Goal: Information Seeking & Learning: Get advice/opinions

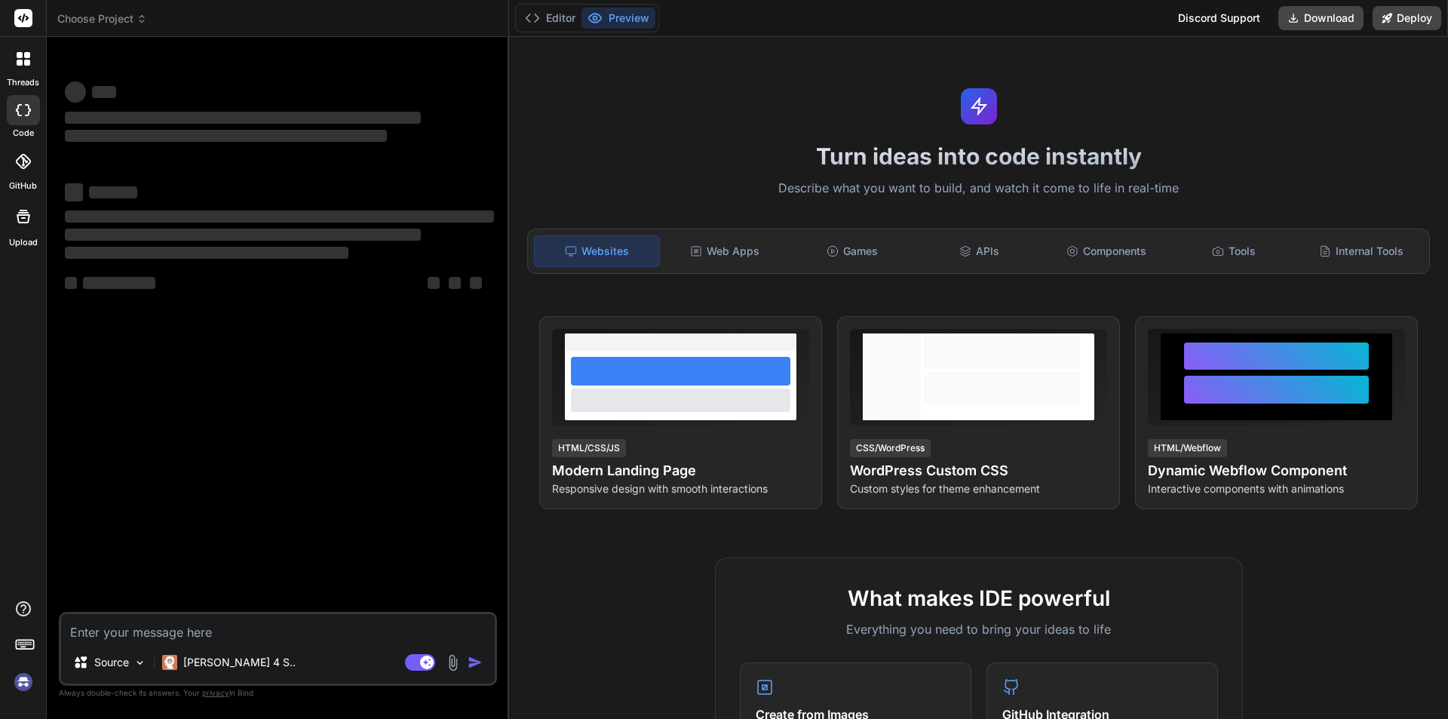
type textarea "x"
click at [239, 628] on textarea at bounding box center [278, 627] width 434 height 27
type textarea "w"
type textarea "x"
type textarea "wa"
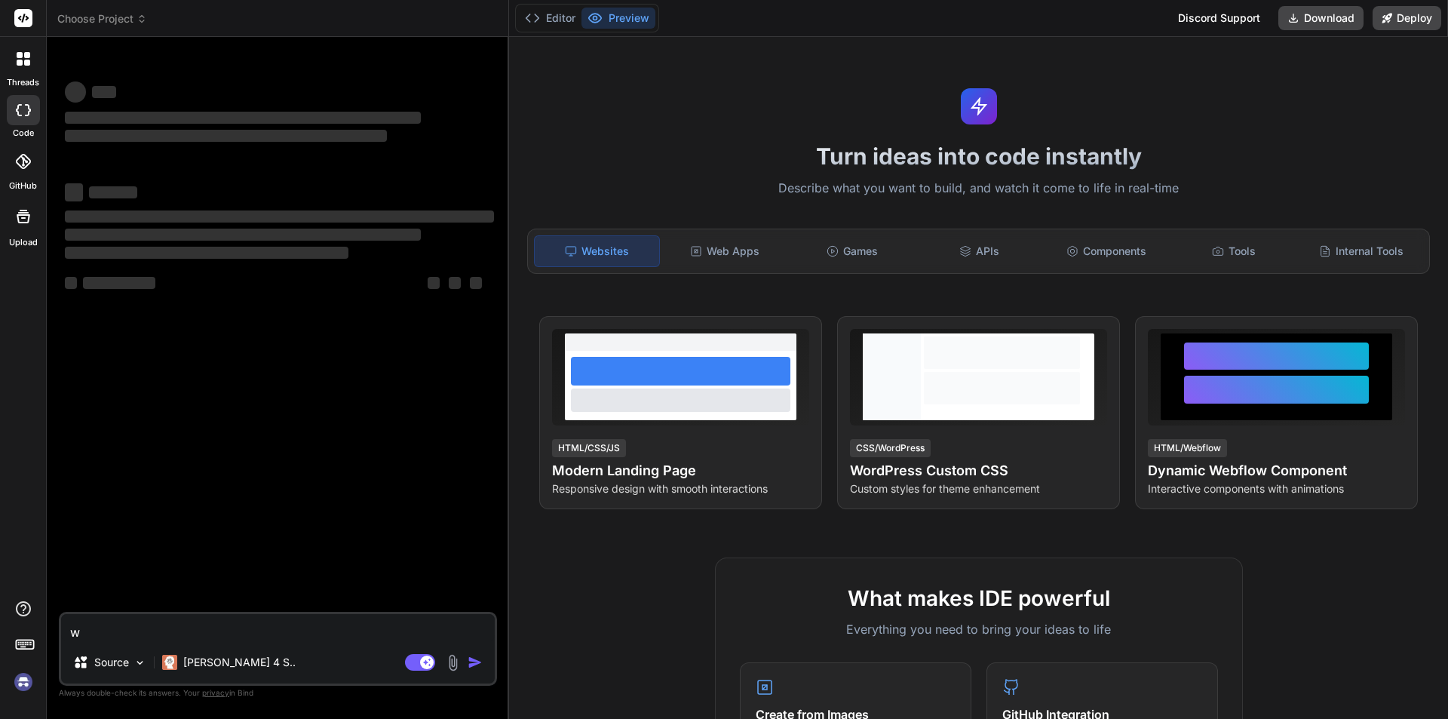
type textarea "x"
type textarea "wat"
type textarea "x"
type textarea "wat"
type textarea "x"
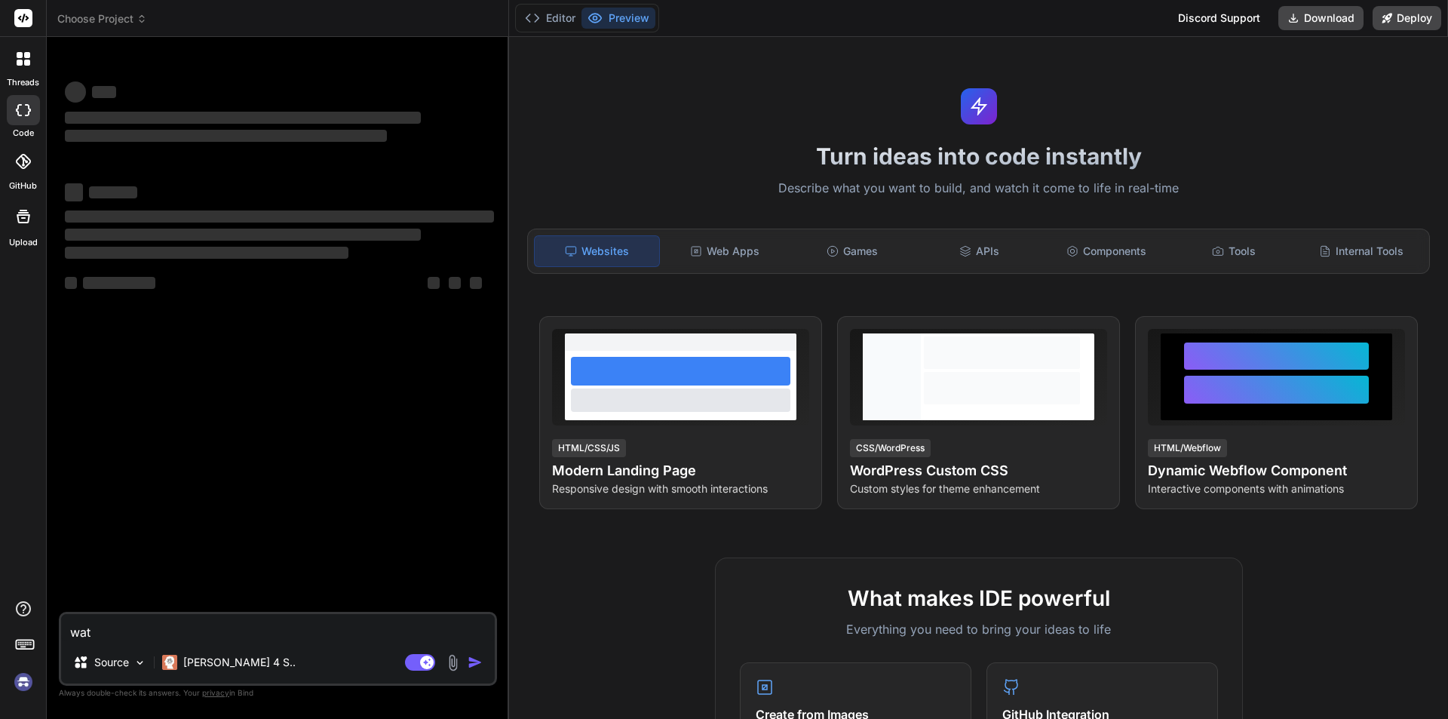
type textarea "wat i"
type textarea "x"
type textarea "wat is"
type textarea "x"
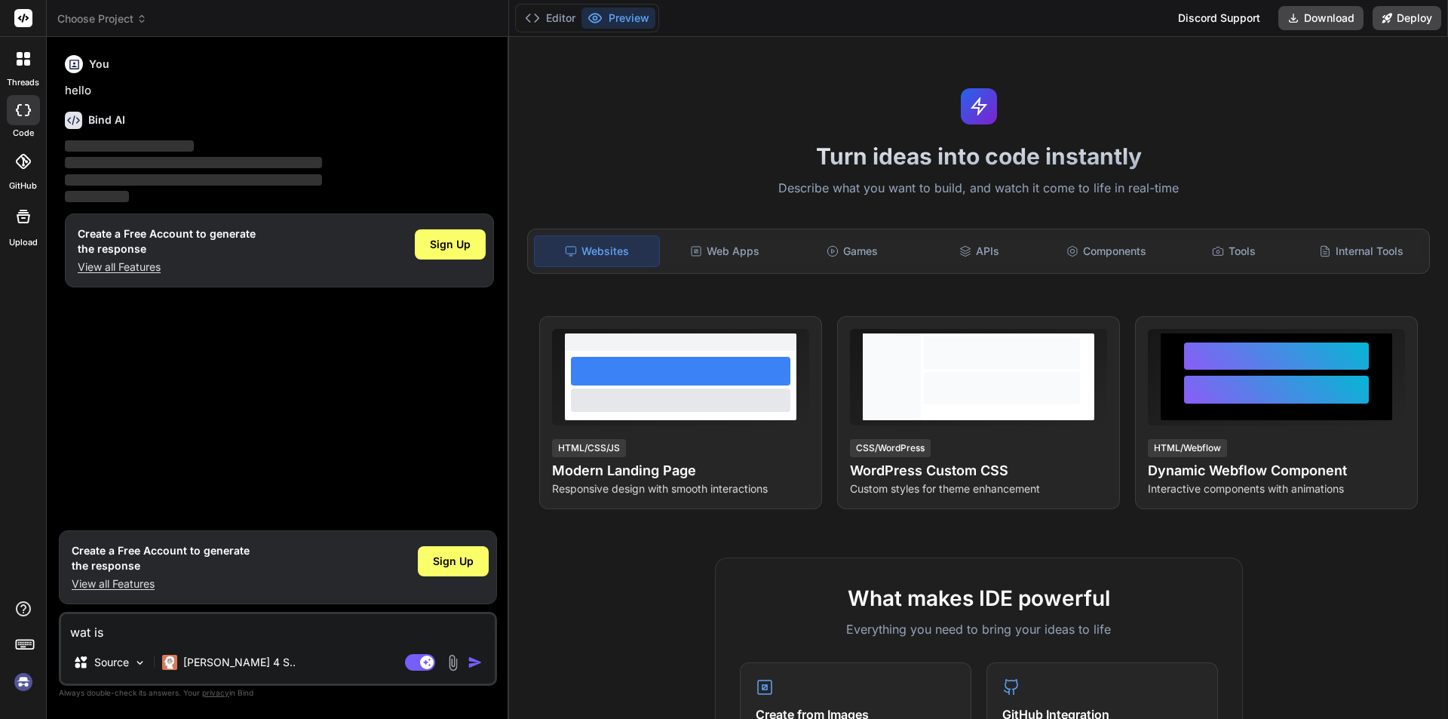
type textarea "wat i"
type textarea "x"
type textarea "wat"
type textarea "x"
type textarea "wat i"
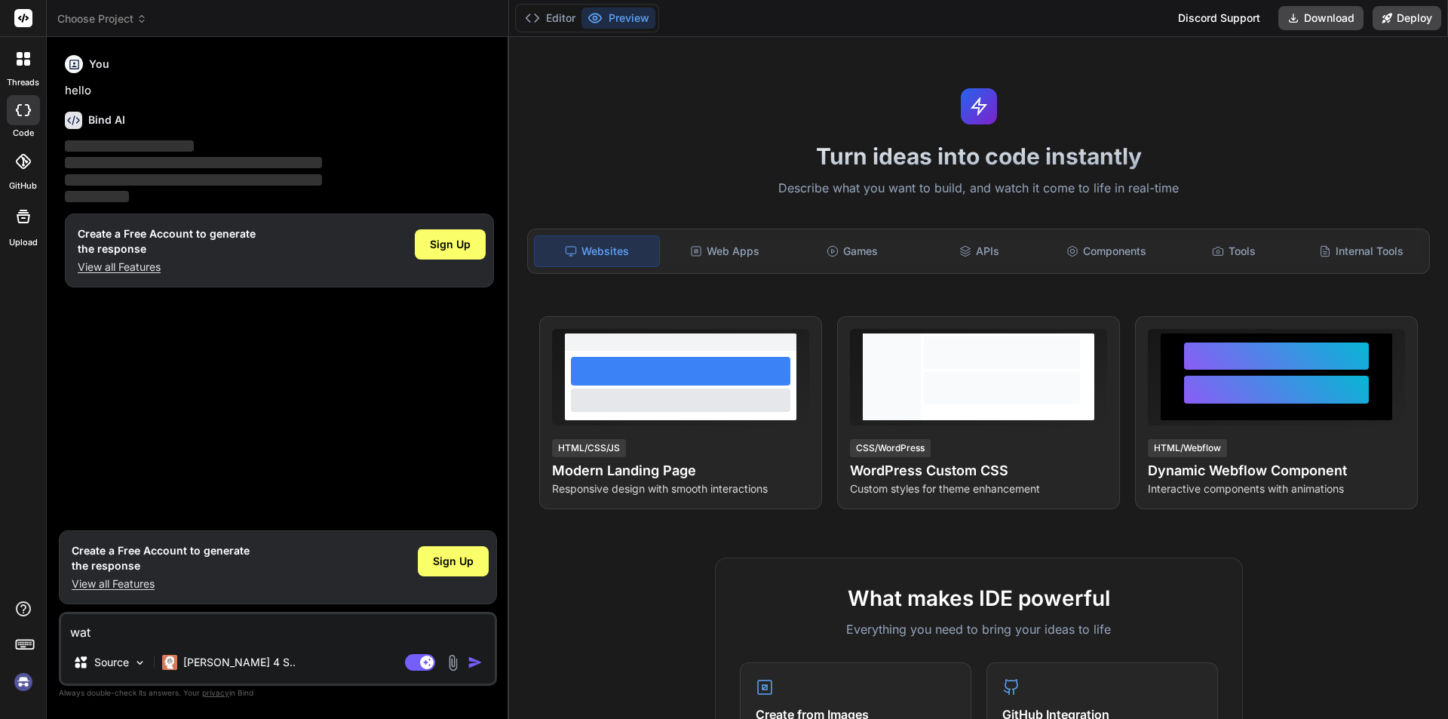
type textarea "x"
type textarea "wat is"
type textarea "x"
type textarea "wat isa"
type textarea "x"
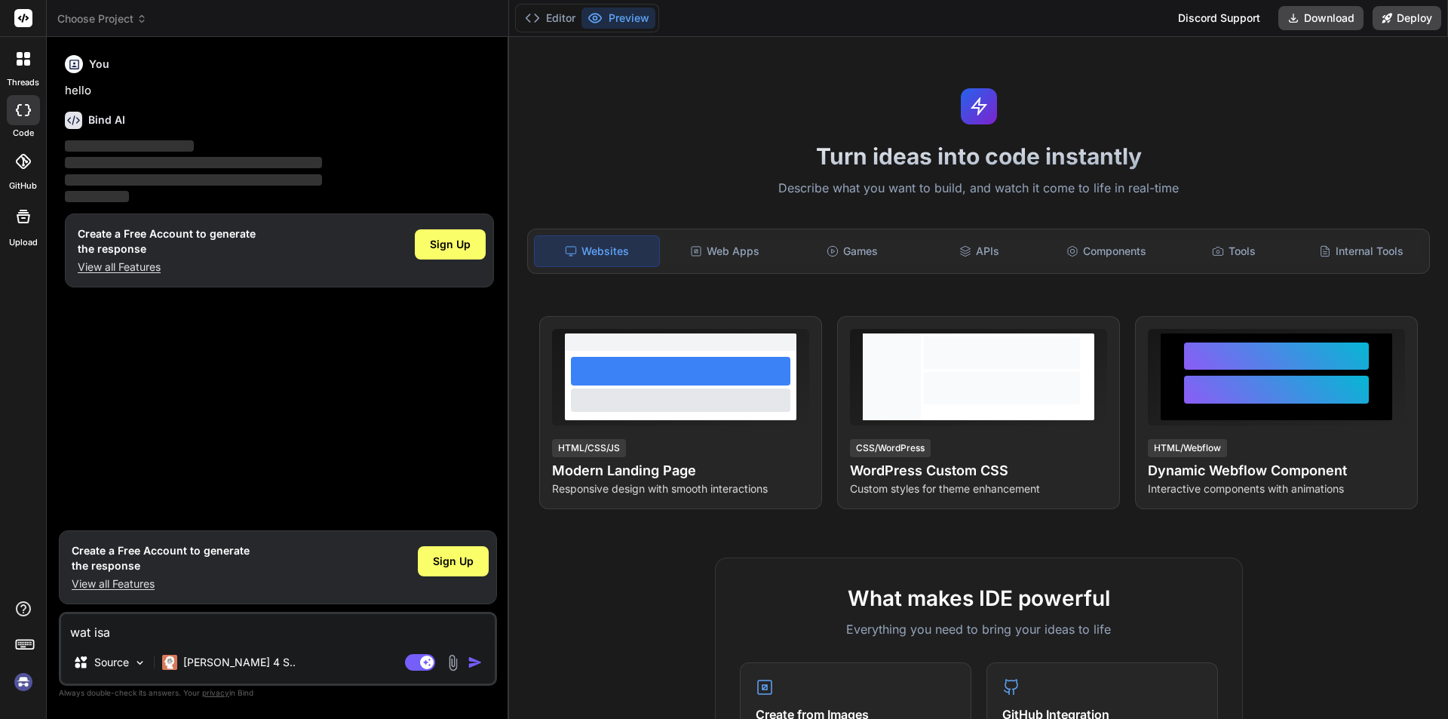
type textarea "wat isa"
type textarea "x"
type textarea "wat isa i"
type textarea "x"
type textarea "wat isa"
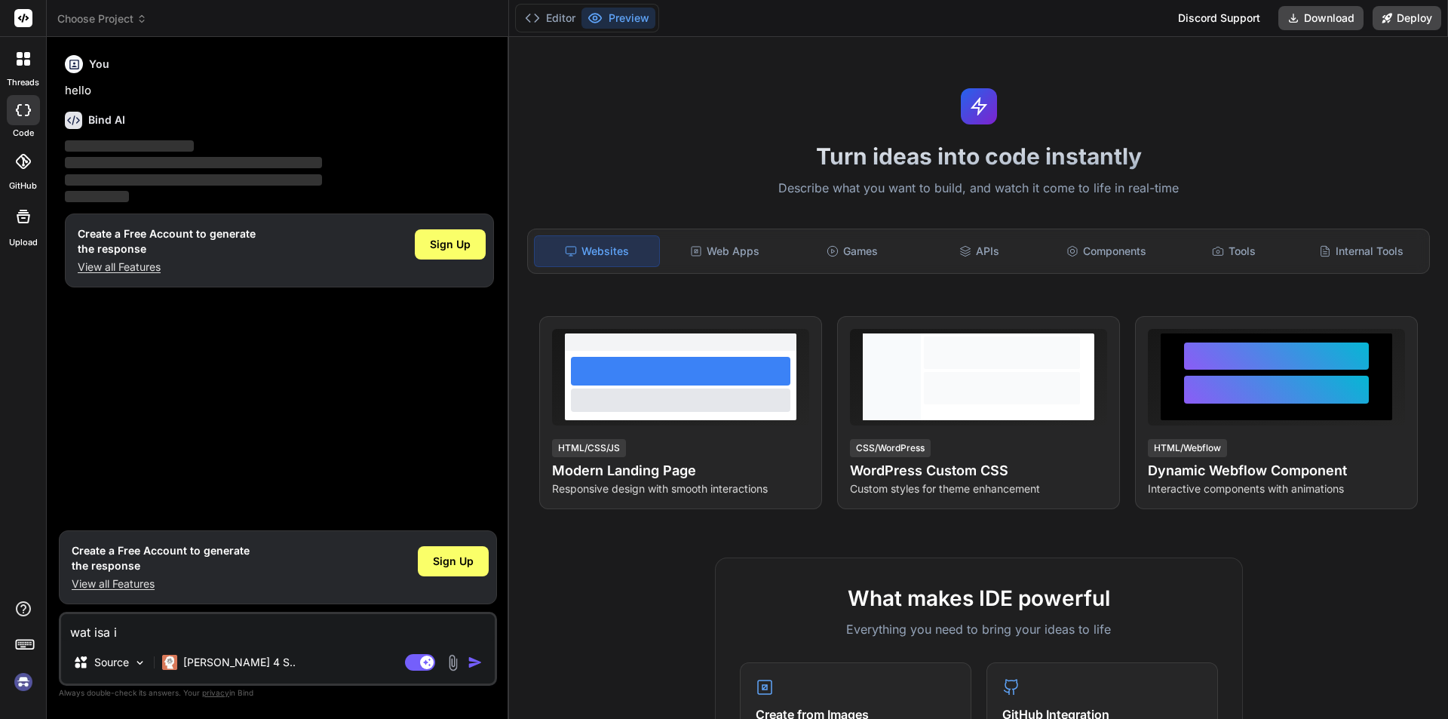
type textarea "x"
type textarea "wat isa"
type textarea "x"
type textarea "wat is"
type textarea "x"
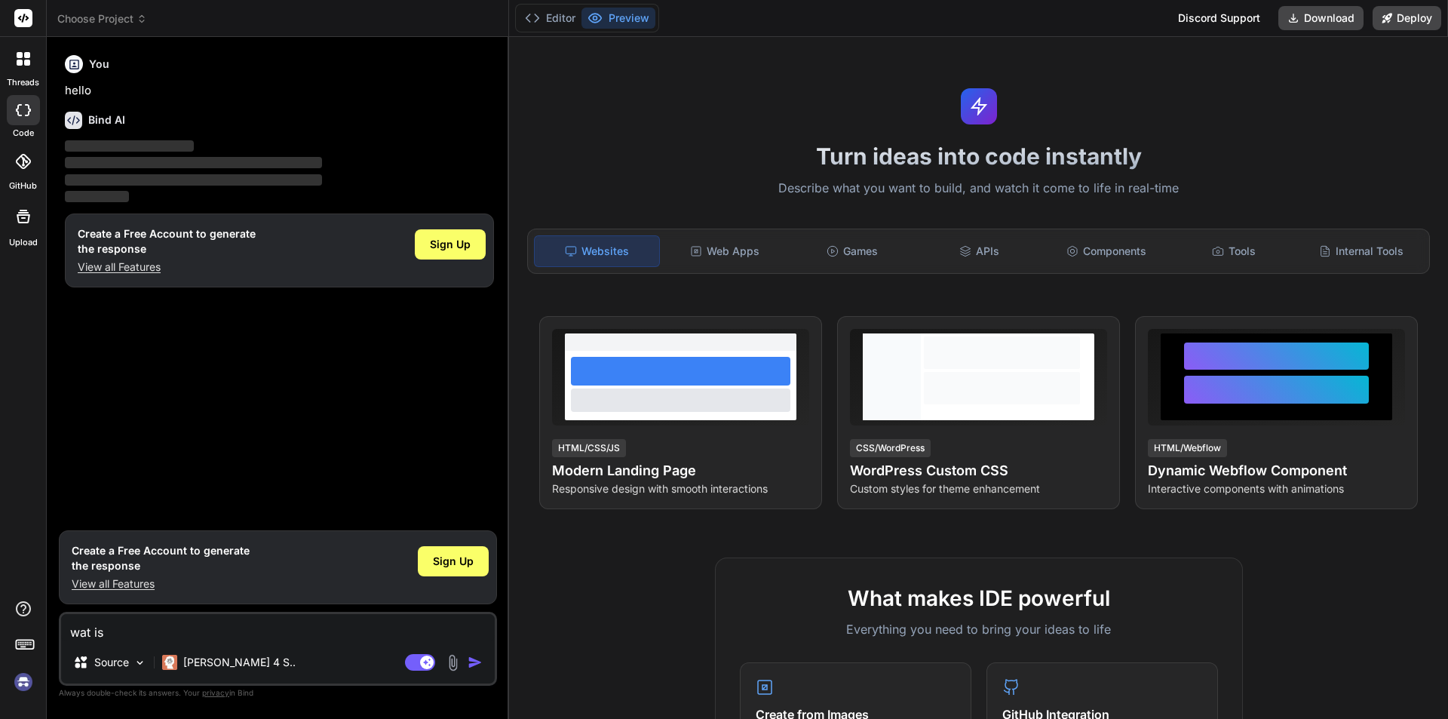
type textarea "wat is"
type textarea "x"
type textarea "wat is a"
type textarea "x"
type textarea "wat is ai"
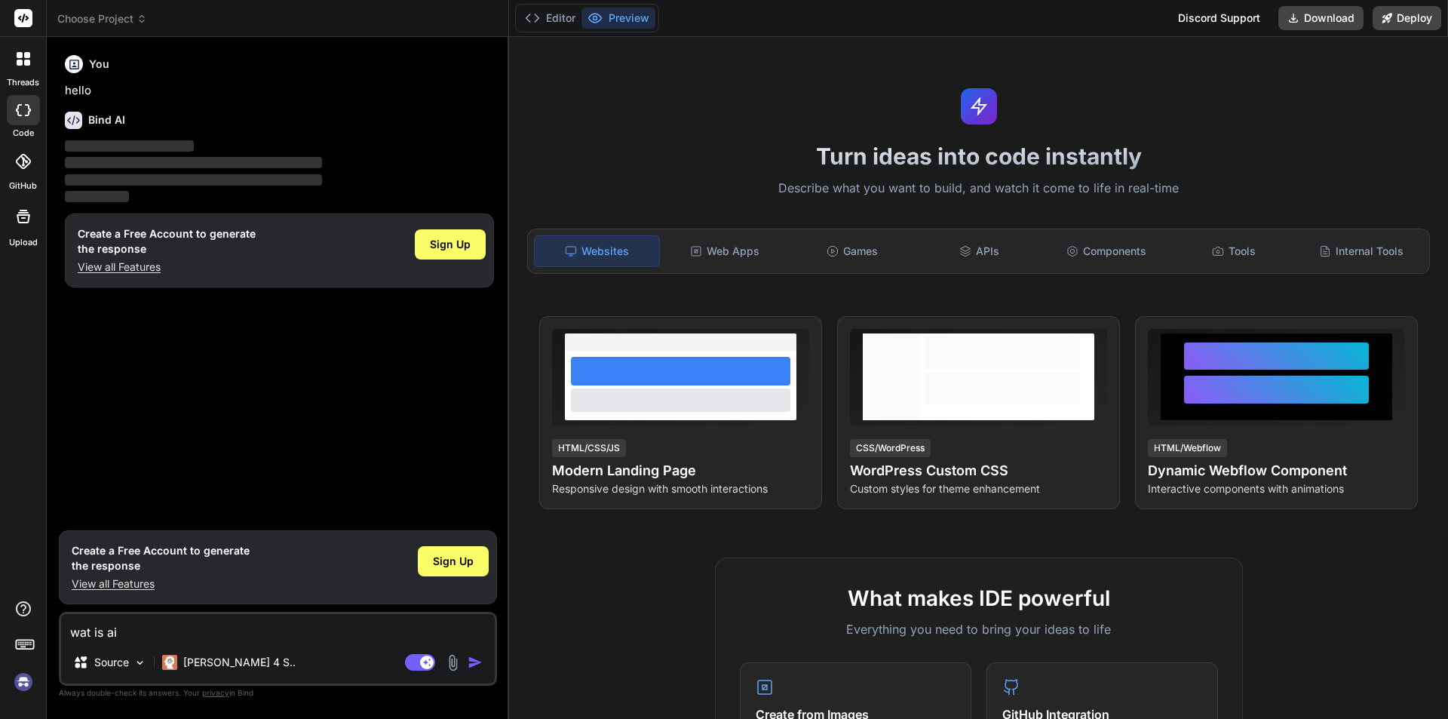
type textarea "x"
click at [468, 666] on img "button" at bounding box center [475, 662] width 15 height 15
click at [142, 633] on textarea "wat is ai" at bounding box center [278, 627] width 434 height 27
click at [472, 659] on img "button" at bounding box center [475, 662] width 15 height 15
click at [473, 658] on img "button" at bounding box center [475, 662] width 15 height 15
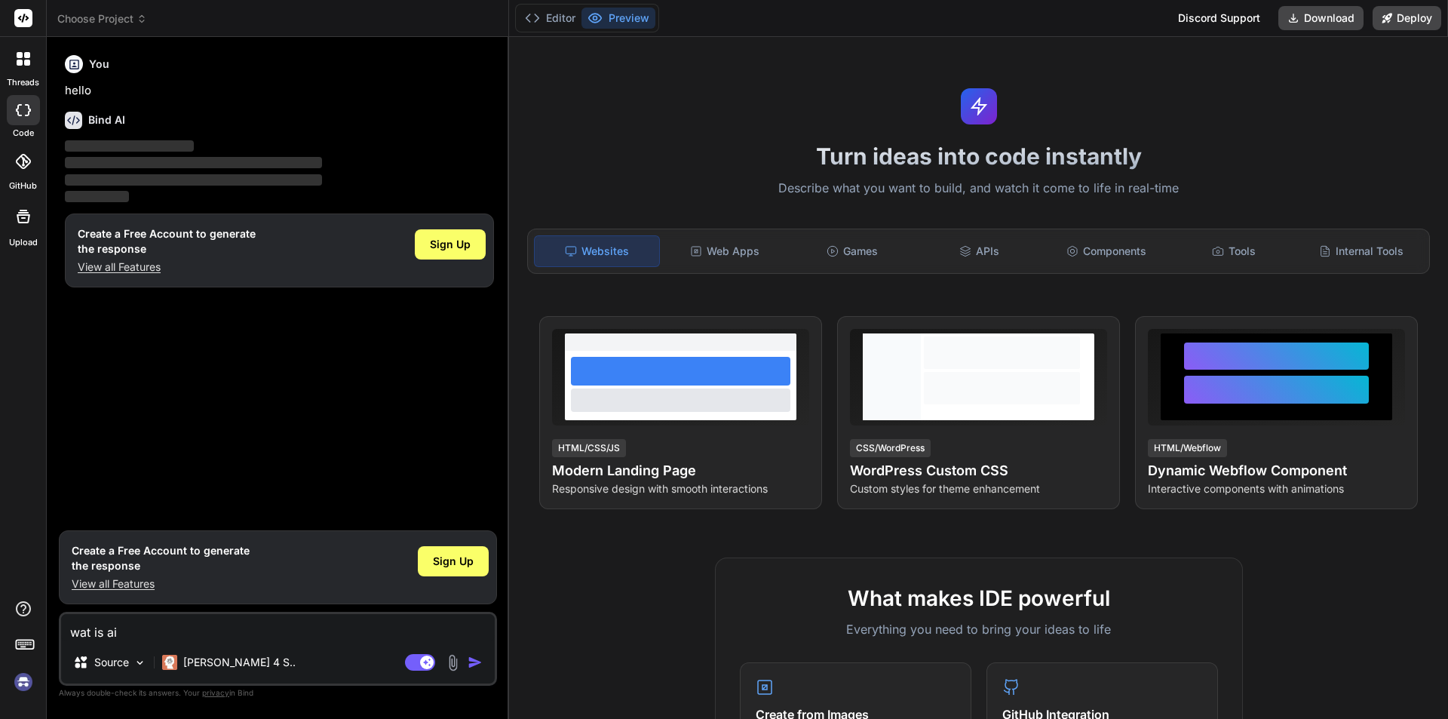
click at [473, 658] on img "button" at bounding box center [475, 662] width 15 height 15
drag, startPoint x: 74, startPoint y: 238, endPoint x: 145, endPoint y: 245, distance: 71.3
click at [145, 245] on div "Create a Free Account to generate the response View all Features Sign Up" at bounding box center [279, 250] width 429 height 74
click at [175, 489] on div "You hello Bind AI ‌ ‌ ‌ ‌ Create a Free Account to generate the response View a…" at bounding box center [279, 286] width 435 height 474
click at [127, 629] on textarea "wat is ai" at bounding box center [278, 627] width 434 height 27
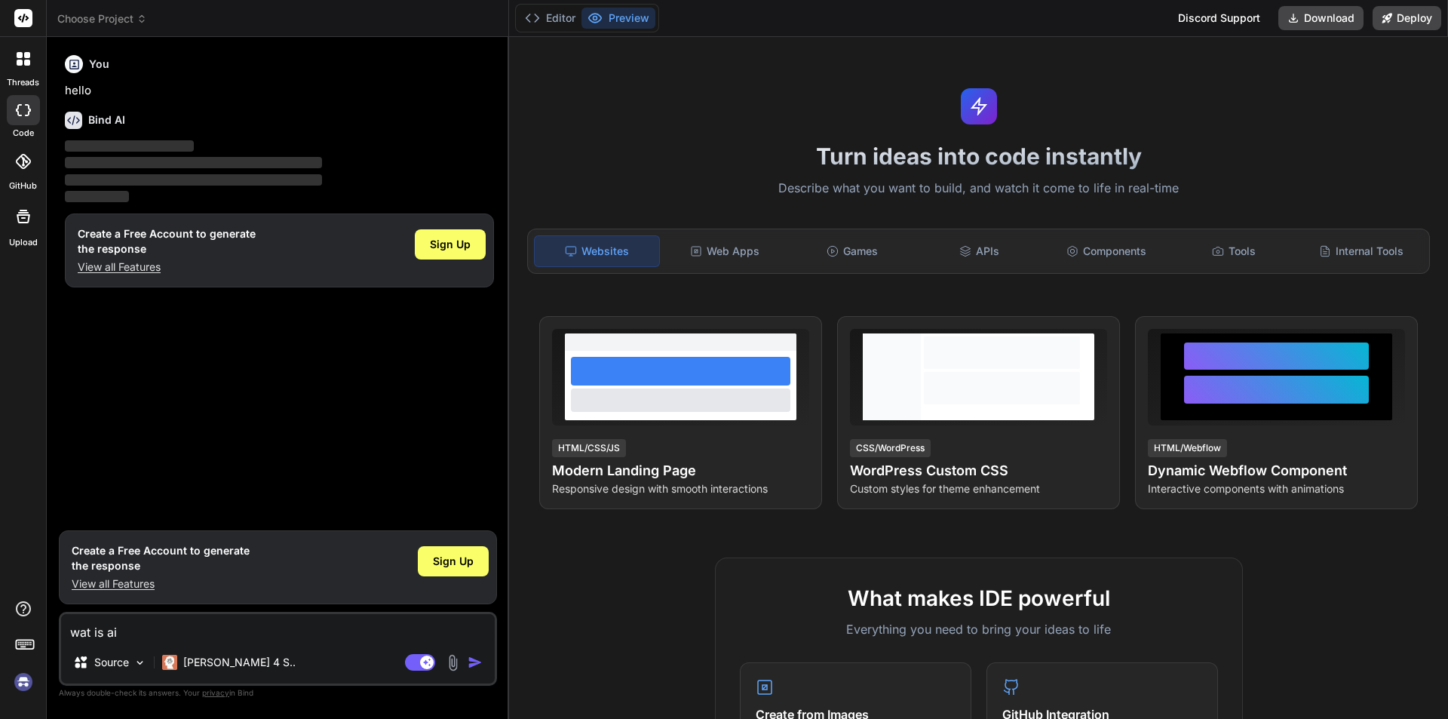
click at [78, 634] on textarea "wat is ai" at bounding box center [278, 627] width 434 height 27
type textarea "what is ai"
type textarea "x"
click at [153, 628] on textarea "what is ai" at bounding box center [278, 627] width 434 height 27
type textarea "what is ai"
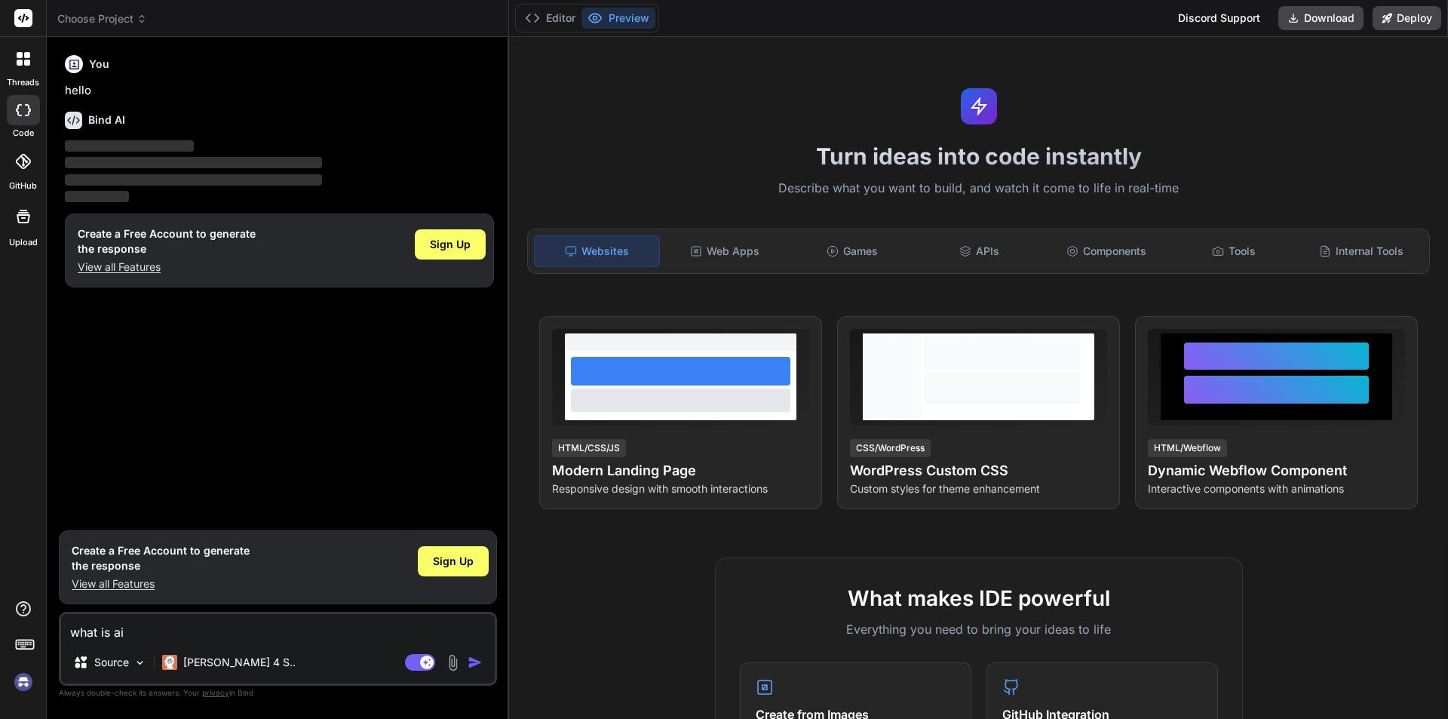
drag, startPoint x: 143, startPoint y: 631, endPoint x: 0, endPoint y: 631, distance: 142.5
click at [0, 631] on div "threads code GitHub Upload Choose Project Created with Pixso. Bind AI Web Searc…" at bounding box center [724, 359] width 1448 height 719
type textarea "x"
click at [468, 552] on div "Sign Up" at bounding box center [453, 561] width 71 height 30
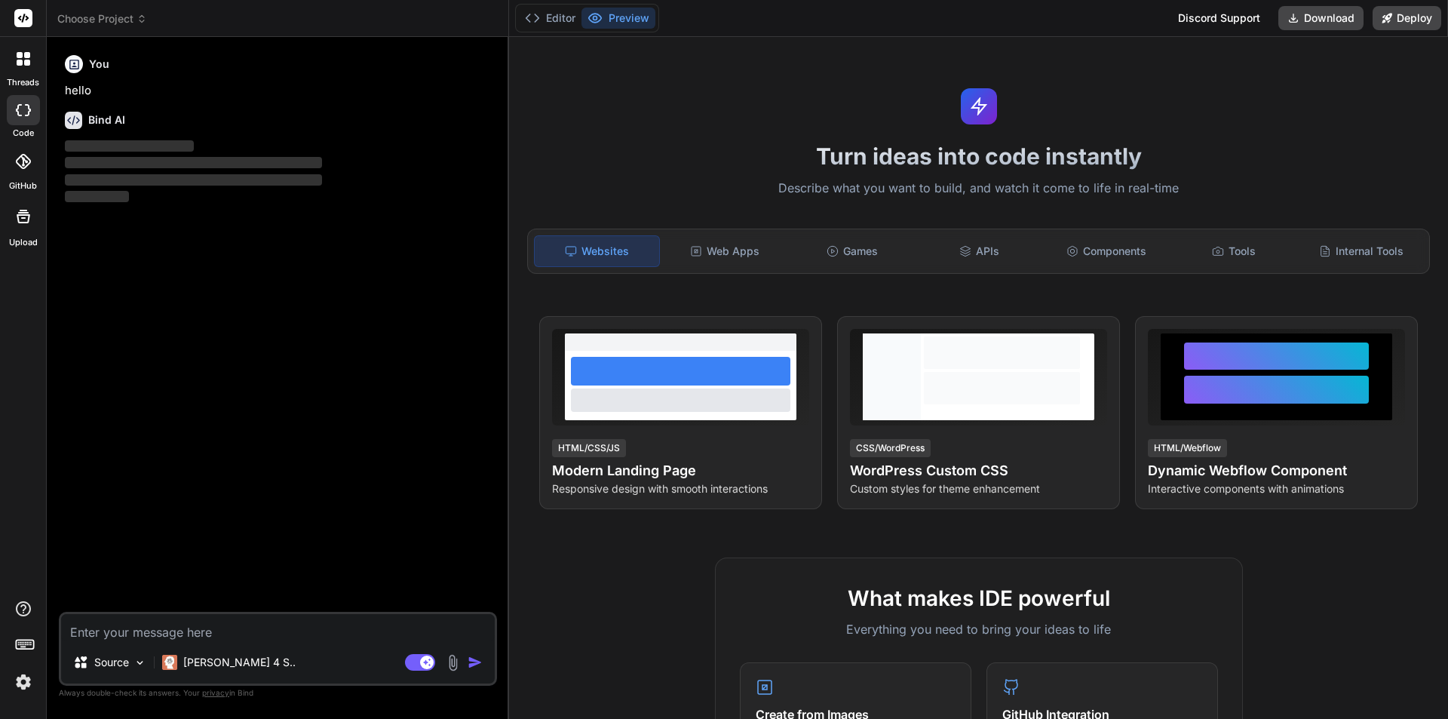
click at [200, 636] on textarea at bounding box center [278, 627] width 434 height 27
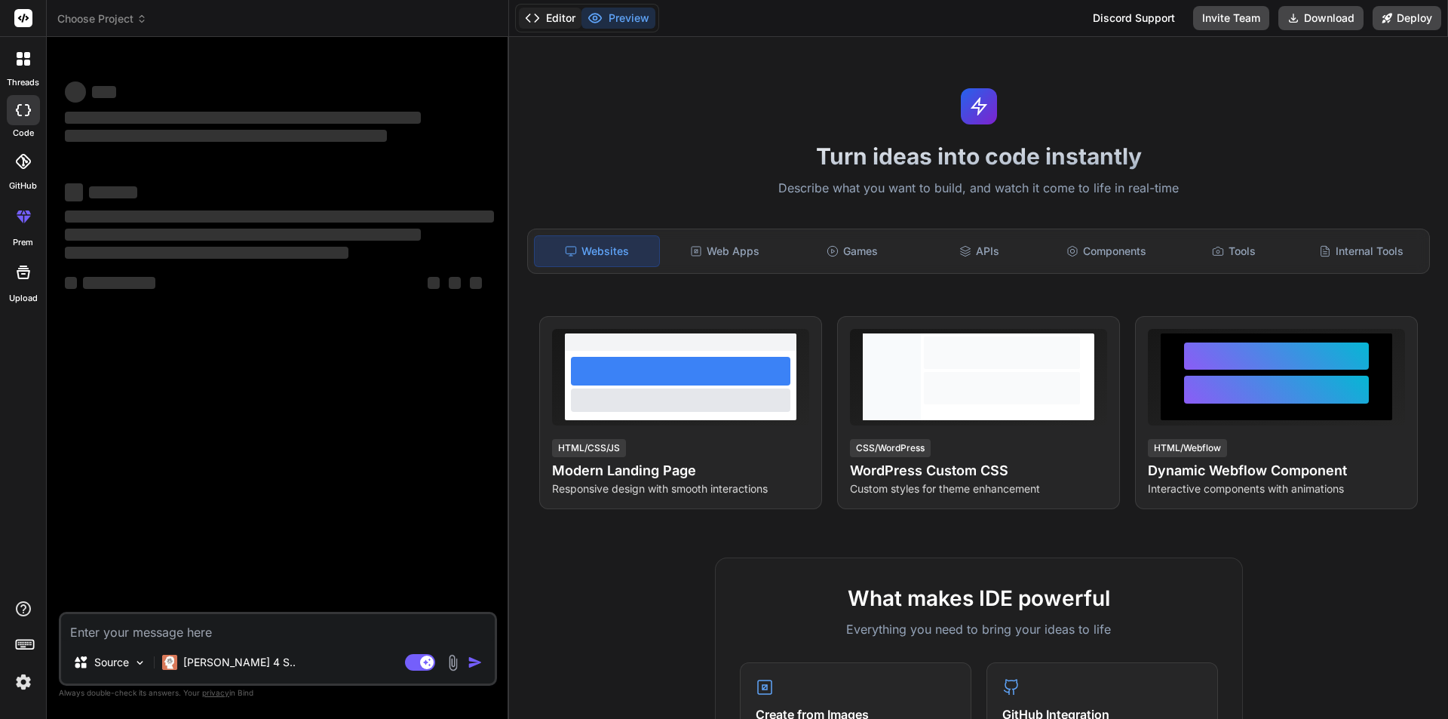
click at [529, 19] on icon at bounding box center [532, 18] width 15 height 15
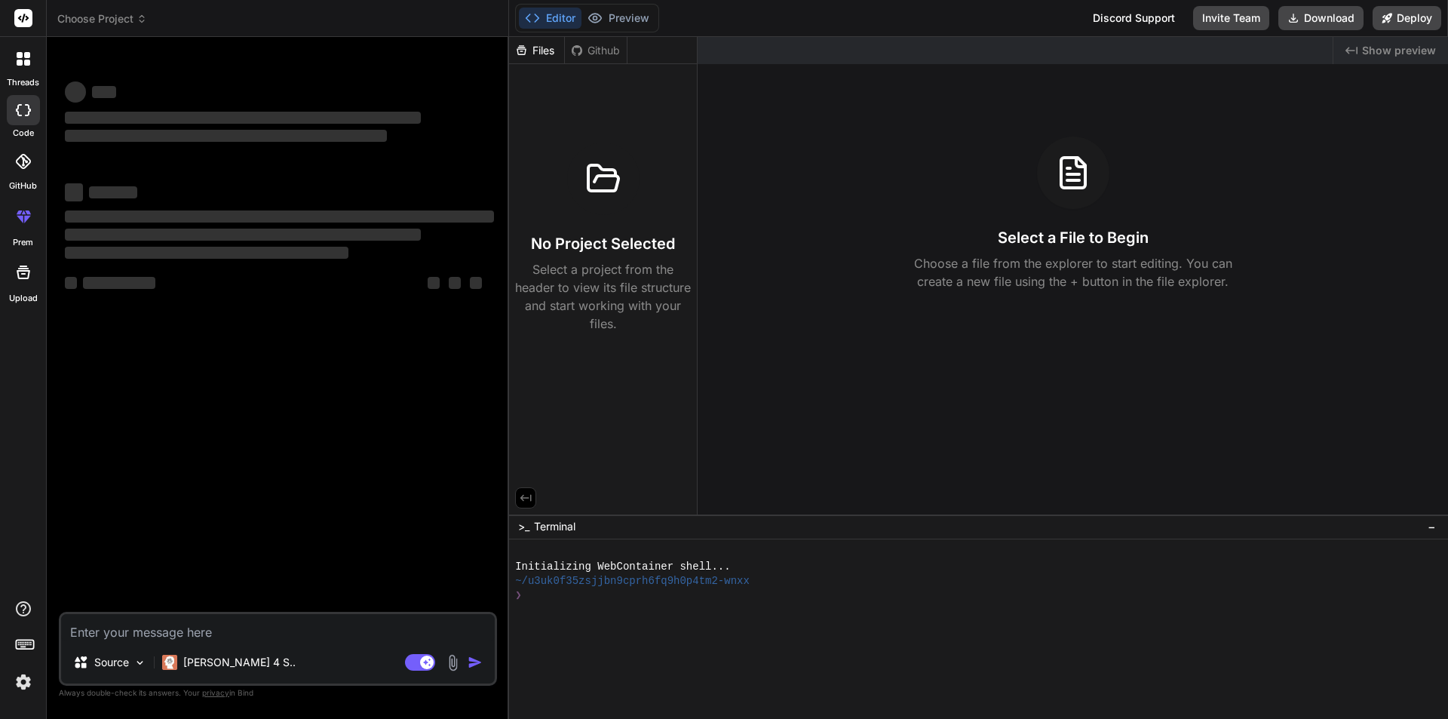
click at [529, 19] on icon at bounding box center [532, 18] width 15 height 15
type textarea "x"
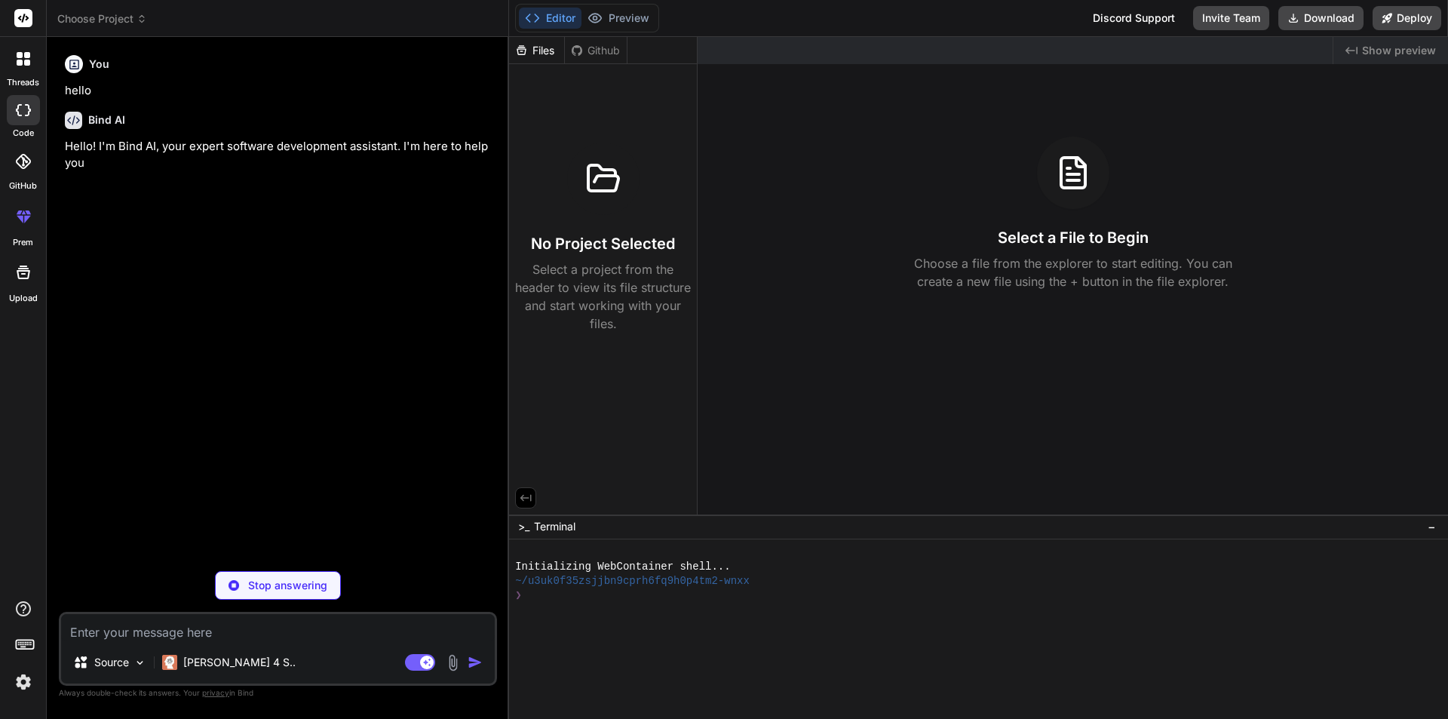
click at [167, 638] on textarea at bounding box center [278, 627] width 434 height 27
type textarea "x"
paste textarea "New technologies – Is always eager to learn new tools and technologies. Is able…"
type textarea "New technologies – Is always eager to learn new tools and technologies. Is able…"
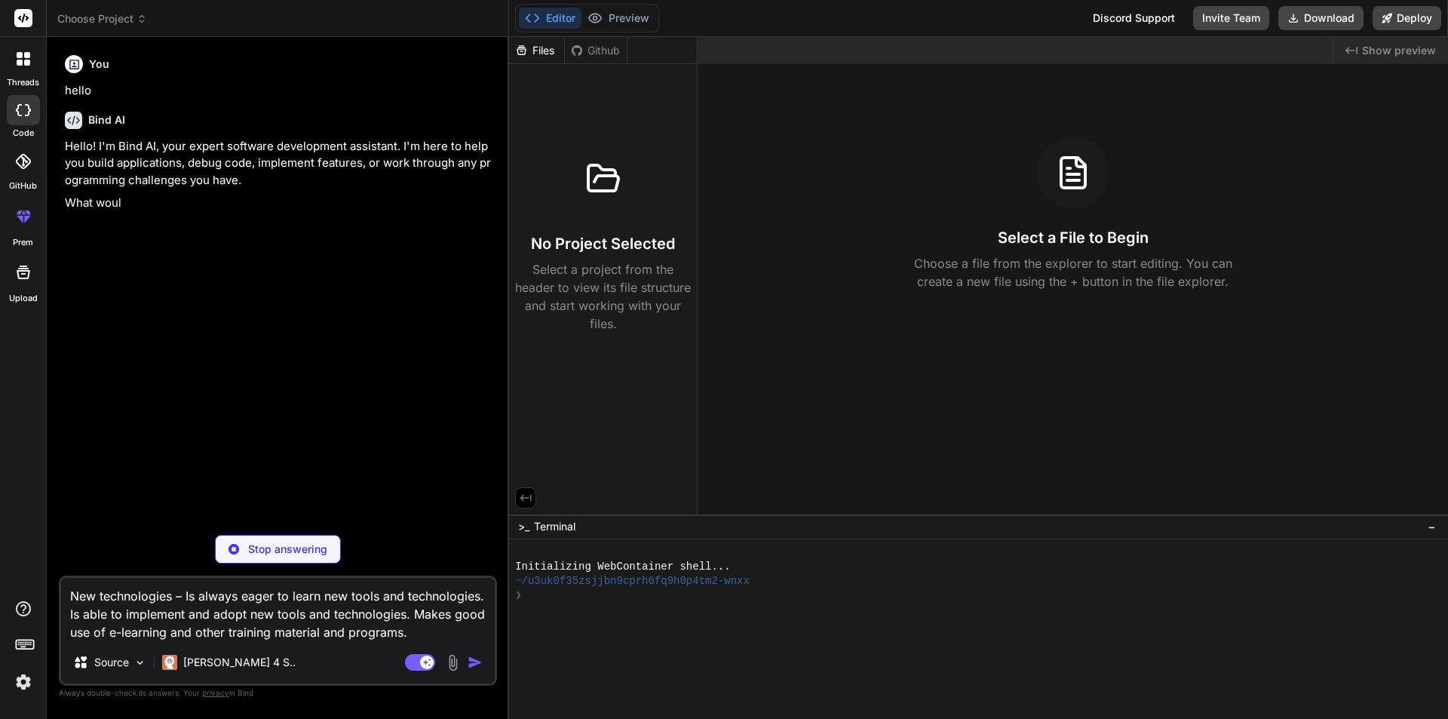
scroll to position [17, 0]
type textarea "x"
type textarea "New technologies – Is always eager to learn new tools and technologies. Is able…"
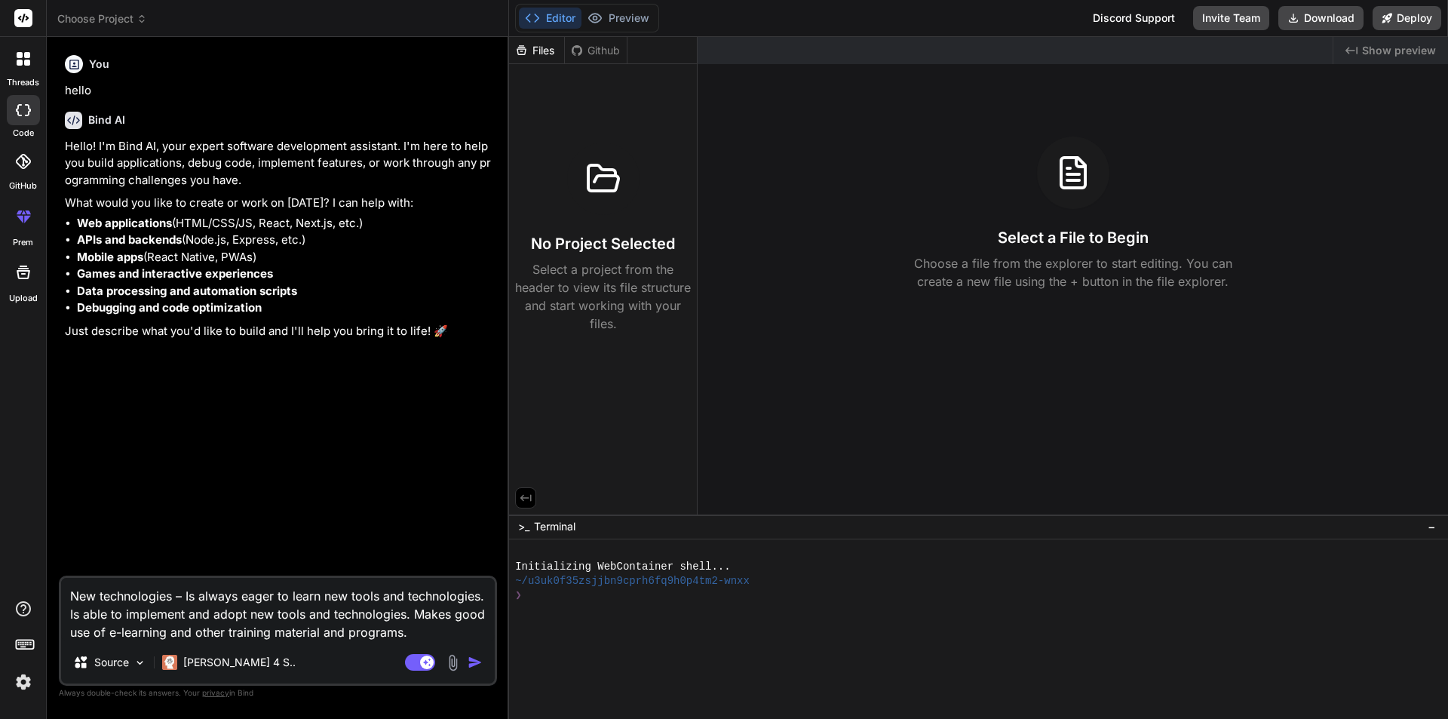
scroll to position [0, 0]
click at [72, 593] on textarea "New technologies – Is always eager to learn new tools and technologies. Is able…" at bounding box center [278, 609] width 434 height 63
type textarea "x"
type textarea "New technologies – Is always eager to learn new tools and technologies. Is able…"
type textarea "x"
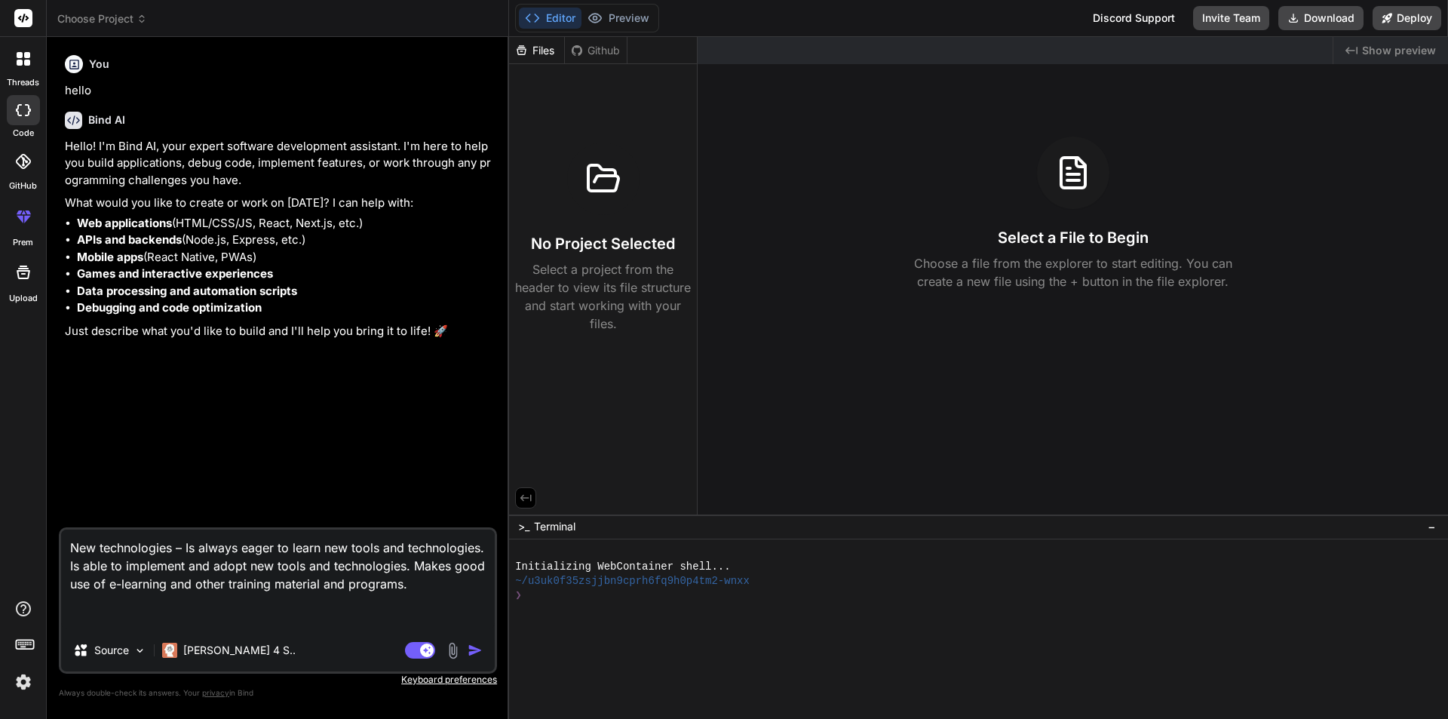
type textarea "New technologies – Is always eager to learn new tools and technologies. Is able…"
type textarea "x"
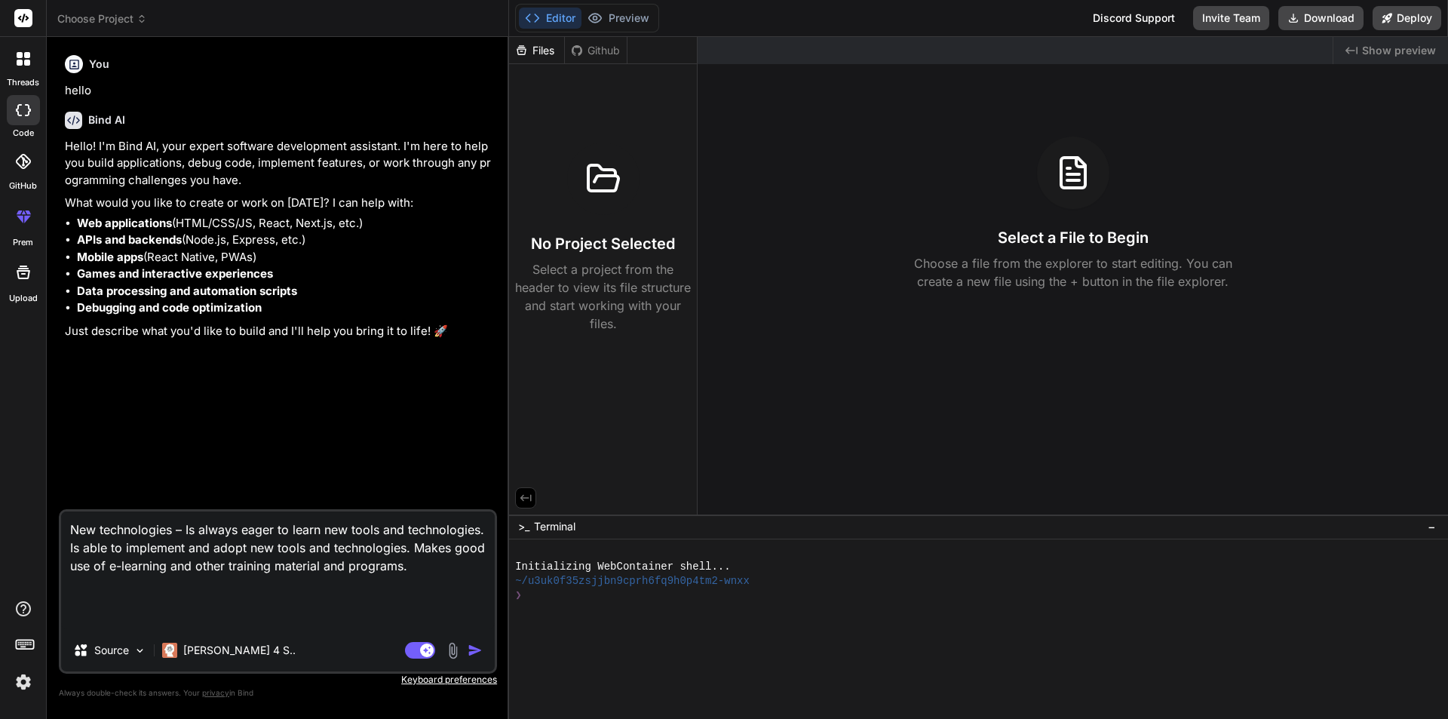
paste textarea "he is a trianee so give me medium level feedback he is workimg react js technol…"
type textarea "he is a trianee so give me medium level feedback he is workimg react js technol…"
type textarea "x"
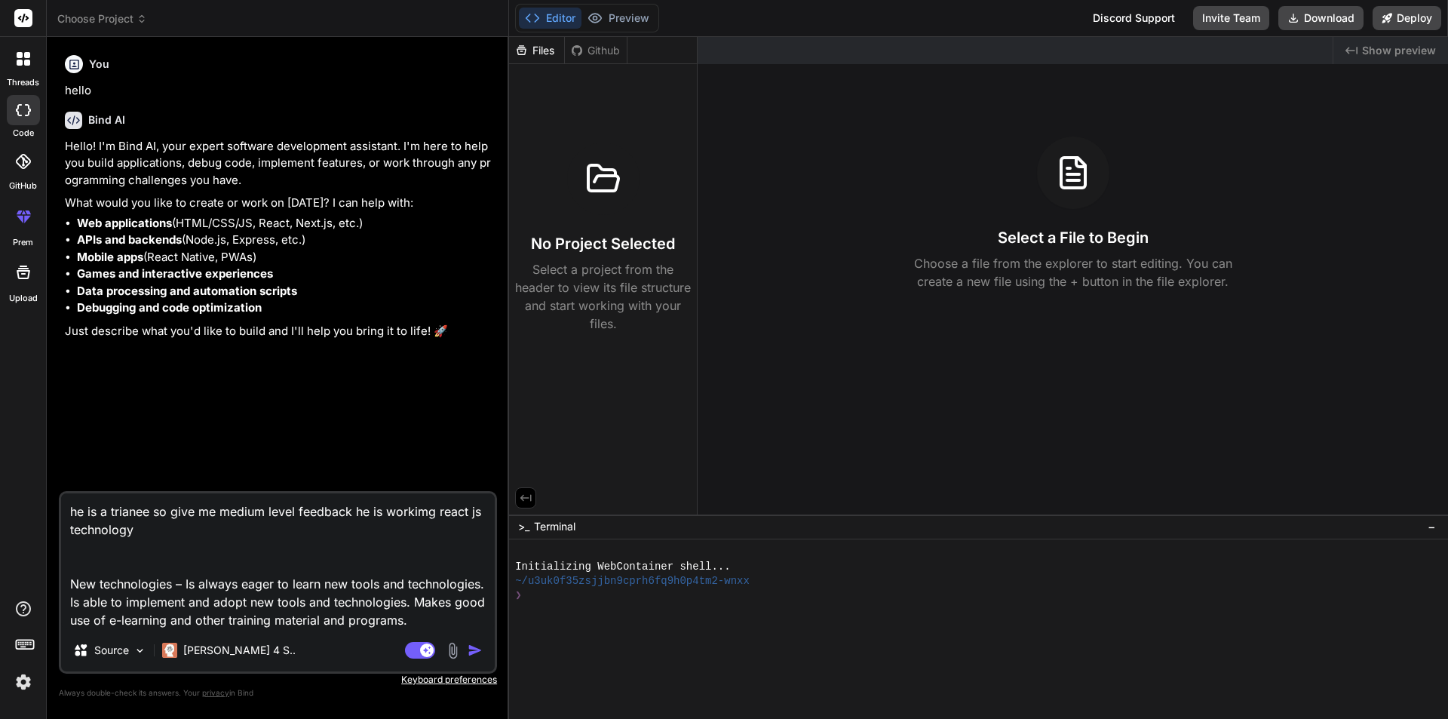
scroll to position [18, 0]
click at [182, 613] on textarea "he is a trianee so give me medium level feedback he is workimg react js technol…" at bounding box center [278, 561] width 434 height 136
type textarea "he is a trianee so give me medium level feedback he is workimg react js technol…"
type textarea "x"
type textarea "he is a trianee so give me medium level feedback he is workimg react js technol…"
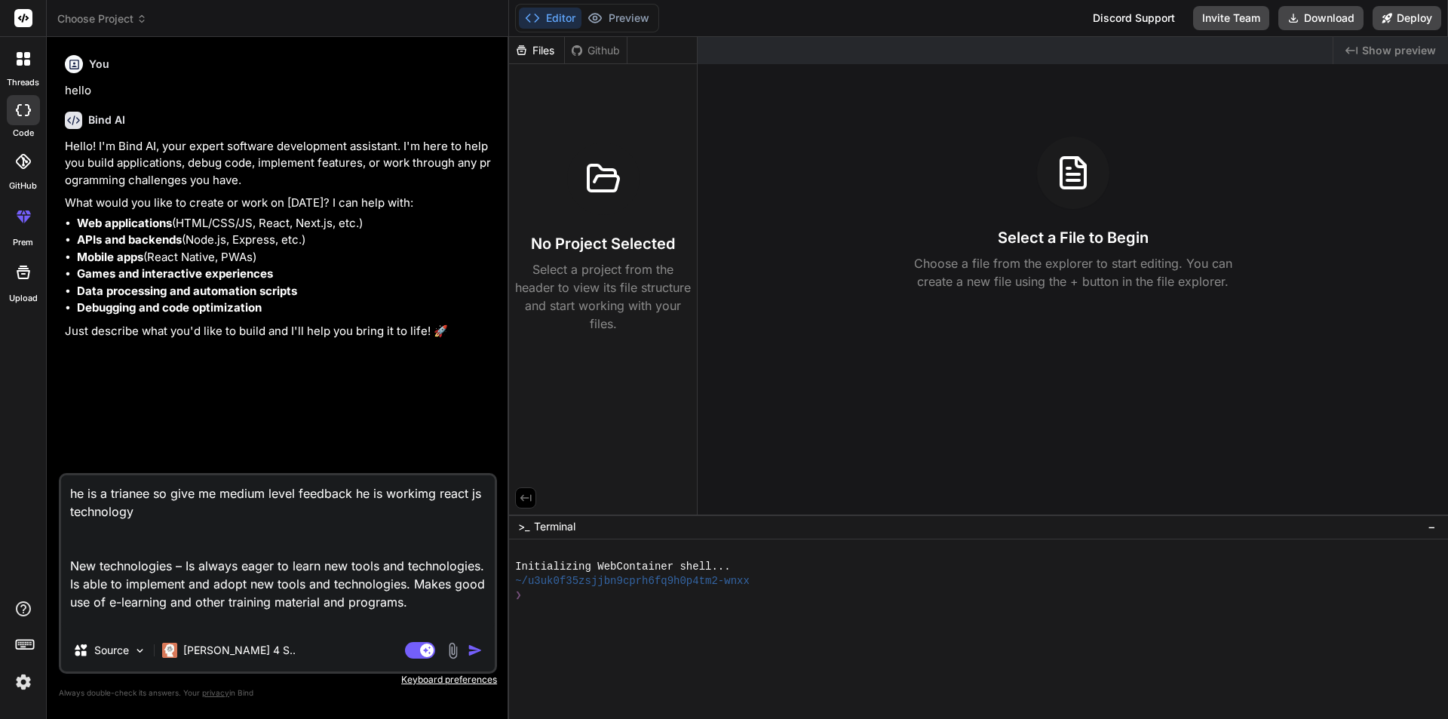
type textarea "x"
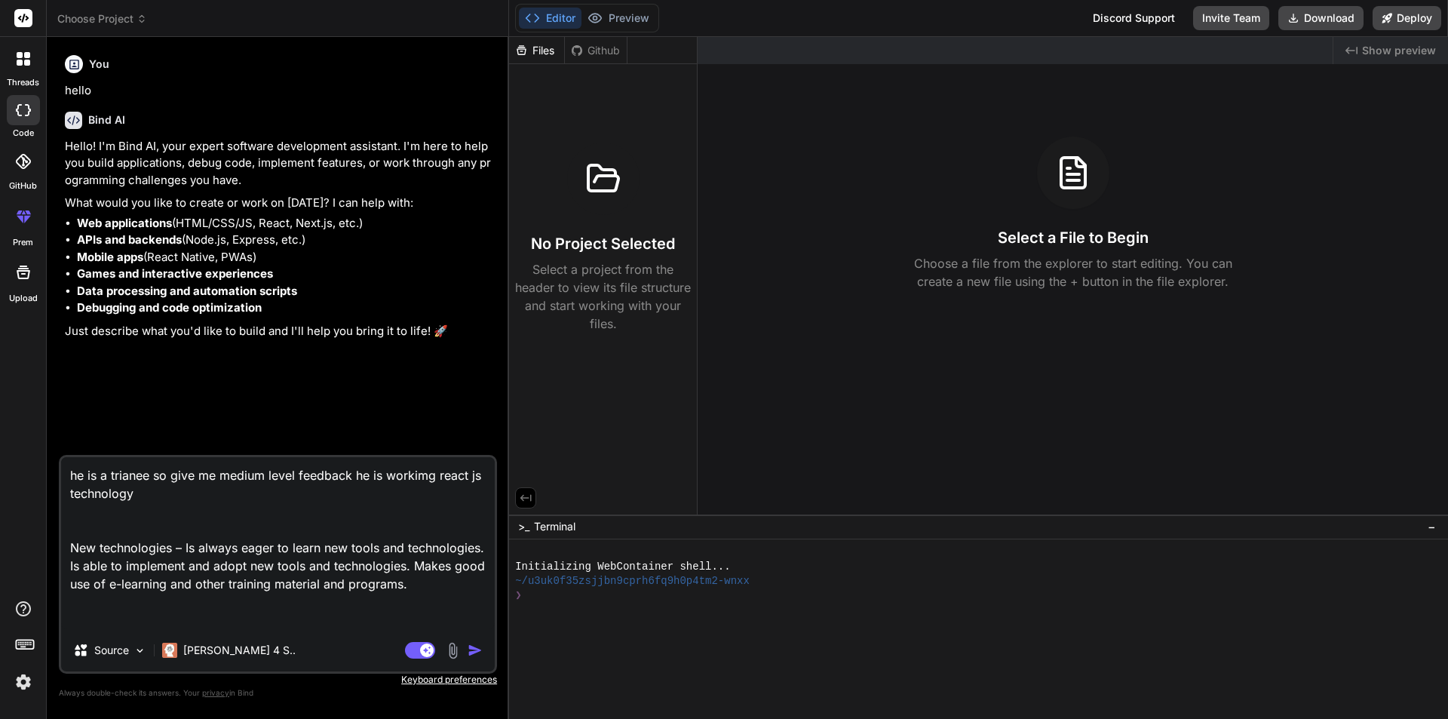
paste textarea "give me this point to small matter give me free grammar don't give hard grammar."
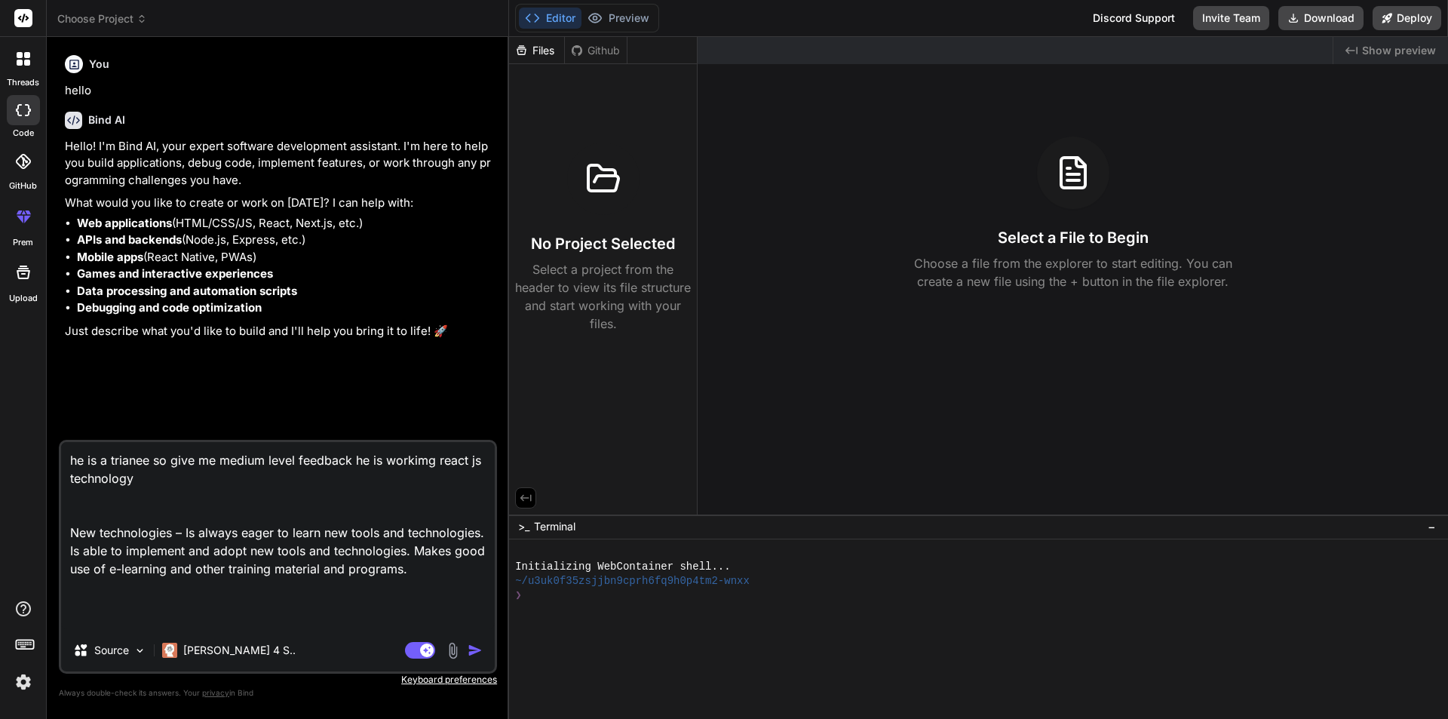
type textarea "he is a trianee so give me medium level feedback he is workimg react js technol…"
type textarea "x"
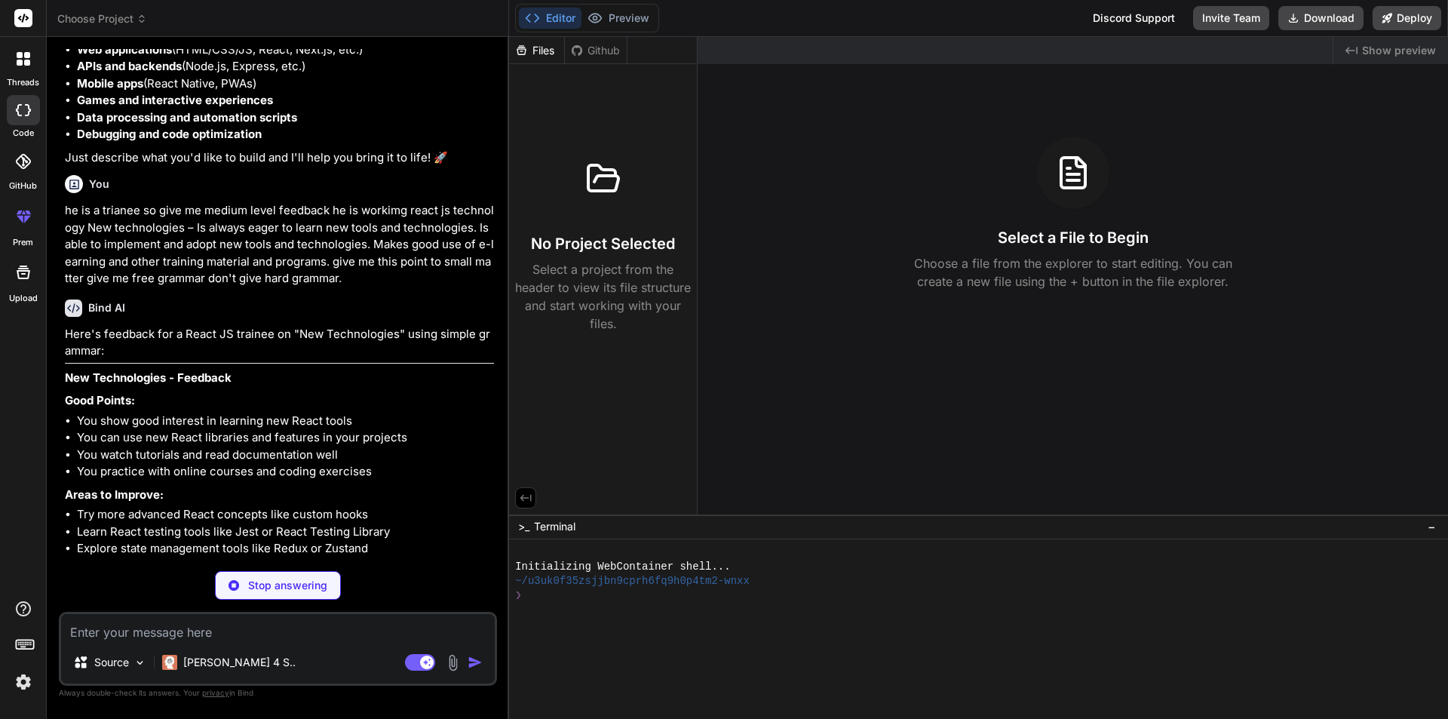
scroll to position [189, 0]
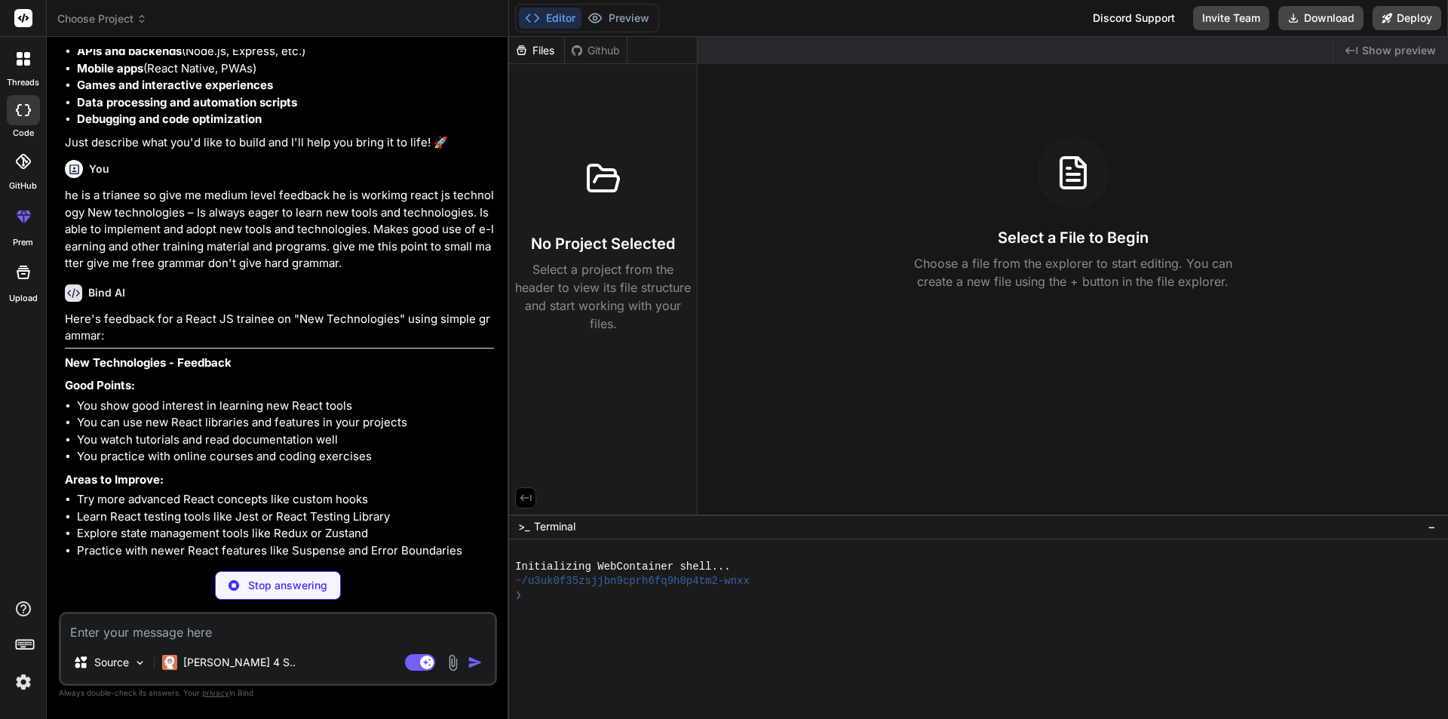
click at [216, 625] on textarea at bounding box center [278, 627] width 434 height 27
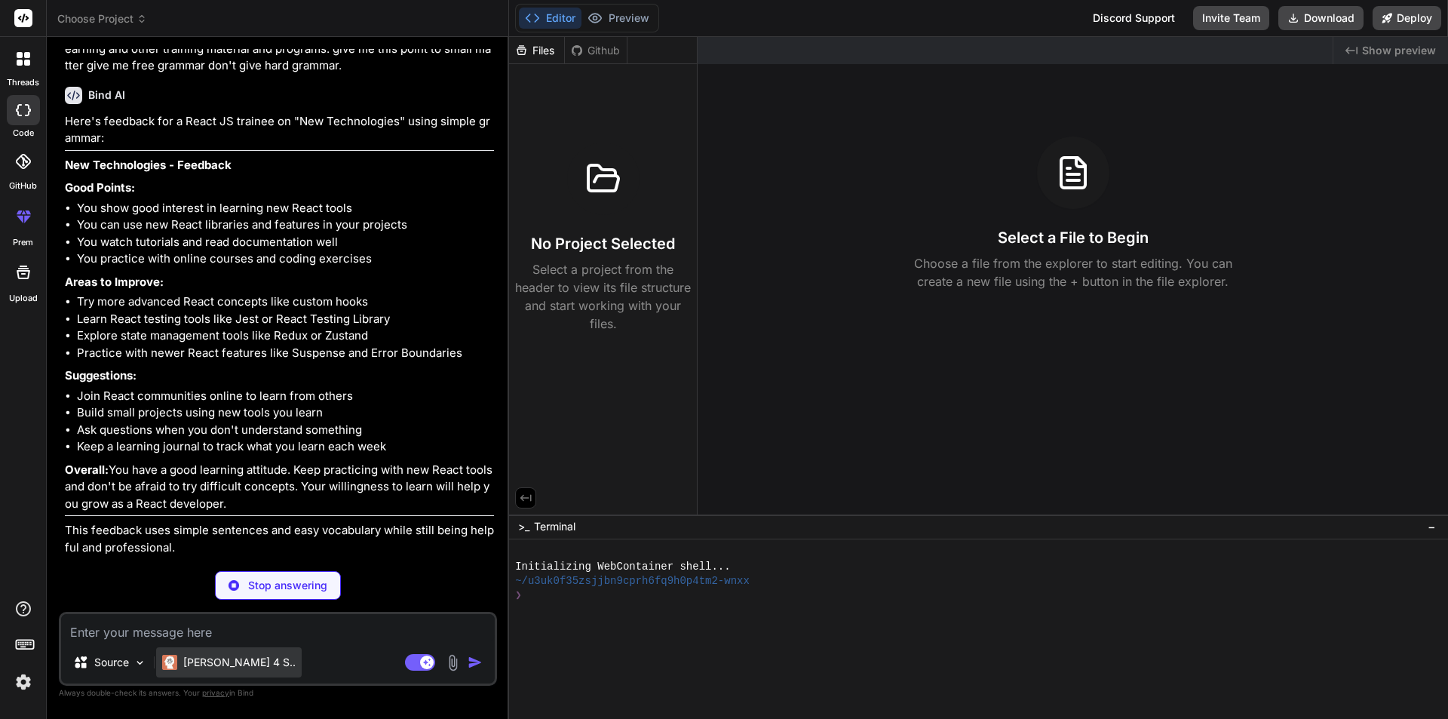
scroll to position [333, 0]
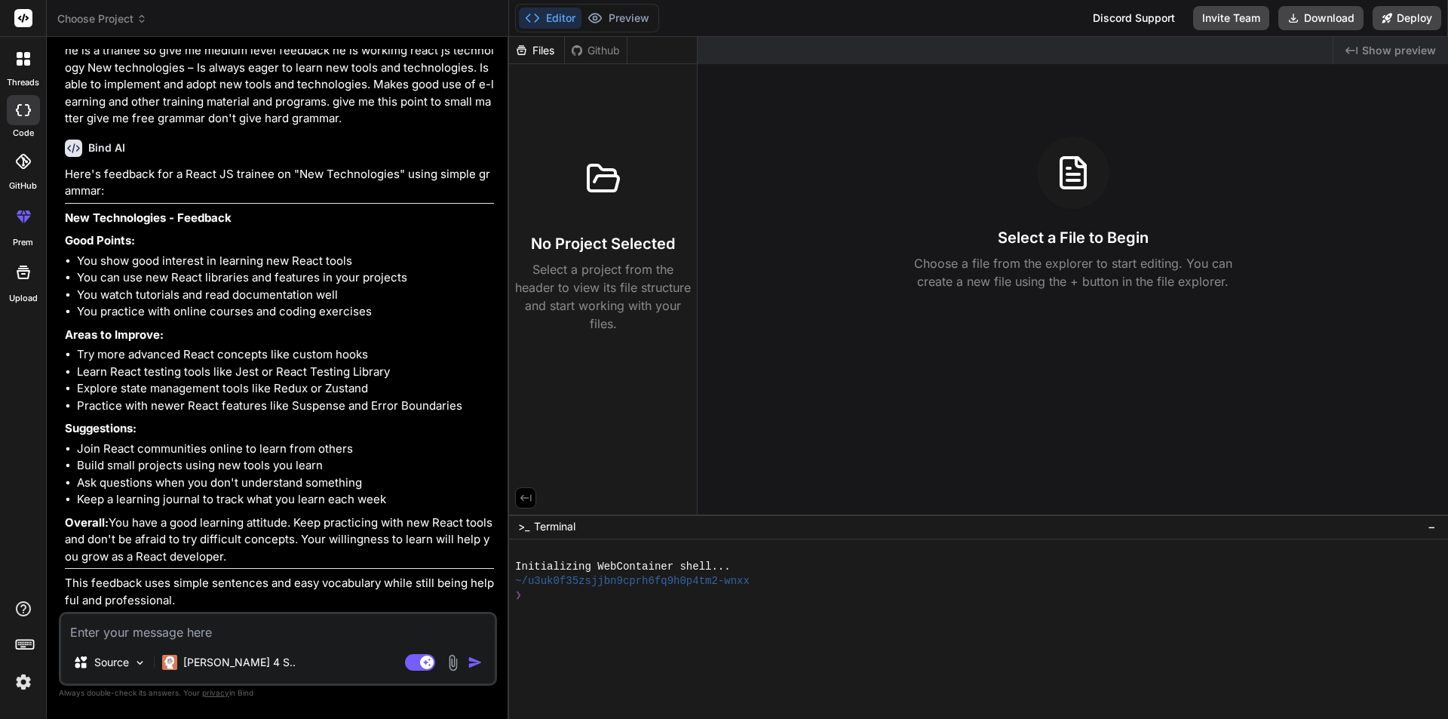
click at [198, 621] on textarea at bounding box center [278, 627] width 434 height 27
type textarea "x"
type textarea "g"
type textarea "x"
type textarea "gi"
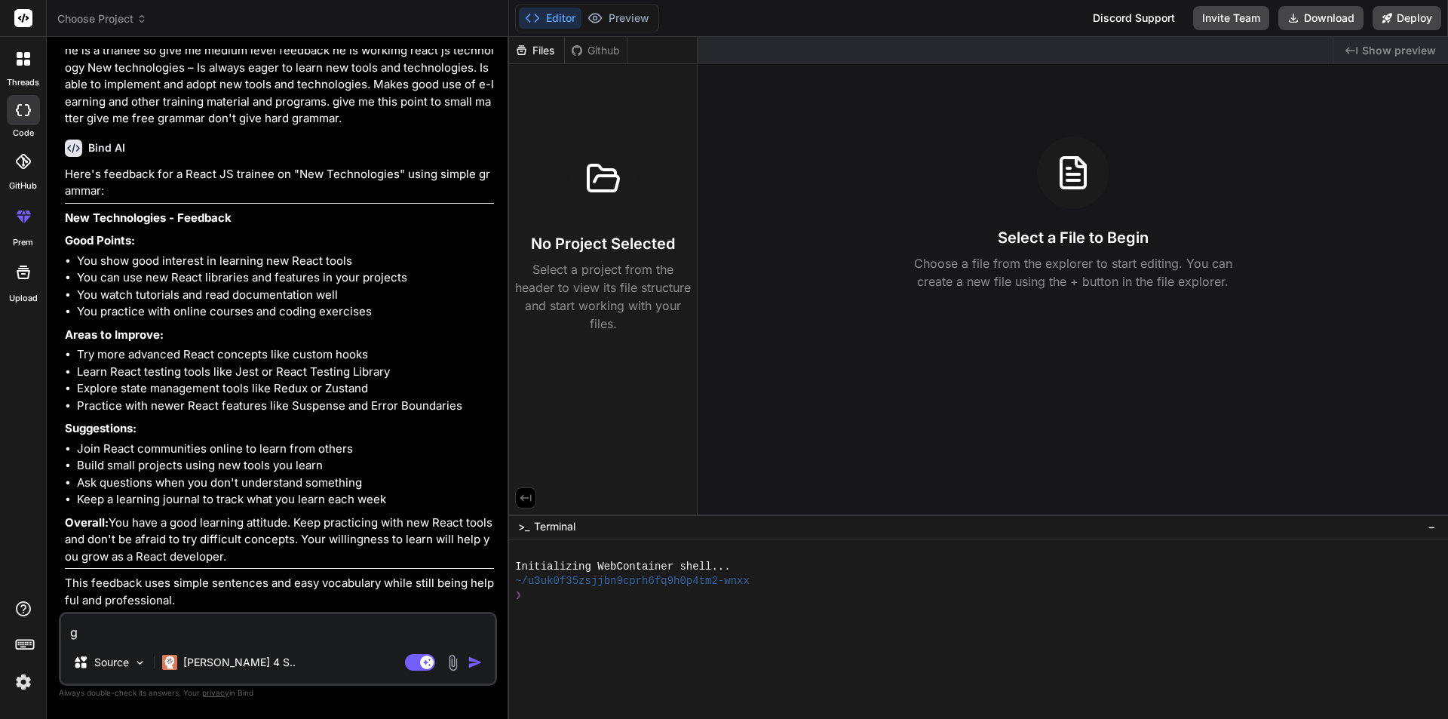
type textarea "x"
type textarea "giv"
type textarea "x"
type textarea "give"
type textarea "x"
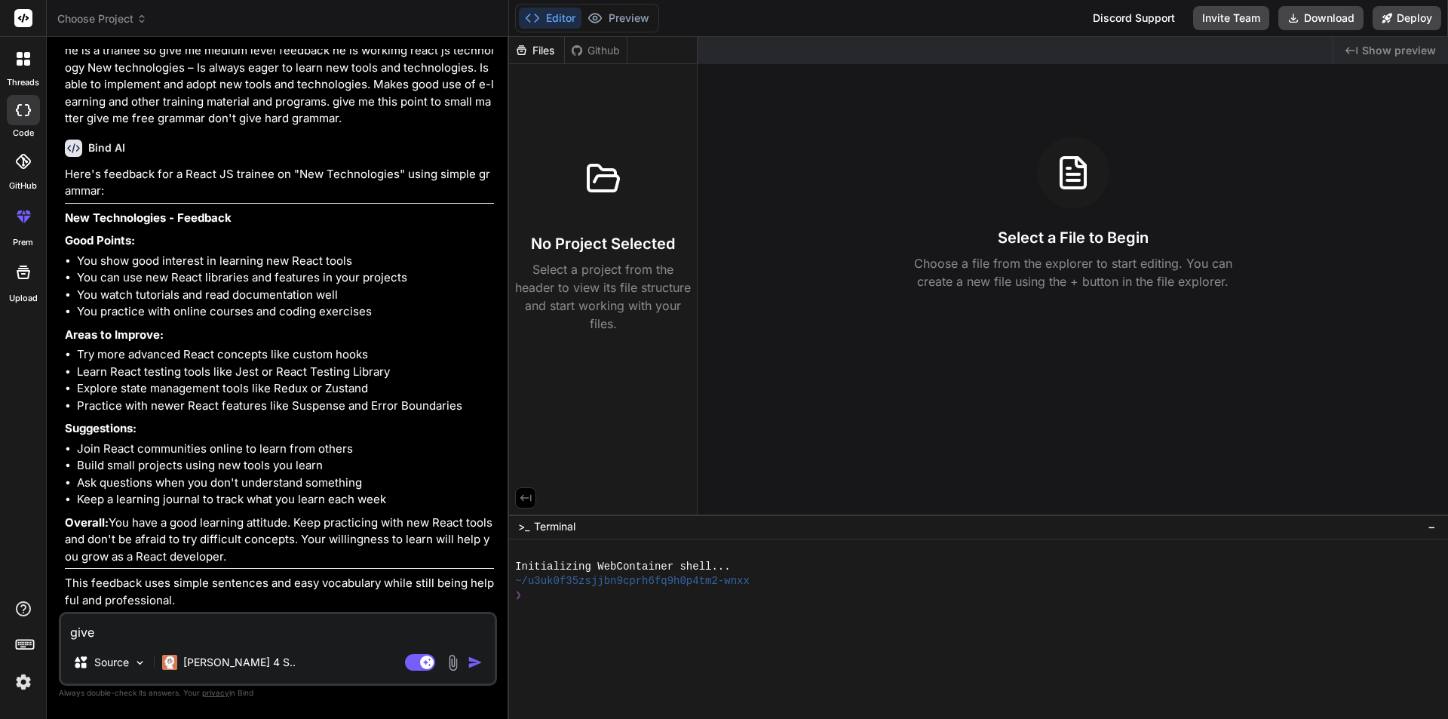
type textarea "give"
type textarea "x"
type textarea "give m"
type textarea "x"
type textarea "give me"
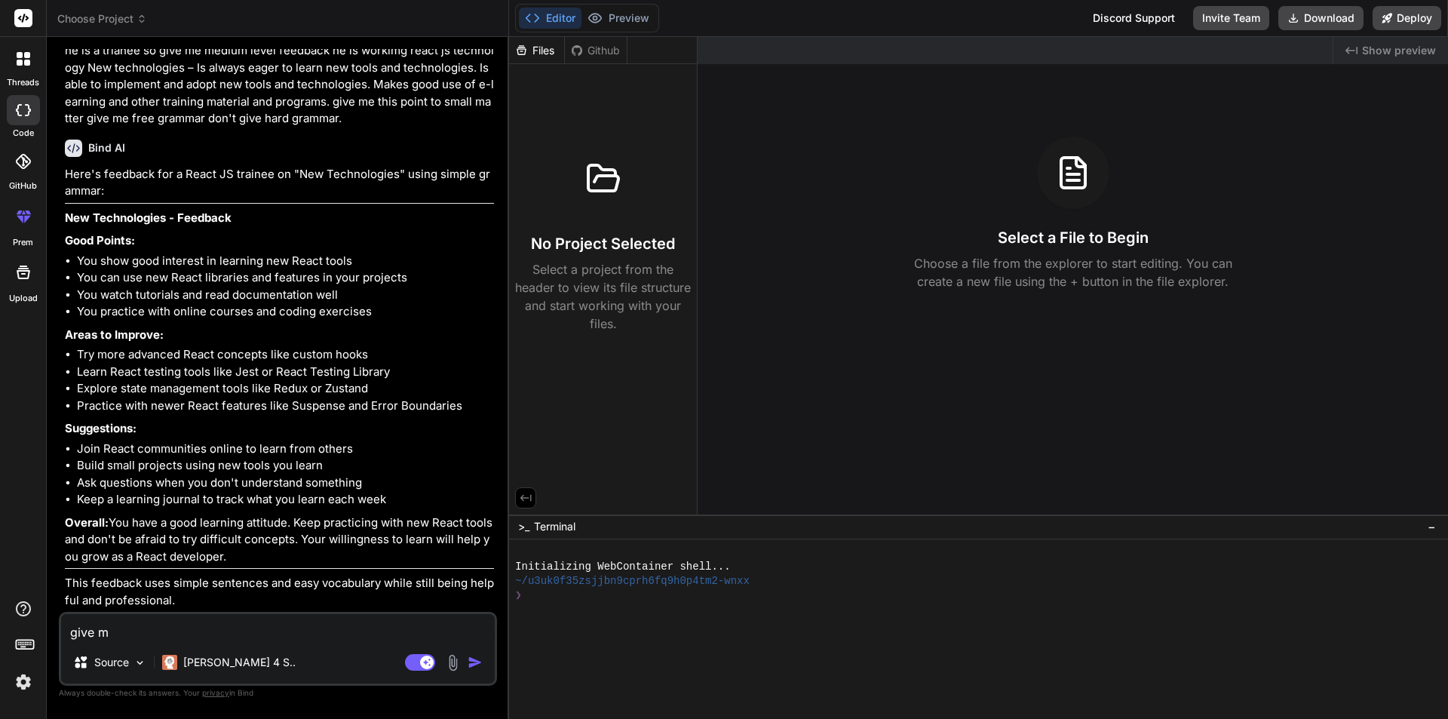
type textarea "x"
type textarea "give me"
type textarea "x"
type textarea "give me s"
type textarea "x"
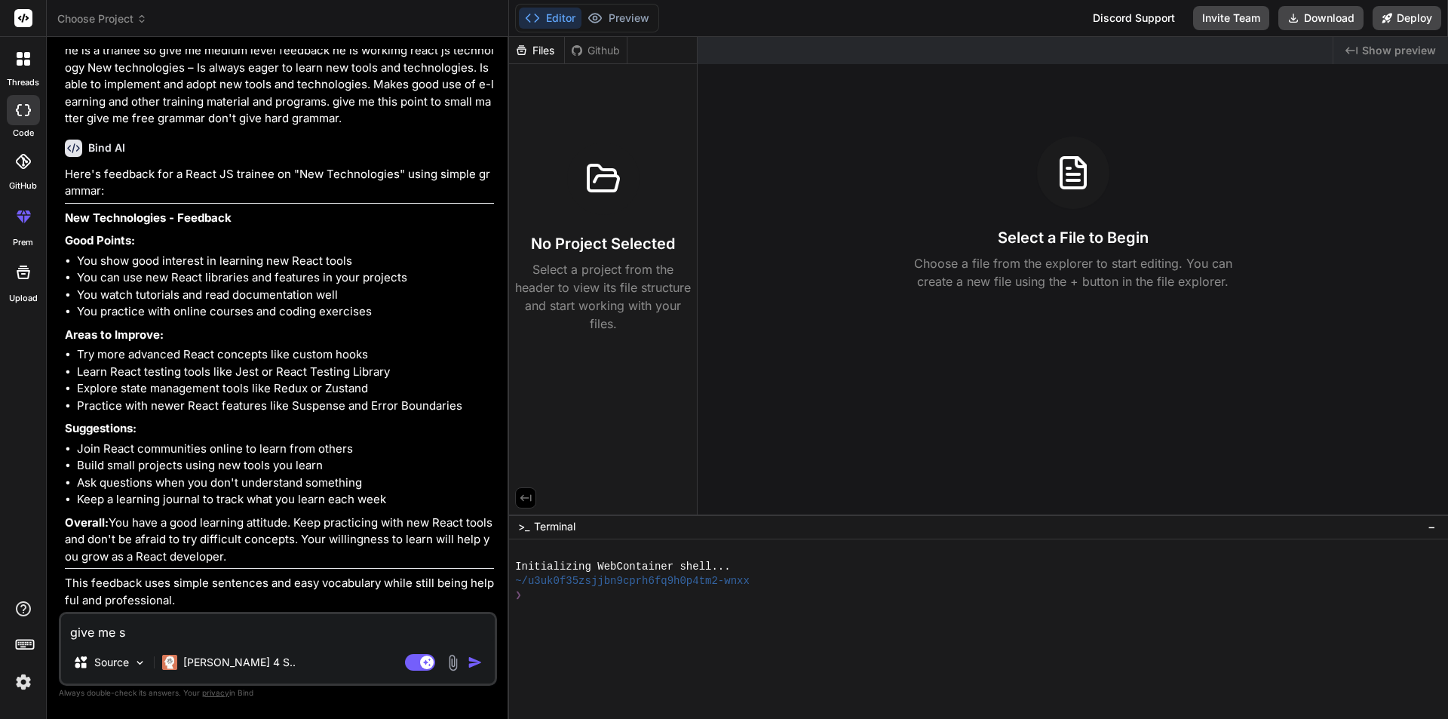
type textarea "give me sm"
type textarea "x"
type textarea "give me sma"
type textarea "x"
type textarea "give me smal"
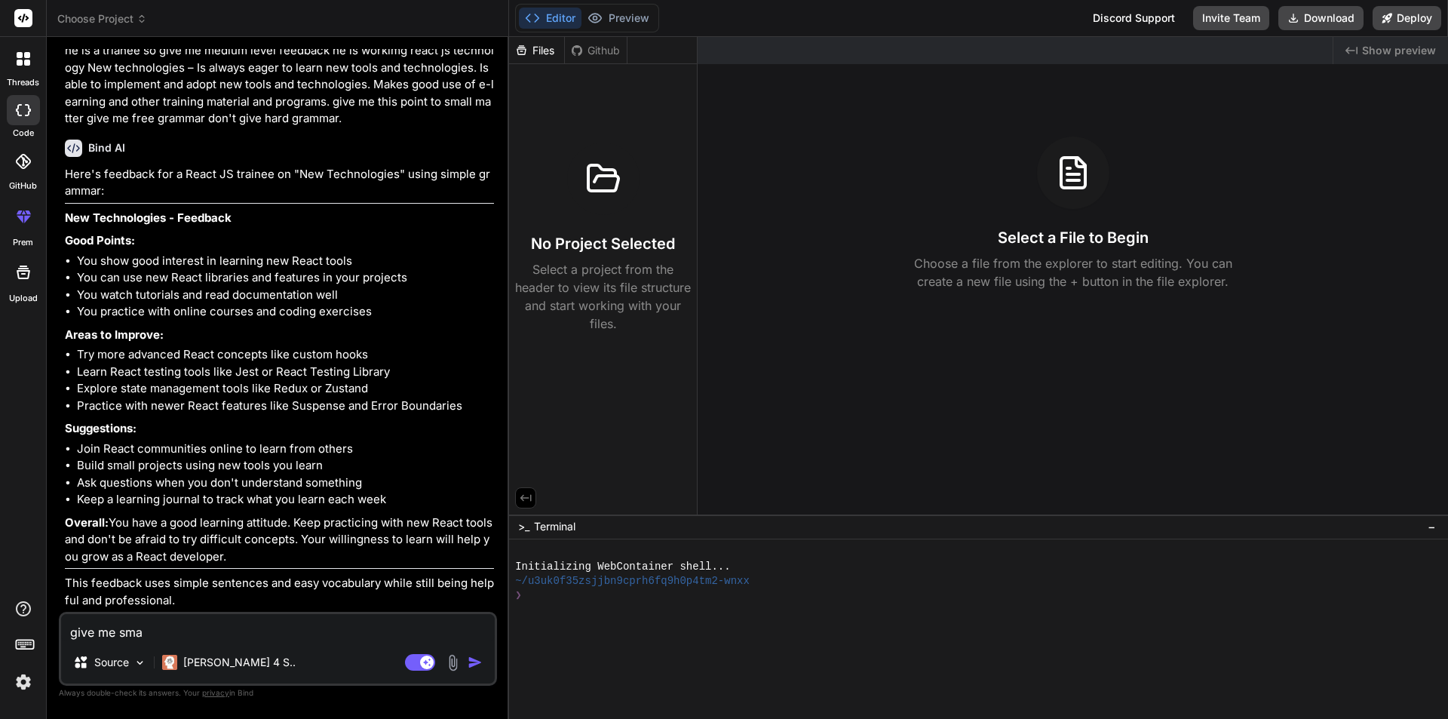
type textarea "x"
type textarea "give me small"
type textarea "x"
type textarea "give me small"
type textarea "x"
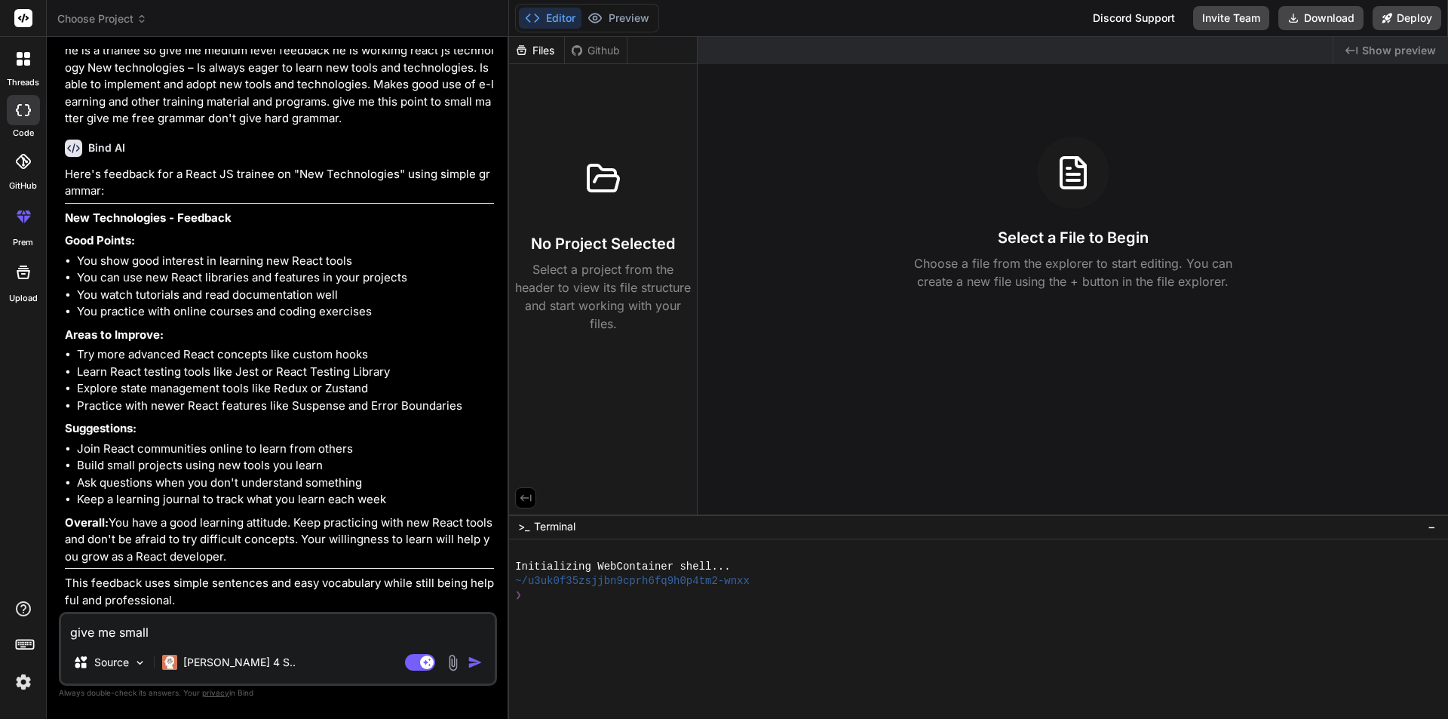
type textarea "give me small p"
type textarea "x"
type textarea "give me small pa"
type textarea "x"
type textarea "give me small par"
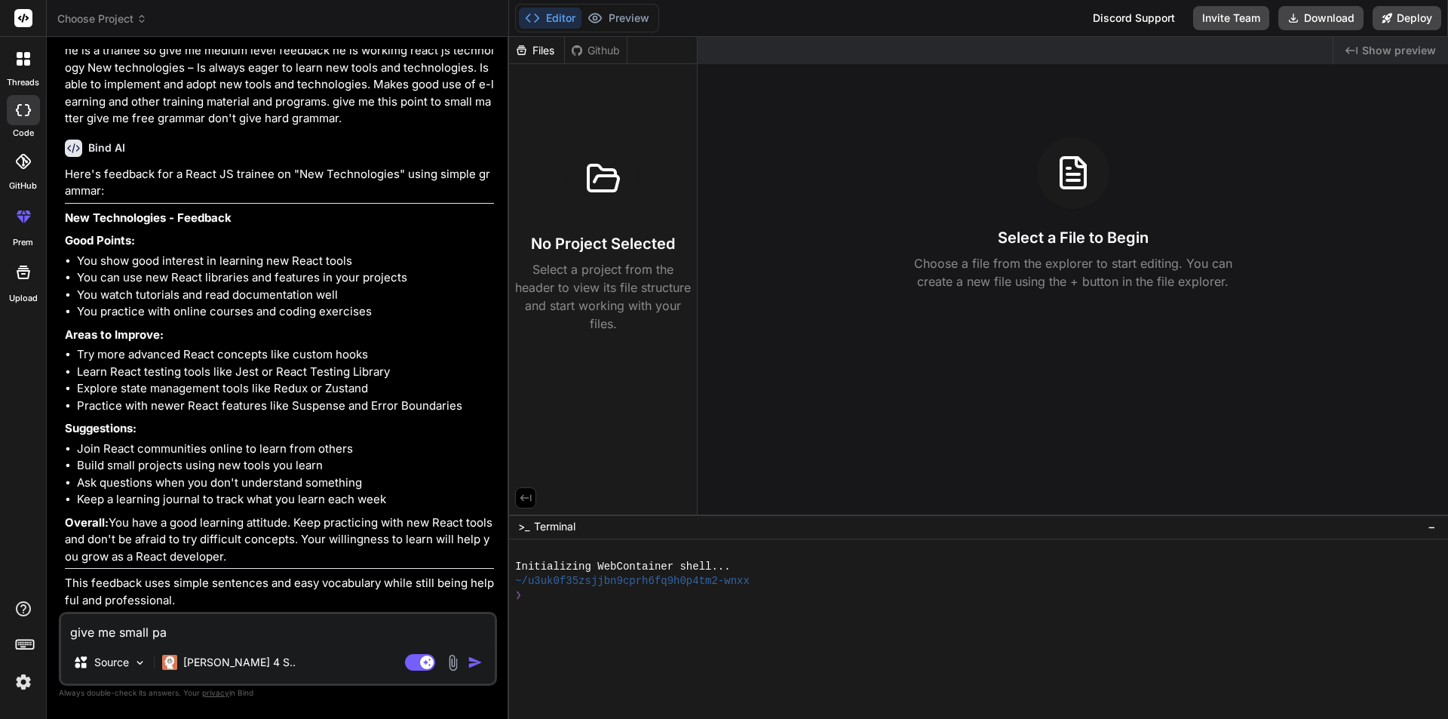
type textarea "x"
type textarea "give me small para"
type textarea "x"
type textarea "give me small para"
type textarea "x"
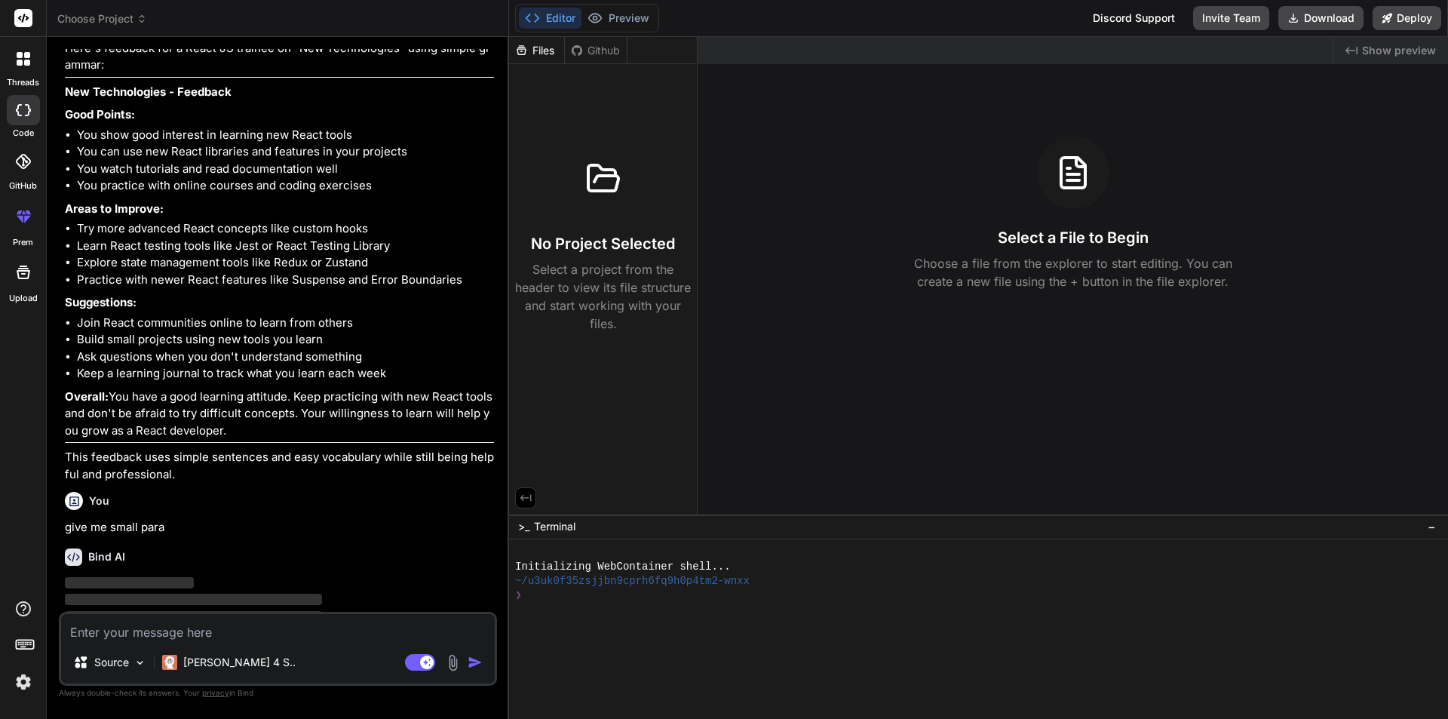
scroll to position [490, 0]
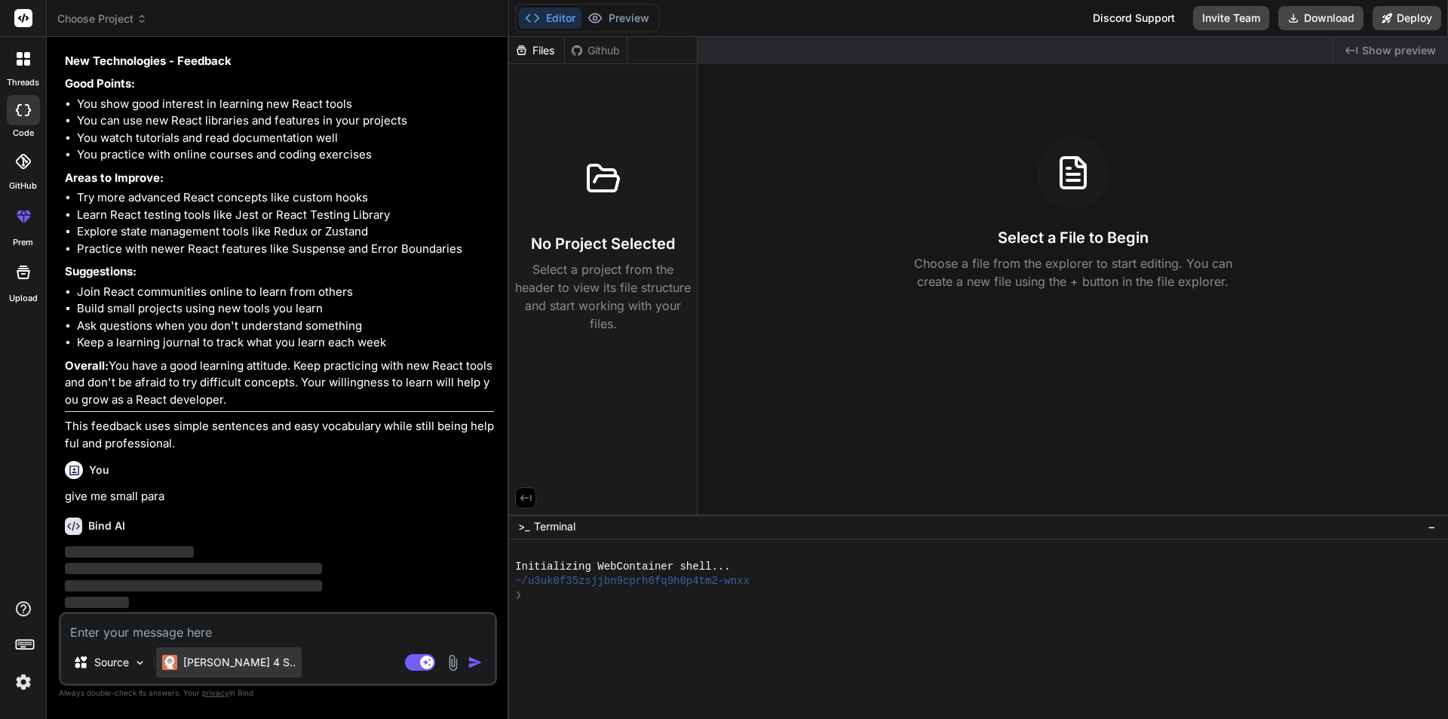
click at [235, 667] on p "[PERSON_NAME] 4 S.." at bounding box center [239, 662] width 112 height 15
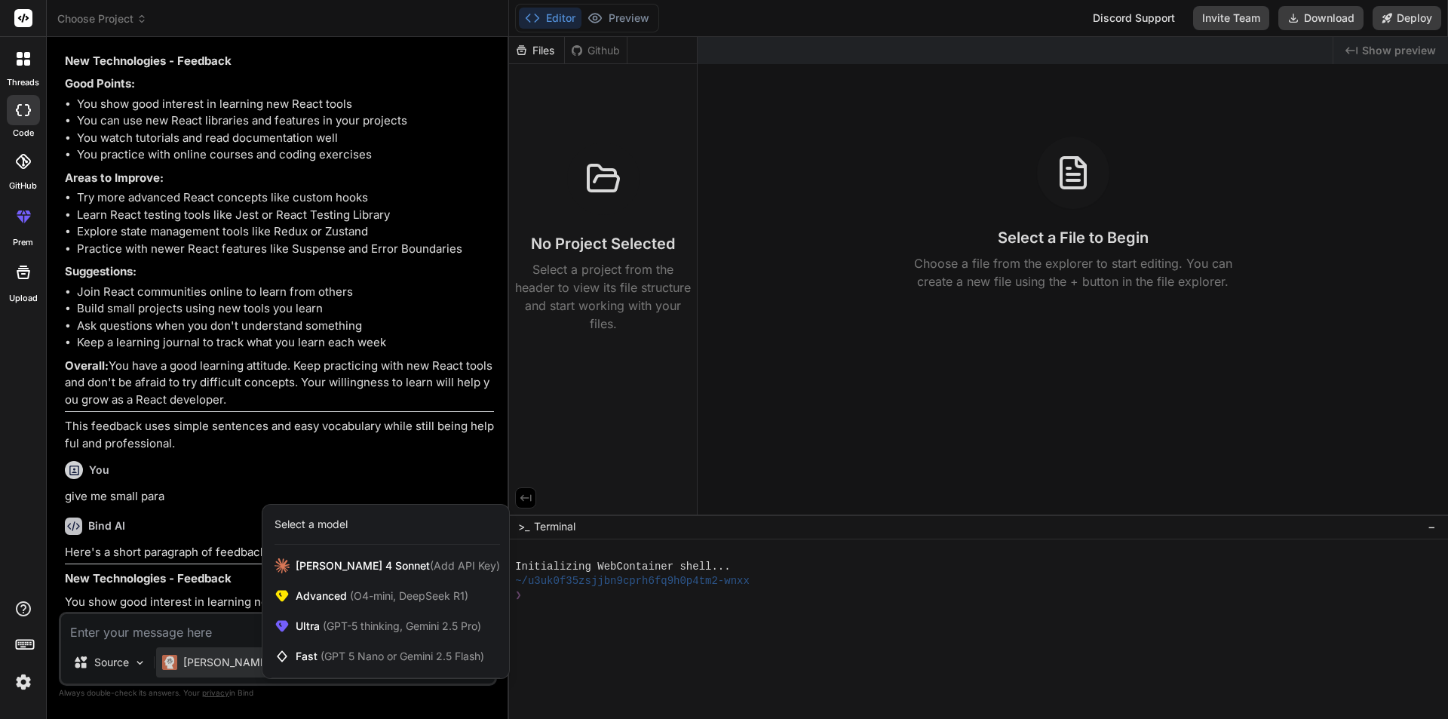
click at [219, 661] on div at bounding box center [724, 359] width 1448 height 719
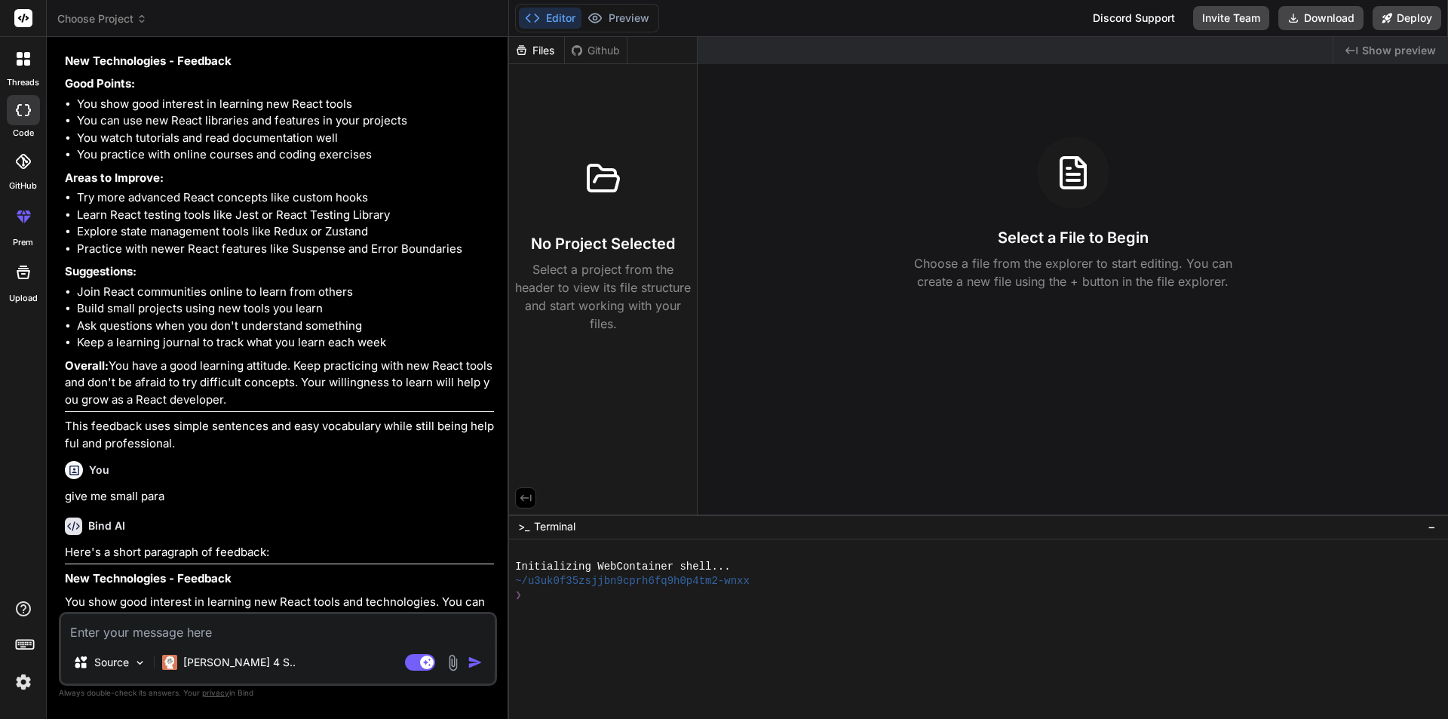
type textarea "x"
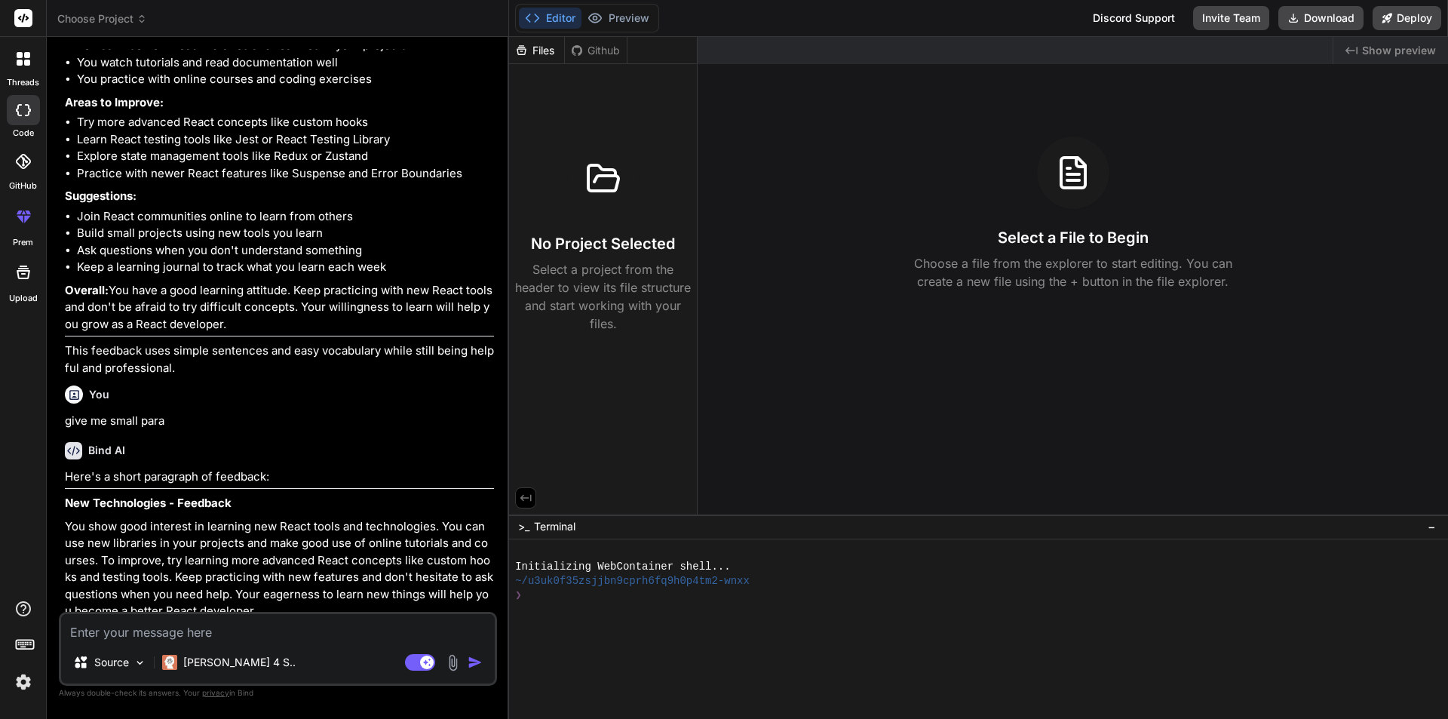
scroll to position [578, 0]
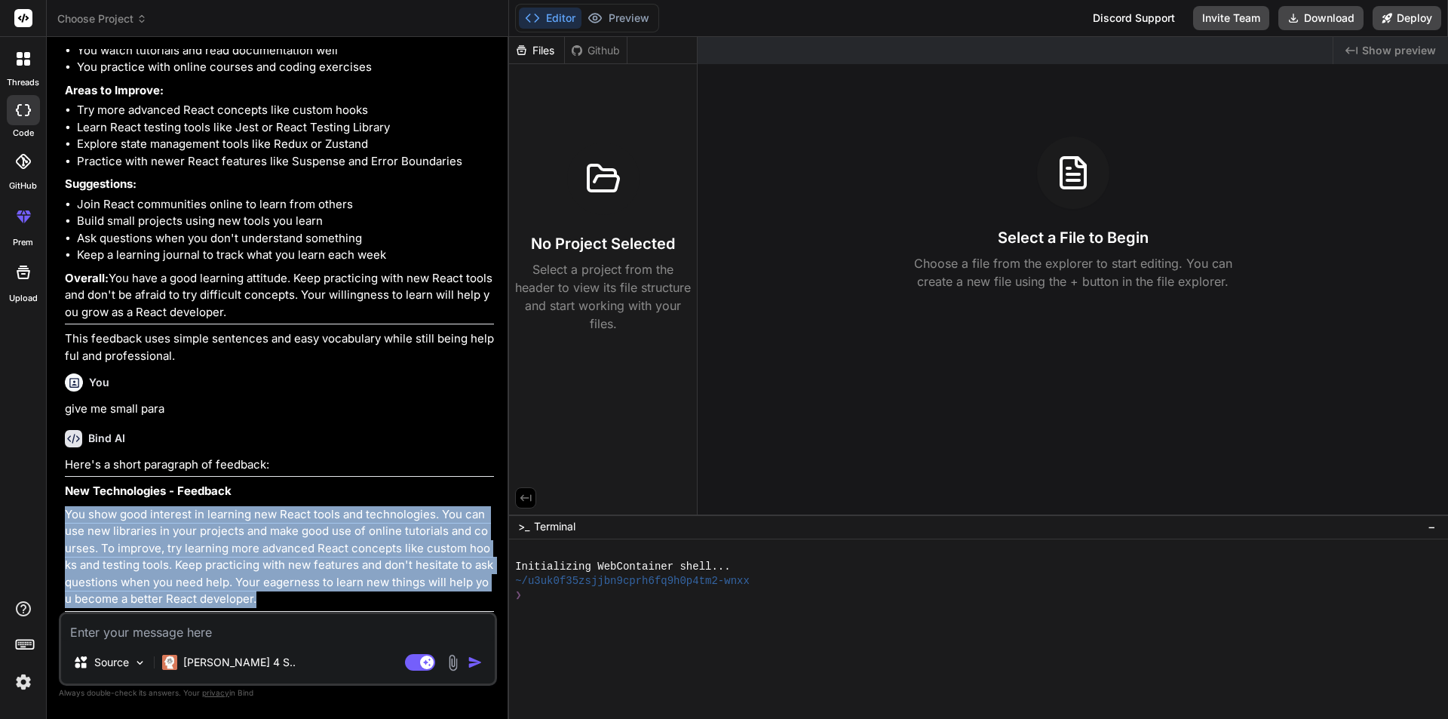
drag, startPoint x: 244, startPoint y: 602, endPoint x: 65, endPoint y: 514, distance: 199.0
click at [65, 514] on p "You show good interest in learning new React tools and technologies. You can us…" at bounding box center [279, 557] width 429 height 102
copy p "You show good interest in learning new React tools and technologies. You can us…"
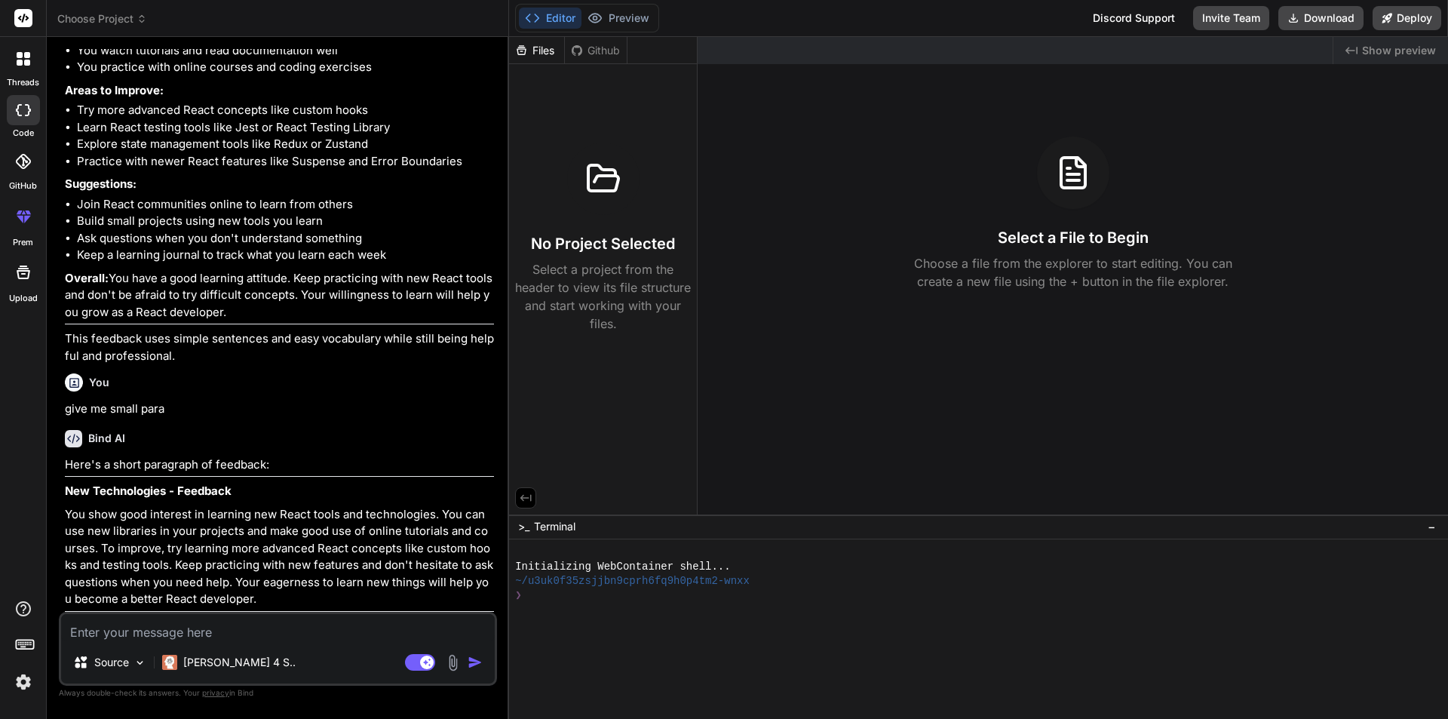
click at [135, 636] on textarea at bounding box center [278, 627] width 434 height 27
paste textarea "You show good interest in learning new React tools and technologies. You can us…"
type textarea "You show good interest in learning new React tools and technologies. You can us…"
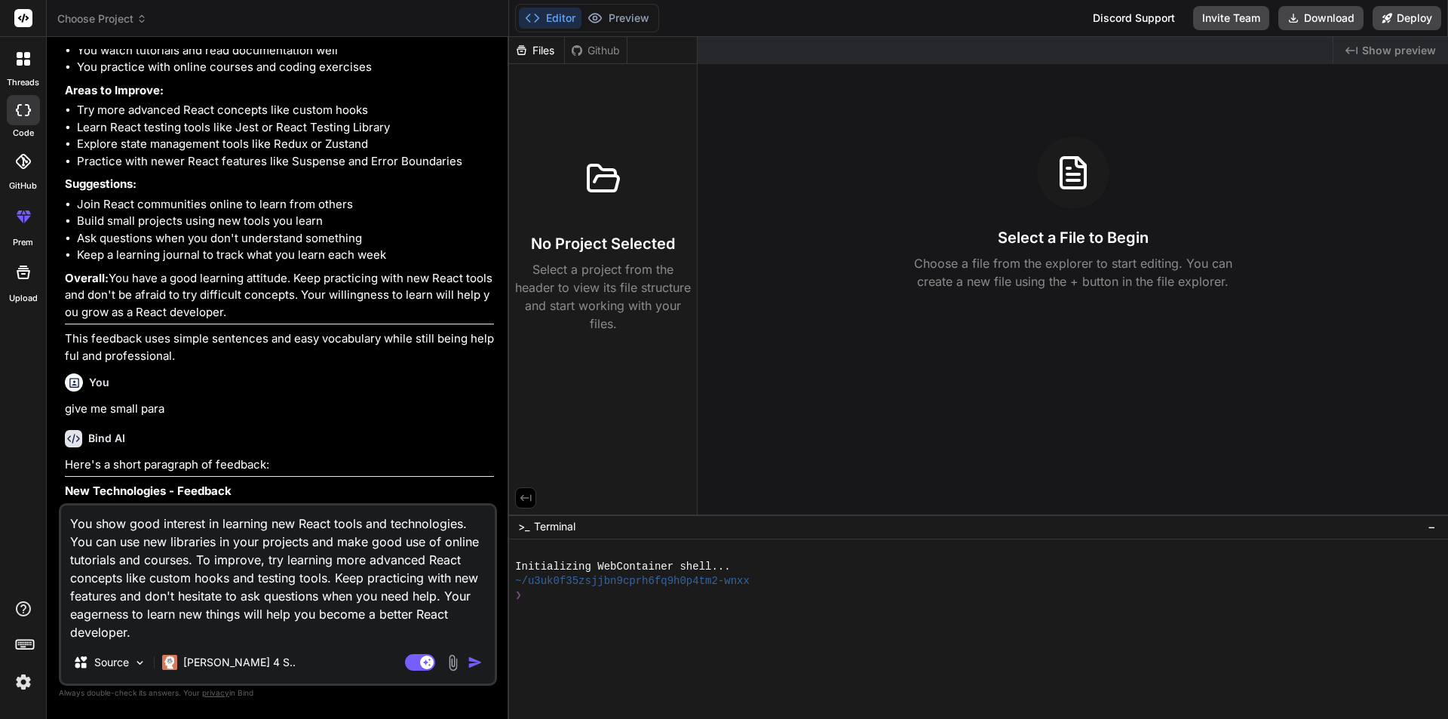
type textarea "x"
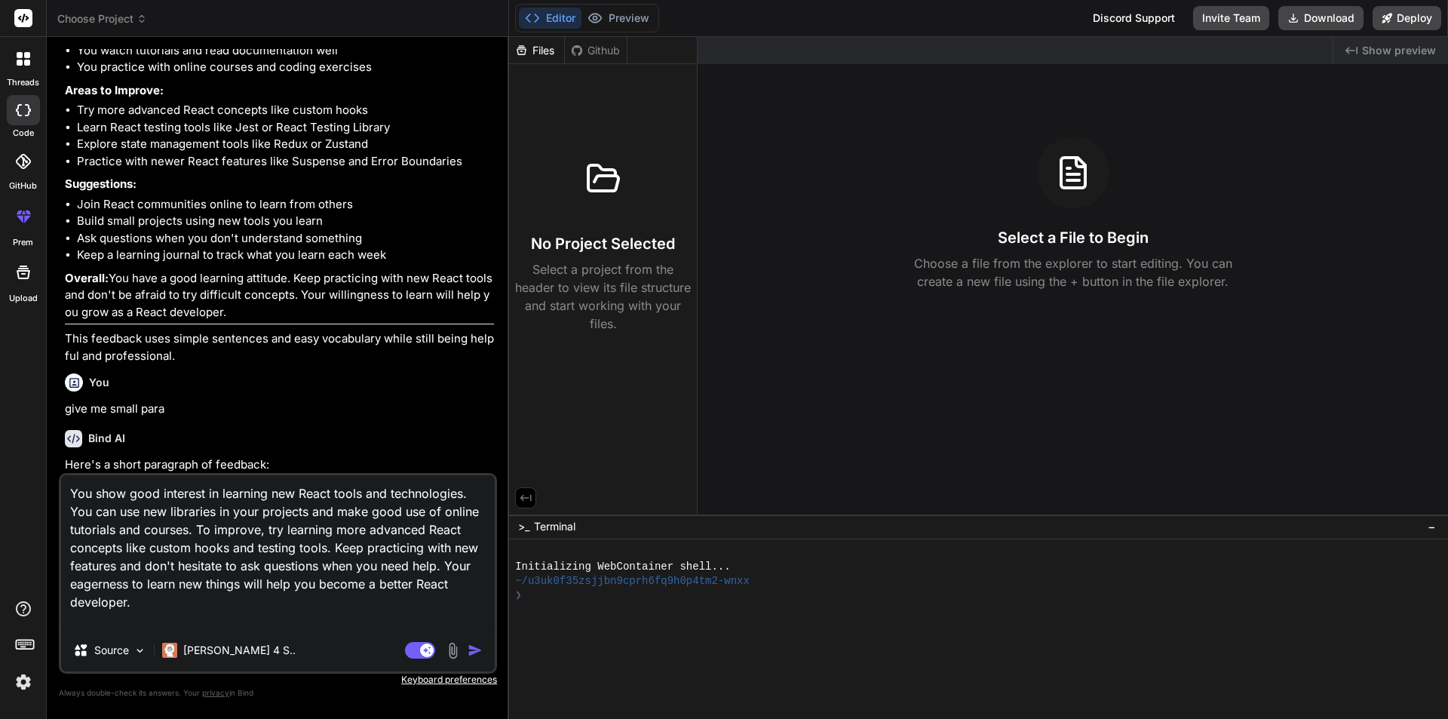
type textarea "You show good interest in learning new React tools and technologies. You can us…"
type textarea "x"
type textarea "You show good interest in learning new React tools and technologies. You can us…"
type textarea "x"
type textarea "You show good interest in learning new React tools and technologies. You can us…"
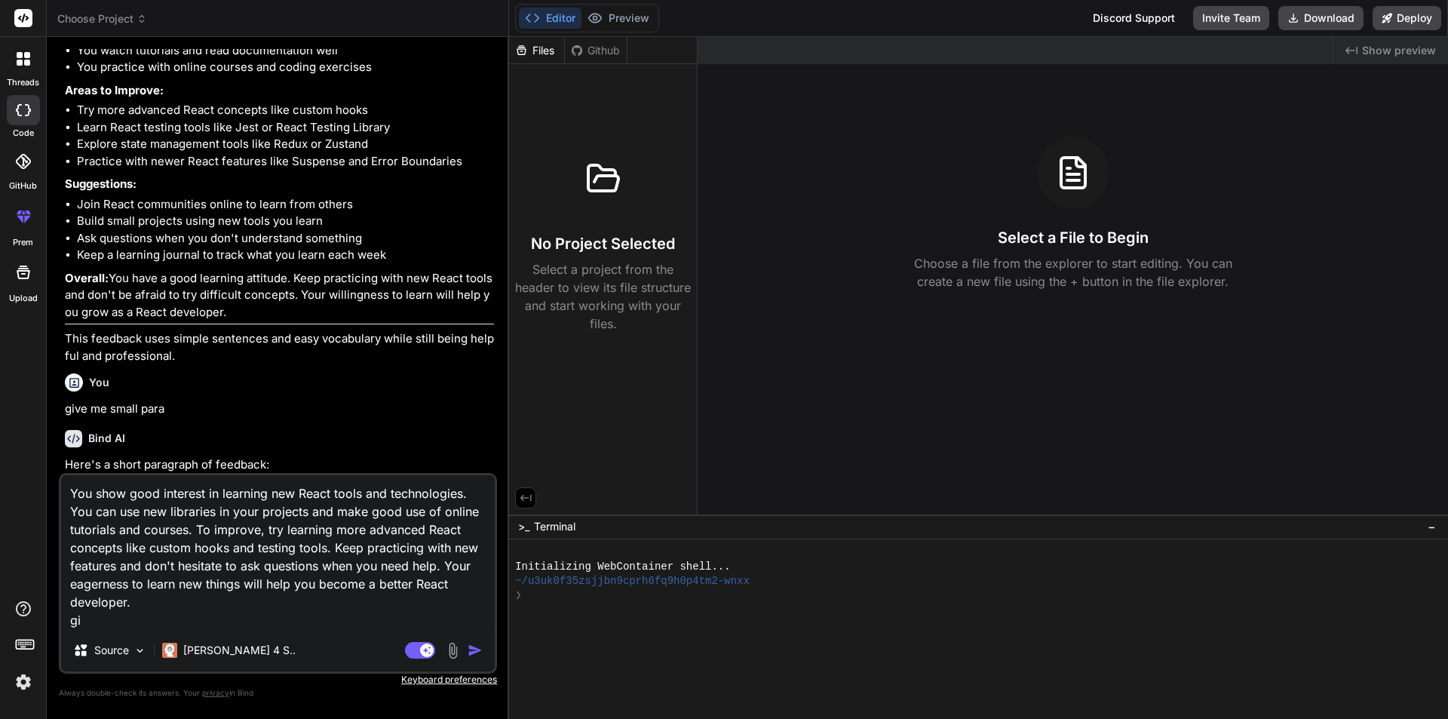
type textarea "x"
type textarea "You show good interest in learning new React tools and technologies. You can us…"
type textarea "x"
type textarea "You show good interest in learning new React tools and technologies. You can us…"
type textarea "x"
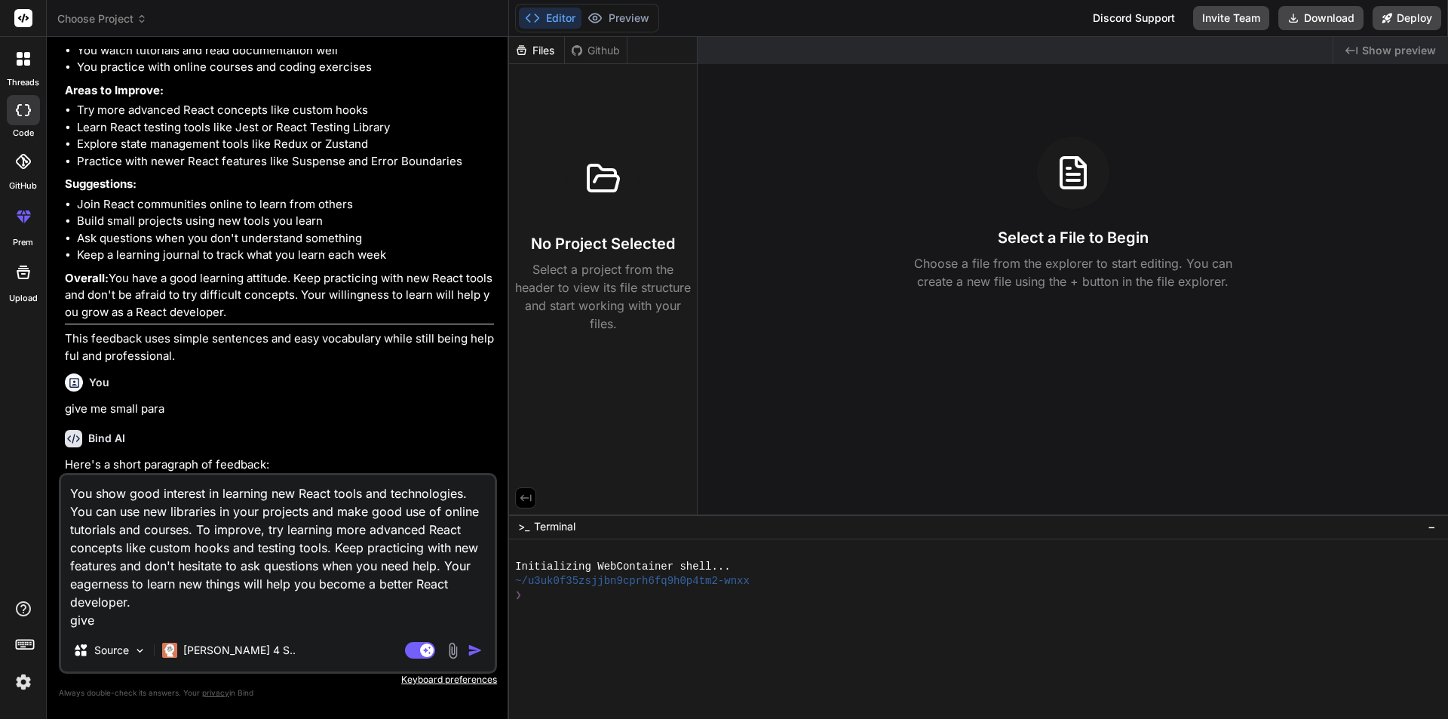
type textarea "You show good interest in learning new React tools and technologies. You can us…"
type textarea "x"
type textarea "You show good interest in learning new React tools and technologies. You can us…"
type textarea "x"
type textarea "You show good interest in learning new React tools and technologies. You can us…"
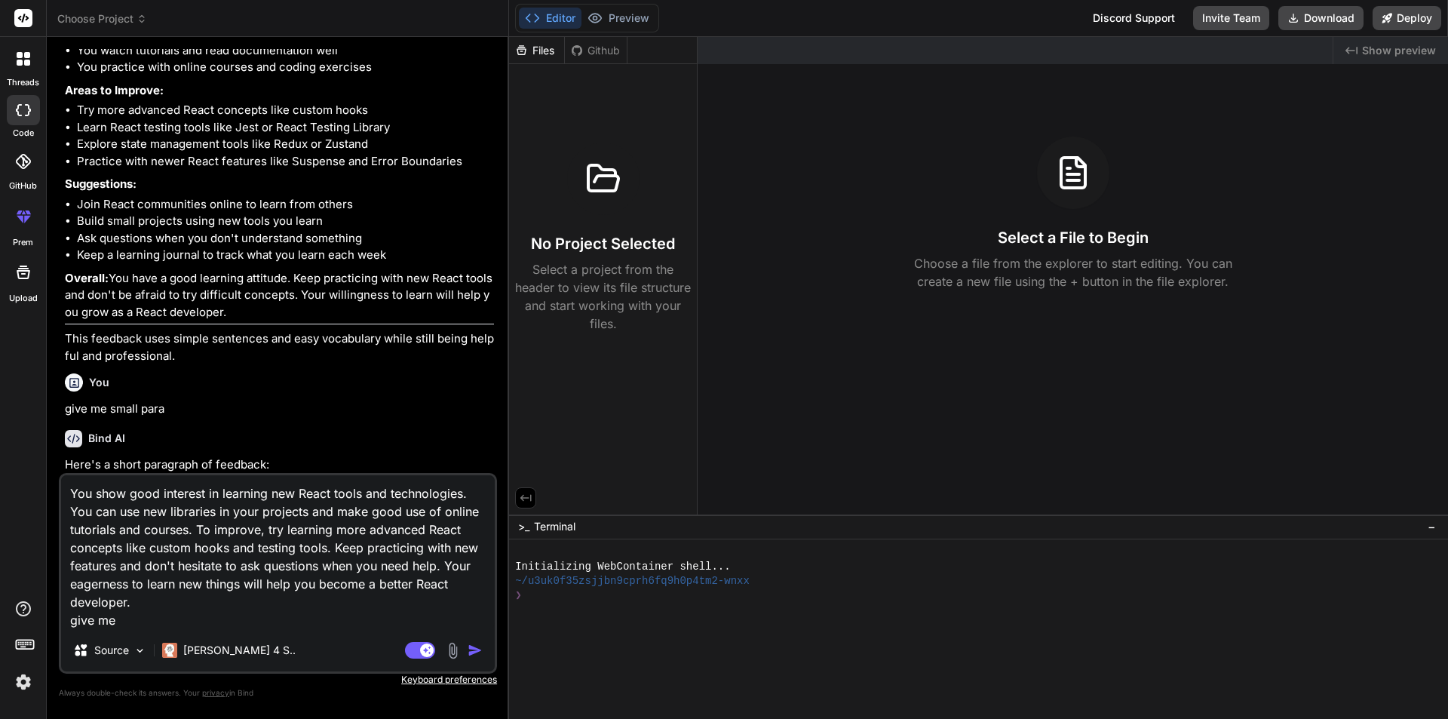
type textarea "x"
type textarea "You show good interest in learning new React tools and technologies. You can us…"
type textarea "x"
type textarea "You show good interest in learning new React tools and technologies. You can us…"
type textarea "x"
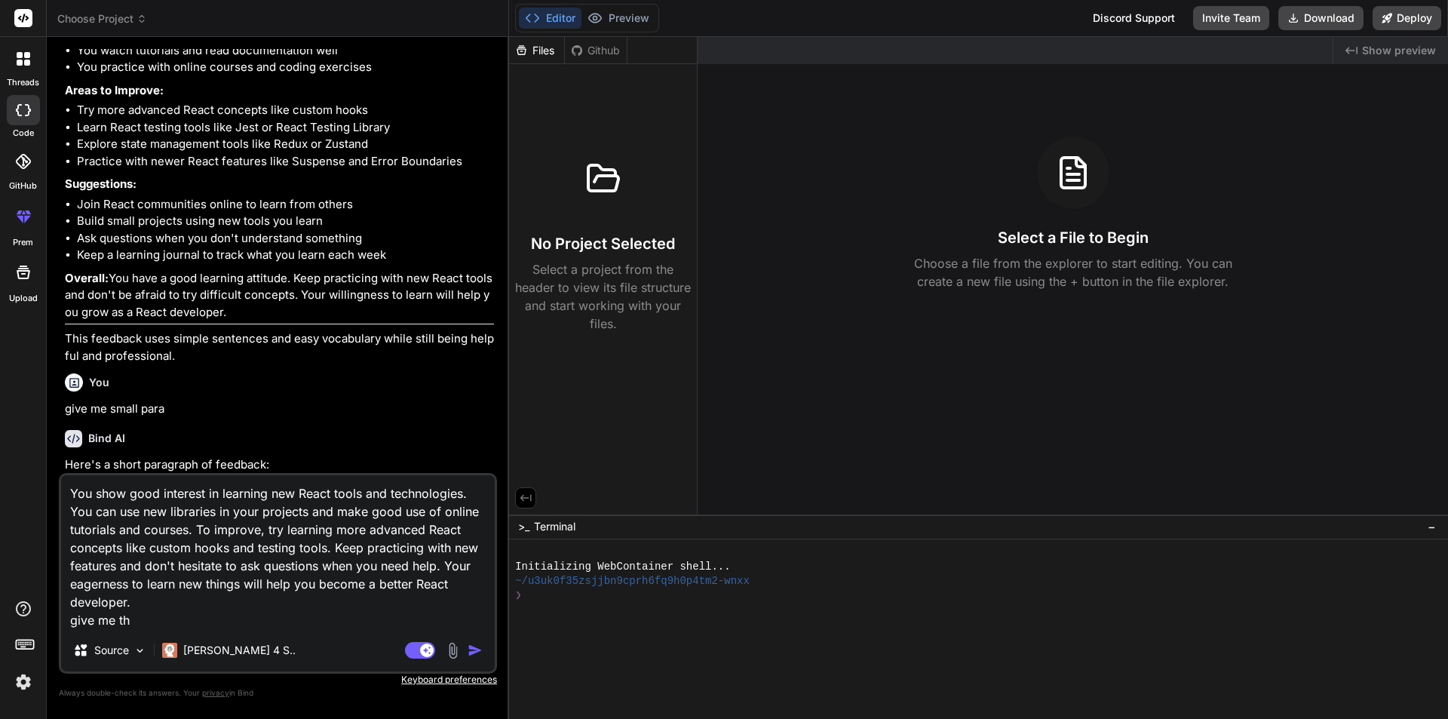
type textarea "You show good interest in learning new React tools and technologies. You can us…"
type textarea "x"
type textarea "You show good interest in learning new React tools and technologies. You can us…"
type textarea "x"
type textarea "You show good interest in learning new React tools and technologies. You can us…"
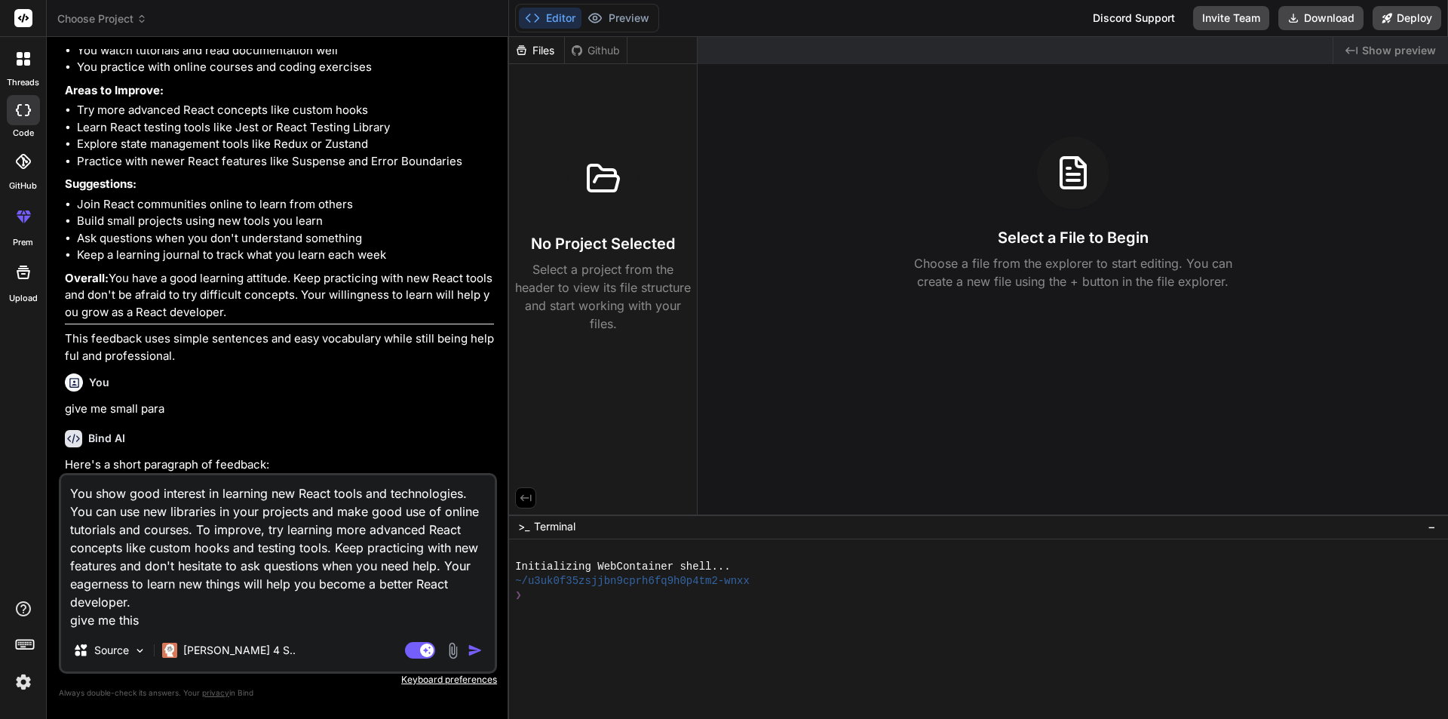
type textarea "x"
type textarea "You show good interest in learning new React tools and technologies. You can us…"
type textarea "x"
type textarea "You show good interest in learning new React tools and technologies. You can us…"
type textarea "x"
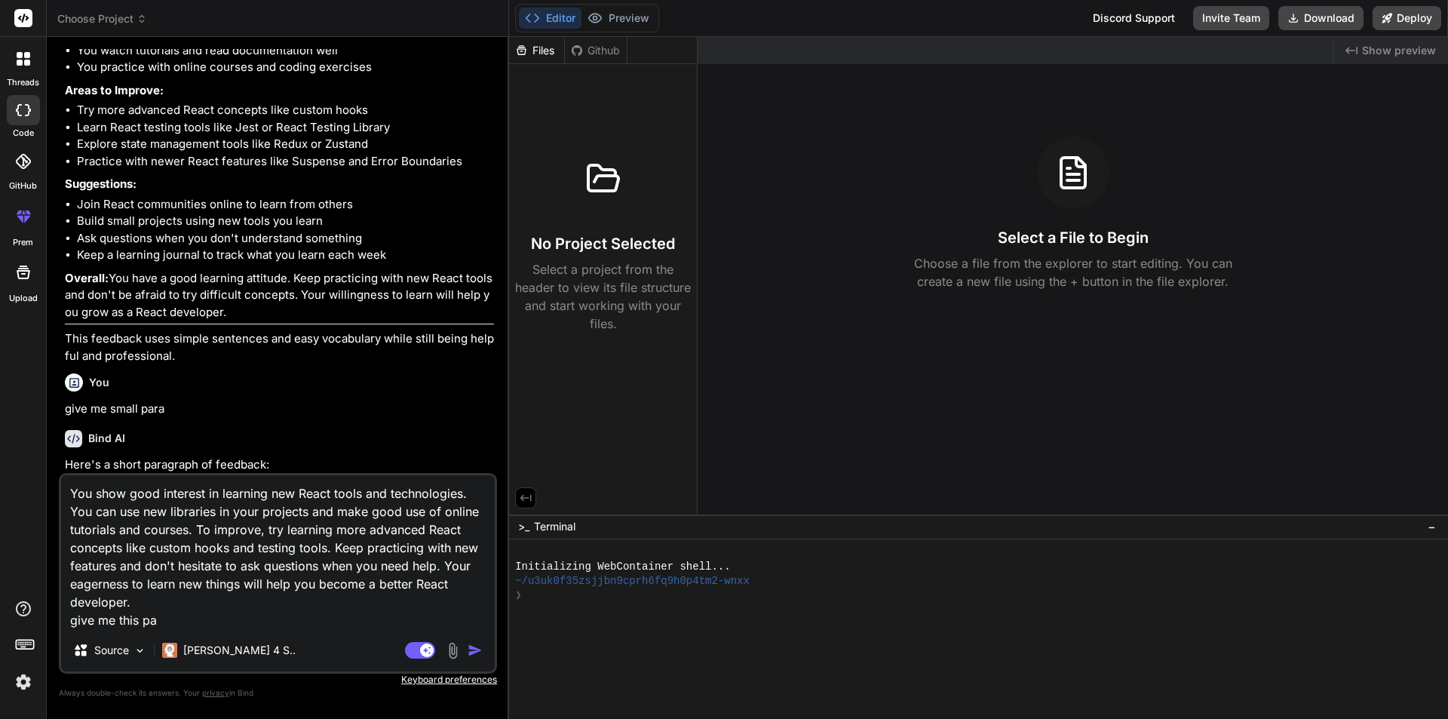
type textarea "You show good interest in learning new React tools and technologies. You can us…"
type textarea "x"
type textarea "You show good interest in learning new React tools and technologies. You can us…"
type textarea "x"
type textarea "You show good interest in learning new React tools and technologies. You can us…"
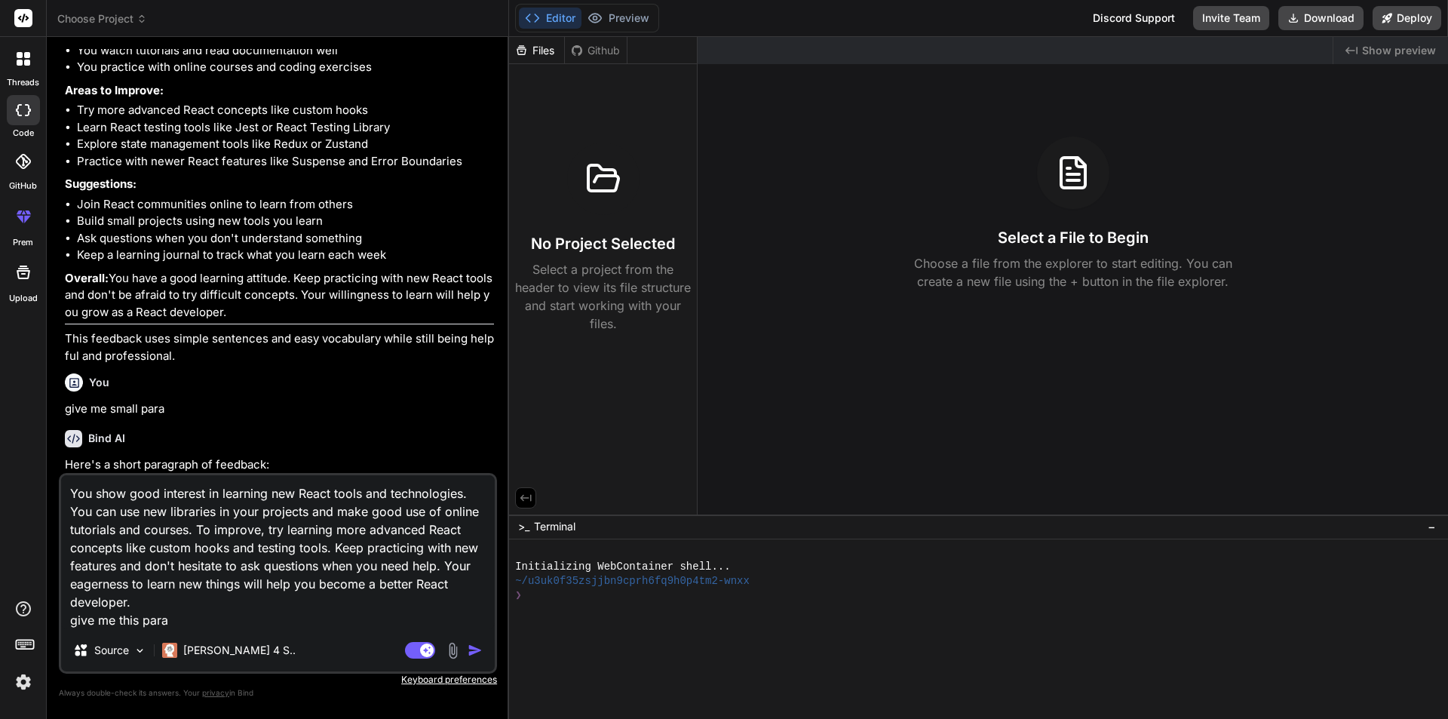
type textarea "x"
type textarea "You show good interest in learning new React tools and technologies. You can us…"
type textarea "x"
type textarea "You show good interest in learning new React tools and technologies. You can us…"
type textarea "x"
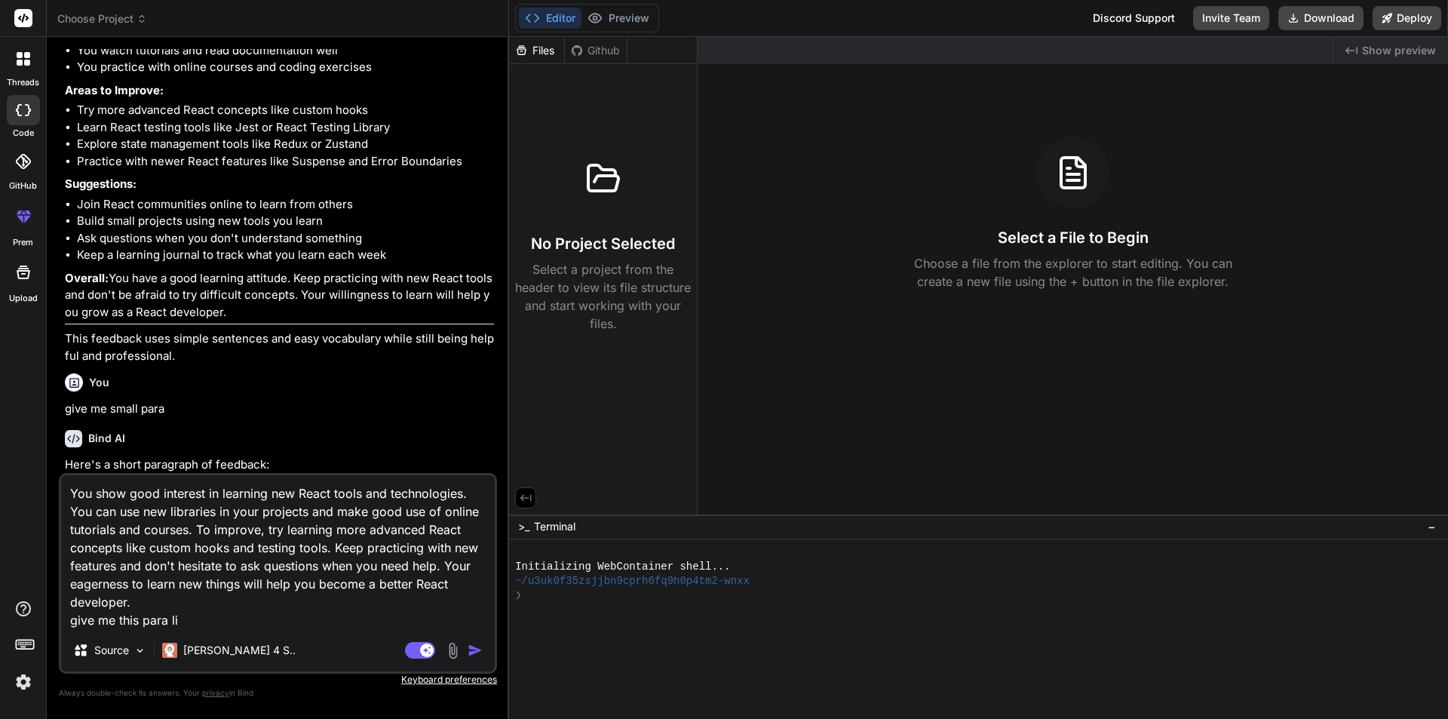
type textarea "You show good interest in learning new React tools and technologies. You can us…"
type textarea "x"
type textarea "You show good interest in learning new React tools and technologies. You can us…"
type textarea "x"
type textarea "You show good interest in learning new React tools and technologies. You can us…"
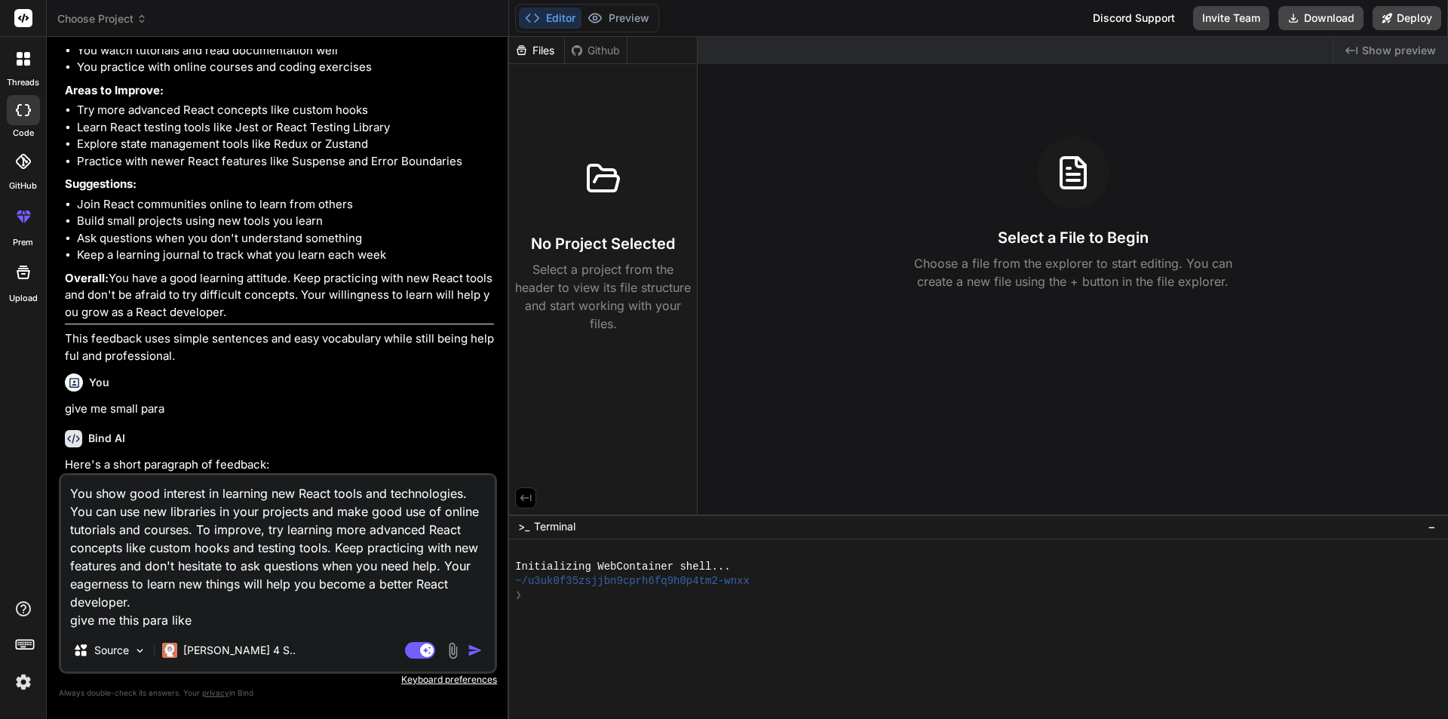
type textarea "x"
type textarea "You show good interest in learning new React tools and technologies. You can us…"
type textarea "x"
type textarea "You show good interest in learning new React tools and technologies. You can us…"
type textarea "x"
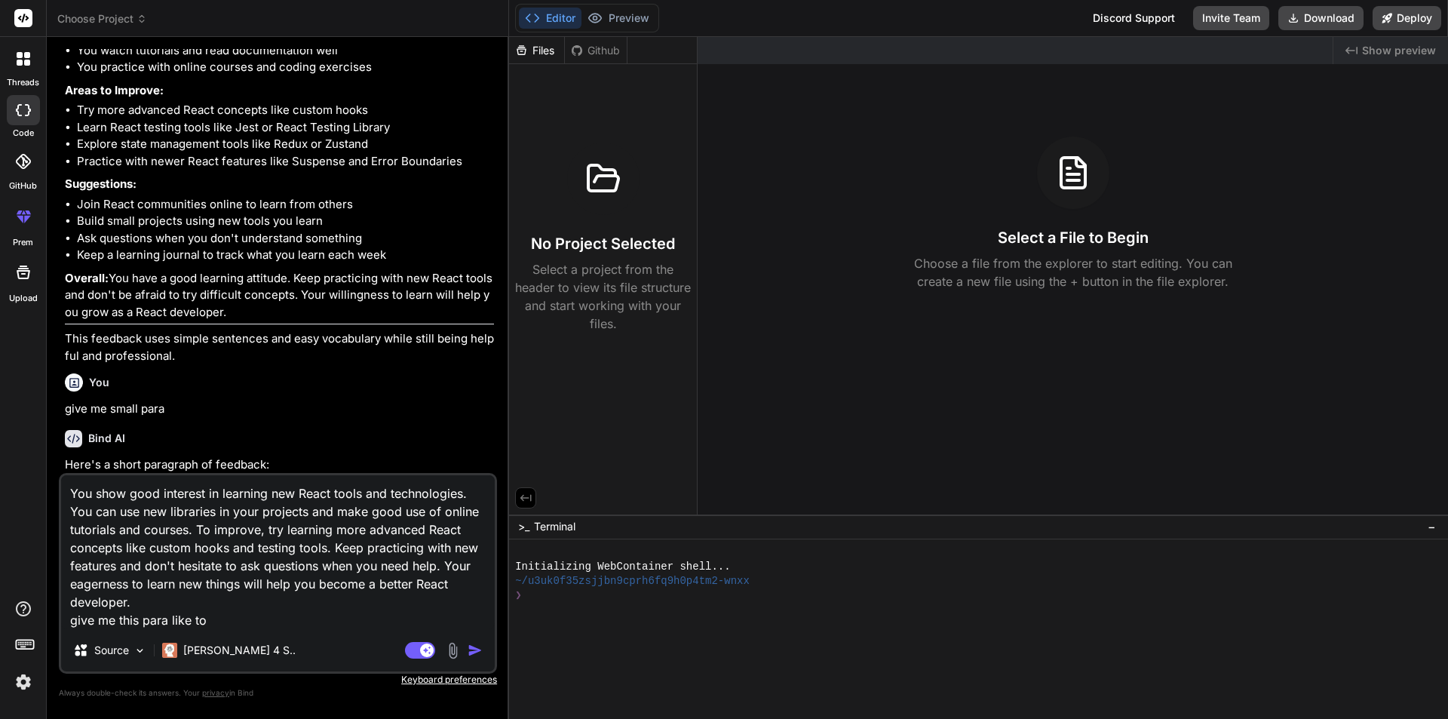
type textarea "You show good interest in learning new React tools and technologies. You can us…"
type textarea "x"
type textarea "You show good interest in learning new React tools and technologies. You can us…"
type textarea "x"
type textarea "You show good interest in learning new React tools and technologies. You can us…"
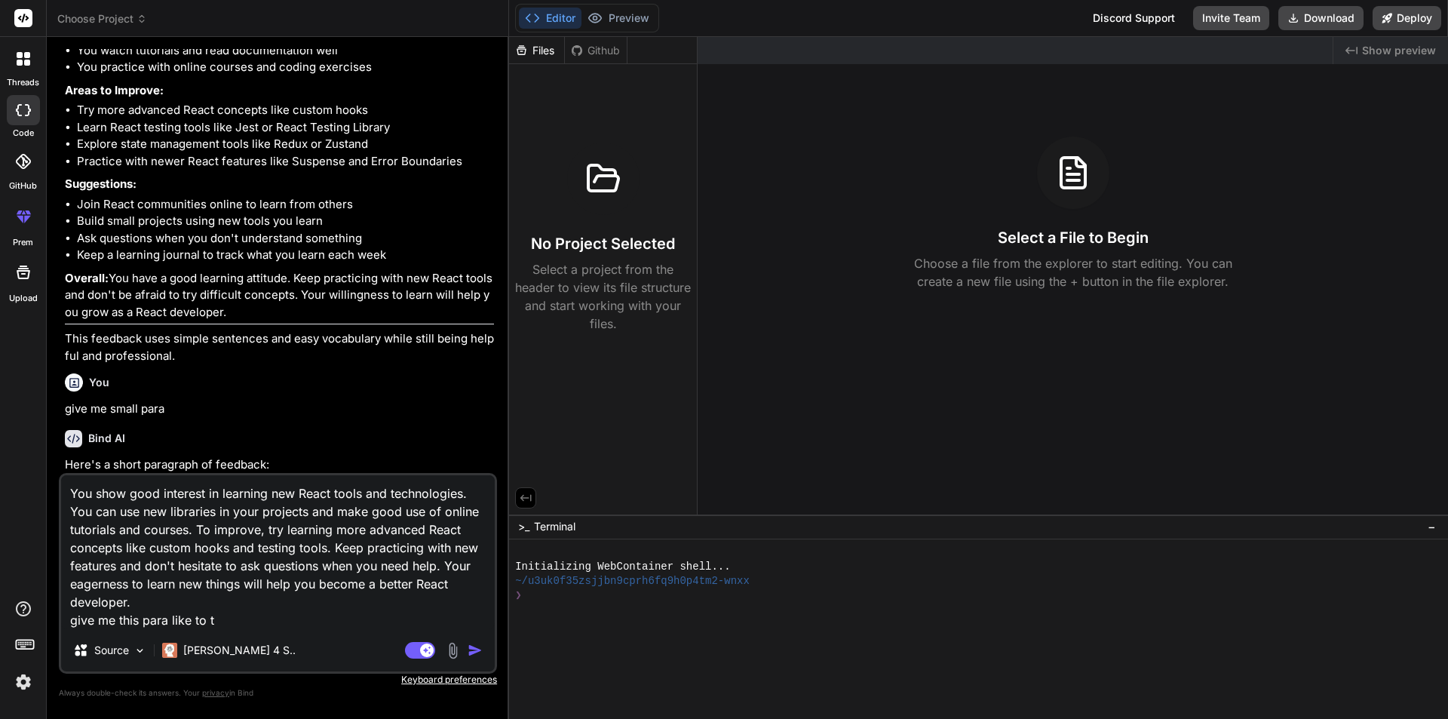
type textarea "x"
type textarea "You show good interest in learning new React tools and technologies. You can us…"
type textarea "x"
type textarea "You show good interest in learning new React tools and technologies. You can us…"
type textarea "x"
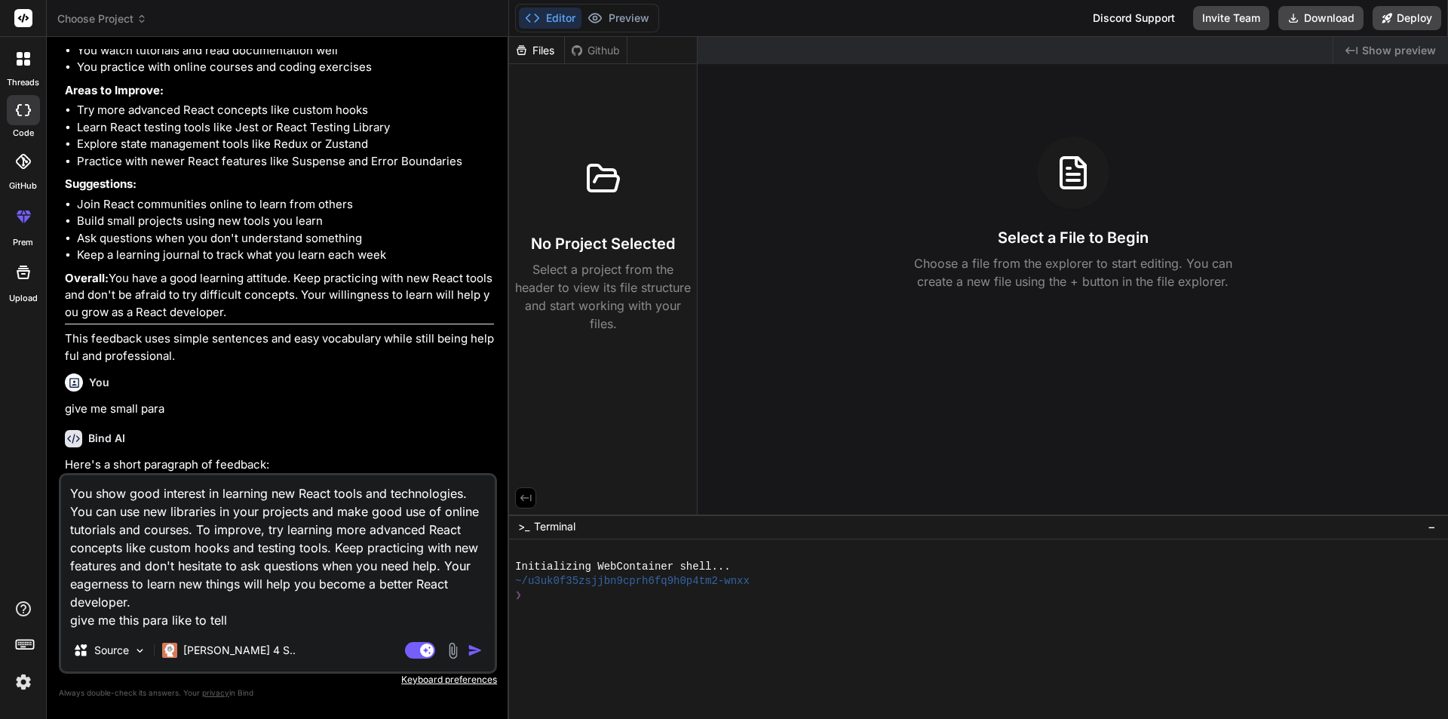
type textarea "You show good interest in learning new React tools and technologies. You can us…"
type textarea "x"
type textarea "You show good interest in learning new React tools and technologies. You can us…"
type textarea "x"
type textarea "You show good interest in learning new React tools and technologies. You can us…"
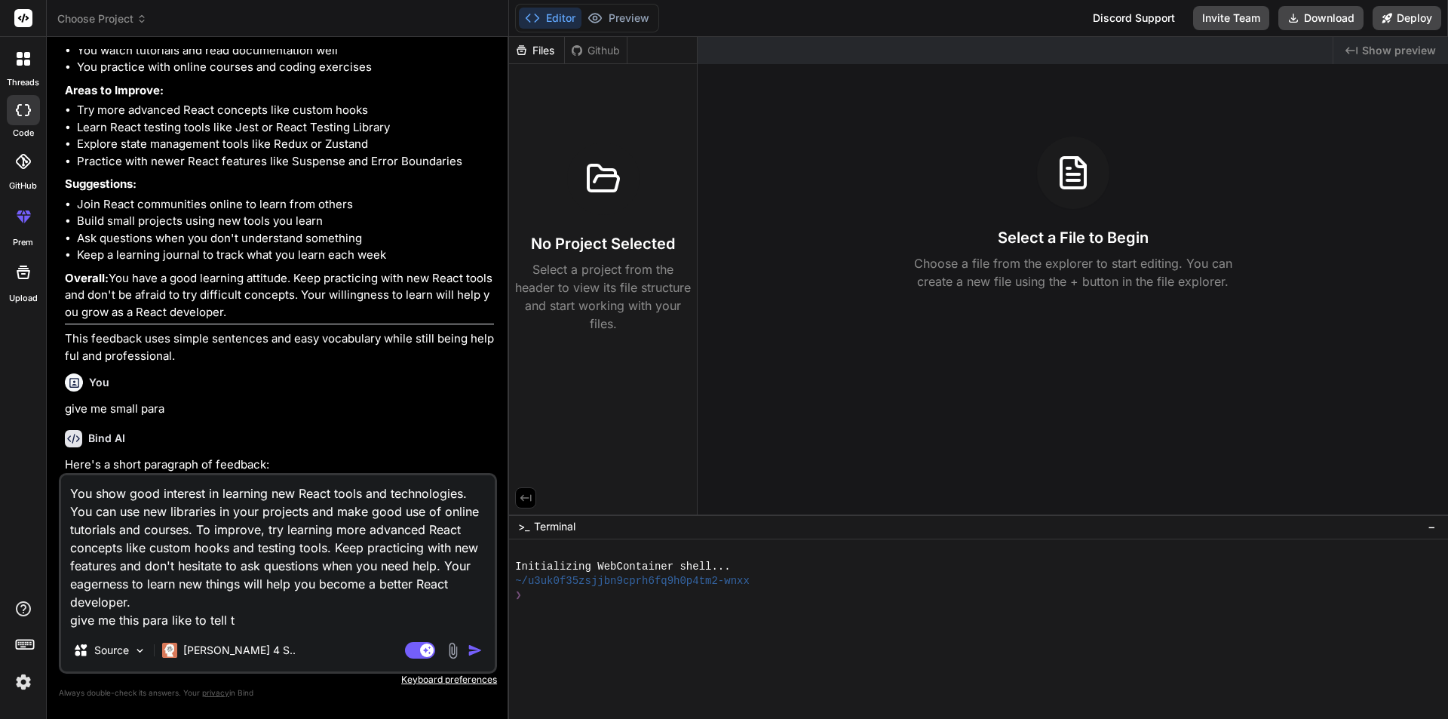
type textarea "x"
type textarea "You show good interest in learning new React tools and technologies. You can us…"
type textarea "x"
type textarea "You show good interest in learning new React tools and technologies. You can us…"
type textarea "x"
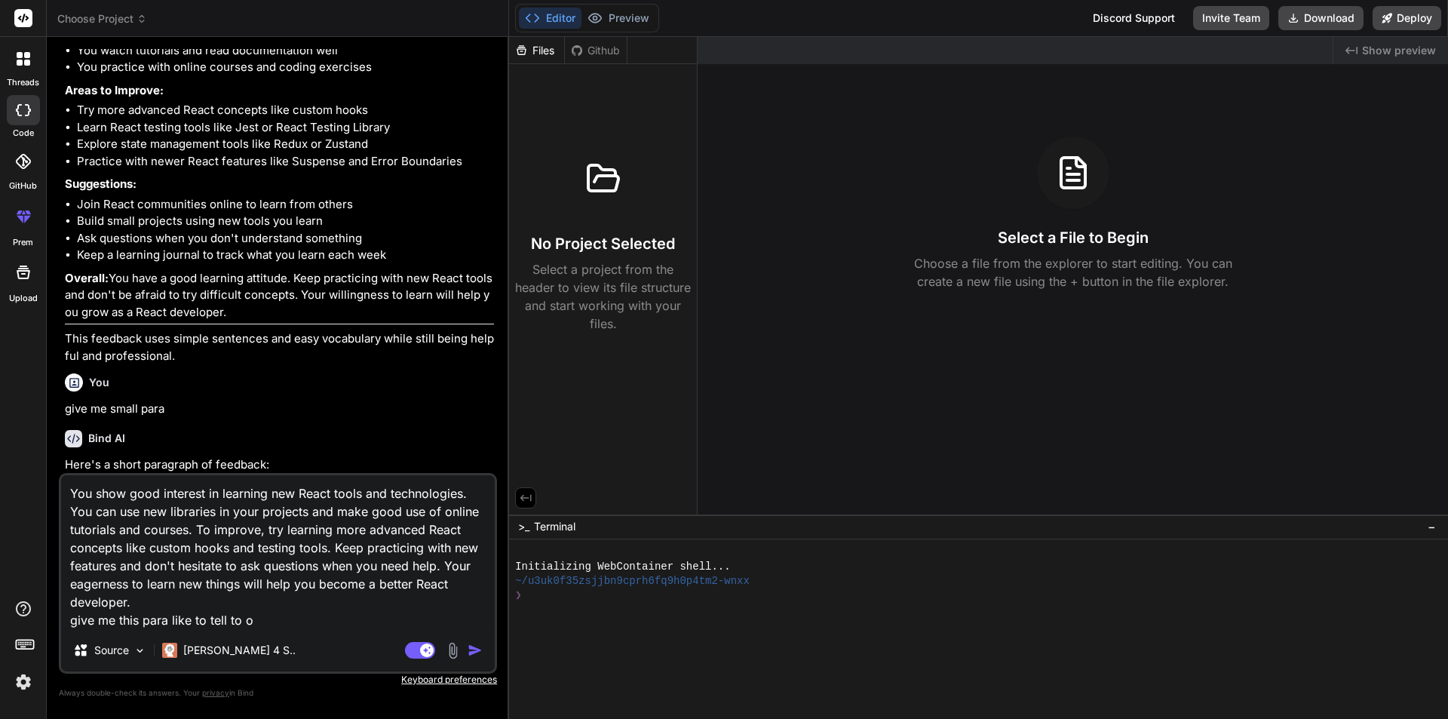
type textarea "You show good interest in learning new React tools and technologies. You can us…"
type textarea "x"
type textarea "You show good interest in learning new React tools and technologies. You can us…"
type textarea "x"
type textarea "You show good interest in learning new React tools and technologies. You can us…"
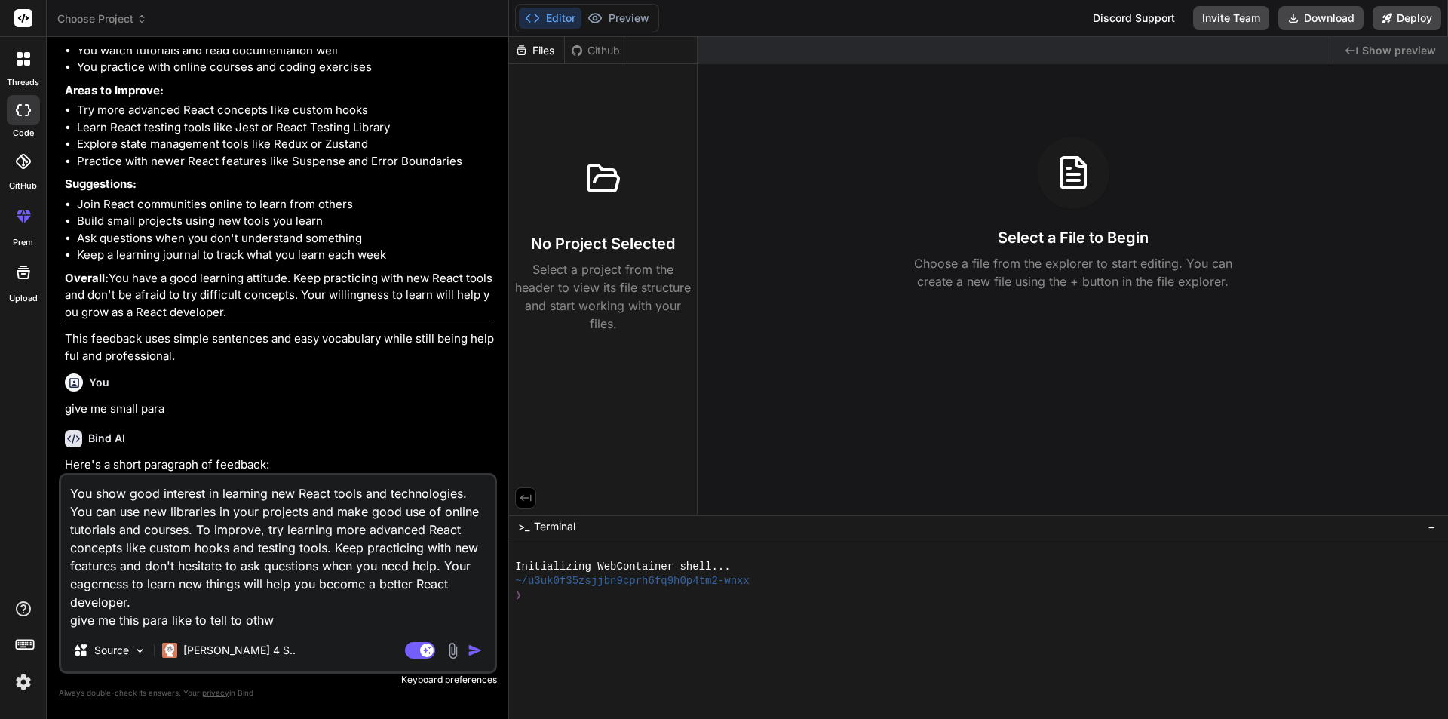
type textarea "x"
type textarea "You show good interest in learning new React tools and technologies. You can us…"
type textarea "x"
type textarea "You show good interest in learning new React tools and technologies. You can us…"
type textarea "x"
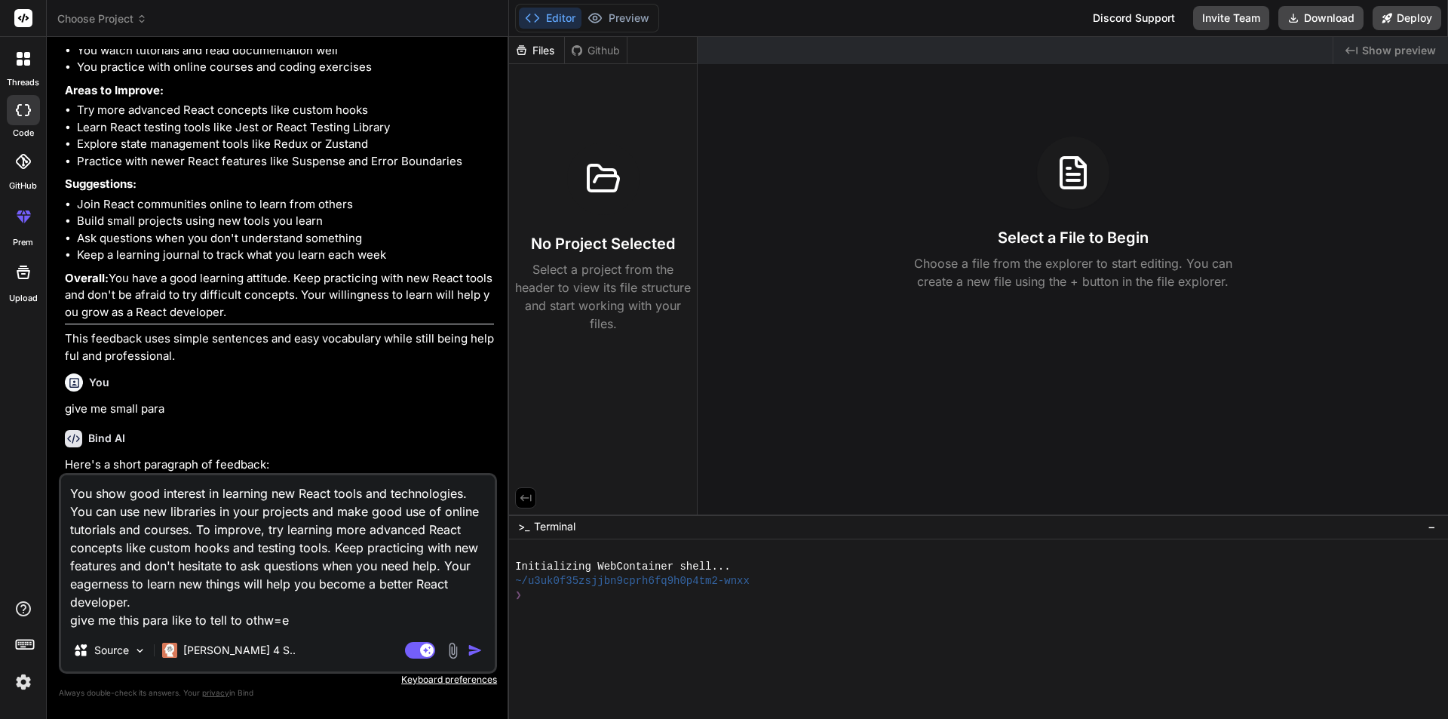
type textarea "You show good interest in learning new React tools and technologies. You can us…"
type textarea "x"
type textarea "You show good interest in learning new React tools and technologies. You can us…"
type textarea "x"
type textarea "You show good interest in learning new React tools and technologies. You can us…"
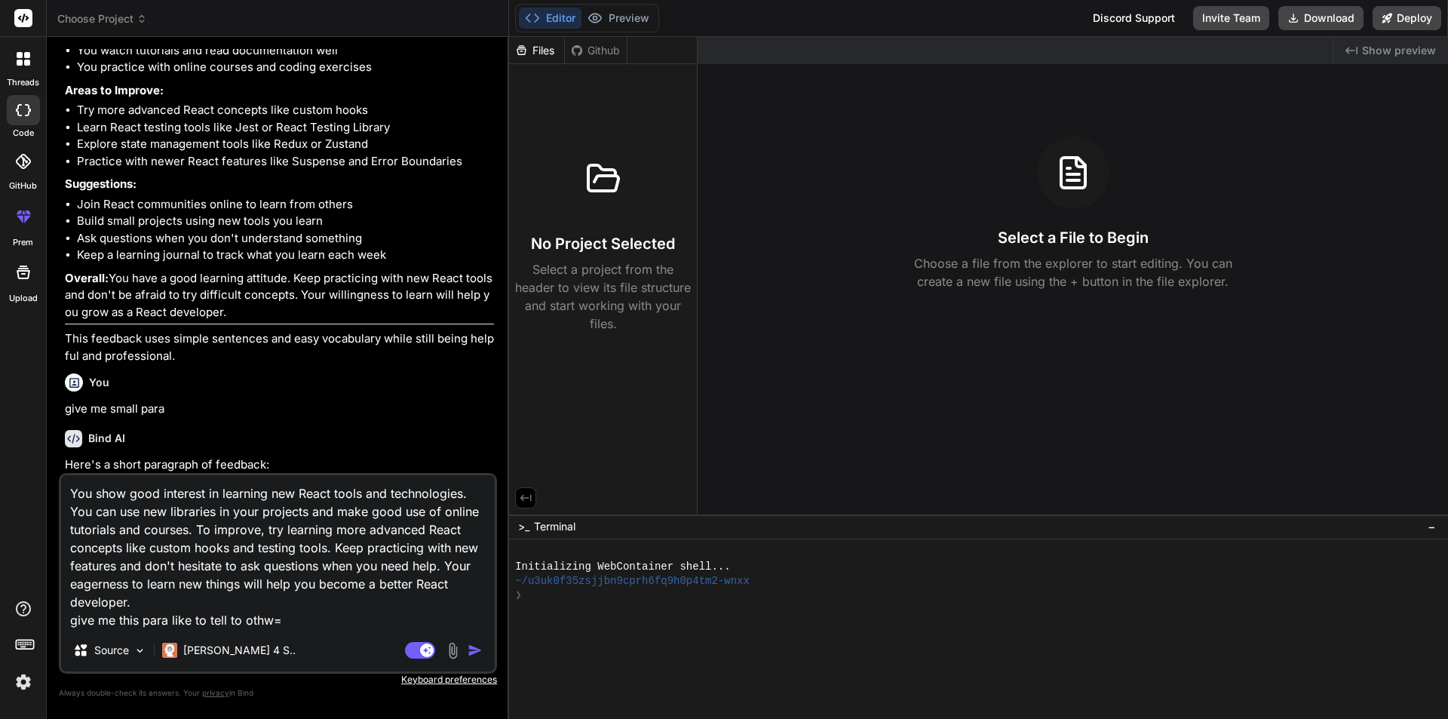
type textarea "x"
type textarea "You show good interest in learning new React tools and technologies. You can us…"
type textarea "x"
type textarea "You show good interest in learning new React tools and technologies. You can us…"
type textarea "x"
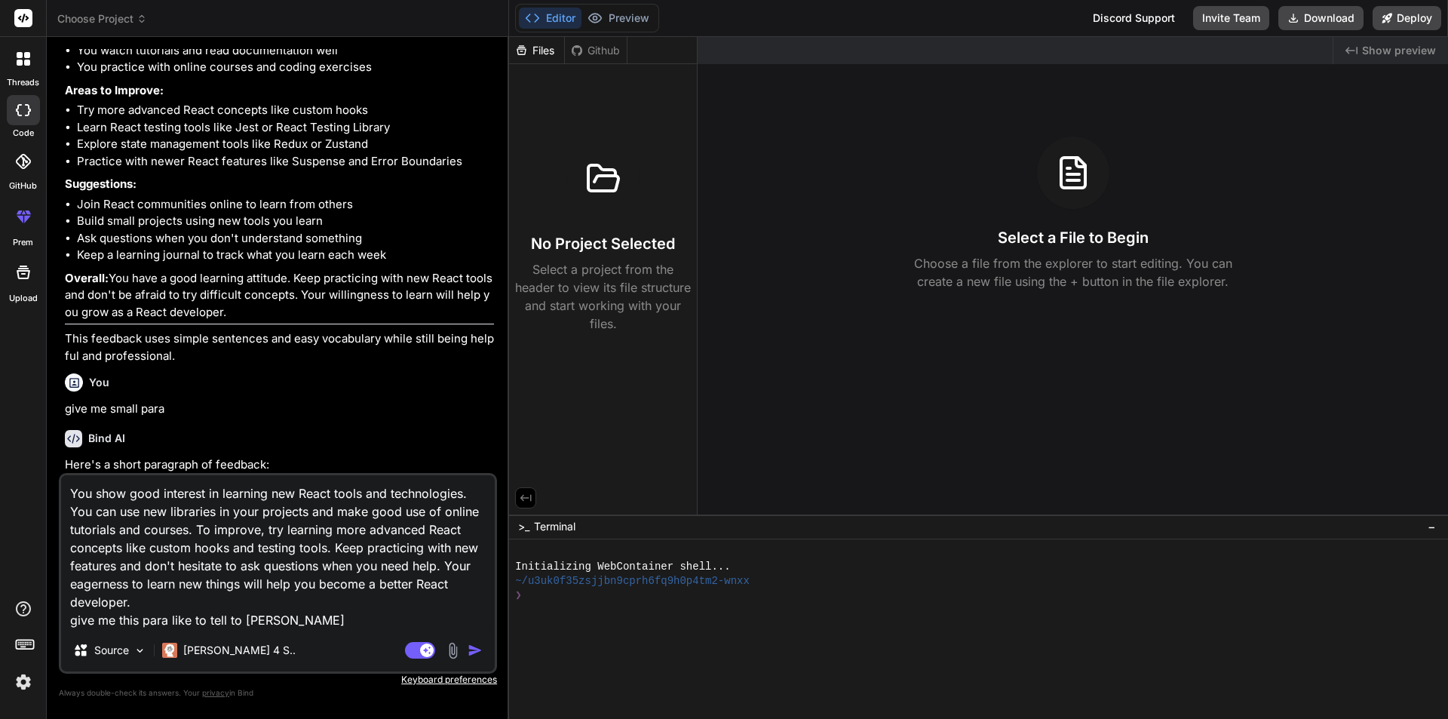
type textarea "You show good interest in learning new React tools and technologies. You can us…"
type textarea "x"
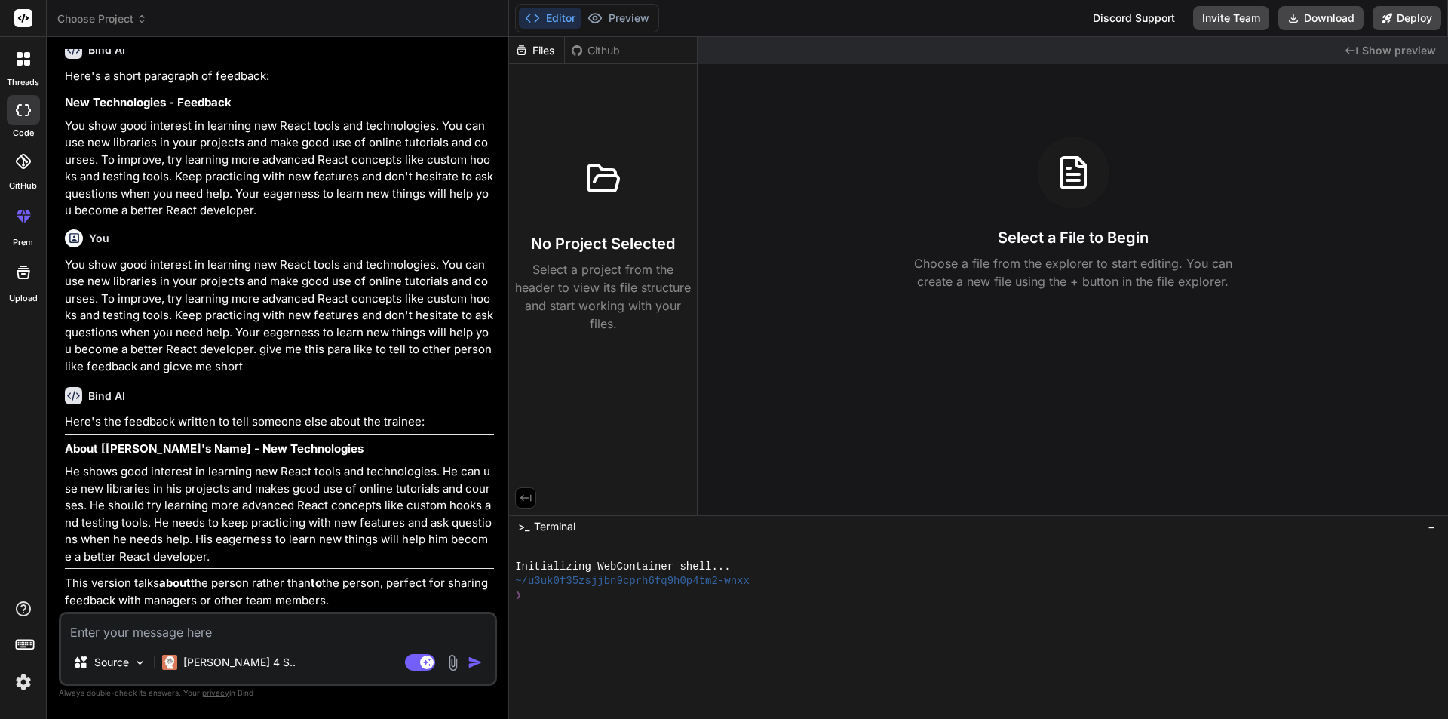
scroll to position [966, 0]
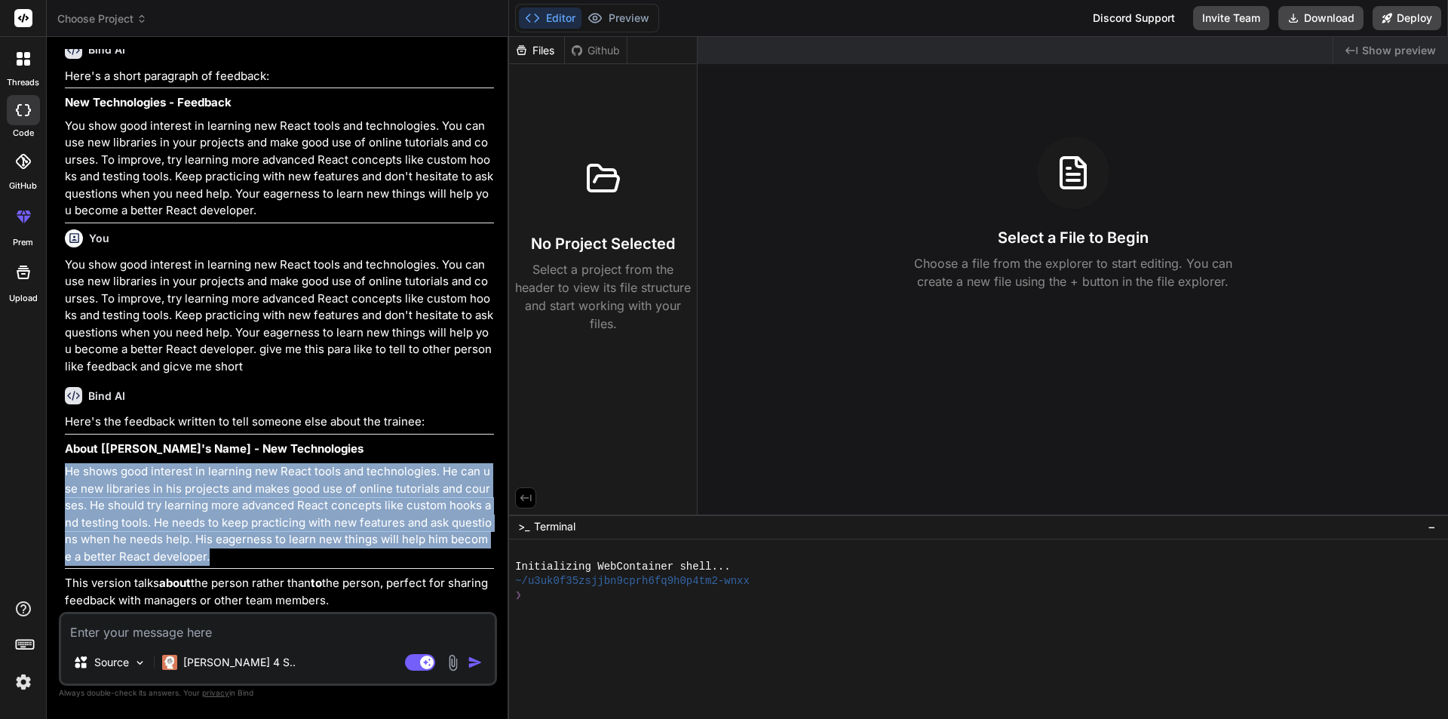
drag, startPoint x: 189, startPoint y: 555, endPoint x: 63, endPoint y: 470, distance: 151.4
click at [63, 470] on div "You hello Bind AI Hello! I'm Bind AI, your expert software development assistan…" at bounding box center [279, 330] width 435 height 563
copy p "He shows good interest in learning new React tools and technologies. He can use…"
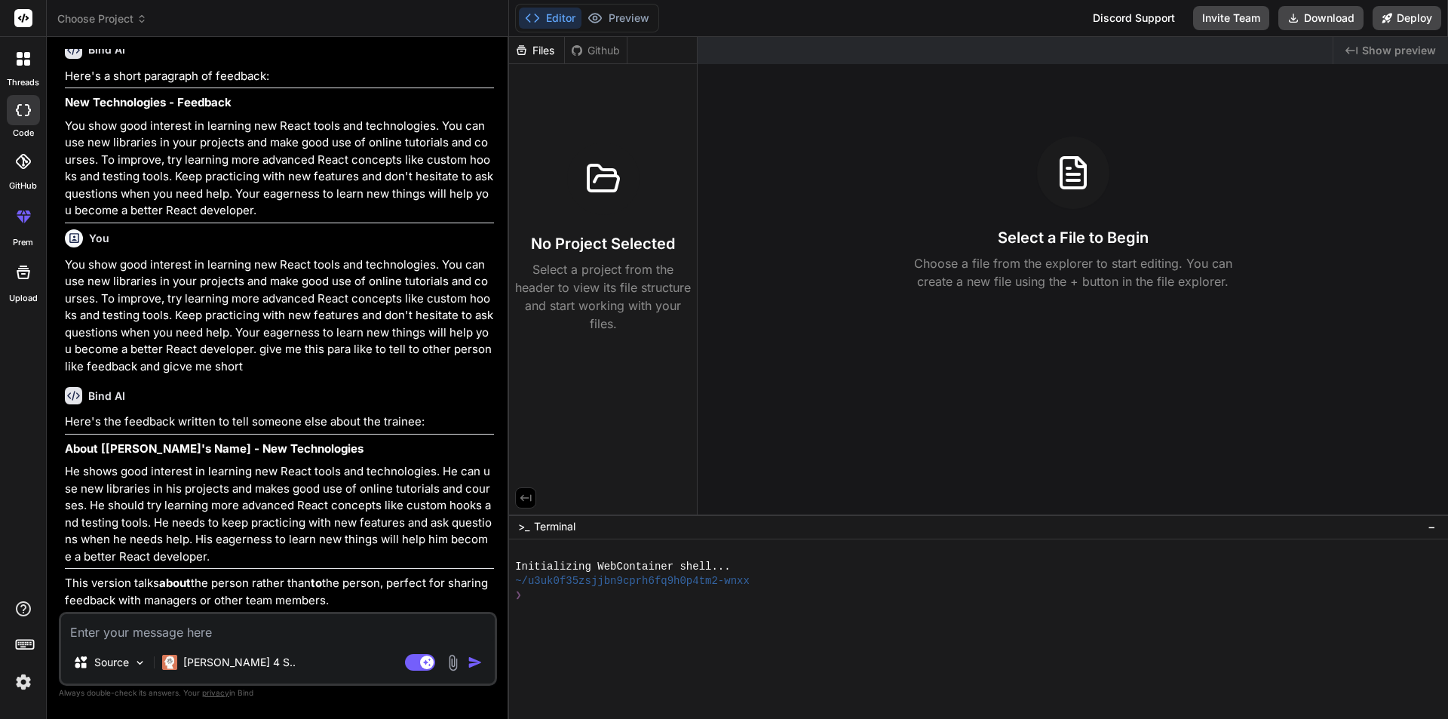
click at [314, 622] on textarea at bounding box center [278, 627] width 434 height 27
paste textarea "What are the strong points of this member?"
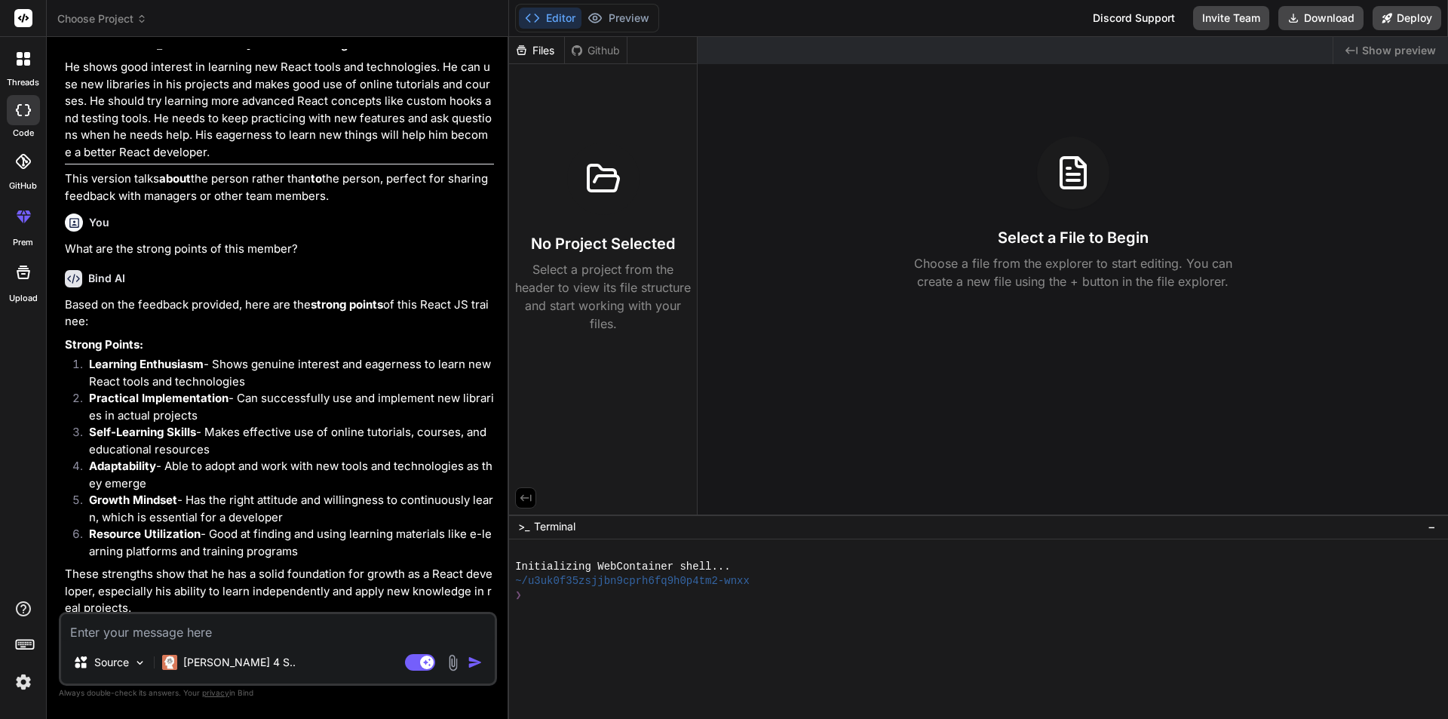
scroll to position [1378, 0]
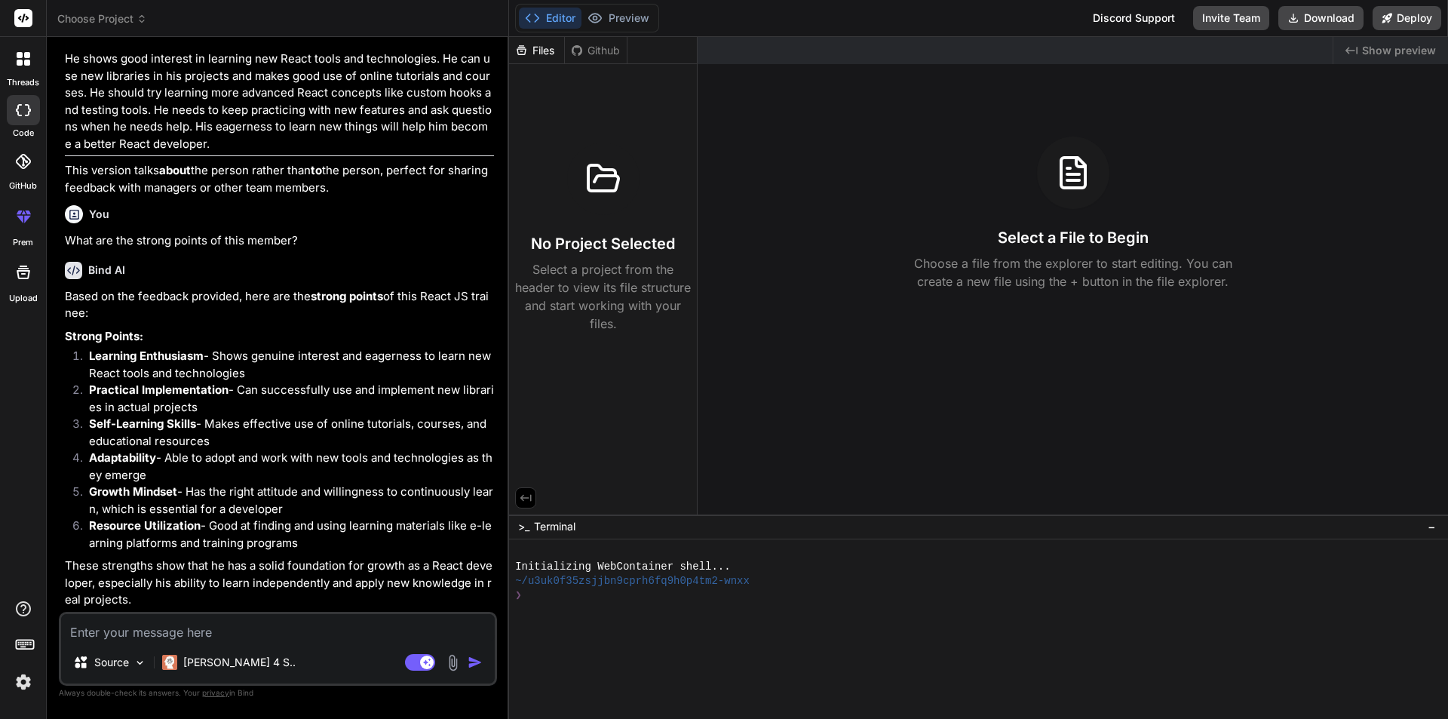
click at [183, 624] on textarea at bounding box center [278, 627] width 434 height 27
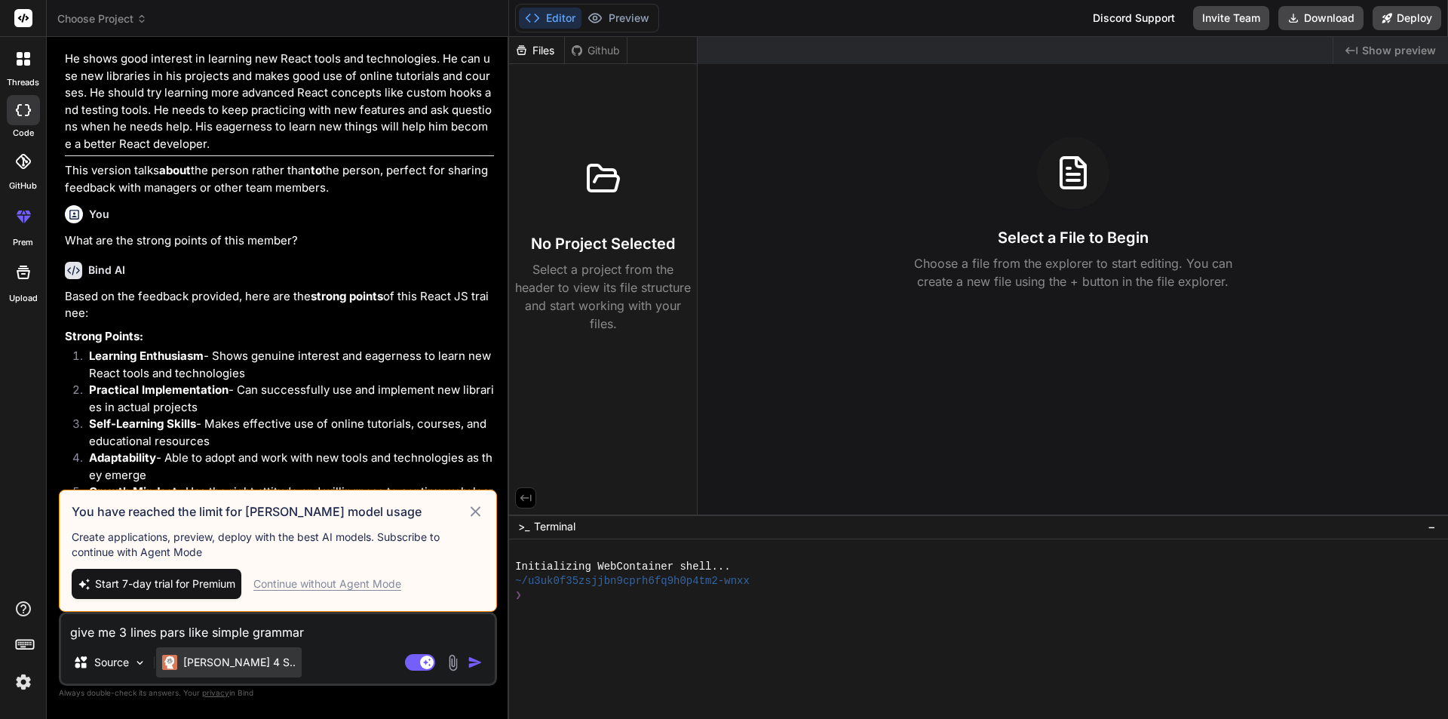
click at [234, 658] on p "[PERSON_NAME] 4 S.." at bounding box center [239, 662] width 112 height 15
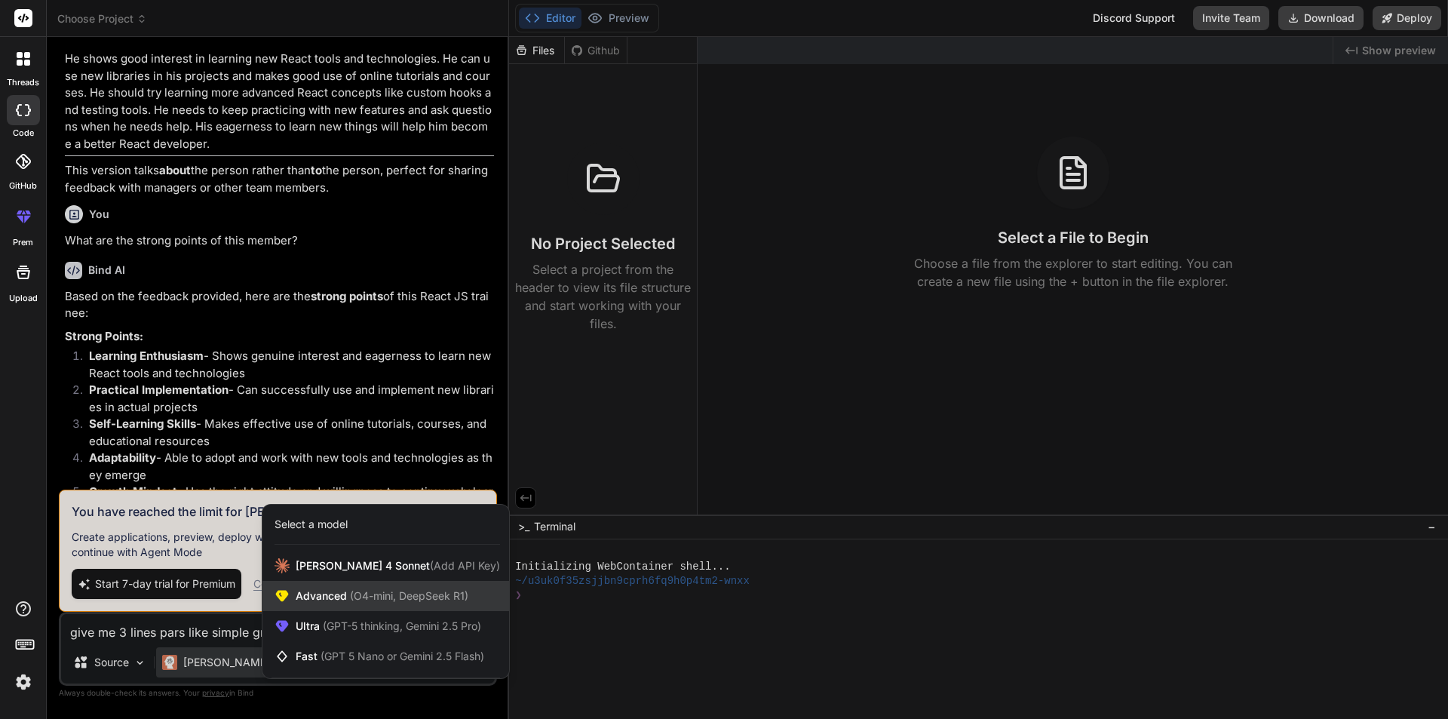
click at [328, 603] on div "Advanced (O4-mini, DeepSeek R1)" at bounding box center [385, 596] width 247 height 30
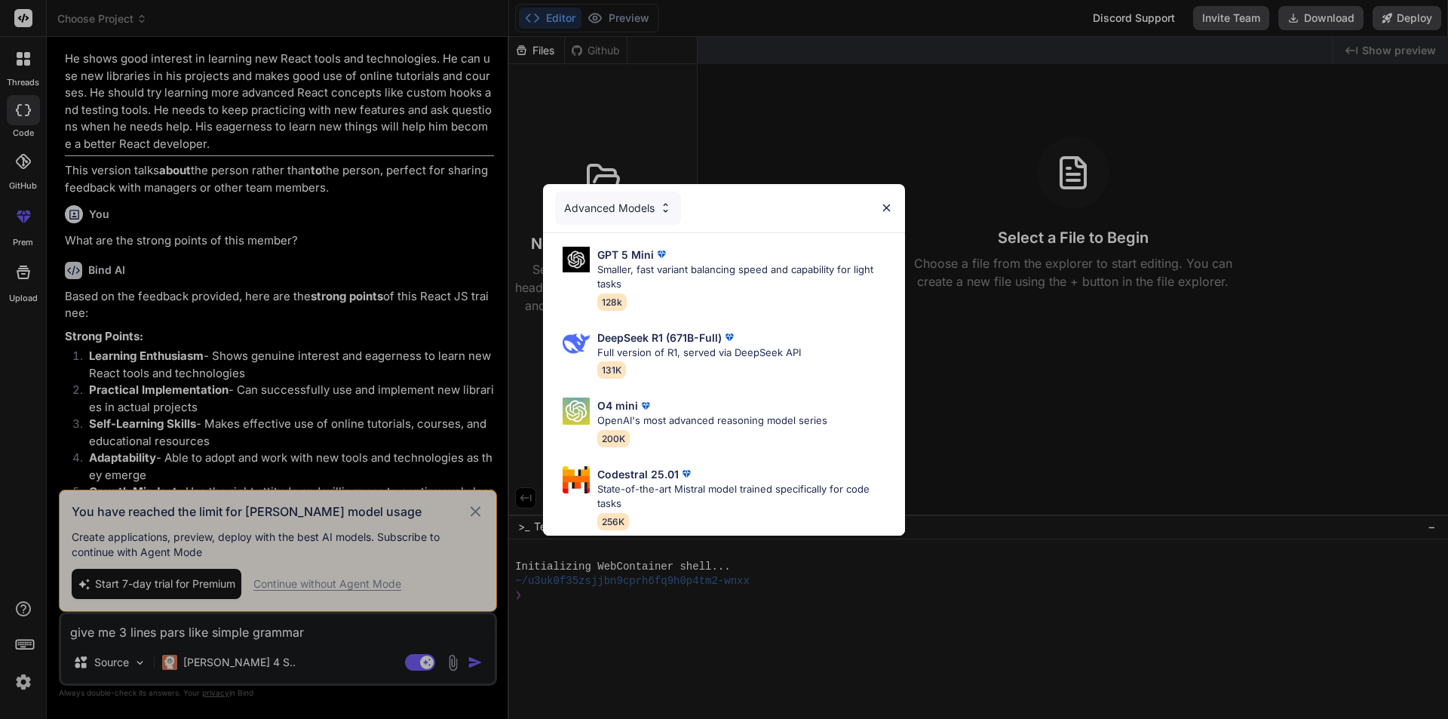
click at [891, 207] on img at bounding box center [886, 207] width 13 height 13
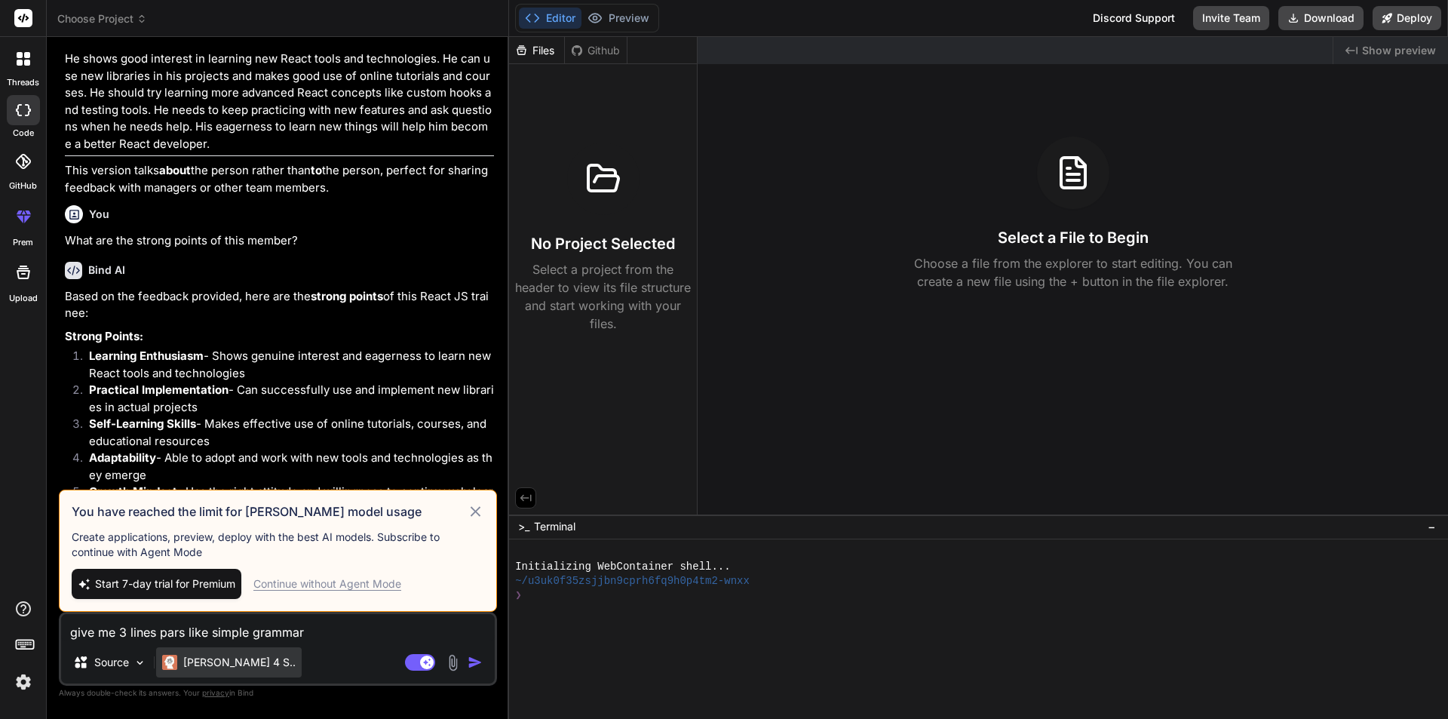
click at [227, 670] on div "[PERSON_NAME] 4 S.." at bounding box center [229, 662] width 146 height 30
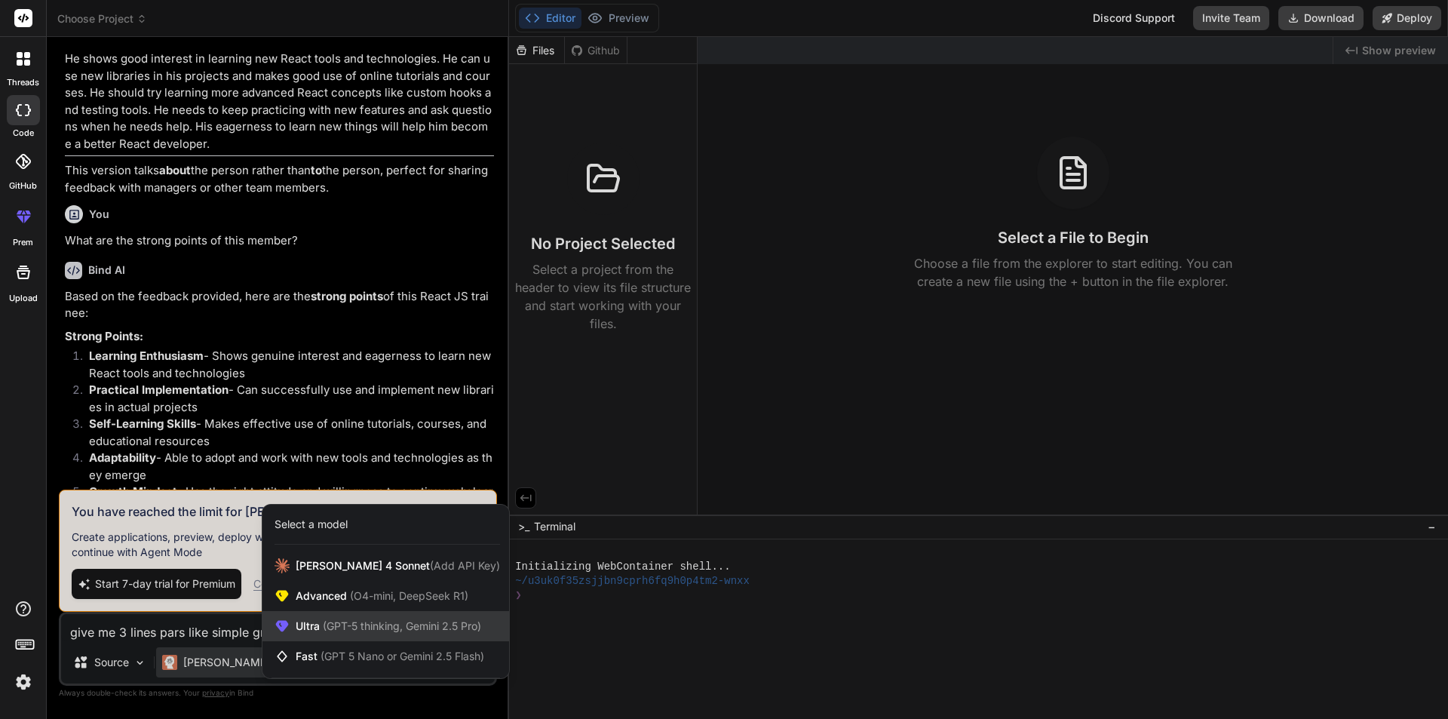
click at [321, 624] on span "(GPT-5 thinking, Gemini 2.5 Pro)" at bounding box center [400, 625] width 161 height 13
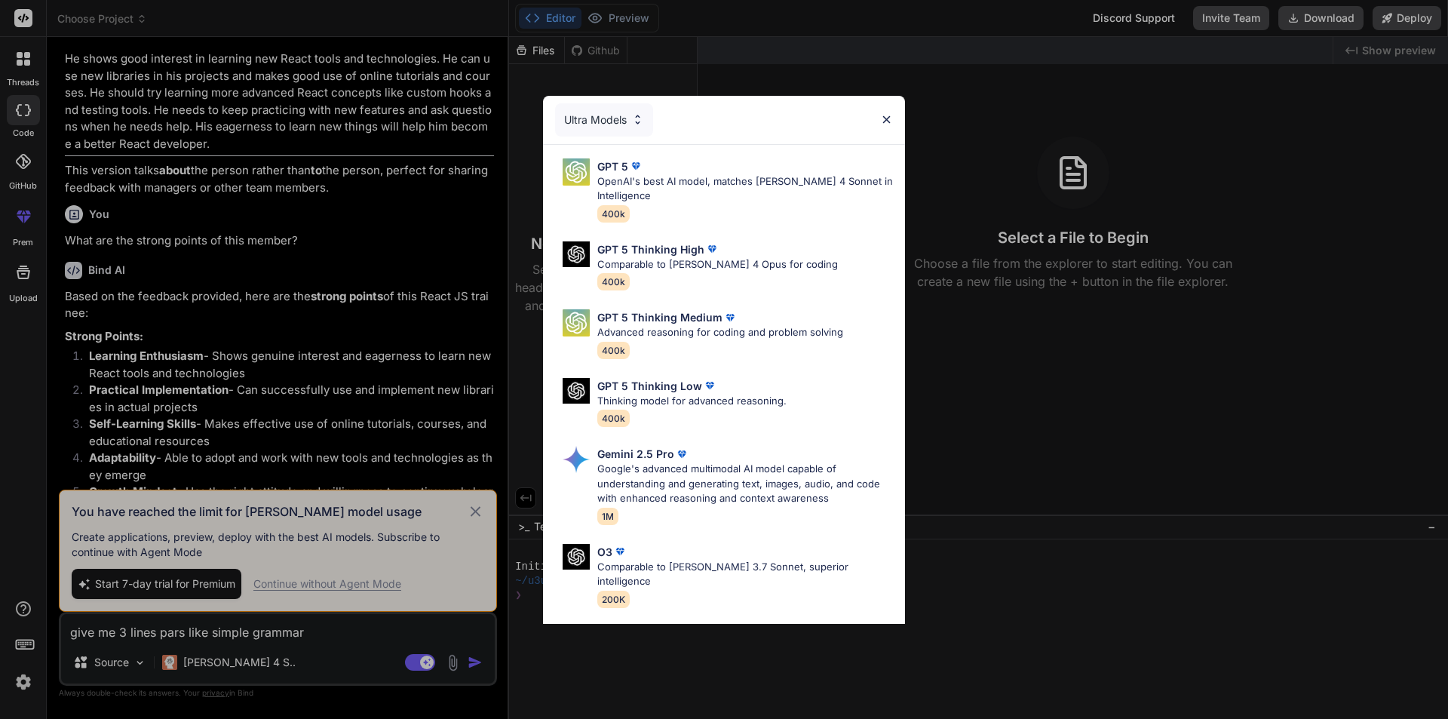
click at [890, 122] on img at bounding box center [886, 119] width 13 height 13
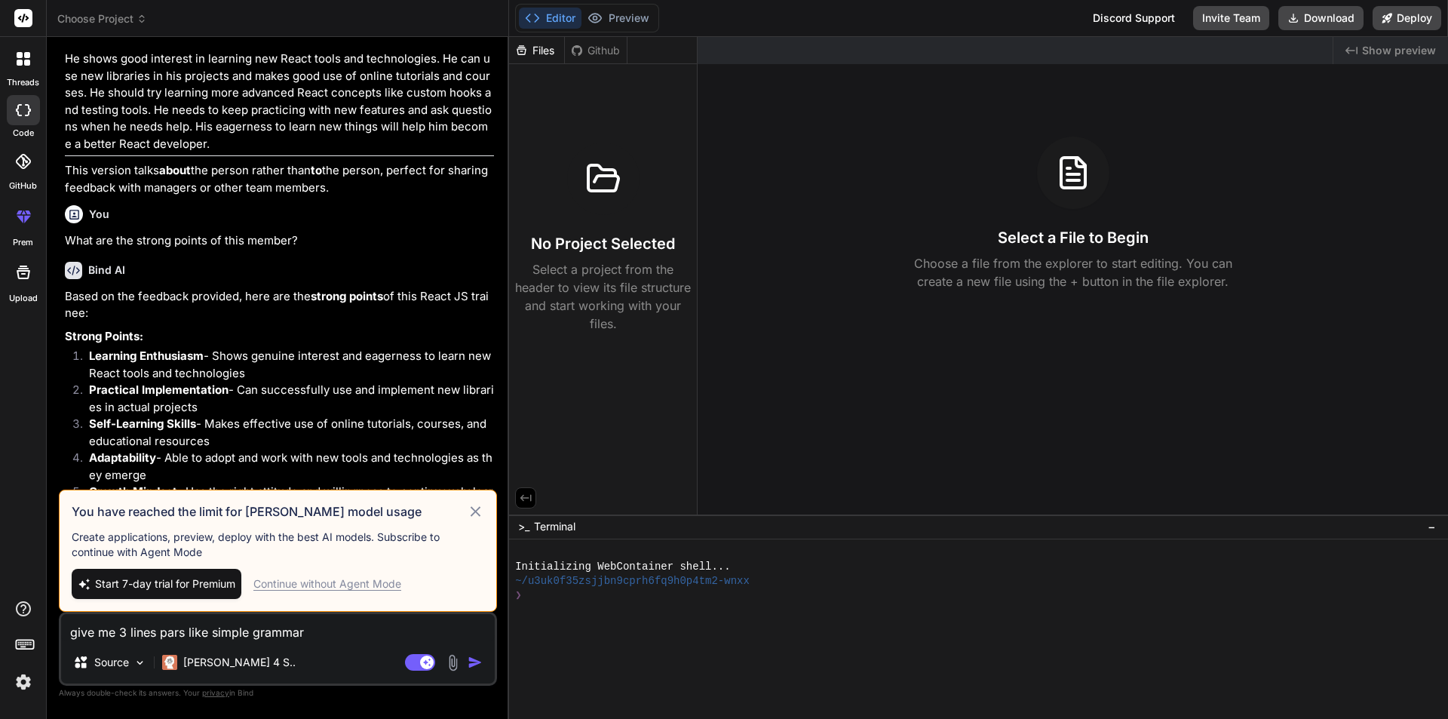
click at [476, 505] on icon at bounding box center [475, 511] width 17 height 18
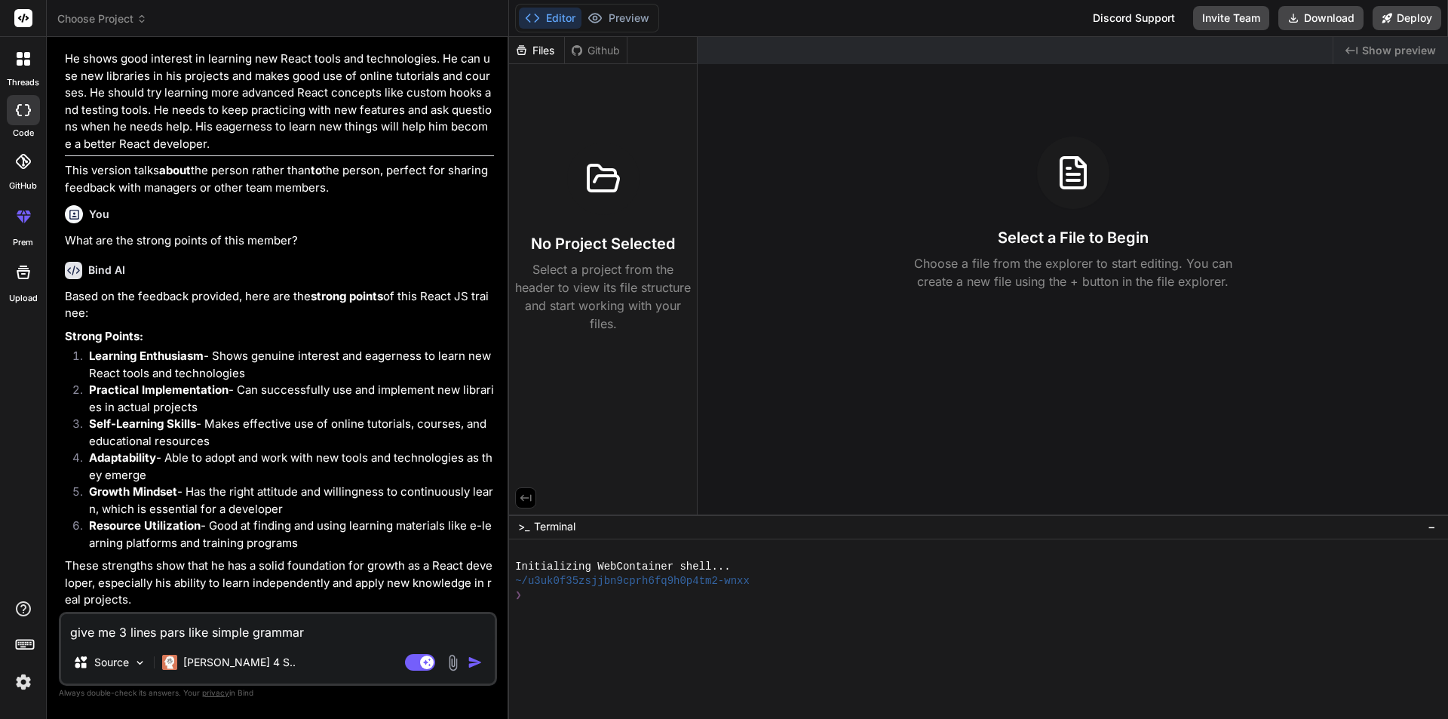
click at [323, 630] on textarea "give me 3 lines pars like simple grammar" at bounding box center [278, 627] width 434 height 27
click at [476, 655] on img "button" at bounding box center [475, 662] width 15 height 15
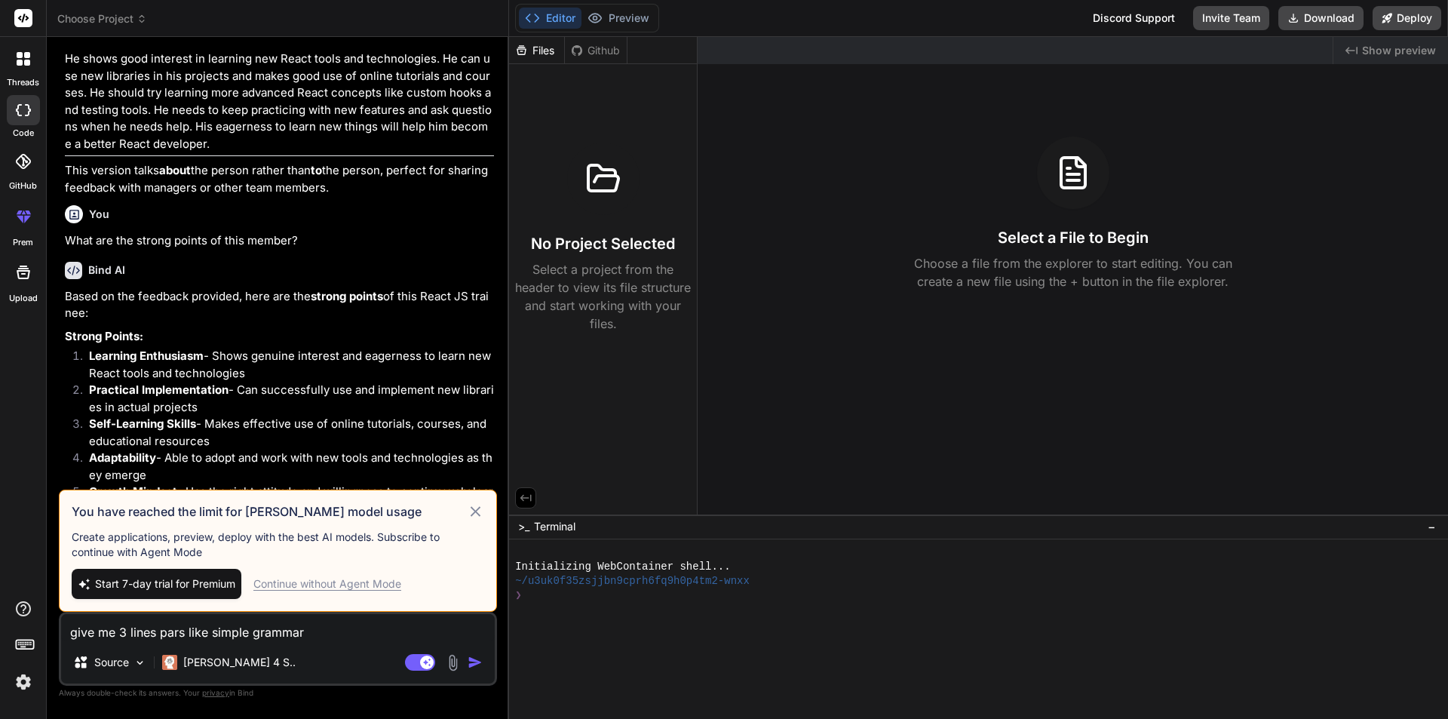
click at [134, 582] on span "Start 7-day trial for Premium" at bounding box center [165, 583] width 140 height 15
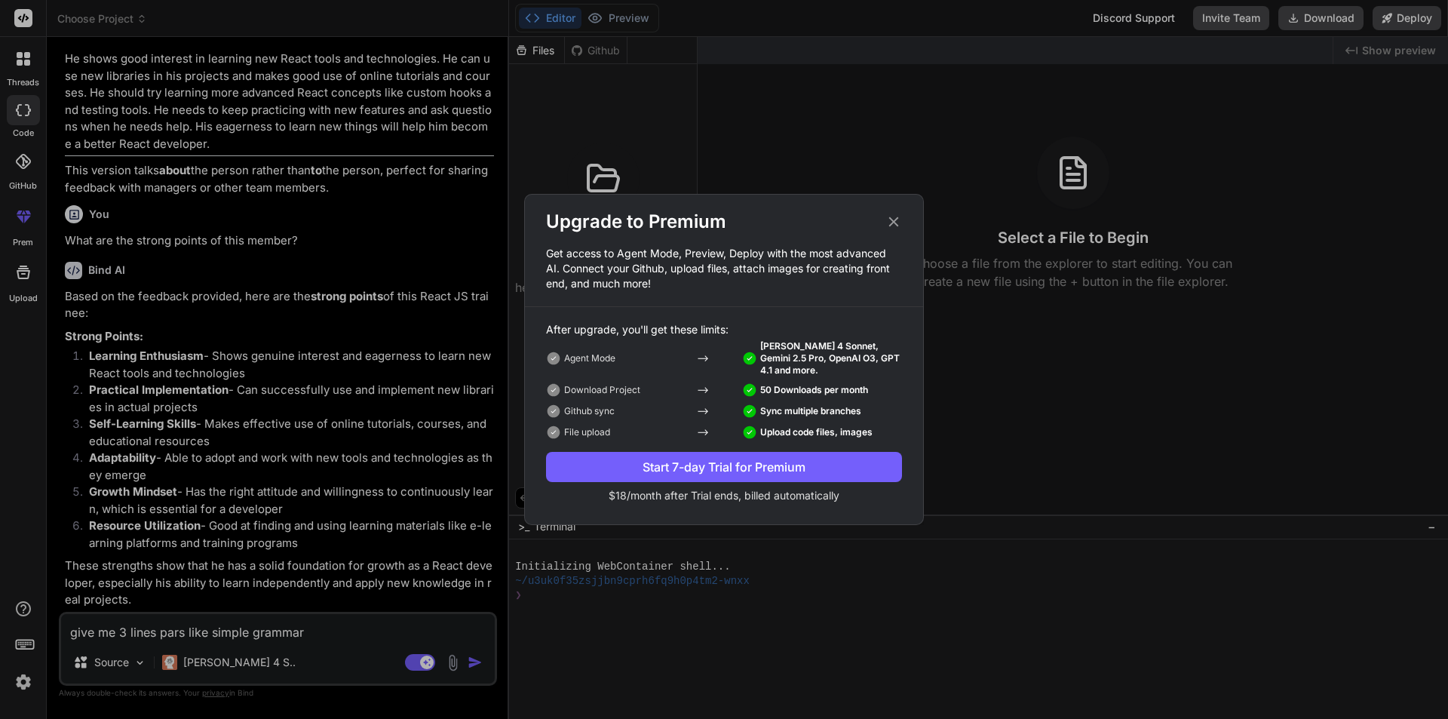
click at [739, 464] on div "Start 7-day Trial for Premium" at bounding box center [724, 467] width 356 height 18
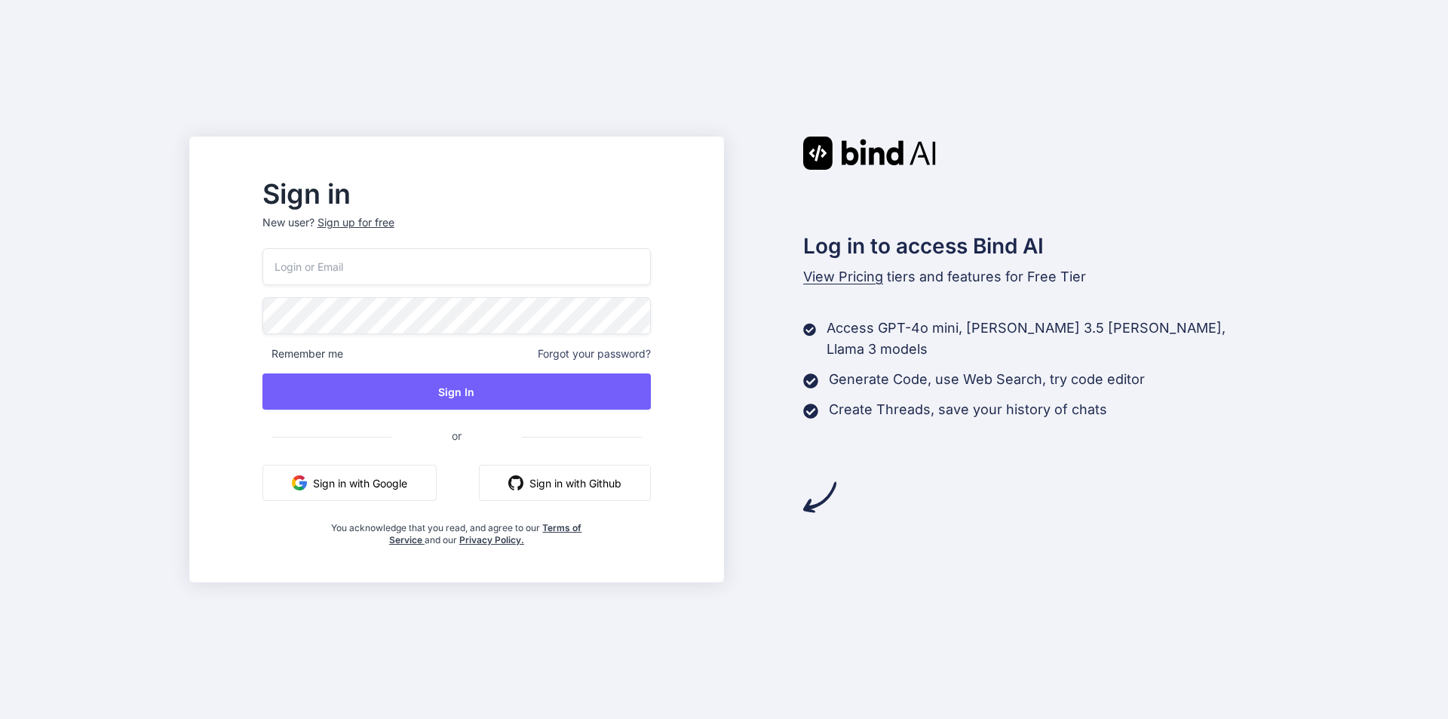
click at [381, 264] on input "email" at bounding box center [456, 266] width 388 height 37
type input "kiranmidde395@gmail.com"
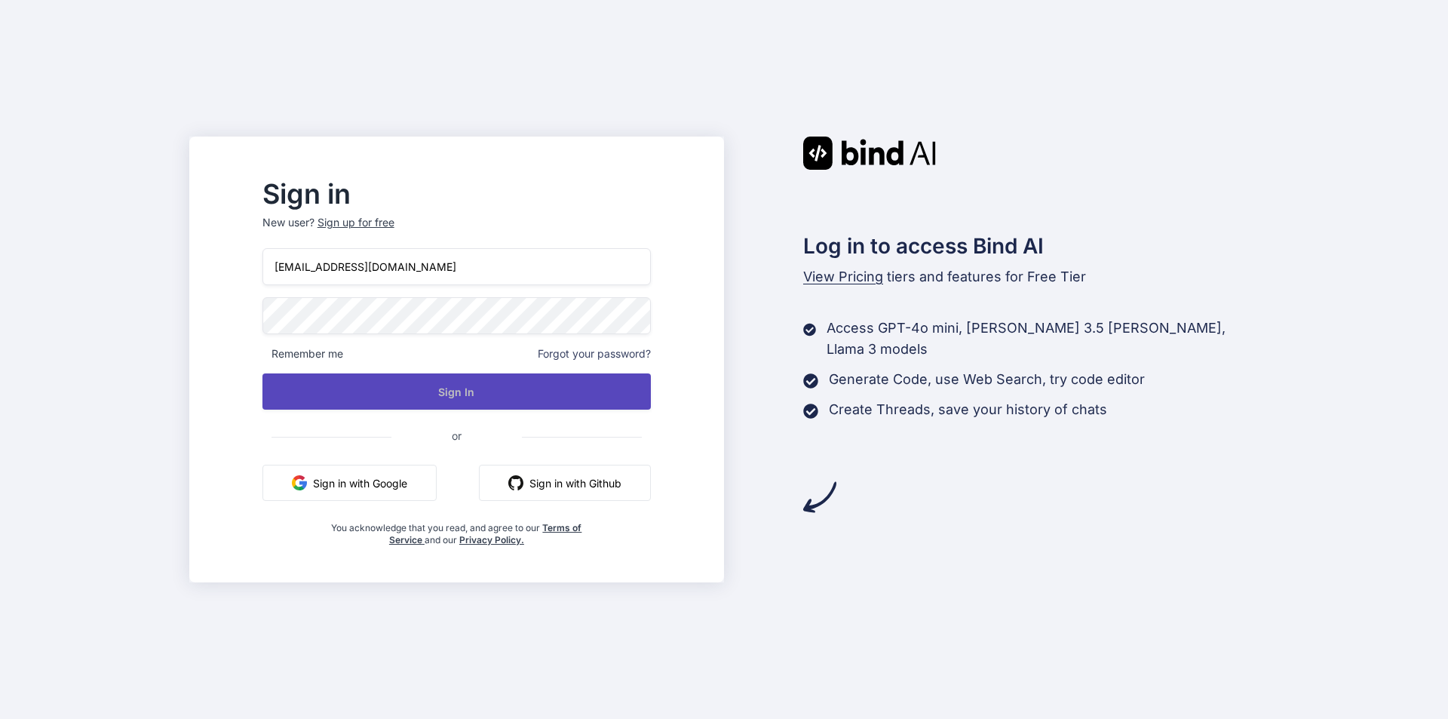
click at [502, 394] on button "Sign In" at bounding box center [456, 391] width 388 height 36
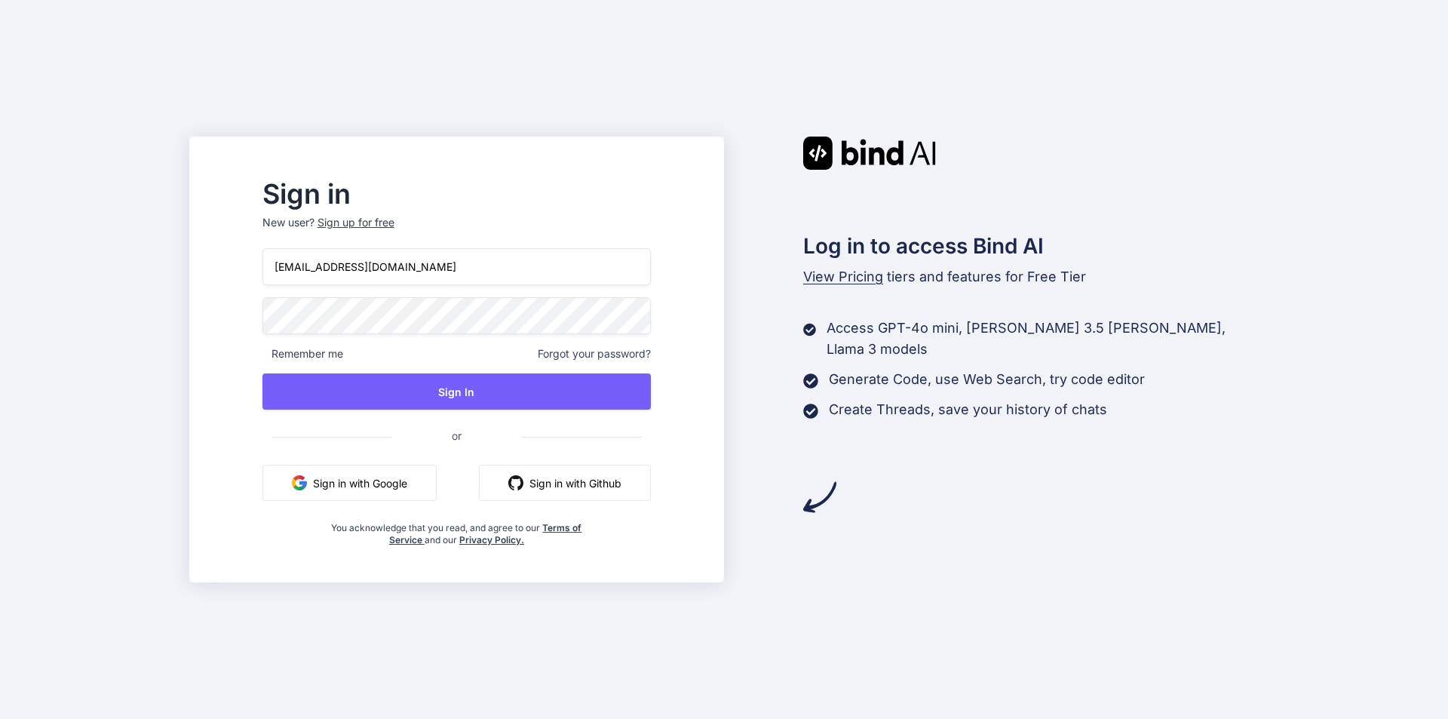
click at [272, 310] on div "Sign in New user? Sign up for free kiranmidde395@gmail.com Remember me Forgot y…" at bounding box center [456, 359] width 535 height 446
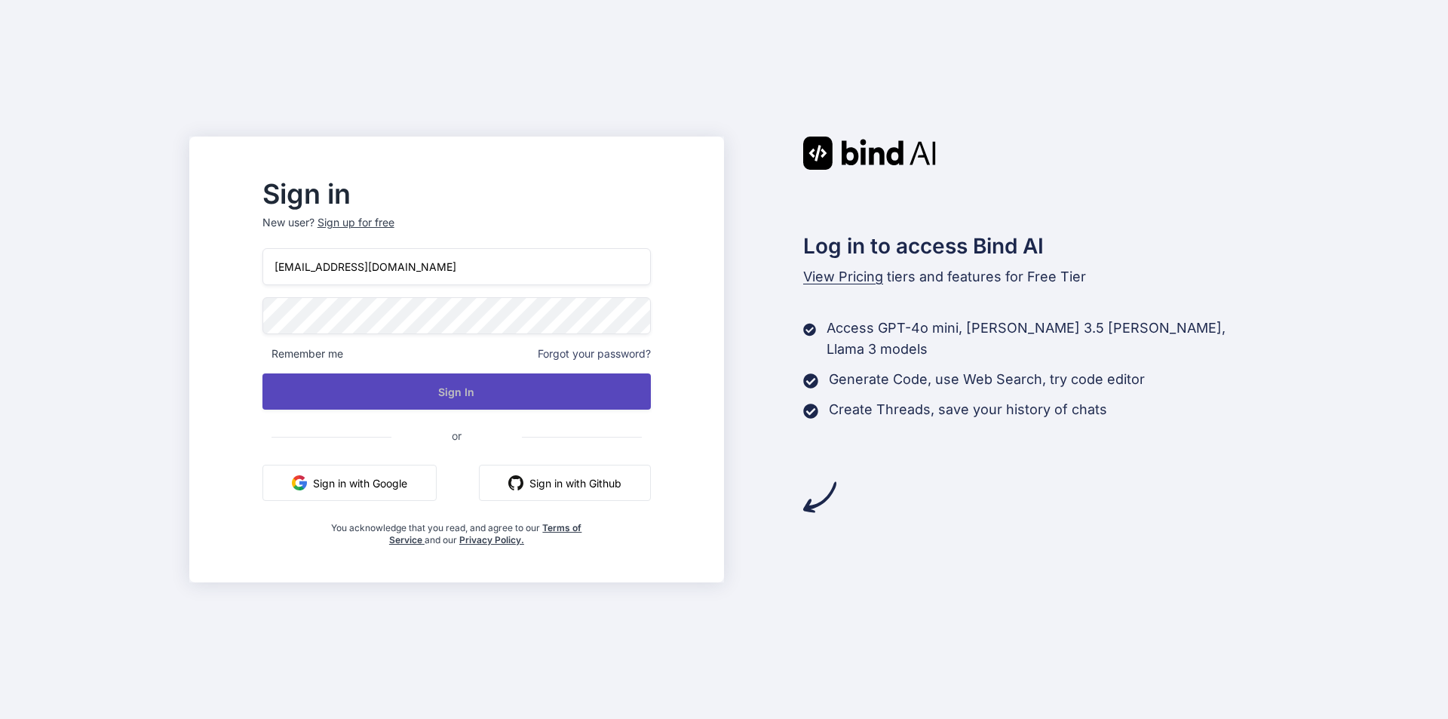
click at [383, 394] on button "Sign In" at bounding box center [456, 391] width 388 height 36
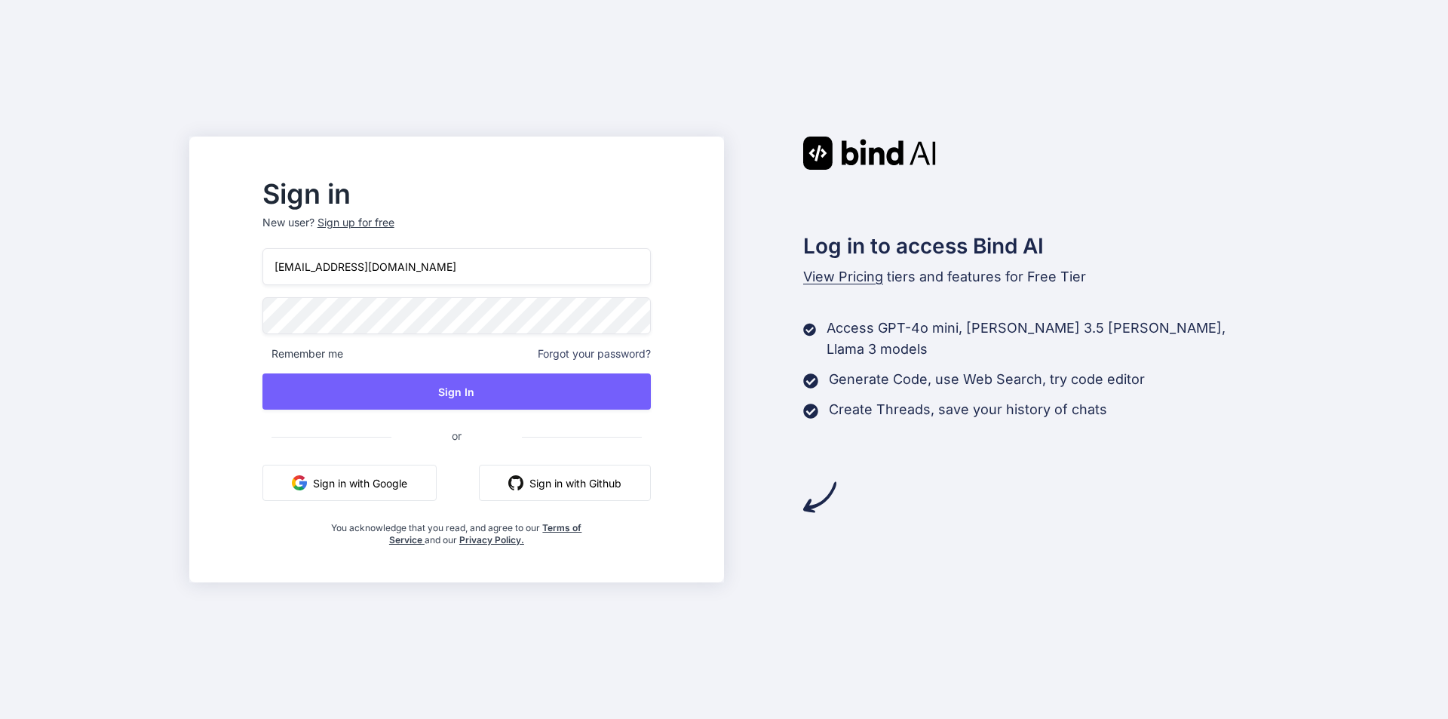
click at [412, 482] on button "Sign in with Google" at bounding box center [349, 482] width 174 height 36
click at [394, 219] on div "Sign up for free" at bounding box center [355, 222] width 77 height 15
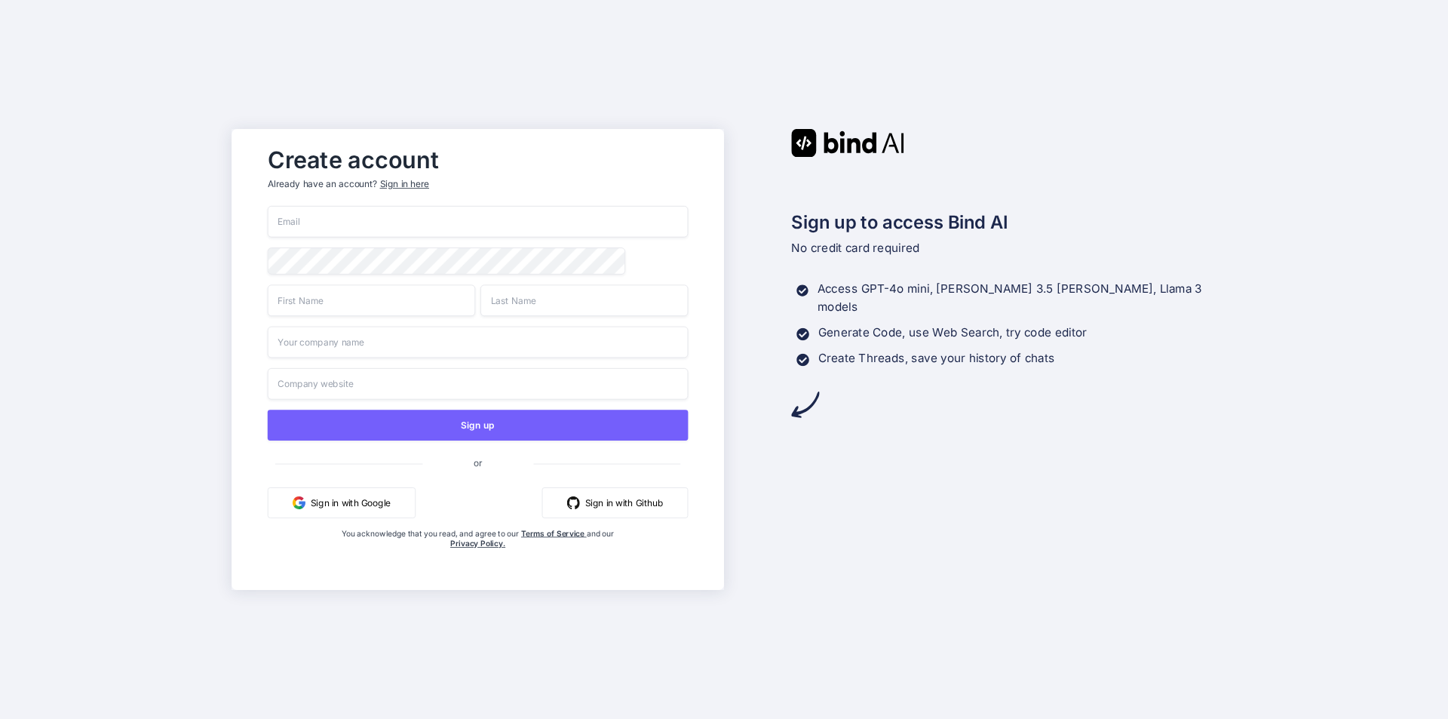
click at [416, 222] on input "email" at bounding box center [478, 222] width 421 height 32
type input "kiranmidde395@gmail.com"
click at [411, 311] on input "text" at bounding box center [371, 300] width 207 height 32
type input "kiran"
click at [565, 308] on input "text" at bounding box center [583, 300] width 207 height 32
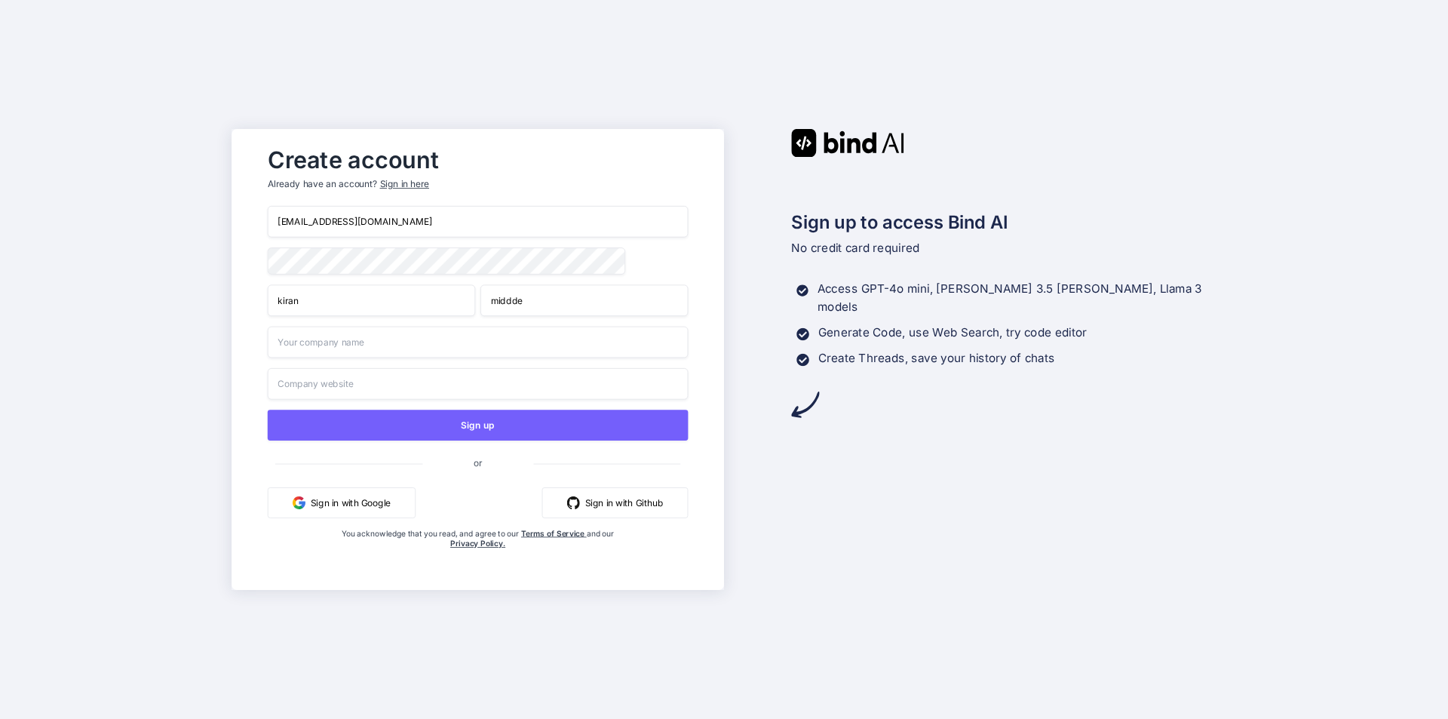
type input "middde"
click at [378, 348] on input "text" at bounding box center [478, 342] width 421 height 32
type input "nothing"
click at [374, 381] on input "text" at bounding box center [478, 384] width 421 height 32
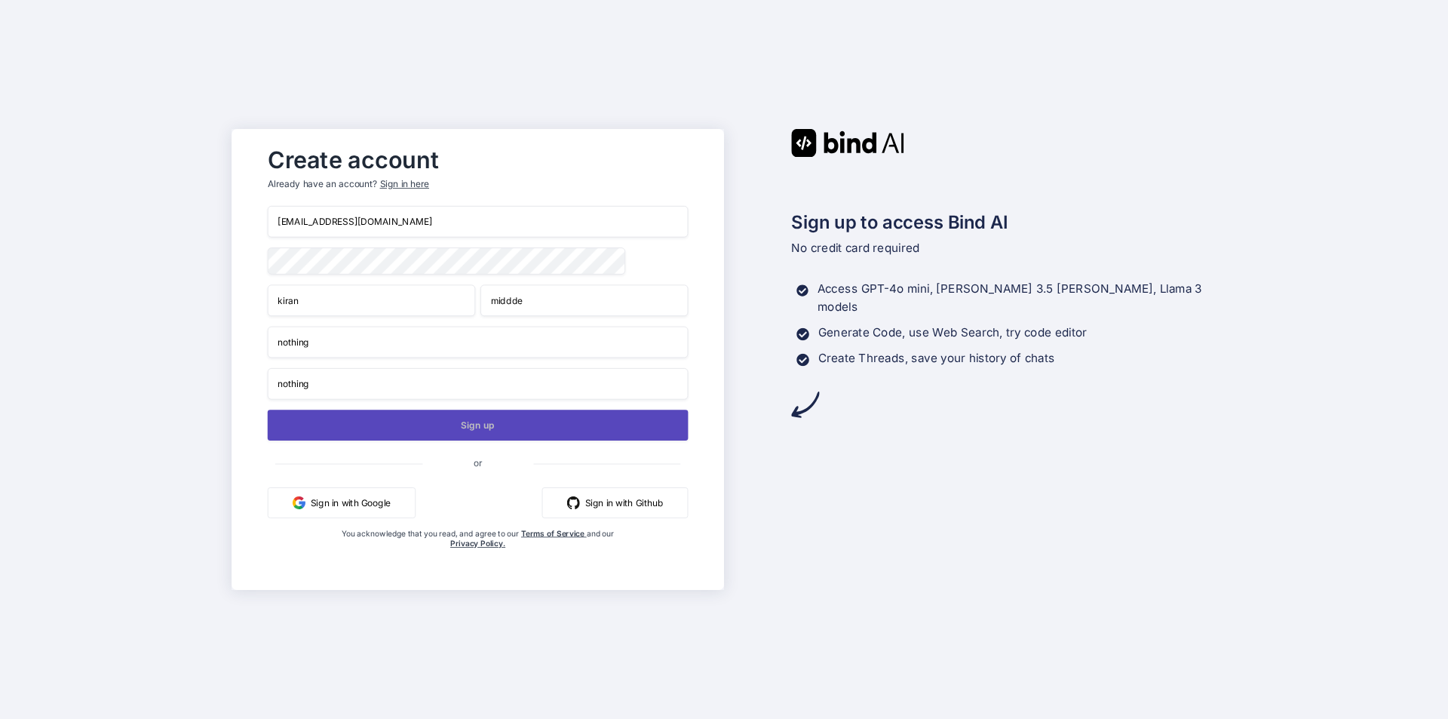
type input "nothing"
click at [477, 421] on button "Sign up" at bounding box center [478, 424] width 421 height 31
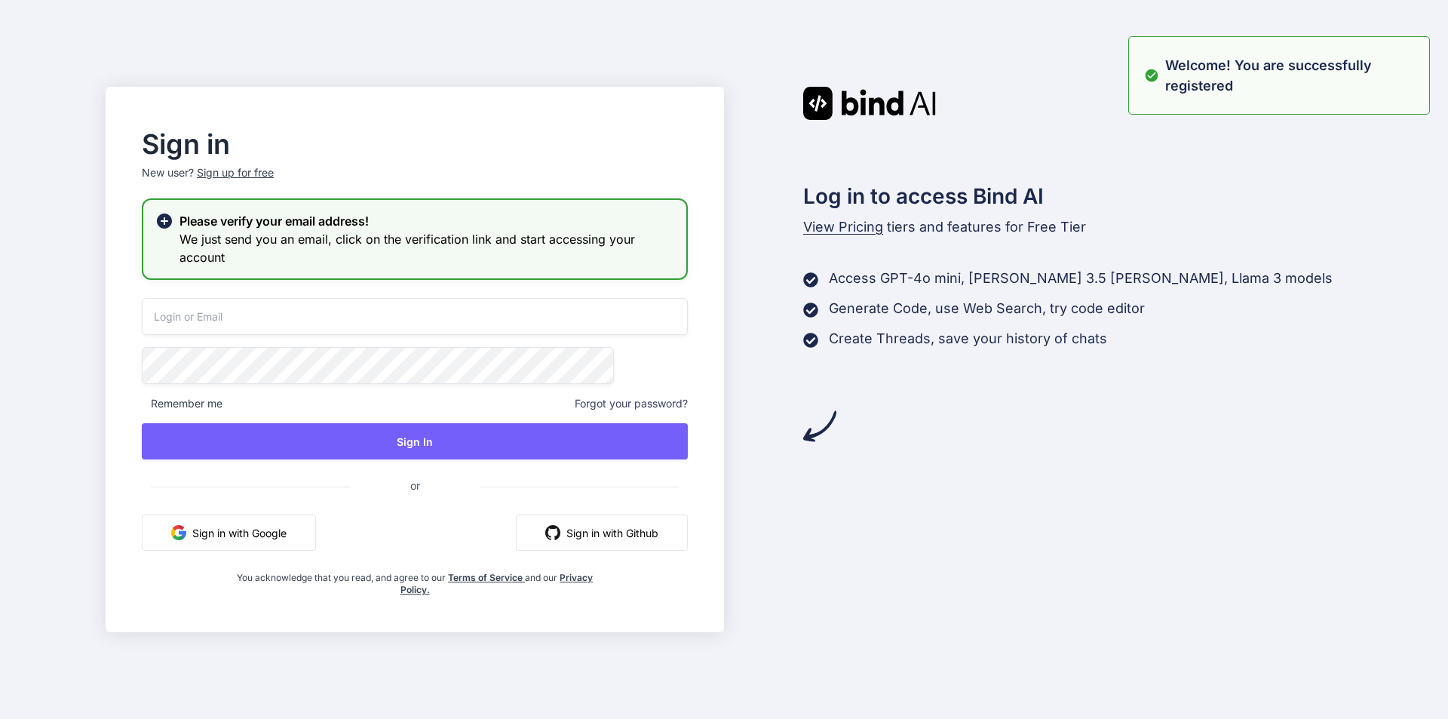
click at [301, 317] on input "email" at bounding box center [415, 316] width 546 height 37
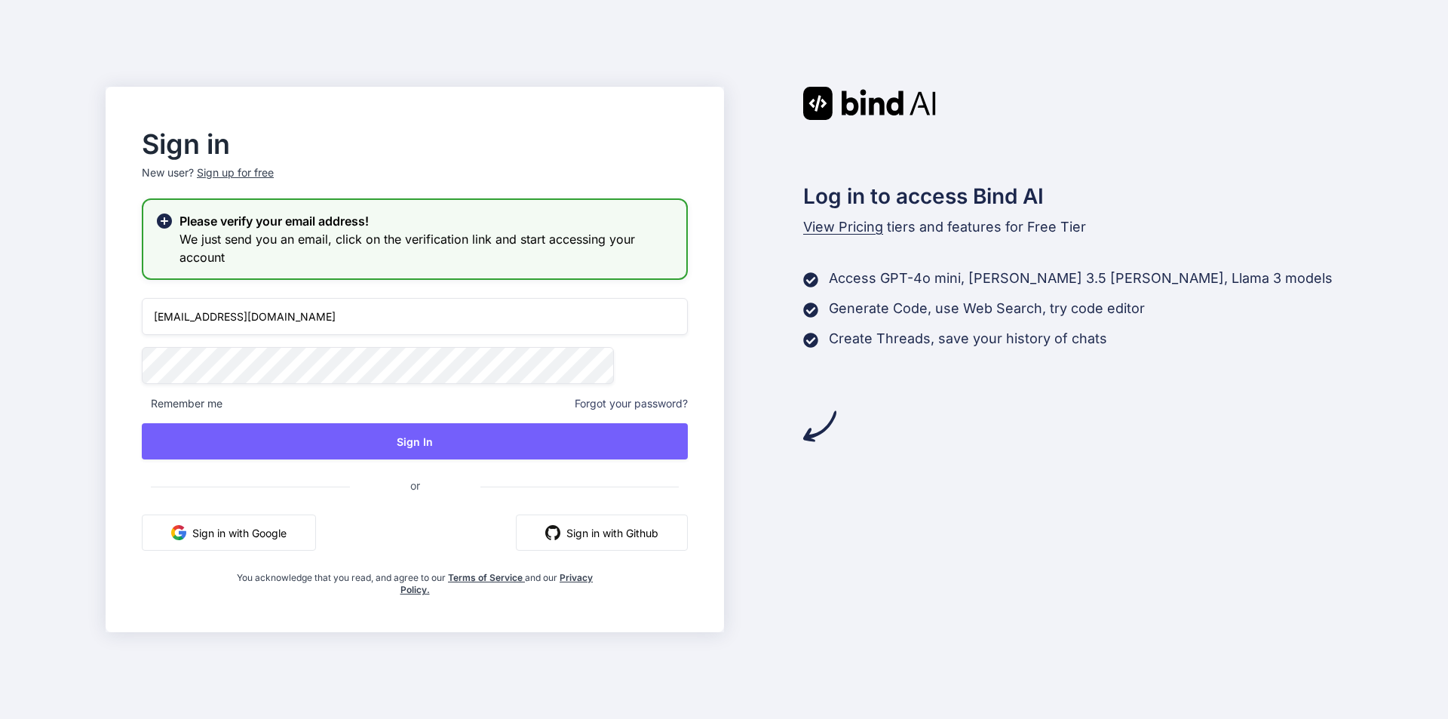
type input "kiranmidde395@gmail.com"
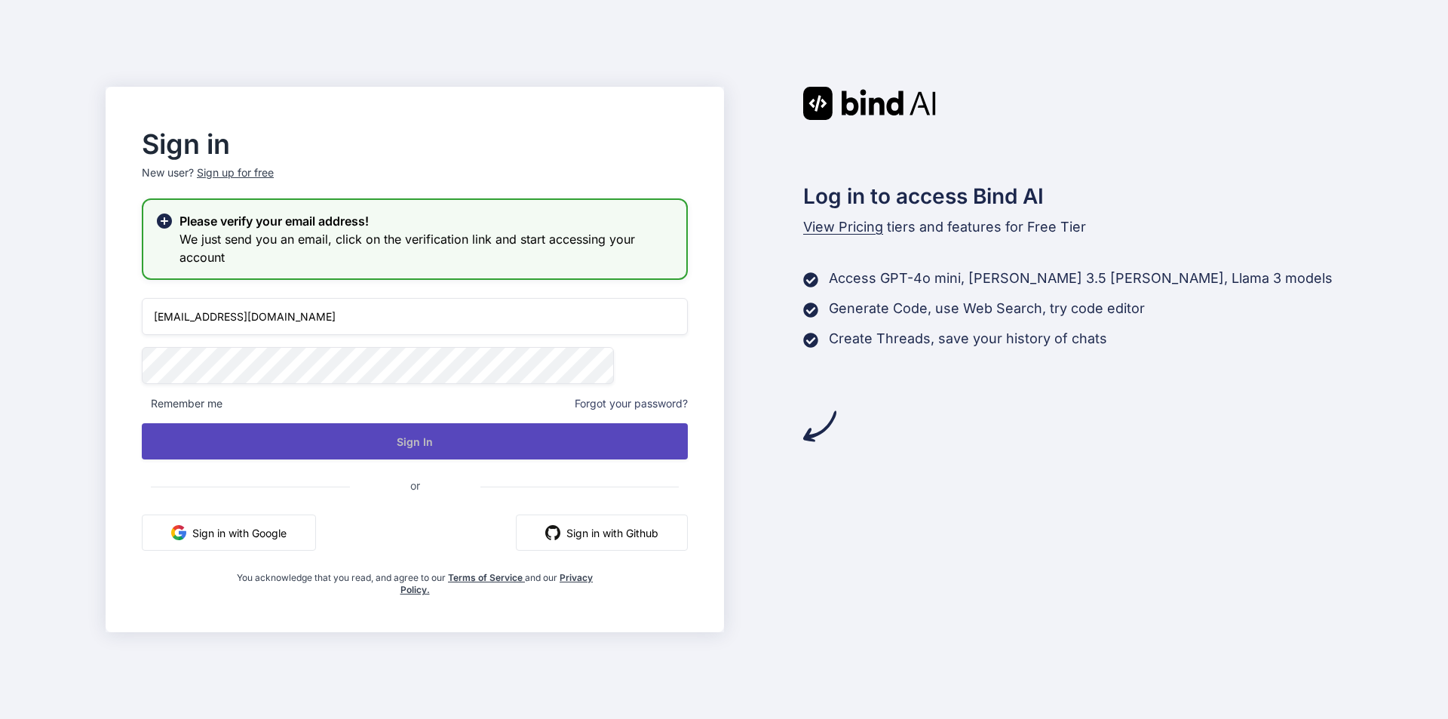
click at [440, 436] on button "Sign In" at bounding box center [415, 441] width 546 height 36
click at [434, 452] on button "Sign In" at bounding box center [415, 441] width 546 height 36
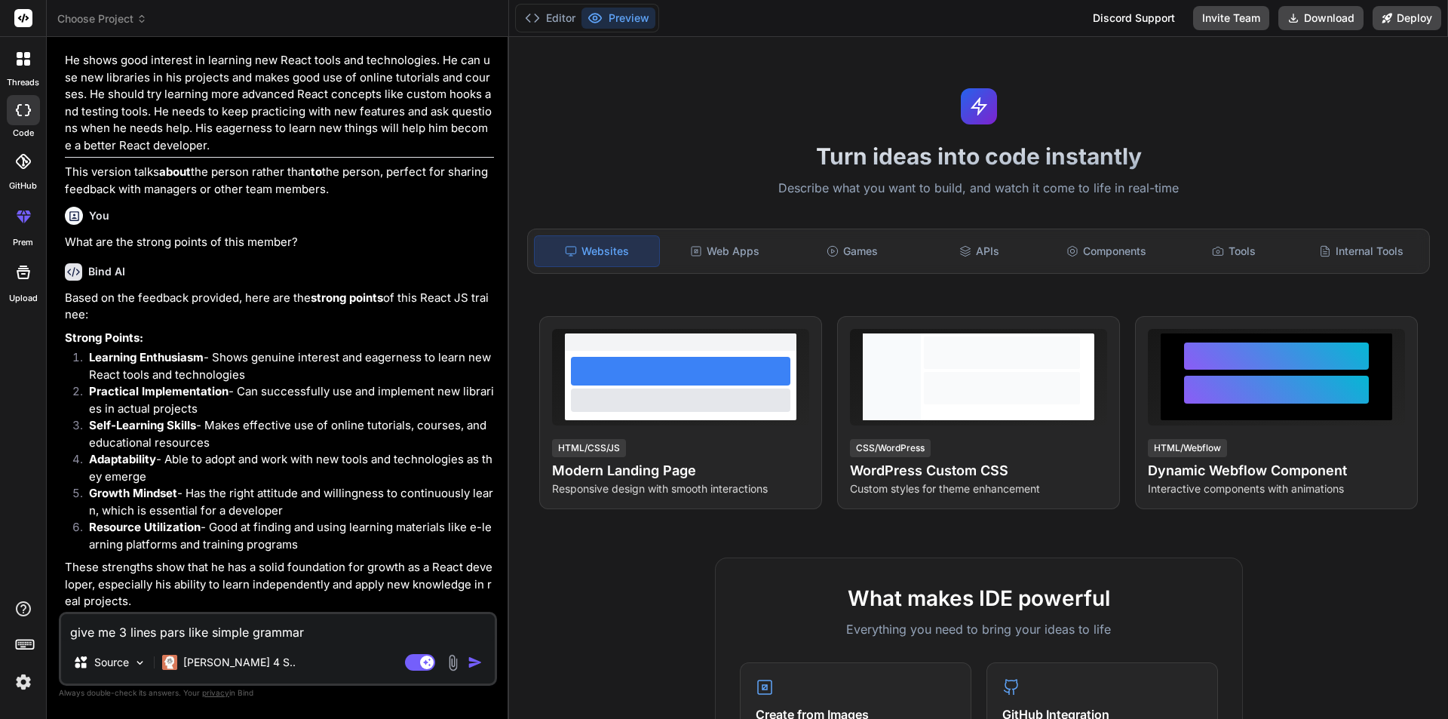
scroll to position [1378, 0]
drag, startPoint x: 314, startPoint y: 633, endPoint x: 9, endPoint y: 639, distance: 305.5
click at [9, 639] on div "threads code GitHub prem Upload Choose Project Created with Pixso. Bind AI Web …" at bounding box center [724, 359] width 1448 height 719
type textarea "x"
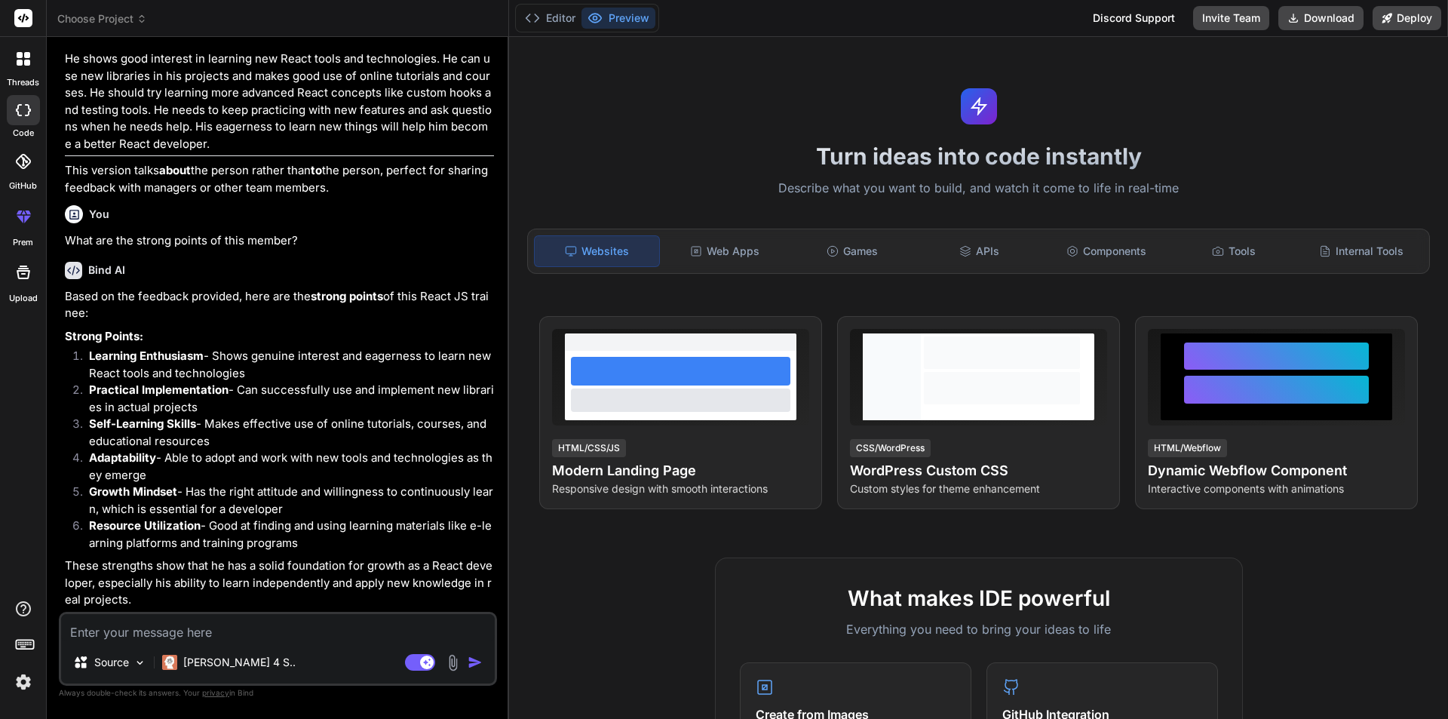
click at [222, 627] on textarea at bounding box center [278, 627] width 434 height 27
type textarea "w"
type textarea "x"
type textarea "wh"
type textarea "x"
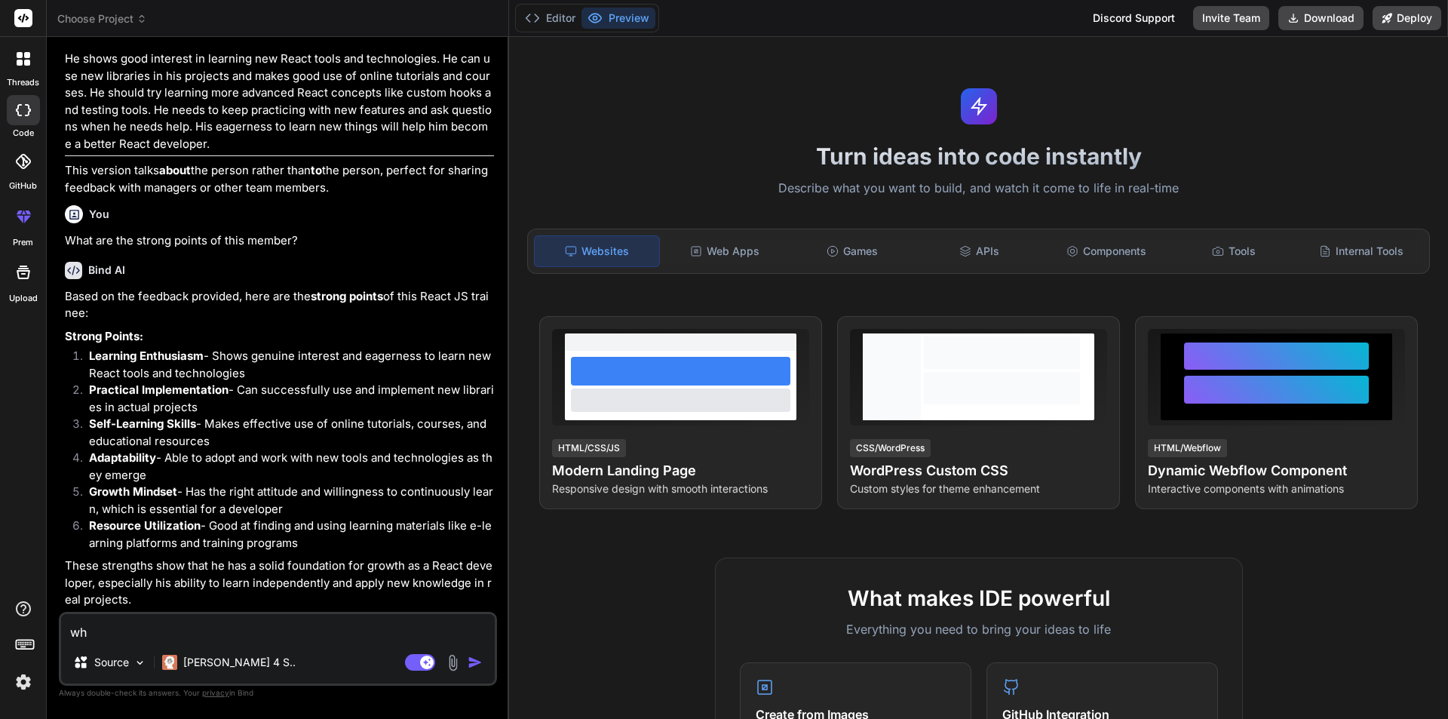
type textarea "wha"
type textarea "x"
type textarea "what"
type textarea "x"
type textarea "what"
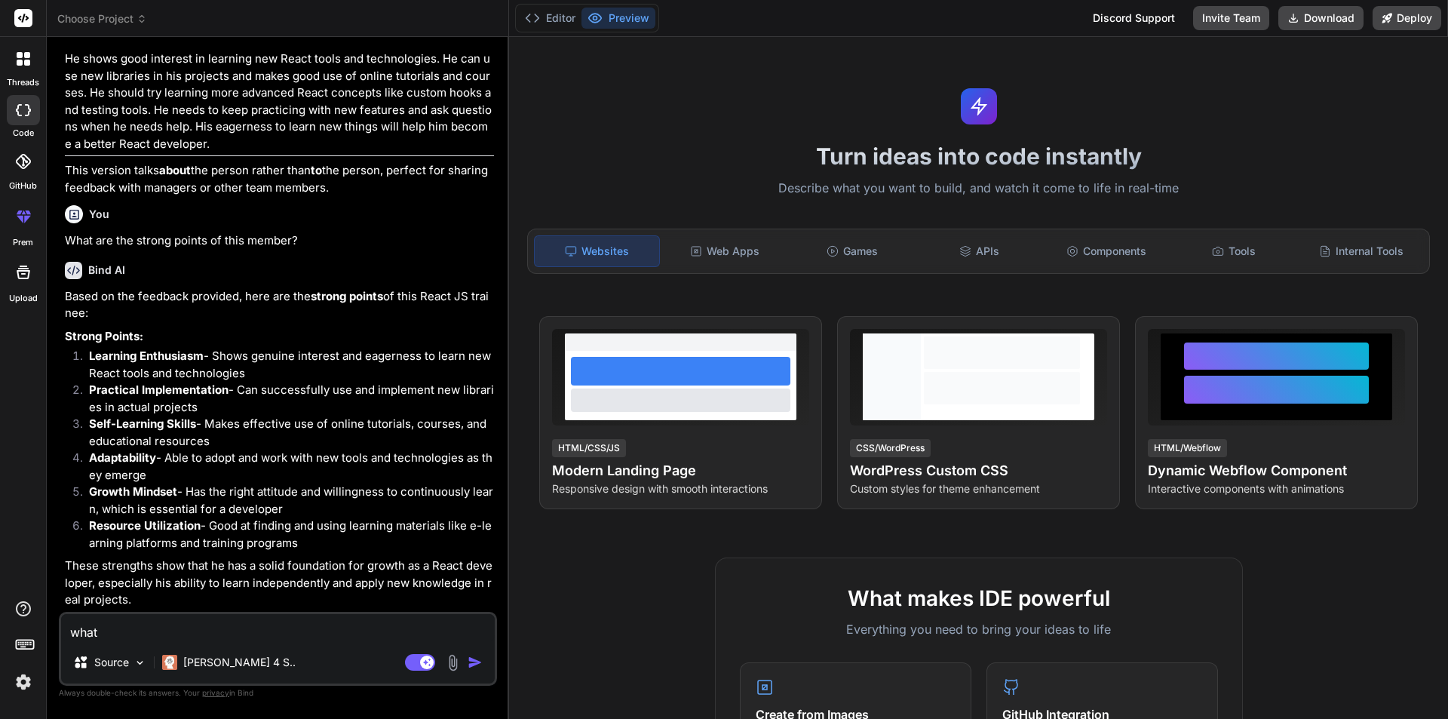
type textarea "x"
type textarea "what i"
type textarea "x"
type textarea "what is"
type textarea "x"
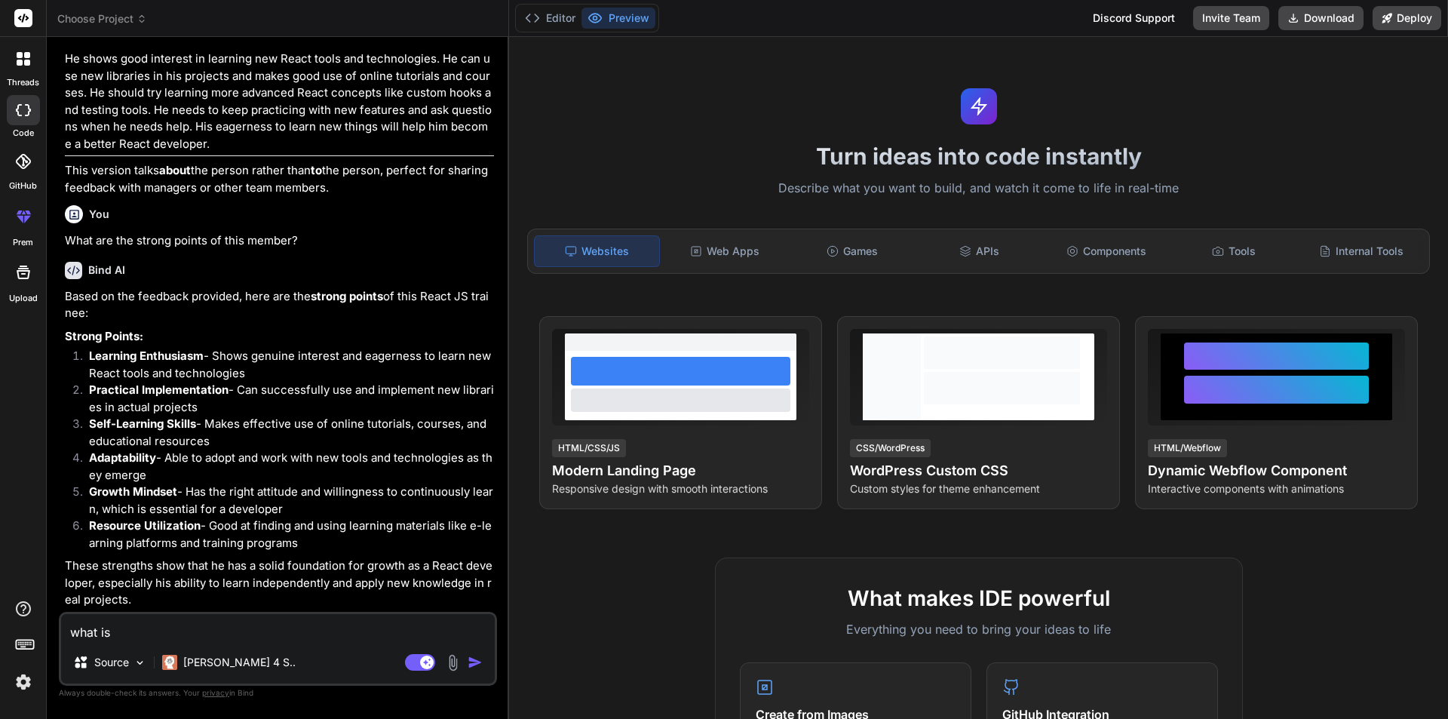
type textarea "what is"
type textarea "x"
type textarea "what is a"
type textarea "x"
type textarea "what is ai"
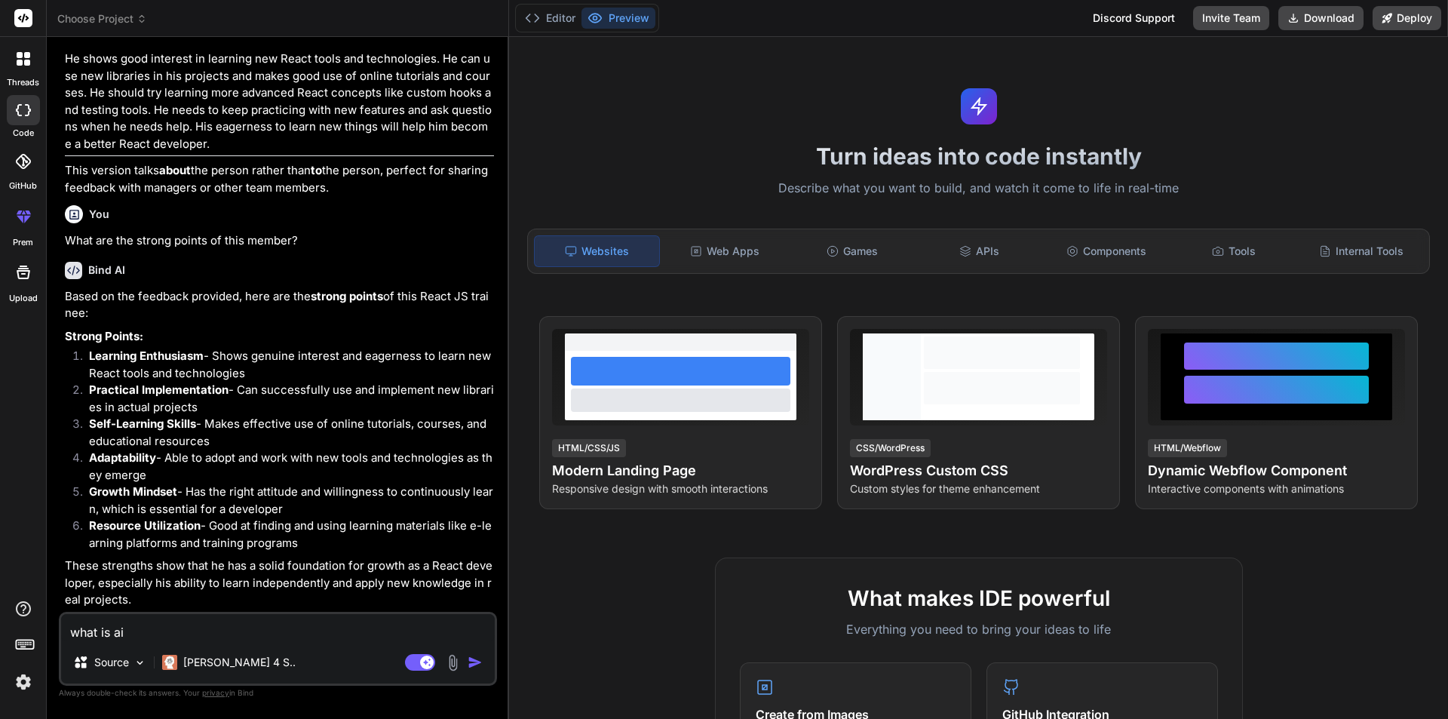
type textarea "x"
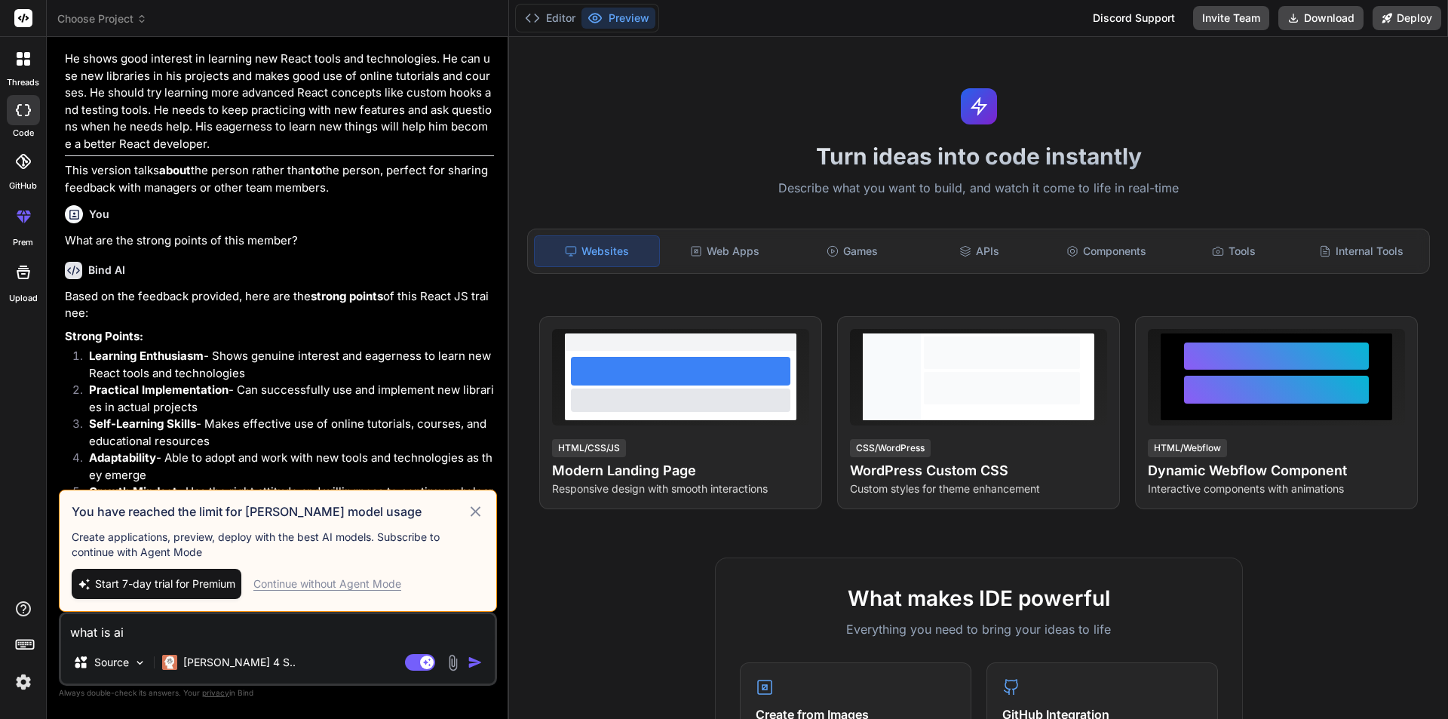
type textarea "what is ai"
click at [356, 587] on div "Continue without Agent Mode" at bounding box center [327, 583] width 148 height 15
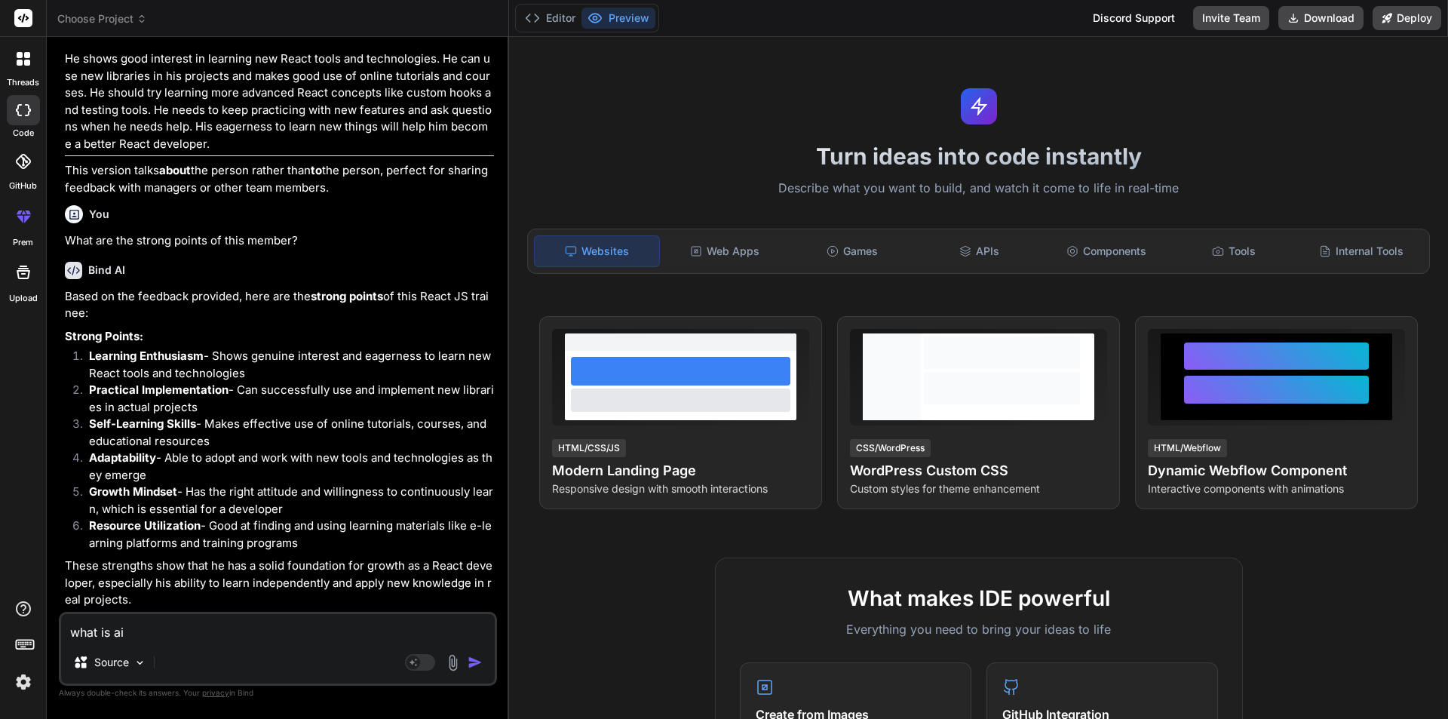
click at [237, 627] on textarea "what is ai" at bounding box center [278, 627] width 434 height 27
click at [465, 671] on div "Source" at bounding box center [278, 665] width 434 height 36
click at [471, 664] on img "button" at bounding box center [475, 662] width 15 height 15
type textarea "x"
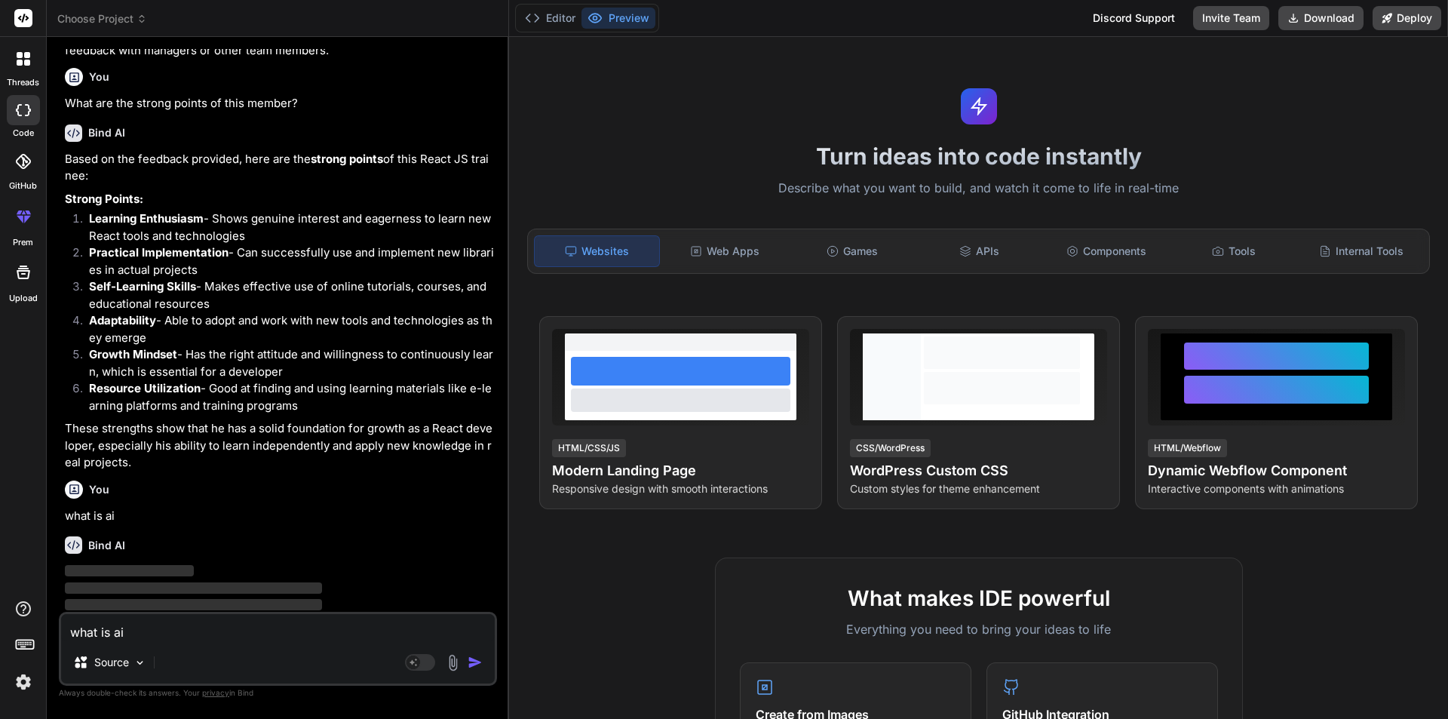
scroll to position [1534, 0]
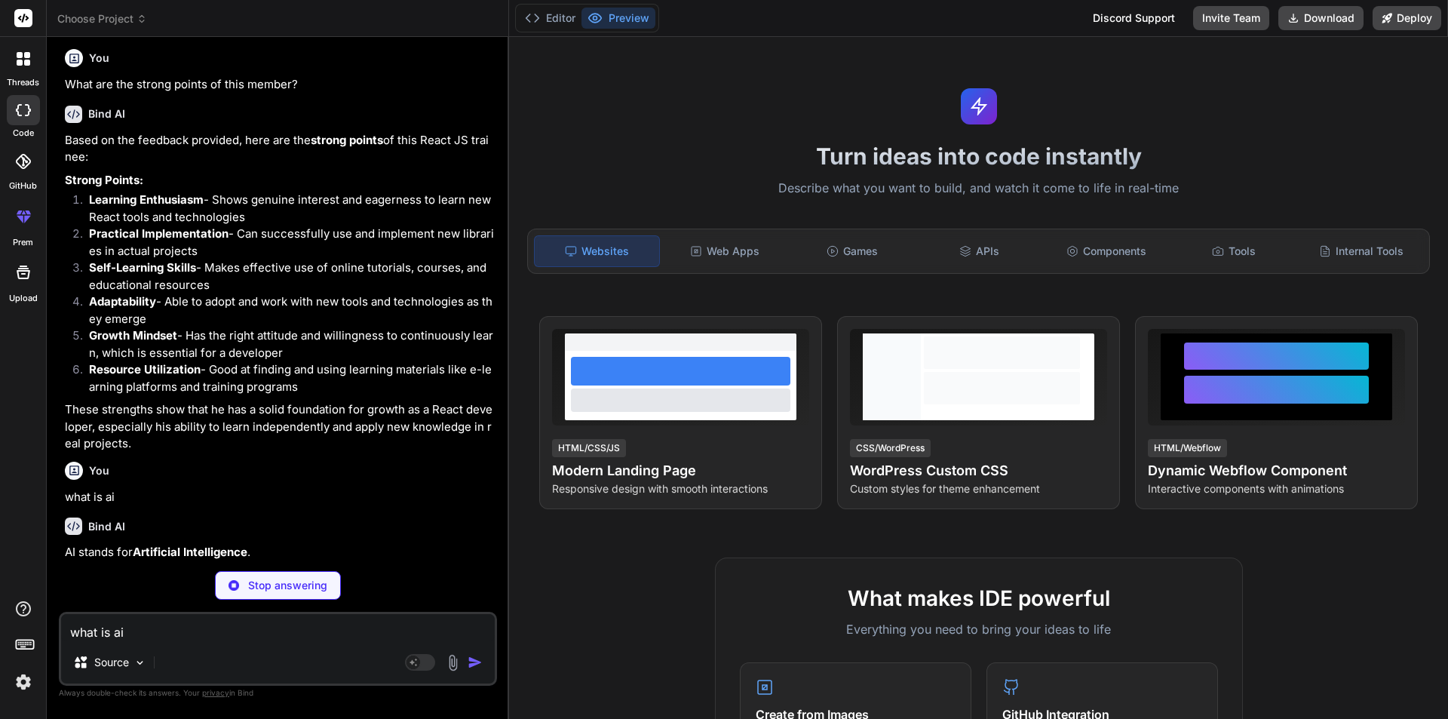
type textarea "x"
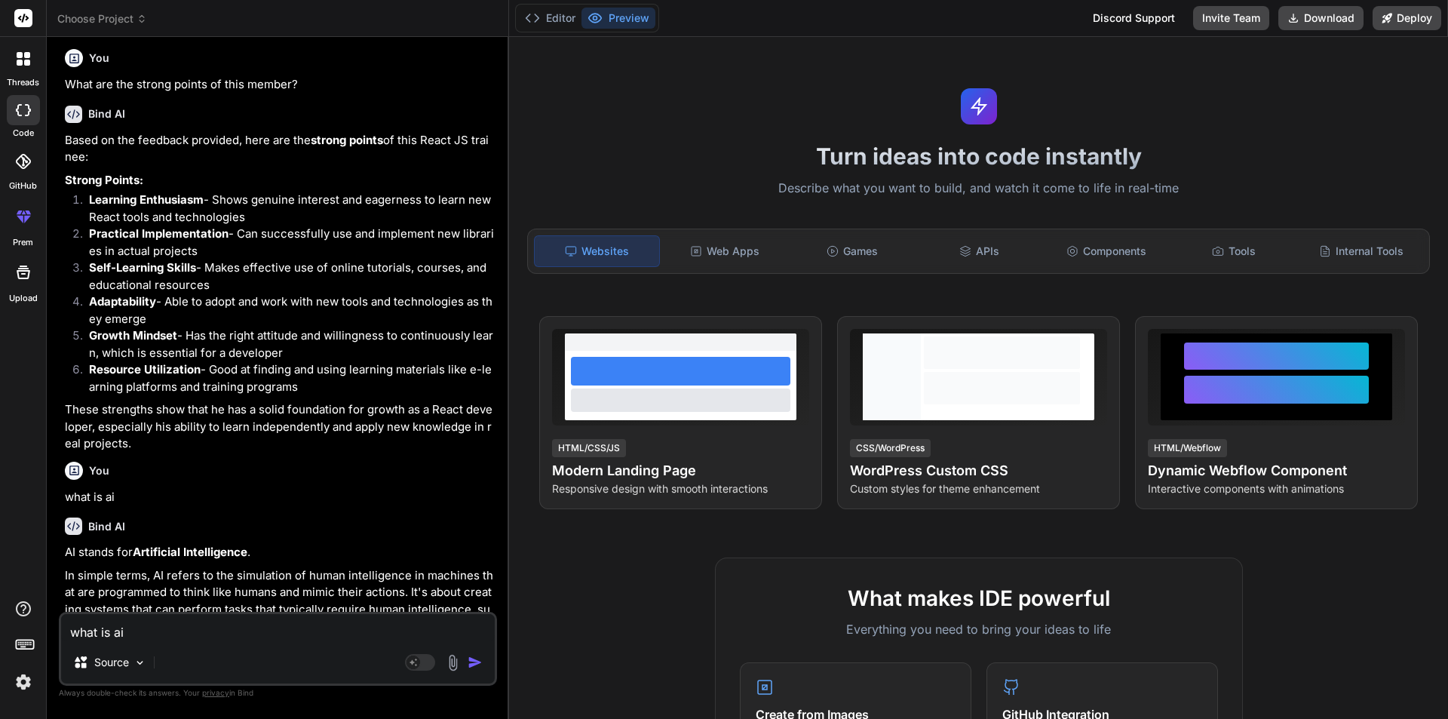
click at [219, 630] on textarea "what is ai" at bounding box center [278, 627] width 434 height 27
paste textarea "What are the strong points of this member?"
type textarea "What are the strong points of this member?"
type textarea "x"
type textarea "What are the strong points of this member?"
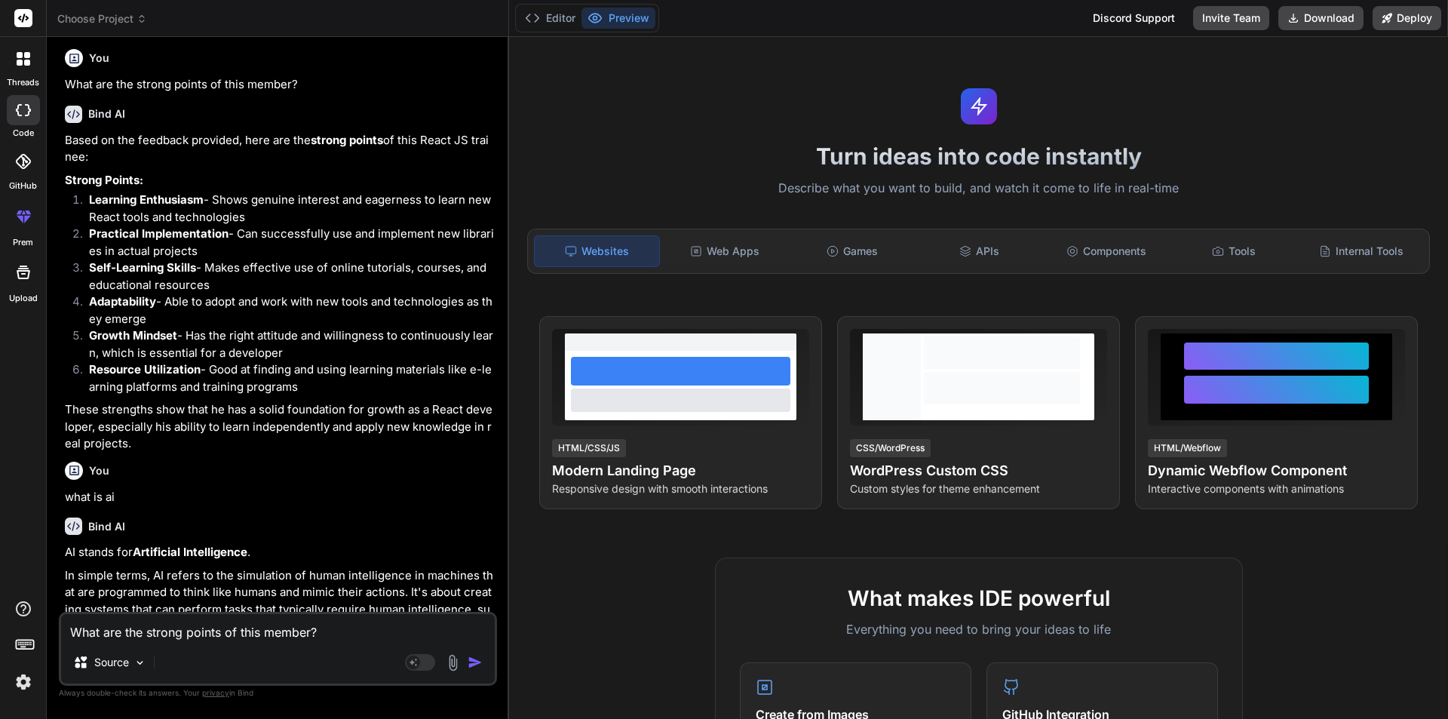
click at [478, 659] on img "button" at bounding box center [475, 662] width 15 height 15
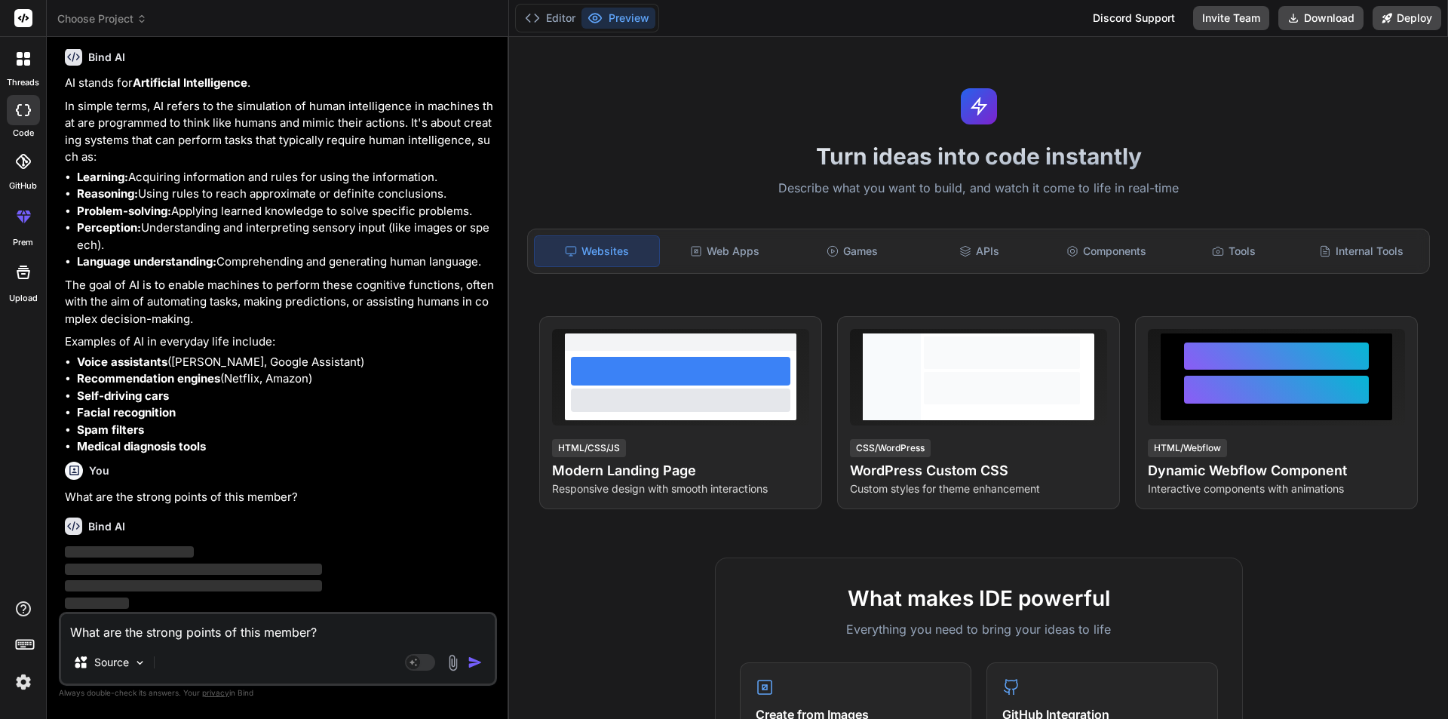
scroll to position [2003, 0]
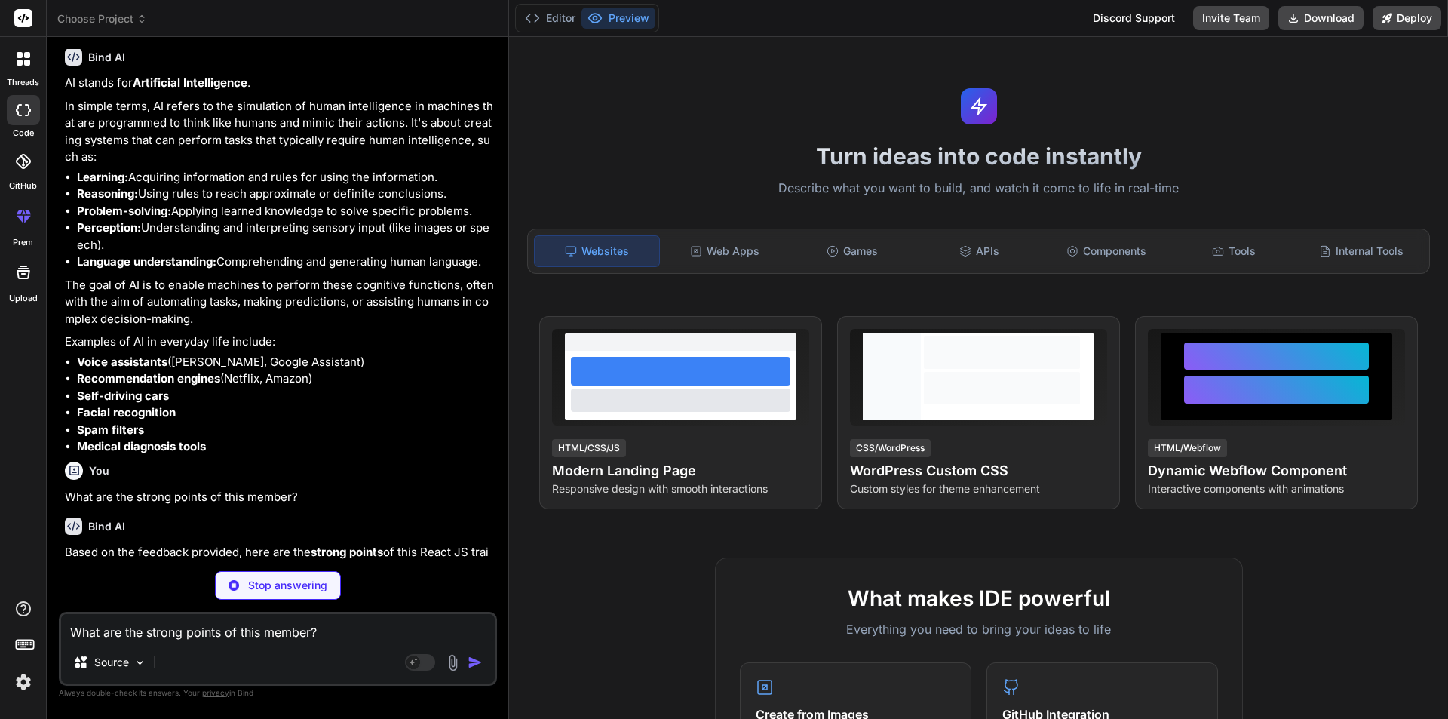
type textarea "x"
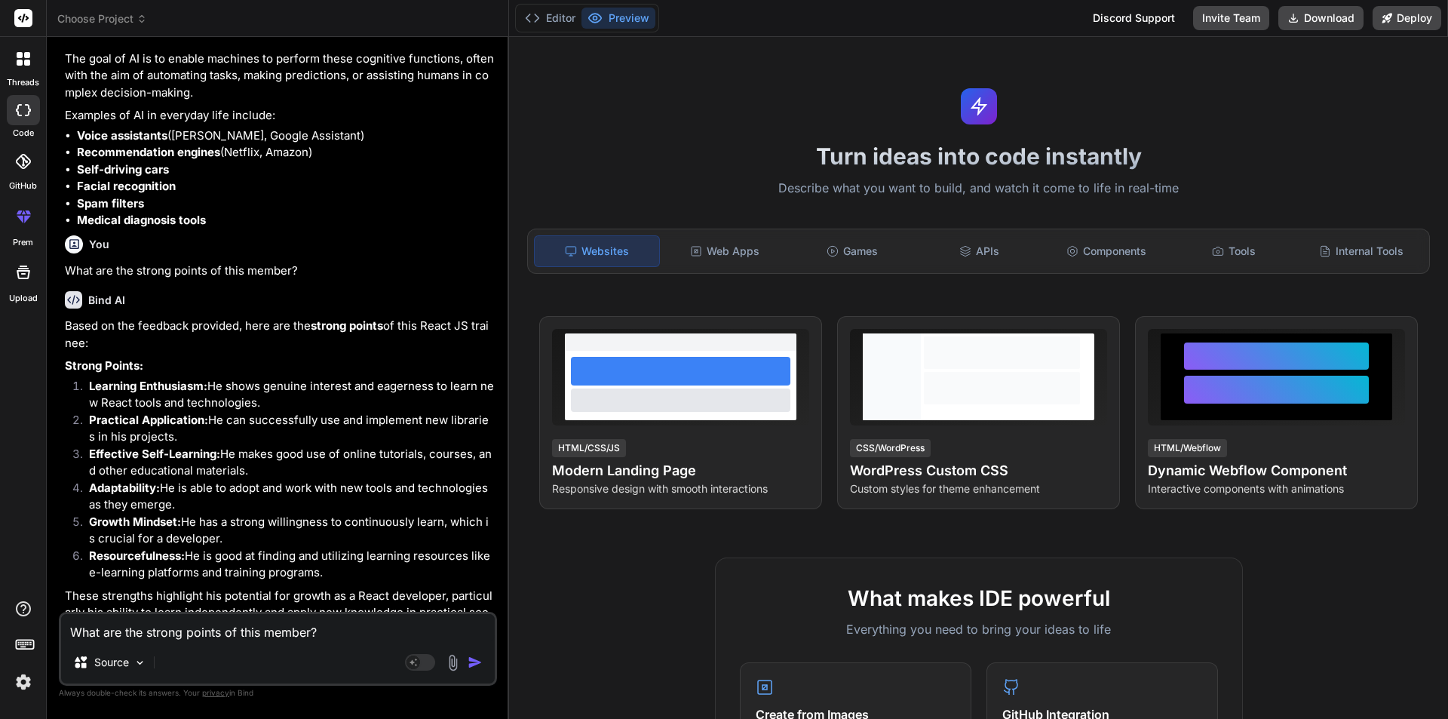
scroll to position [2259, 0]
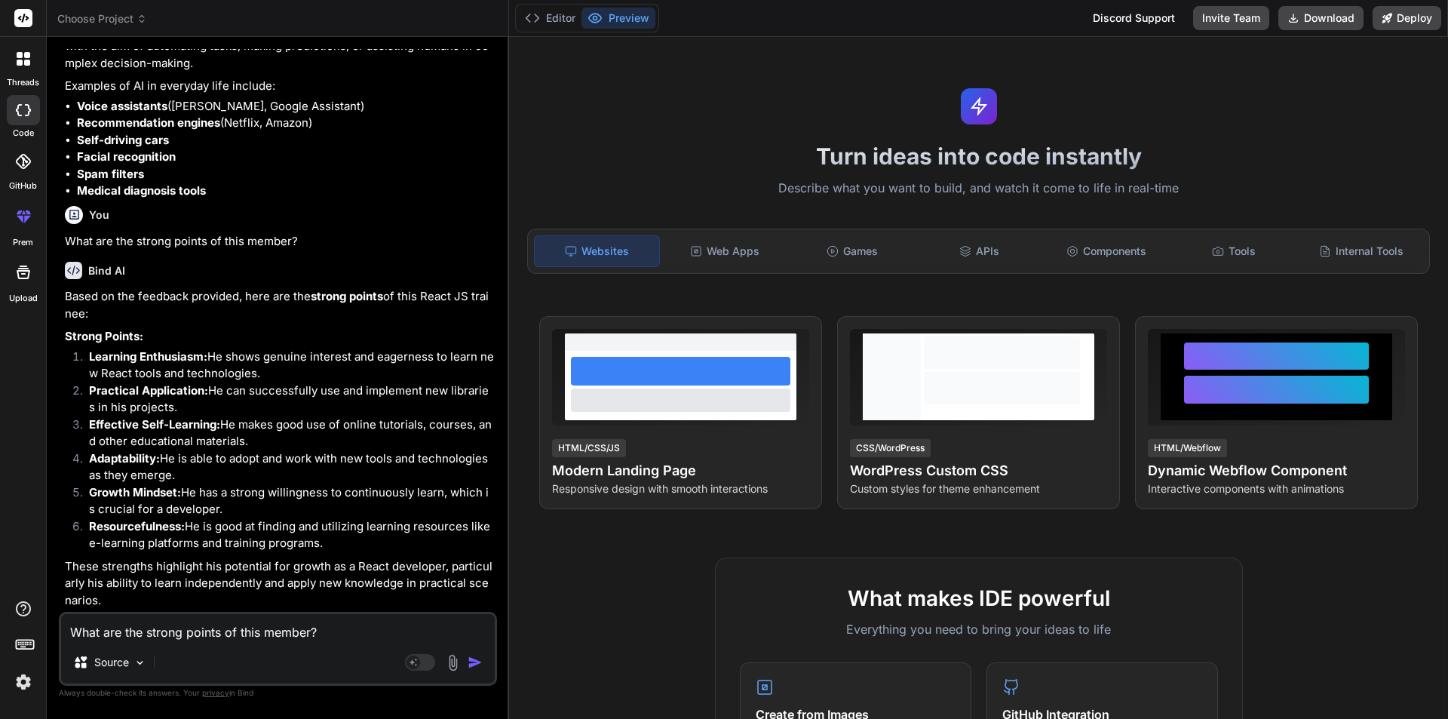
click at [204, 632] on textarea "What are the strong points of this member?" at bounding box center [278, 627] width 434 height 27
type textarea "g"
type textarea "x"
type textarea "gi"
type textarea "x"
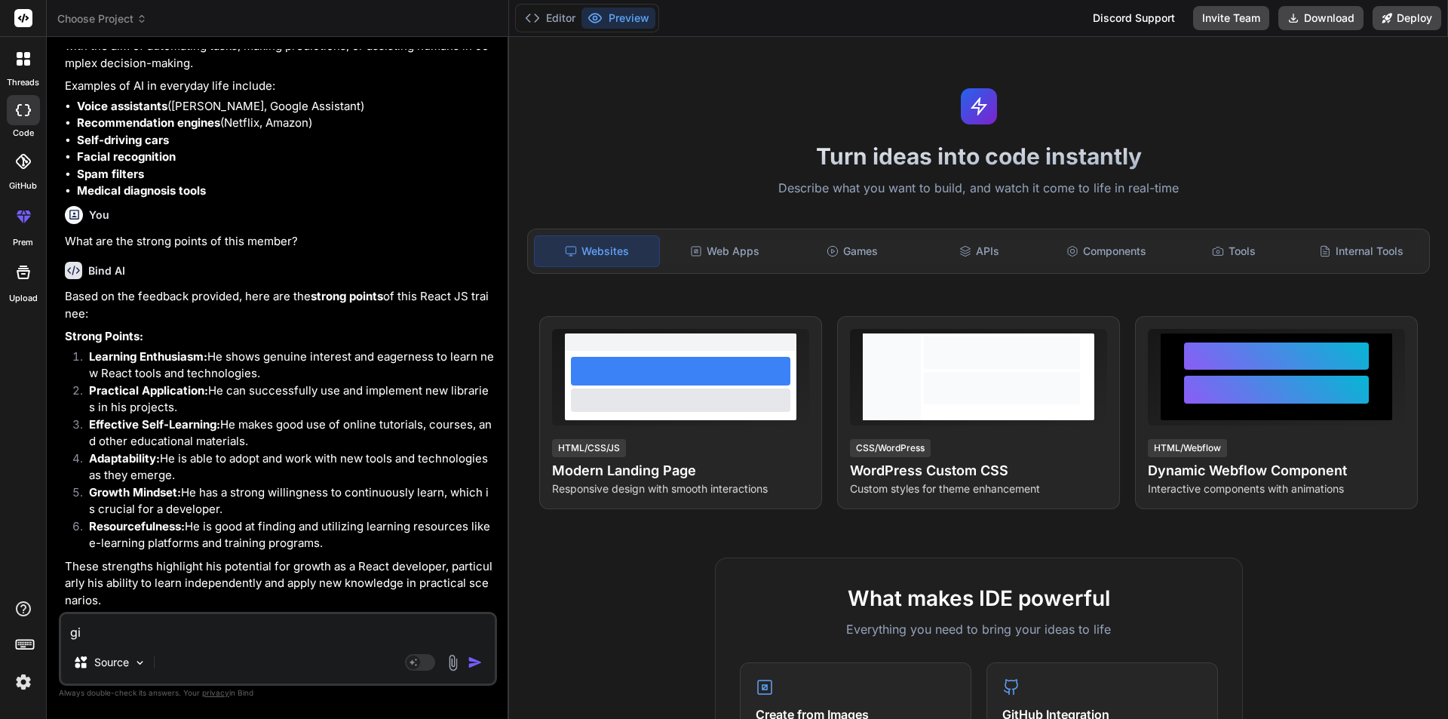
type textarea "giv"
type textarea "x"
type textarea "give"
type textarea "x"
type textarea "give"
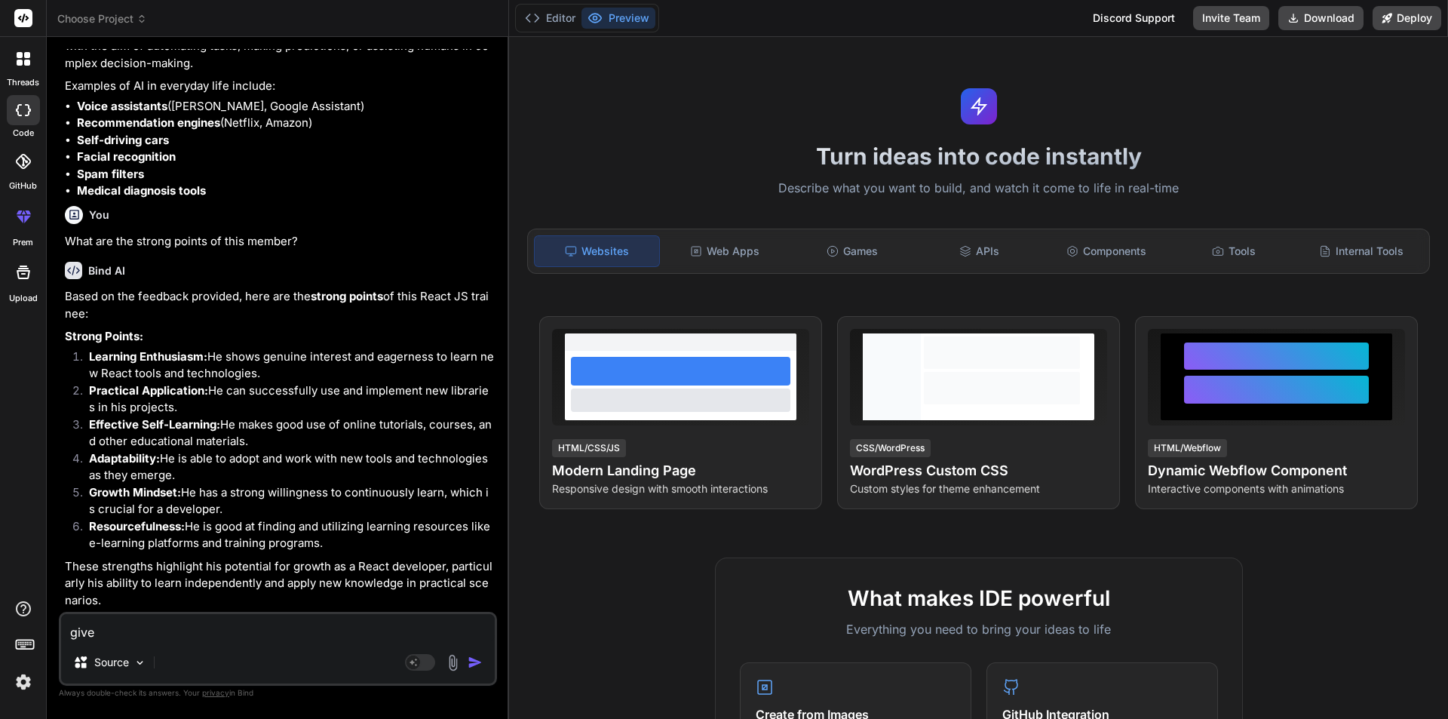
type textarea "x"
type textarea "give m"
type textarea "x"
type textarea "give me"
type textarea "x"
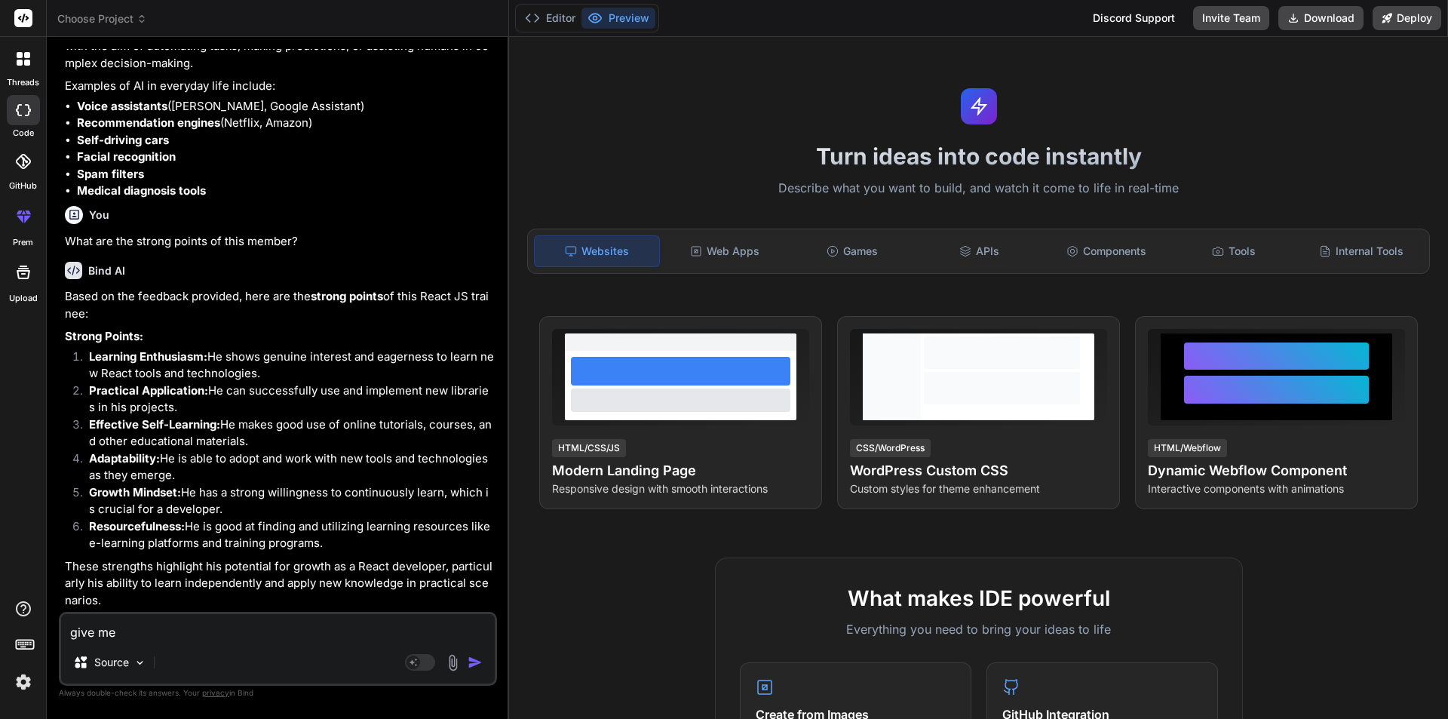
type textarea "give me"
type textarea "x"
type textarea "give me o"
type textarea "x"
type textarea "give me"
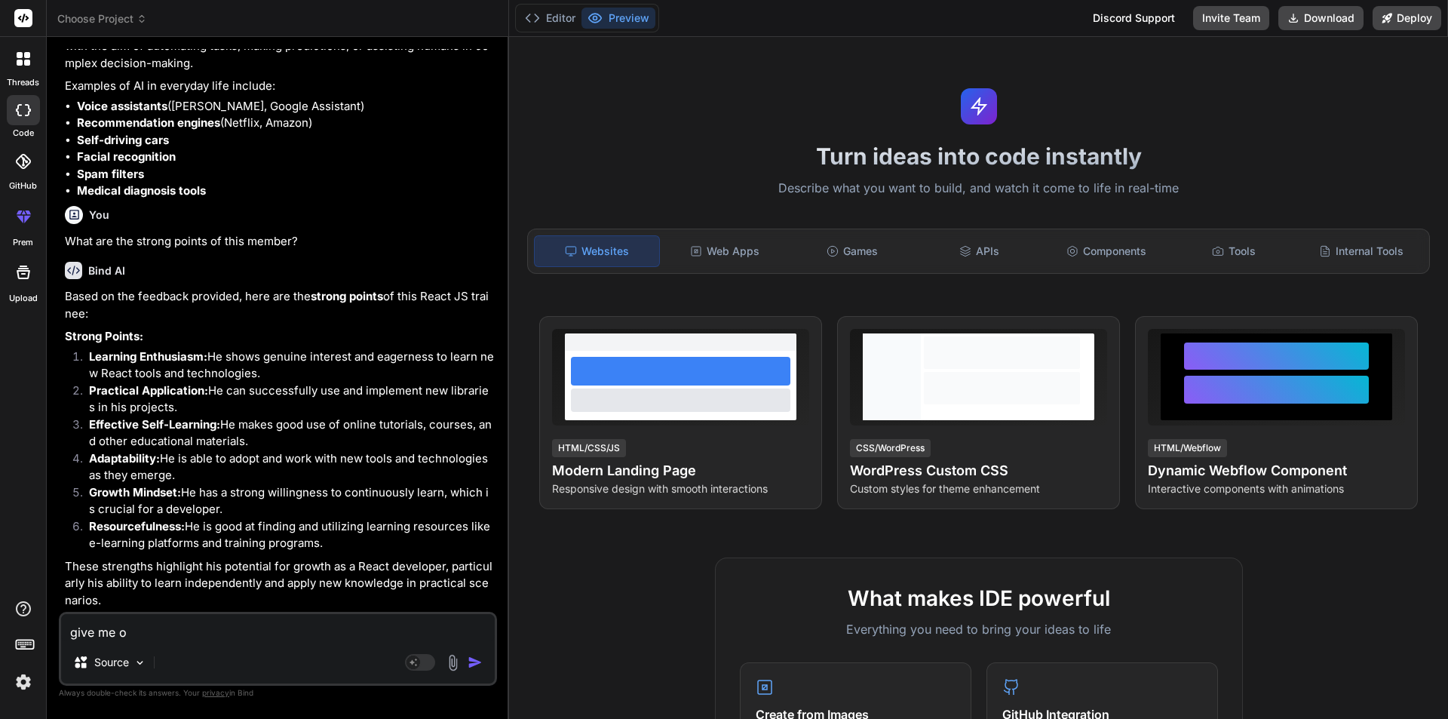
type textarea "x"
type textarea "give me 3"
type textarea "x"
type textarea "give me 3"
type textarea "x"
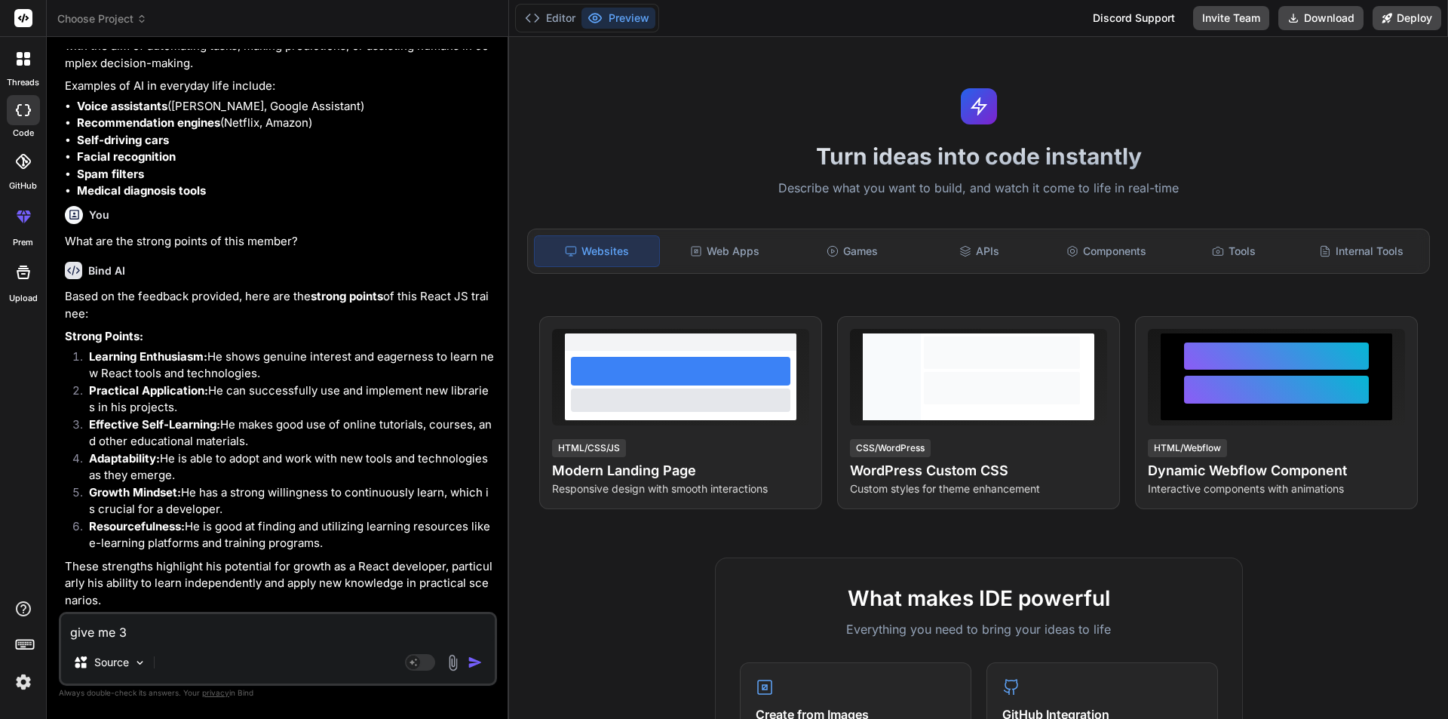
type textarea "give me 3 l"
type textarea "x"
type textarea "give me 3 li"
type textarea "x"
type textarea "give me 3 lim"
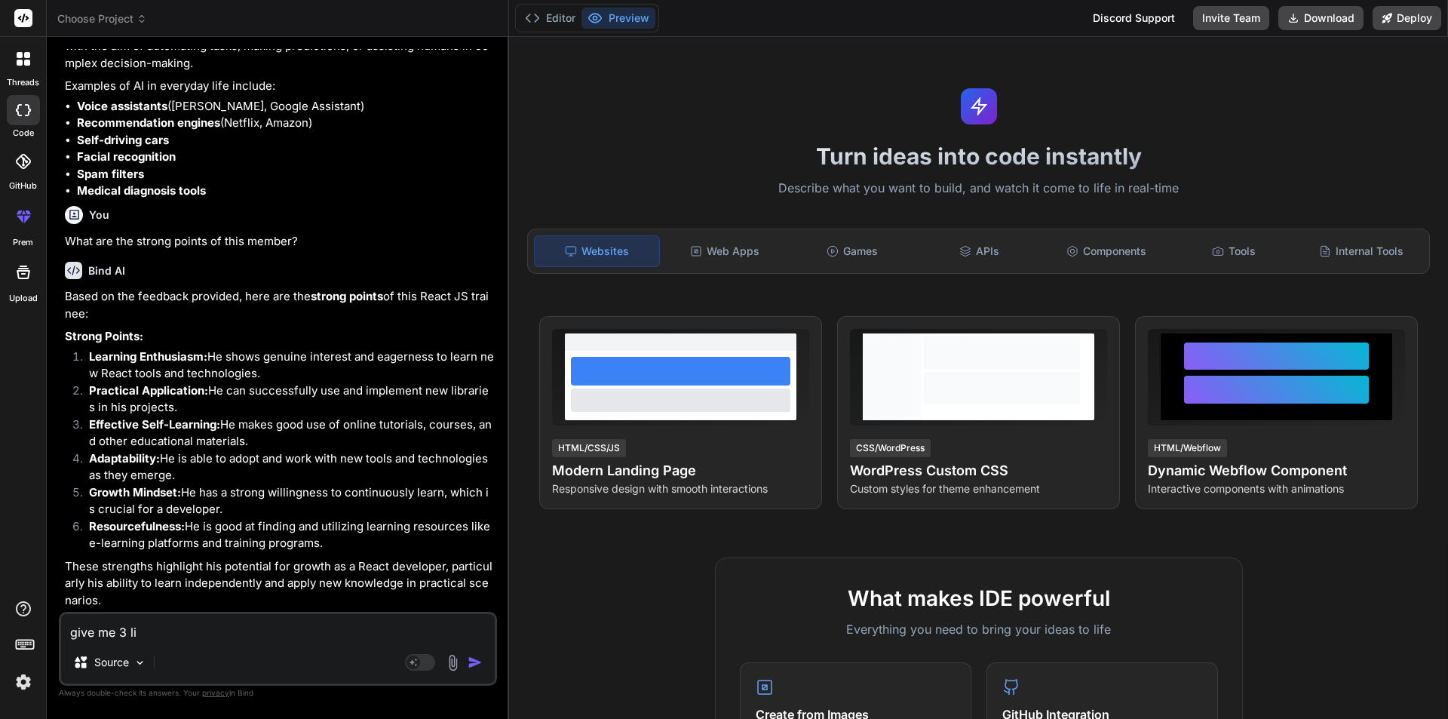
type textarea "x"
type textarea "give me 3 limn"
type textarea "x"
type textarea "give me 3 lim"
type textarea "x"
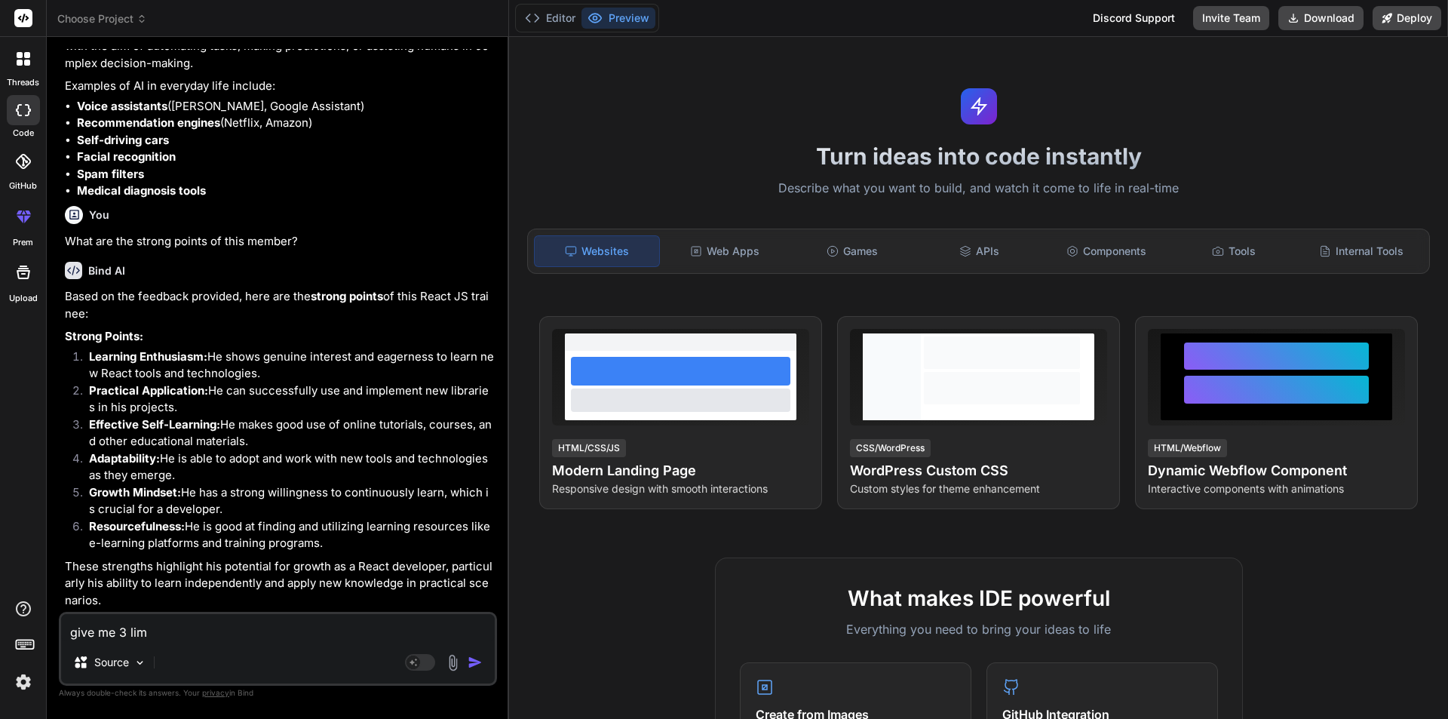
type textarea "give me 3 li"
type textarea "x"
type textarea "give me 3 lin"
type textarea "x"
type textarea "give me 3 line"
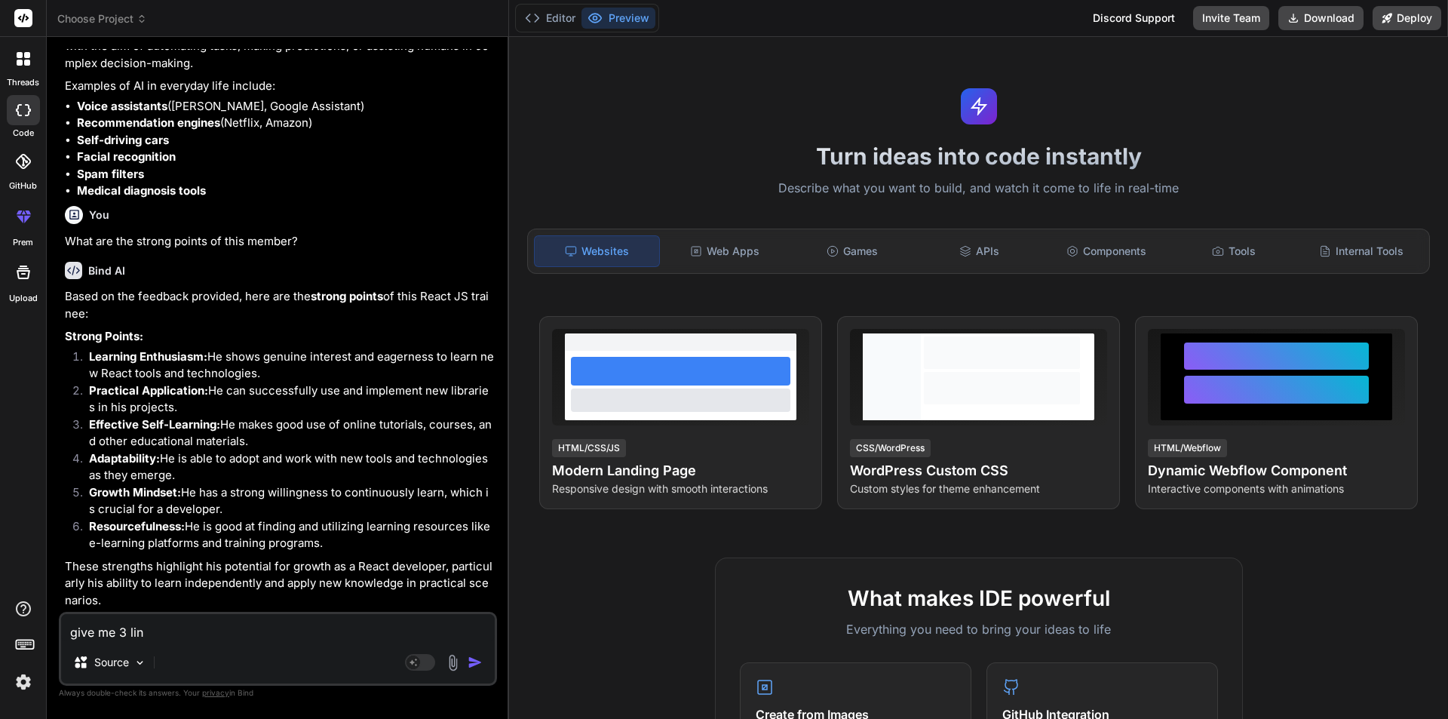
type textarea "x"
type textarea "give me 3 lines"
type textarea "x"
type textarea "give me 3 lines"
type textarea "x"
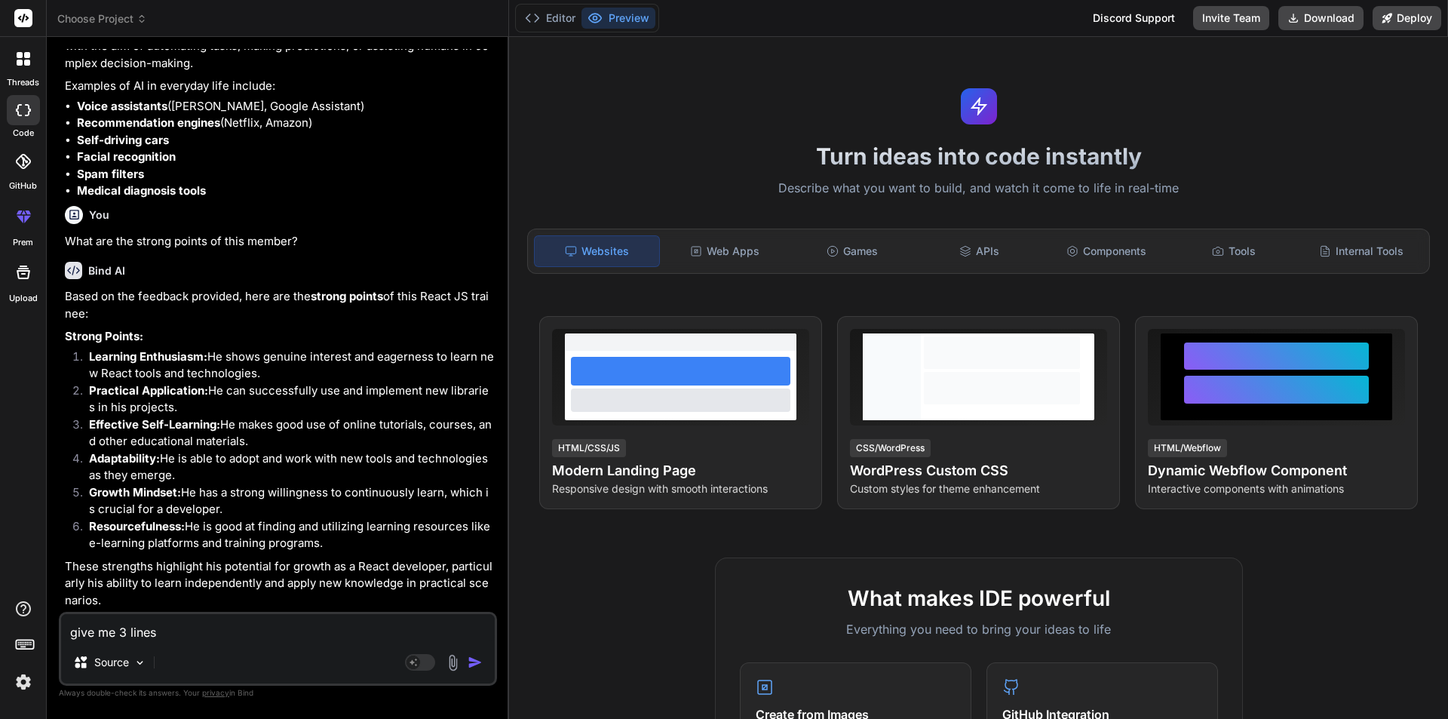
type textarea "give me 3 lines p"
type textarea "x"
type textarea "give me 3 lines pa"
type textarea "x"
type textarea "give me 3 lines par"
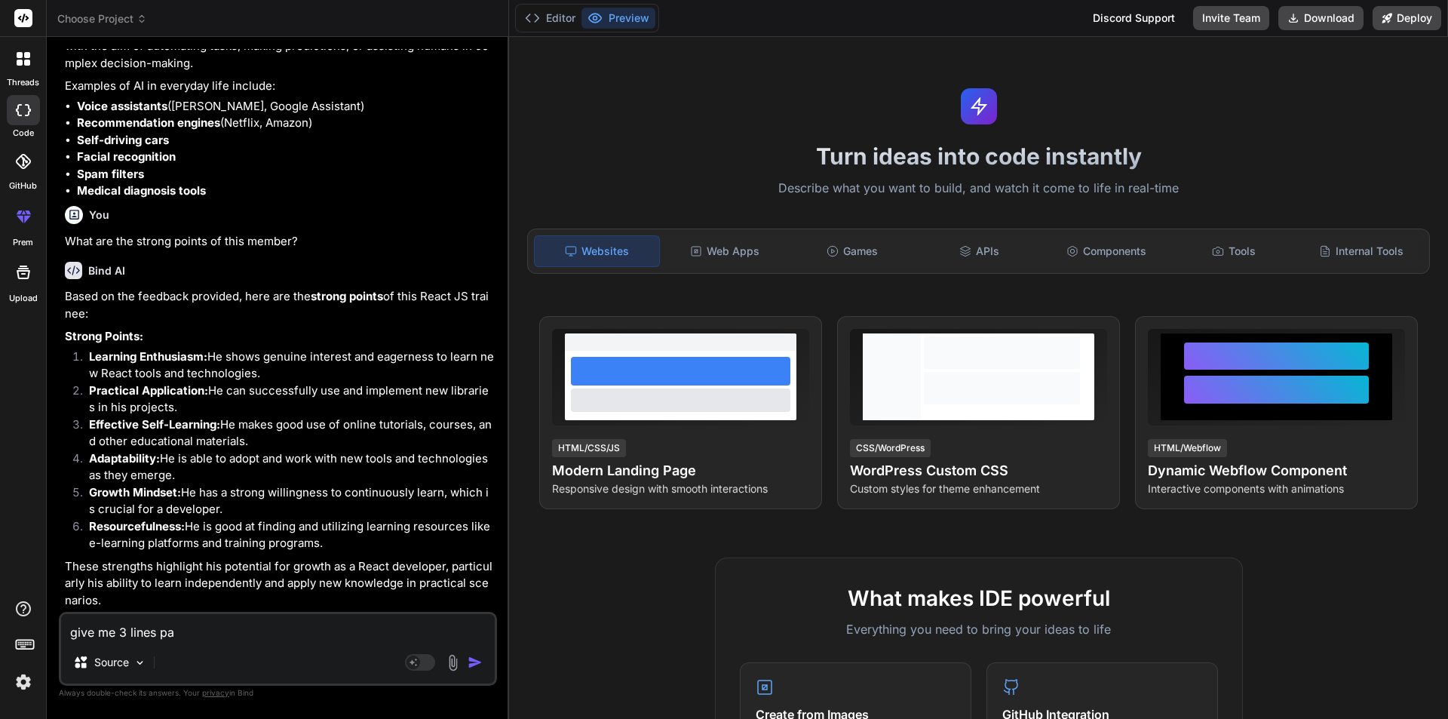
type textarea "x"
type textarea "give me 3 lines para"
type textarea "x"
type textarea "give me 3 lines para"
type textarea "x"
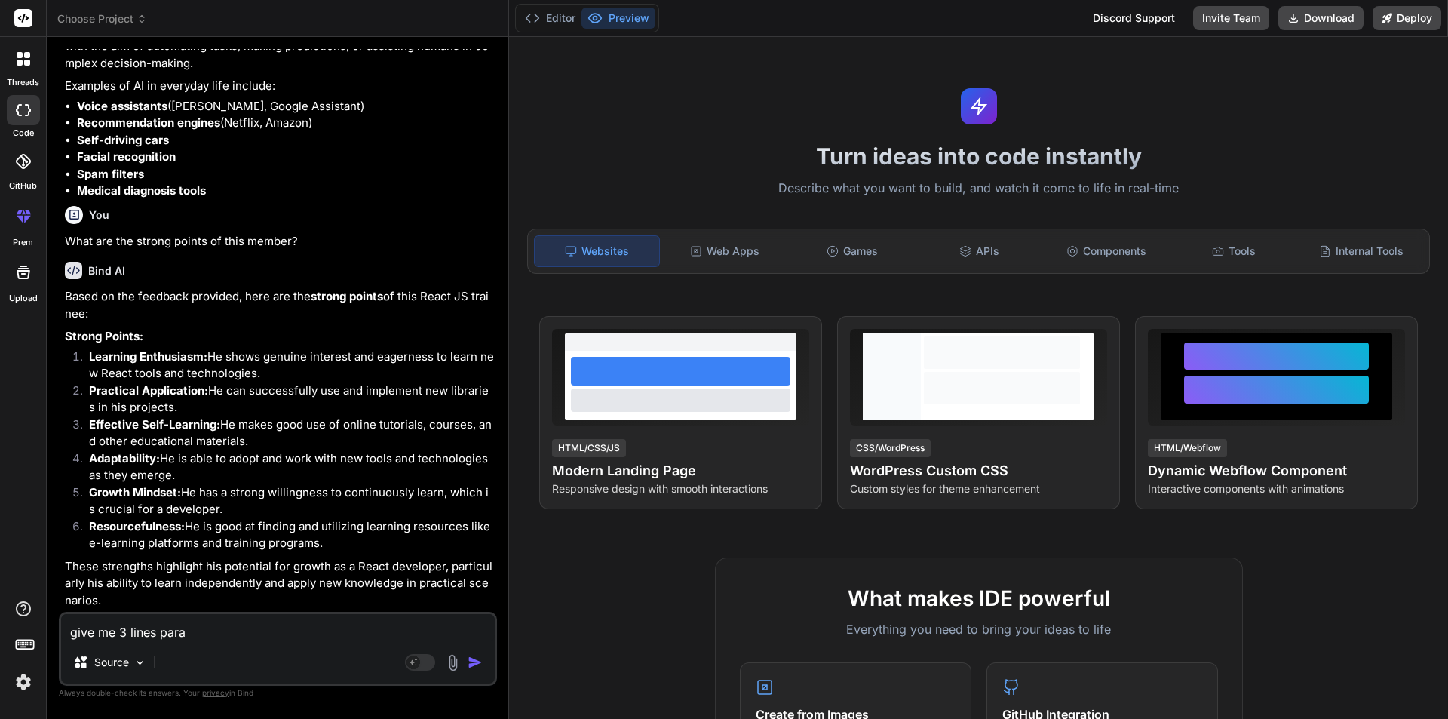
type textarea "give me 3 lines para t"
type textarea "x"
type textarea "give me 3 lines para to"
type textarea "x"
type textarea "give me 3 lines para to"
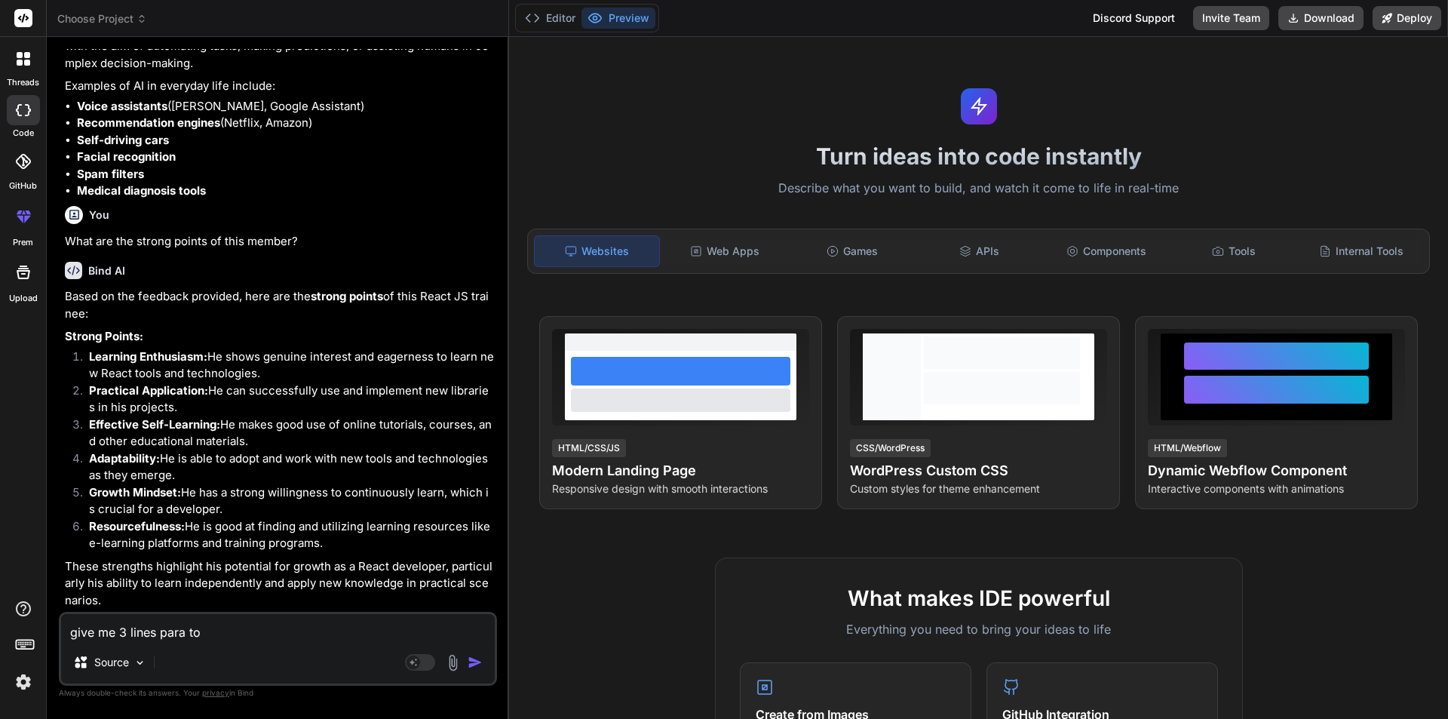
type textarea "x"
type textarea "give me 3 lines para to t"
type textarea "x"
type textarea "give me 3 lines para to te"
type textarea "x"
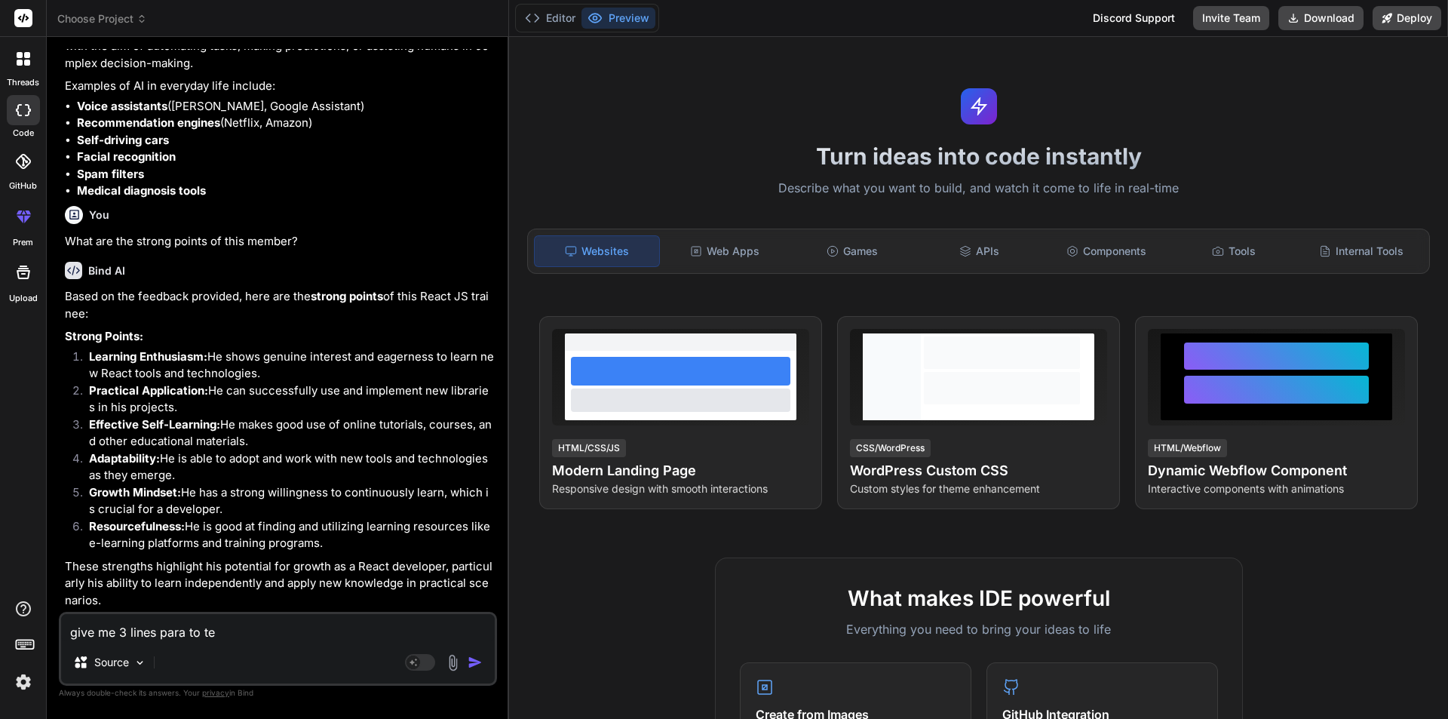
type textarea "give me 3 lines para to tek"
type textarea "x"
type textarea "give me 3 lines para to tekl"
type textarea "x"
type textarea "give me 3 lines para to tekl"
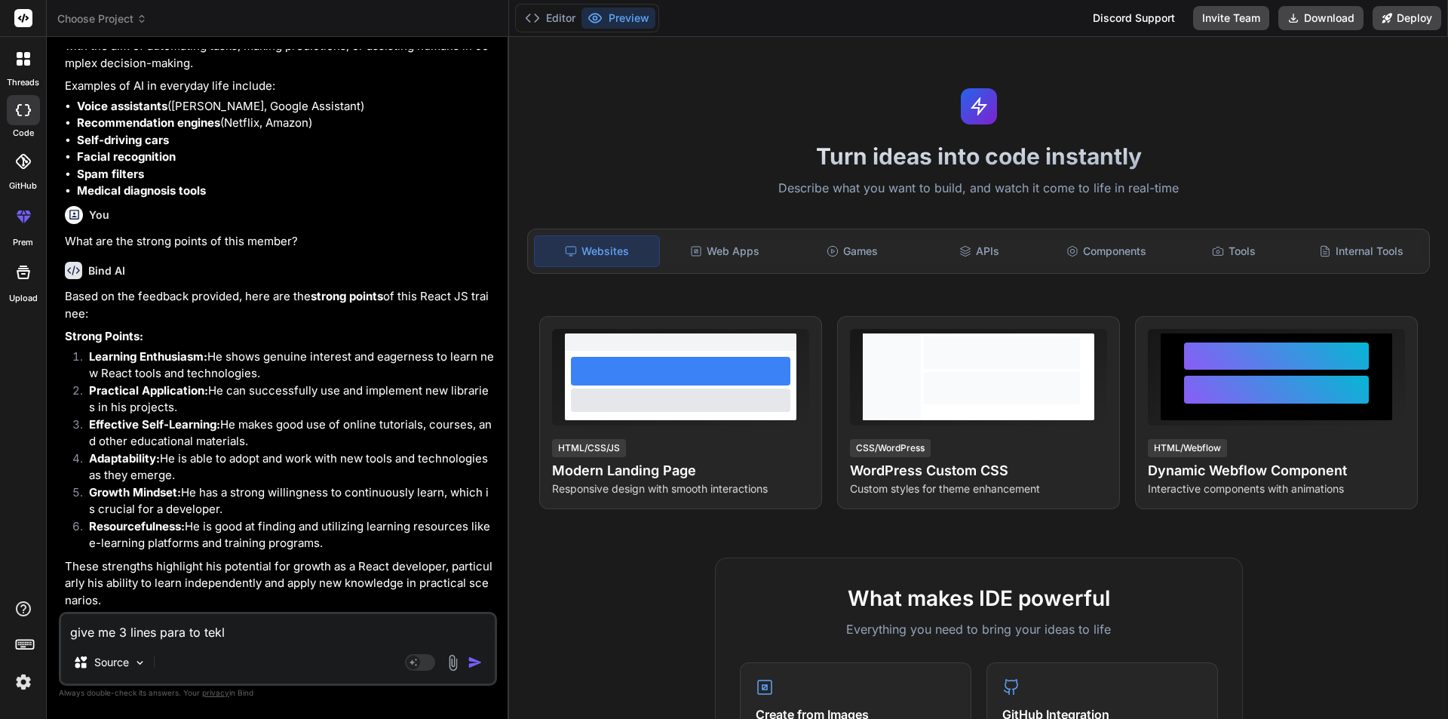
type textarea "x"
type textarea "give me 3 lines para to tekl"
type textarea "x"
type textarea "give me 3 lines para to tek"
type textarea "x"
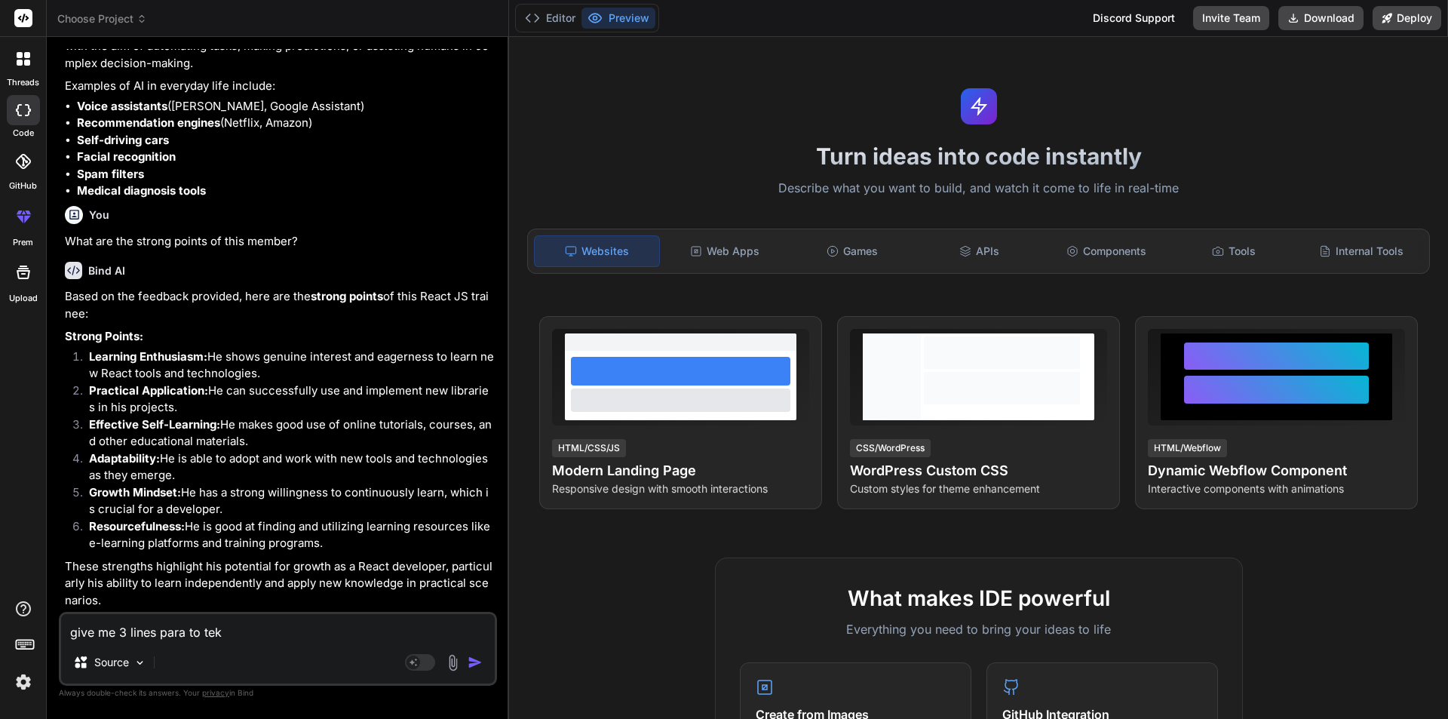
type textarea "give me 3 lines para to te"
type textarea "x"
type textarea "give me 3 lines para to tel"
type textarea "x"
type textarea "give me 3 lines para to tell"
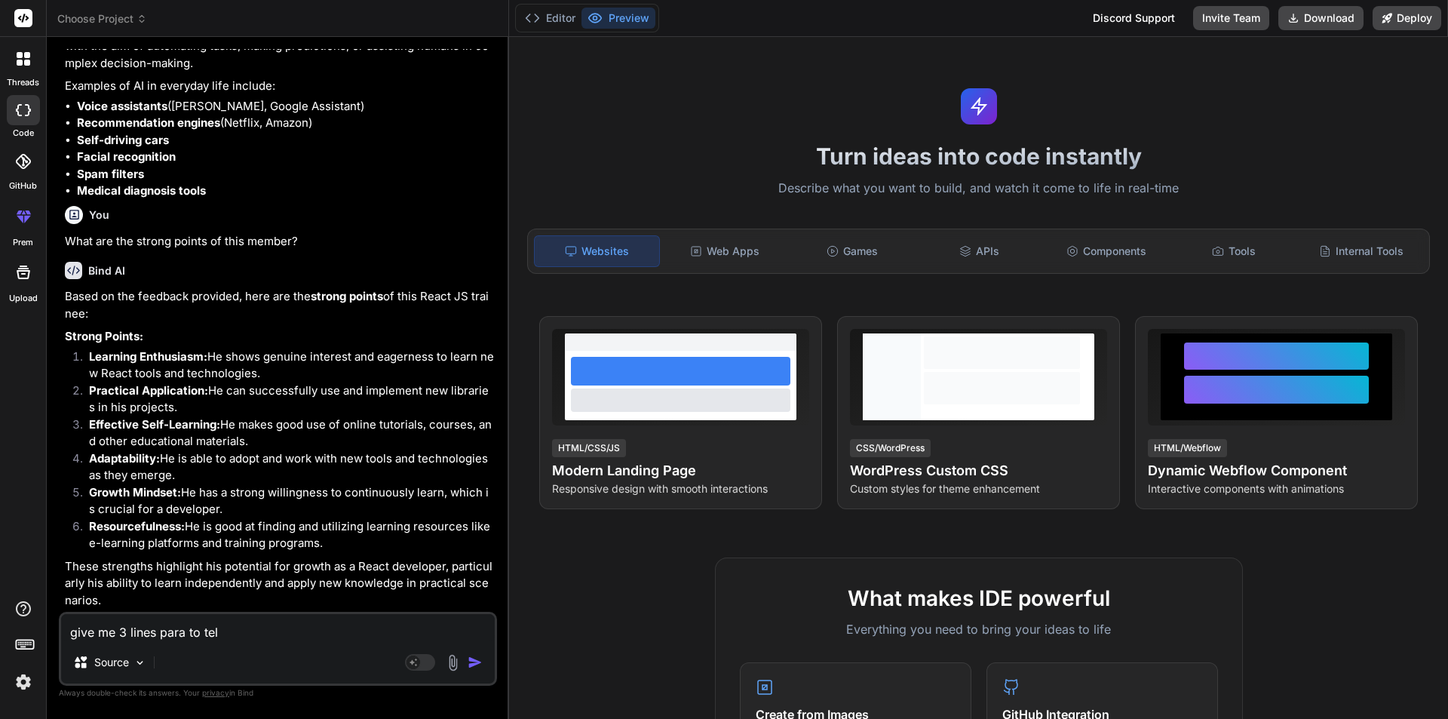
type textarea "x"
type textarea "give me 3 lines para to tell"
type textarea "x"
type textarea "give me 3 lines para to tell a"
type textarea "x"
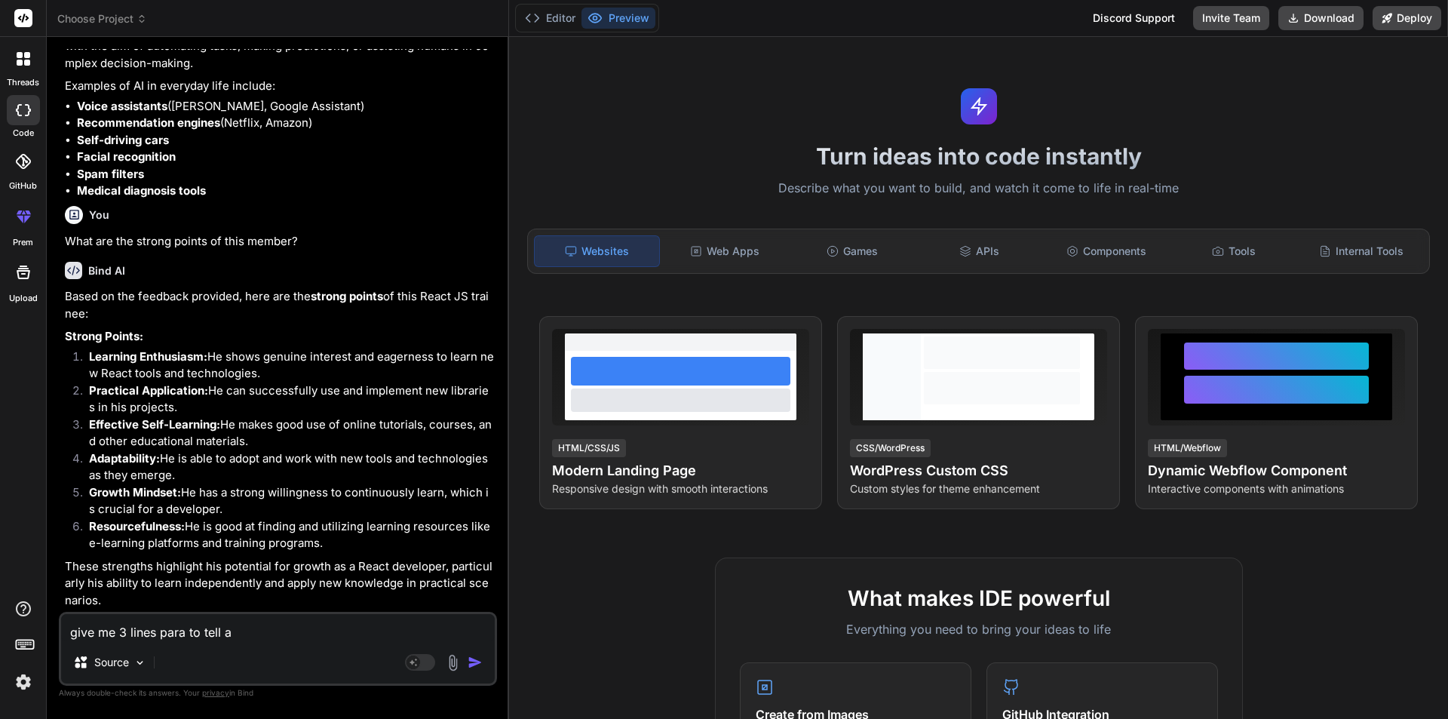
type textarea "give me 3 lines para to tell an"
type textarea "x"
type textarea "give me 3 lines para to tell a"
type textarea "x"
type textarea "give me 3 lines para to tell ab"
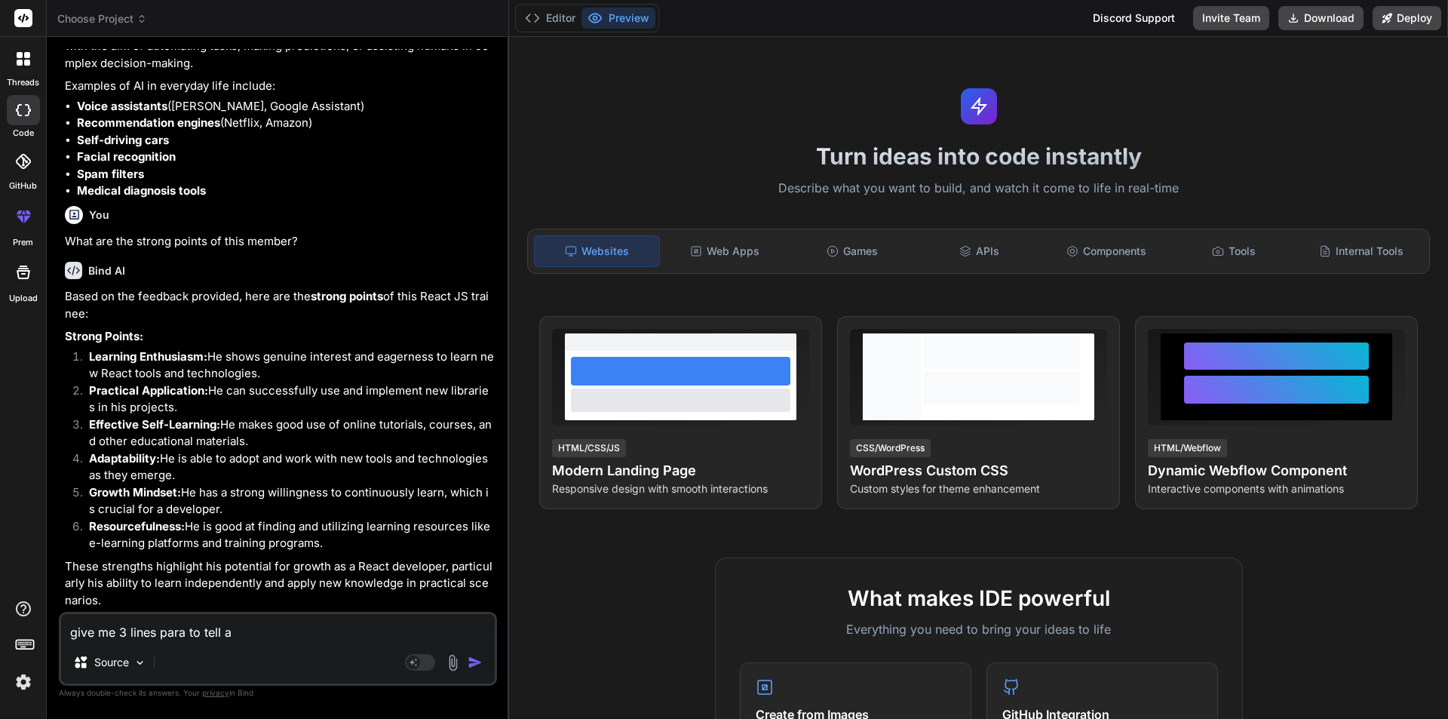
type textarea "x"
type textarea "give me 3 lines para to tell abo"
type textarea "x"
type textarea "give me 3 lines para to tell abou"
type textarea "x"
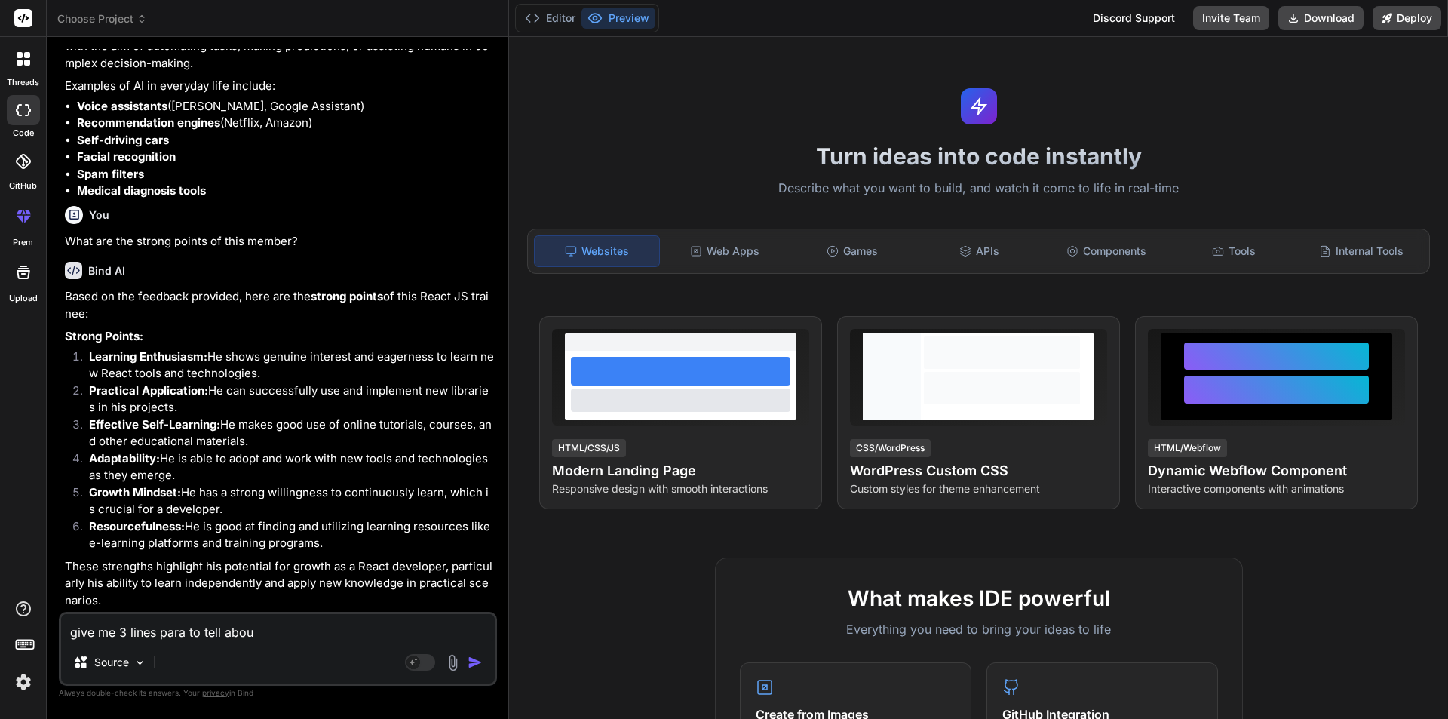
type textarea "give me 3 lines para to tell about"
type textarea "x"
type textarea "give me 3 lines para to tell about"
type textarea "x"
type textarea "give me 3 lines para to tell about o"
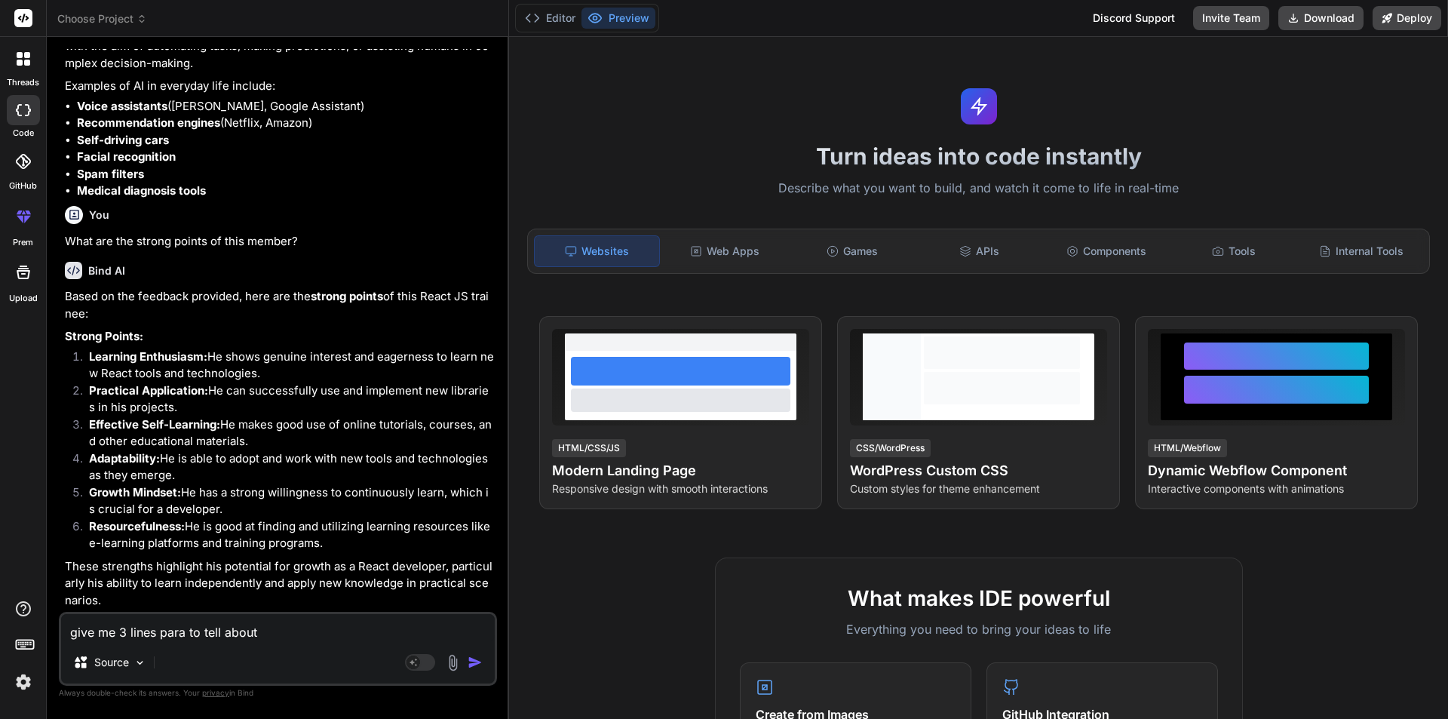
type textarea "x"
type textarea "give me 3 lines para to tell about ot"
type textarea "x"
type textarea "give me 3 lines para to tell about oth"
type textarea "x"
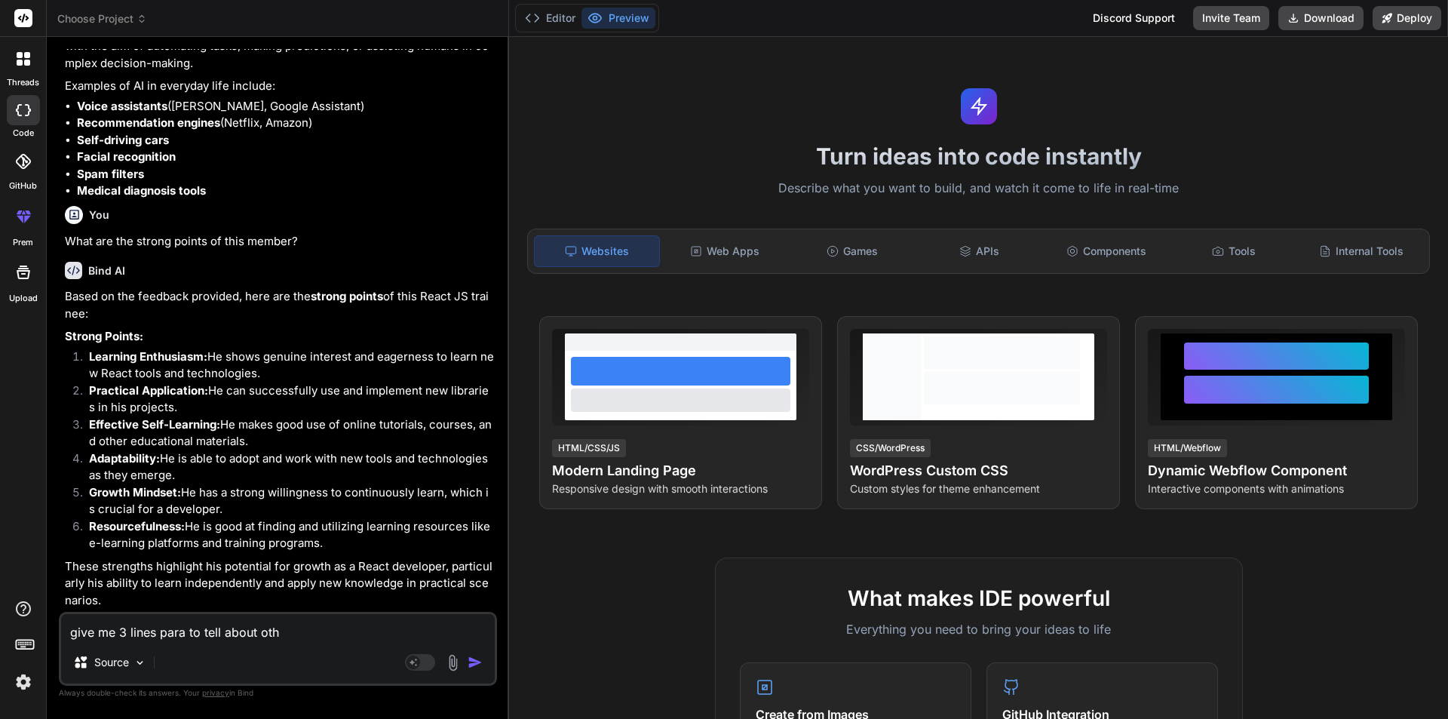
type textarea "give me 3 lines para to tell about othe"
type textarea "x"
type textarea "give me 3 lines para to tell about other"
type textarea "x"
type textarea "give me 3 lines para to tell about other"
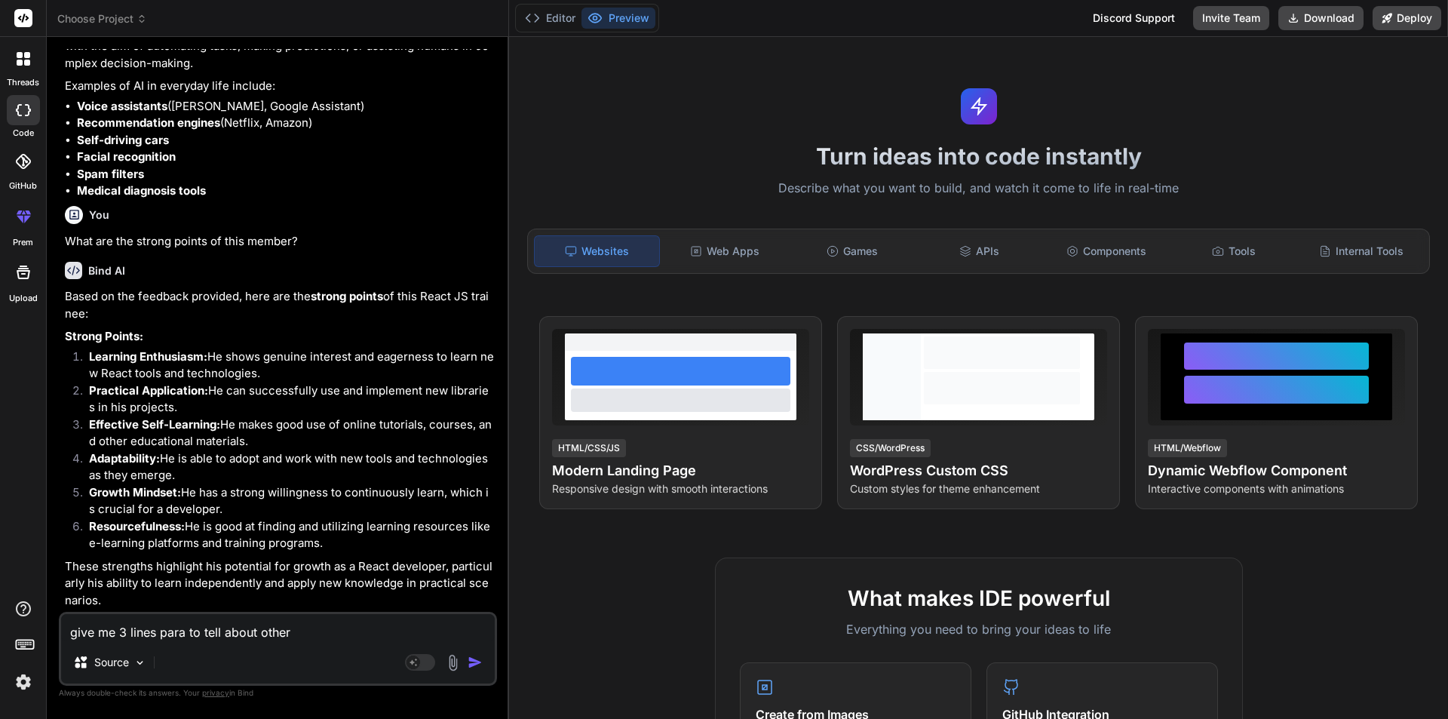
type textarea "x"
type textarea "give me 3 lines para to tell about other t"
type textarea "x"
type textarea "give me 3 lines para to tell about other te"
type textarea "x"
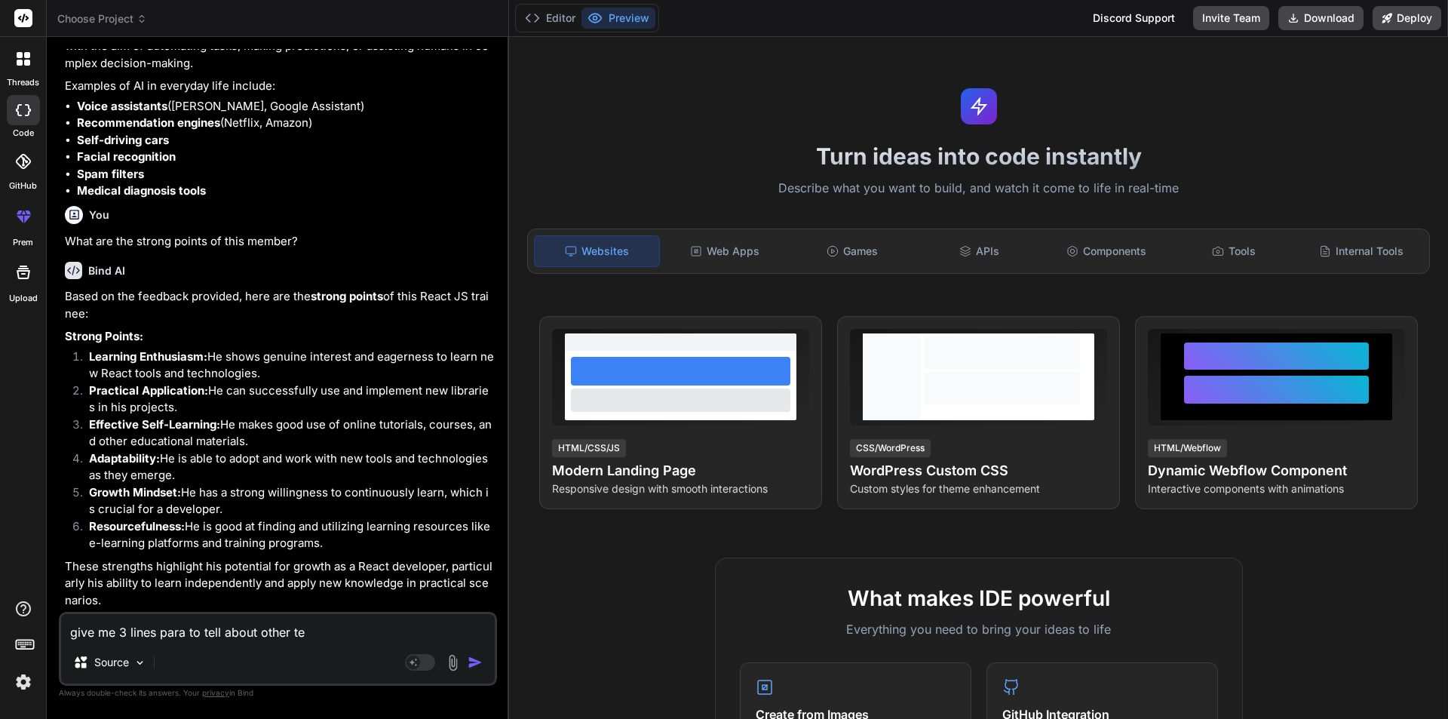
type textarea "give me 3 lines para to tell about other tea"
type textarea "x"
type textarea "give me 3 lines para to tell about other tean"
type textarea "x"
type textarea "give me 3 lines para to tell about other tea"
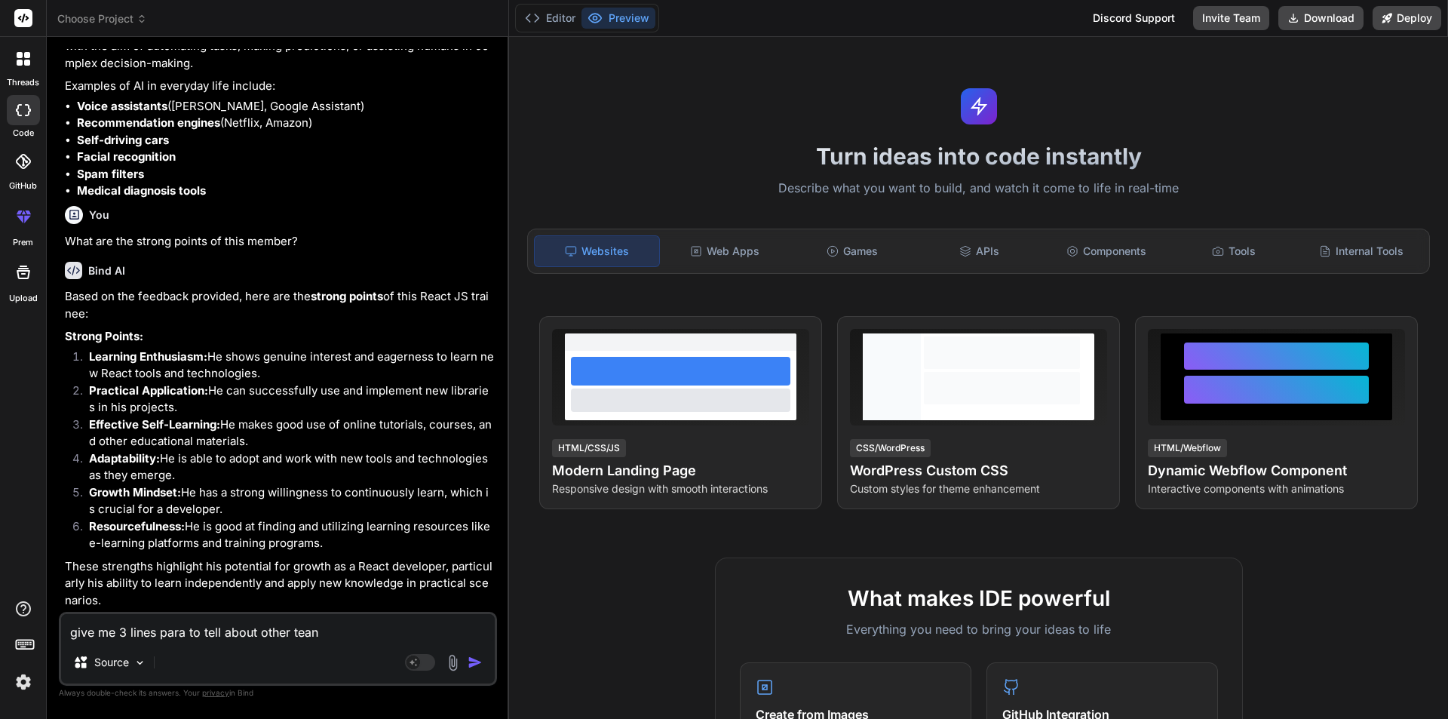
type textarea "x"
type textarea "give me 3 lines para to tell about other team"
type textarea "x"
type textarea "give me 3 lines para to tell about other team"
type textarea "x"
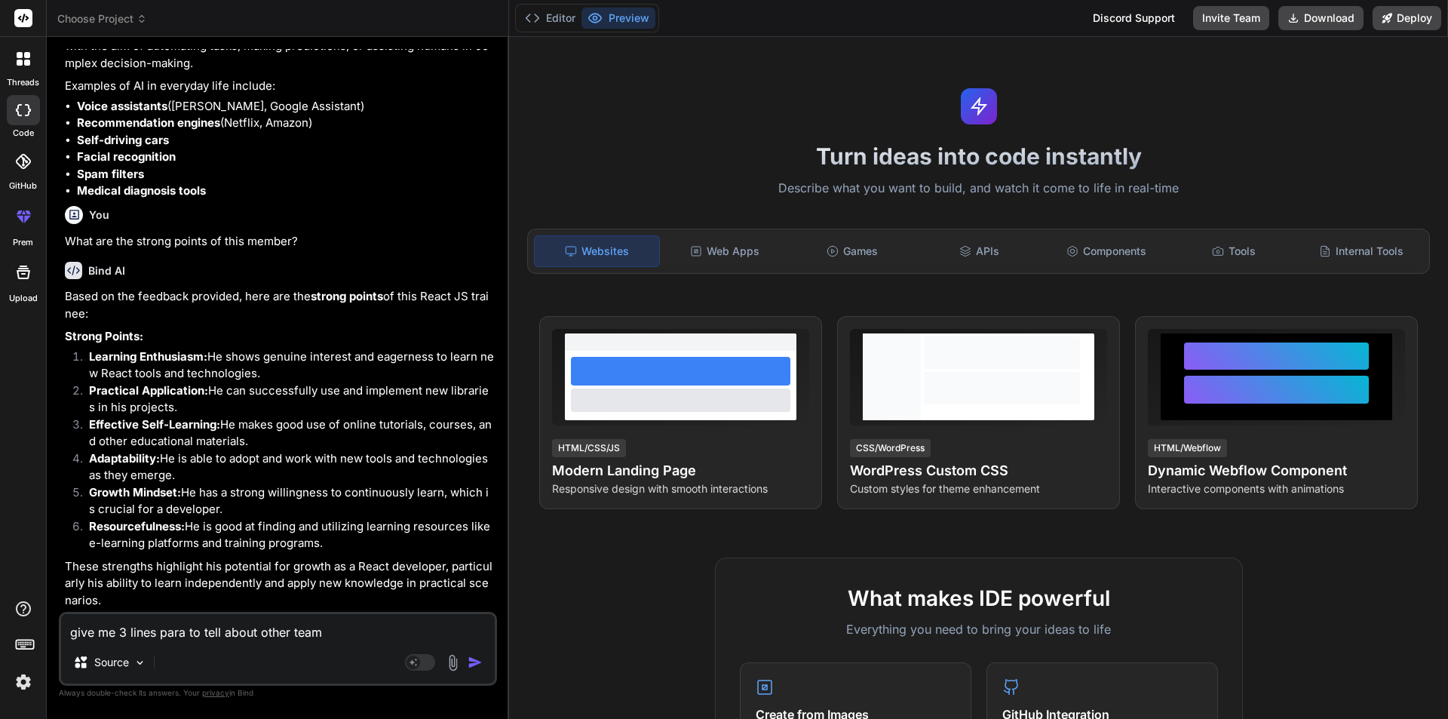
type textarea "give me 3 lines para to tell about other team m"
type textarea "x"
type textarea "give me 3 lines para to tell about other team me"
type textarea "x"
type textarea "give me 3 lines para to tell about other team mem"
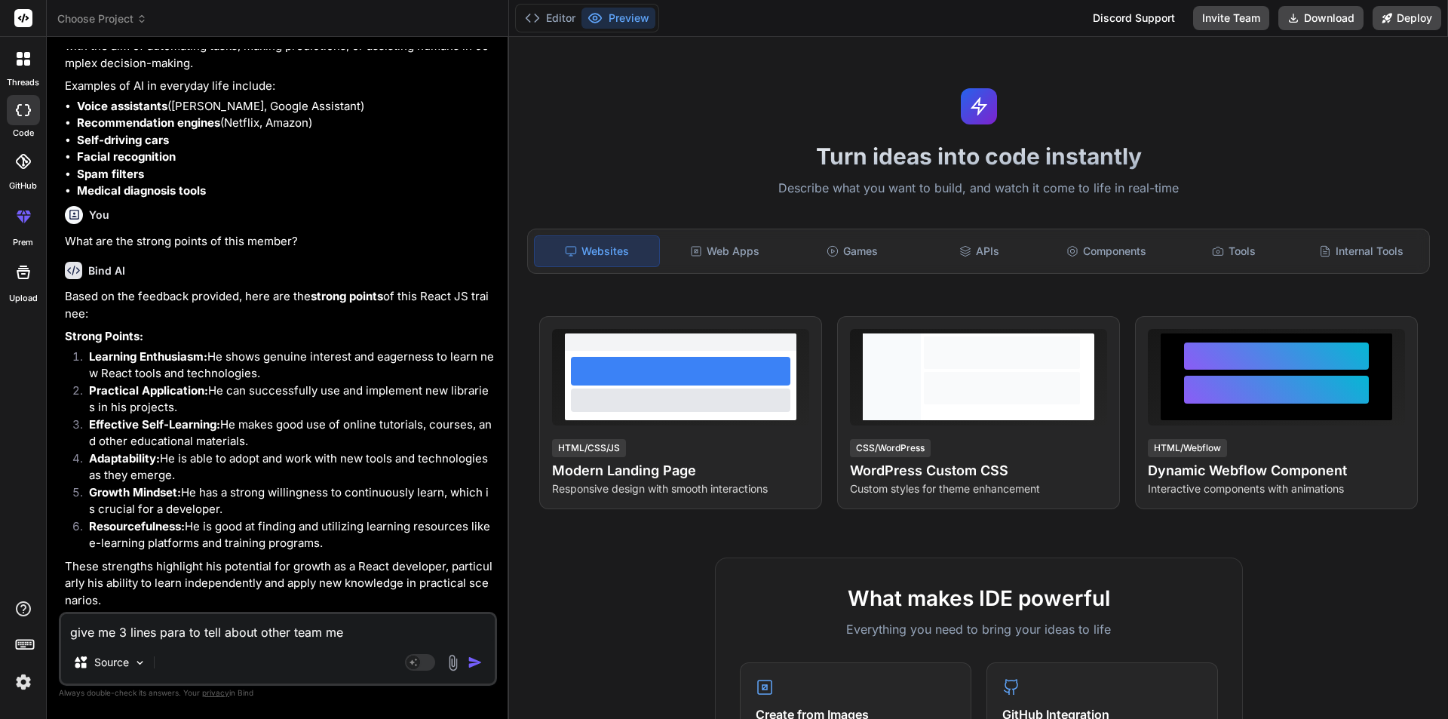
type textarea "x"
type textarea "give me 3 lines para to tell about other team memb"
type textarea "x"
type textarea "give me 3 lines para to tell about other team membe"
type textarea "x"
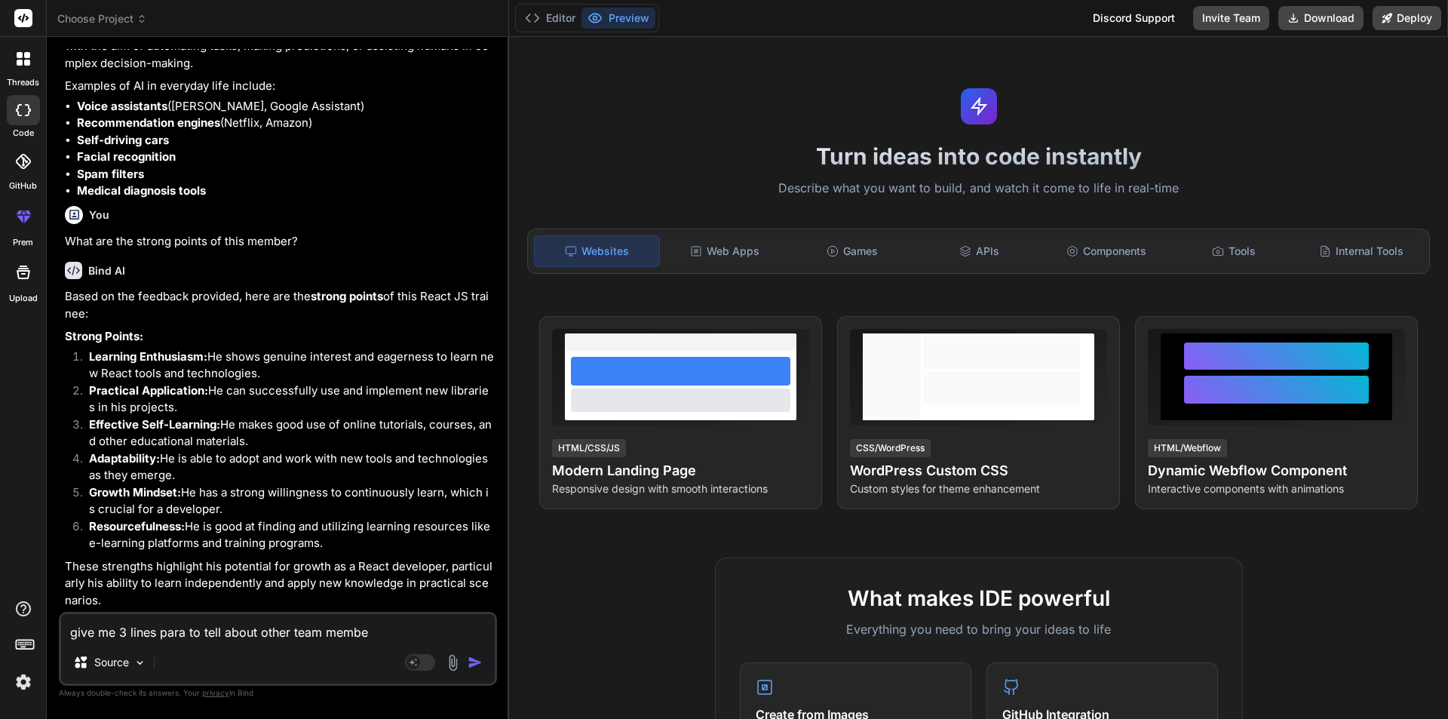
type textarea "give me 3 lines para to tell about other team member"
type textarea "x"
type textarea "give me 3 lines para to tell about other team member"
type textarea "x"
type textarea "give me 3 lines para to tell about other team member f"
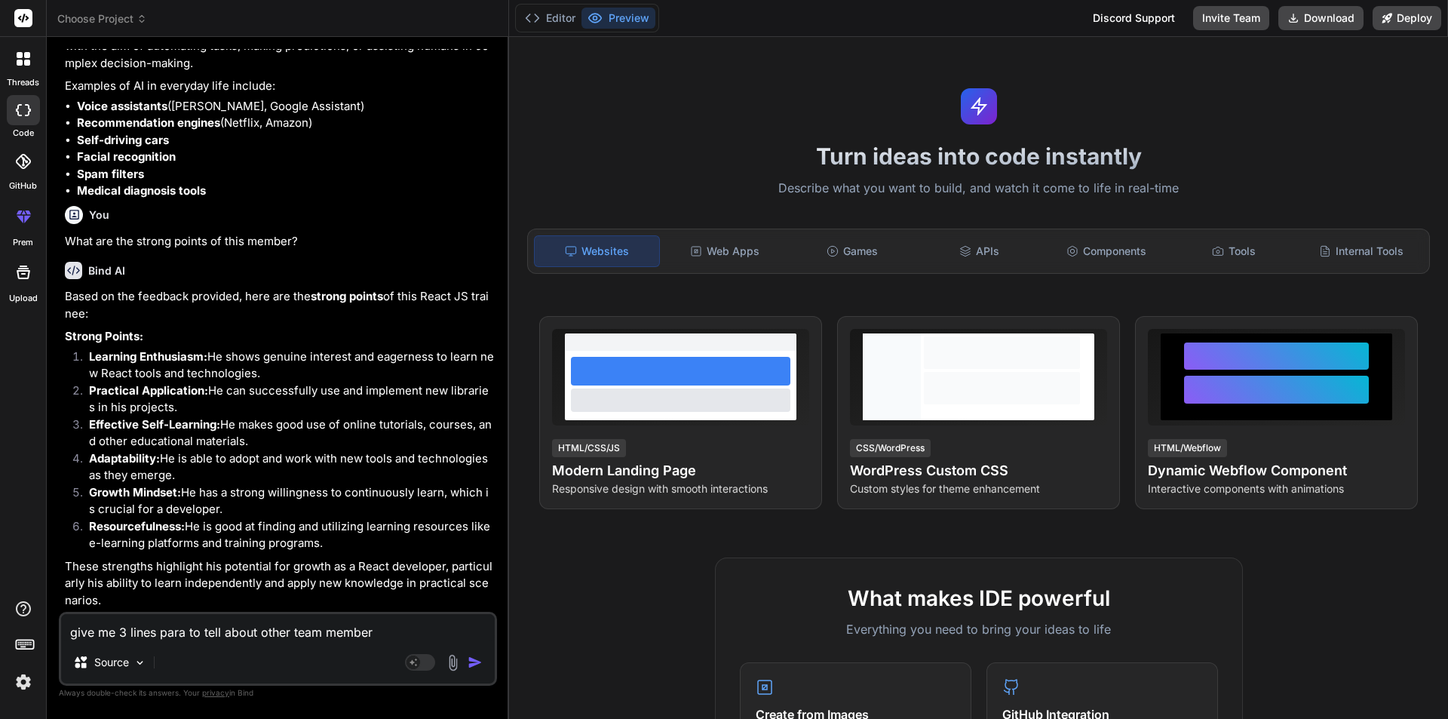
type textarea "x"
type textarea "give me 3 lines para to tell about other team member fe"
type textarea "x"
type textarea "give me 3 lines para to tell about other team member fee"
type textarea "x"
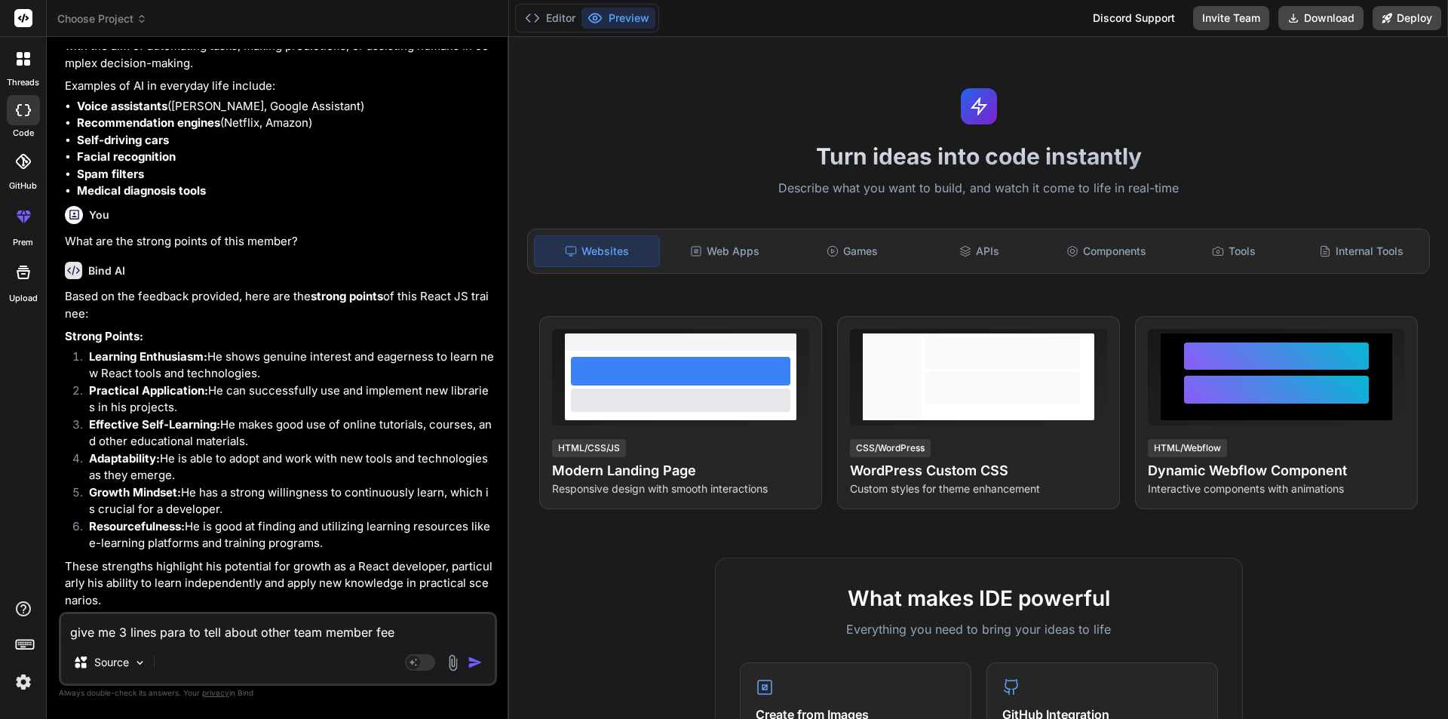
type textarea "give me 3 lines para to tell about other team member feeb"
type textarea "x"
type textarea "give me 3 lines para to tell about other team member feeba"
type textarea "x"
type textarea "give me 3 lines para to tell about other team member feeb"
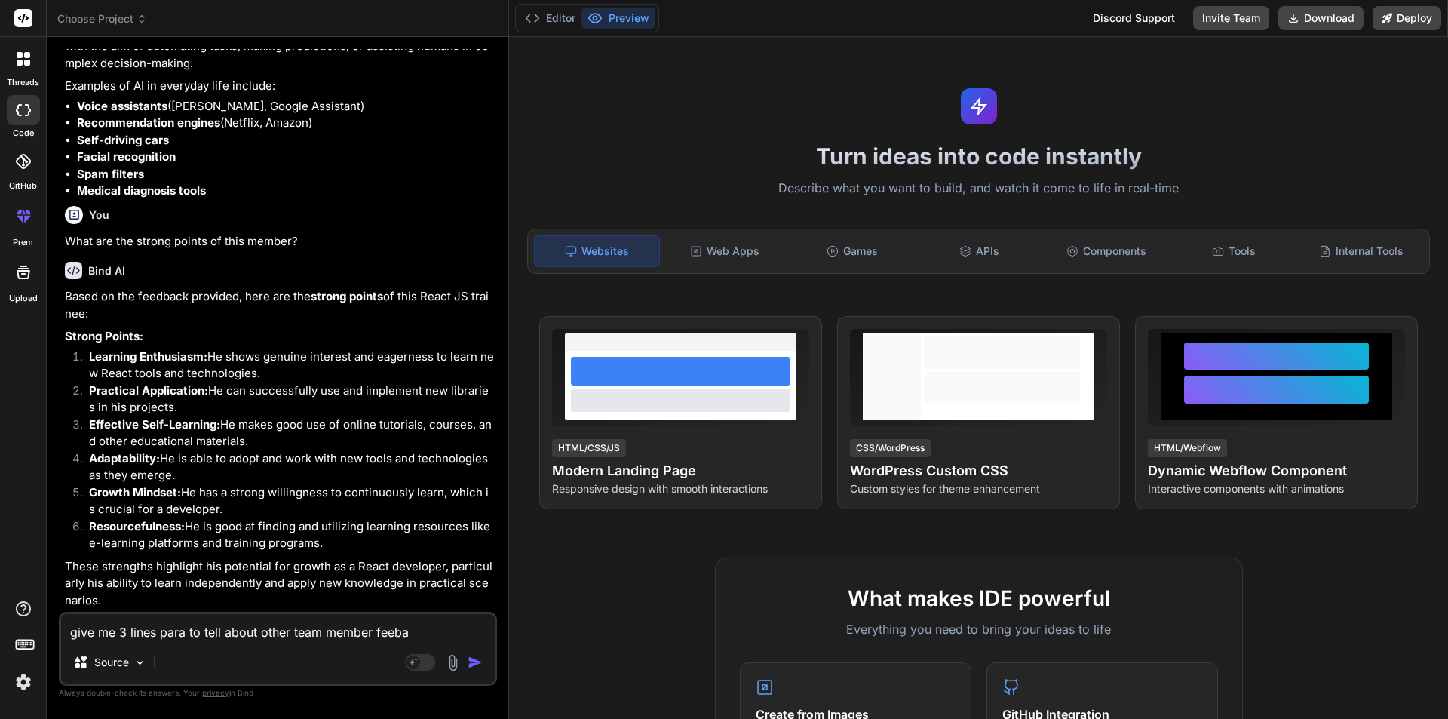
type textarea "x"
type textarea "give me 3 lines para to tell about other team member fee"
type textarea "x"
type textarea "give me 3 lines para to tell about other team member feed"
type textarea "x"
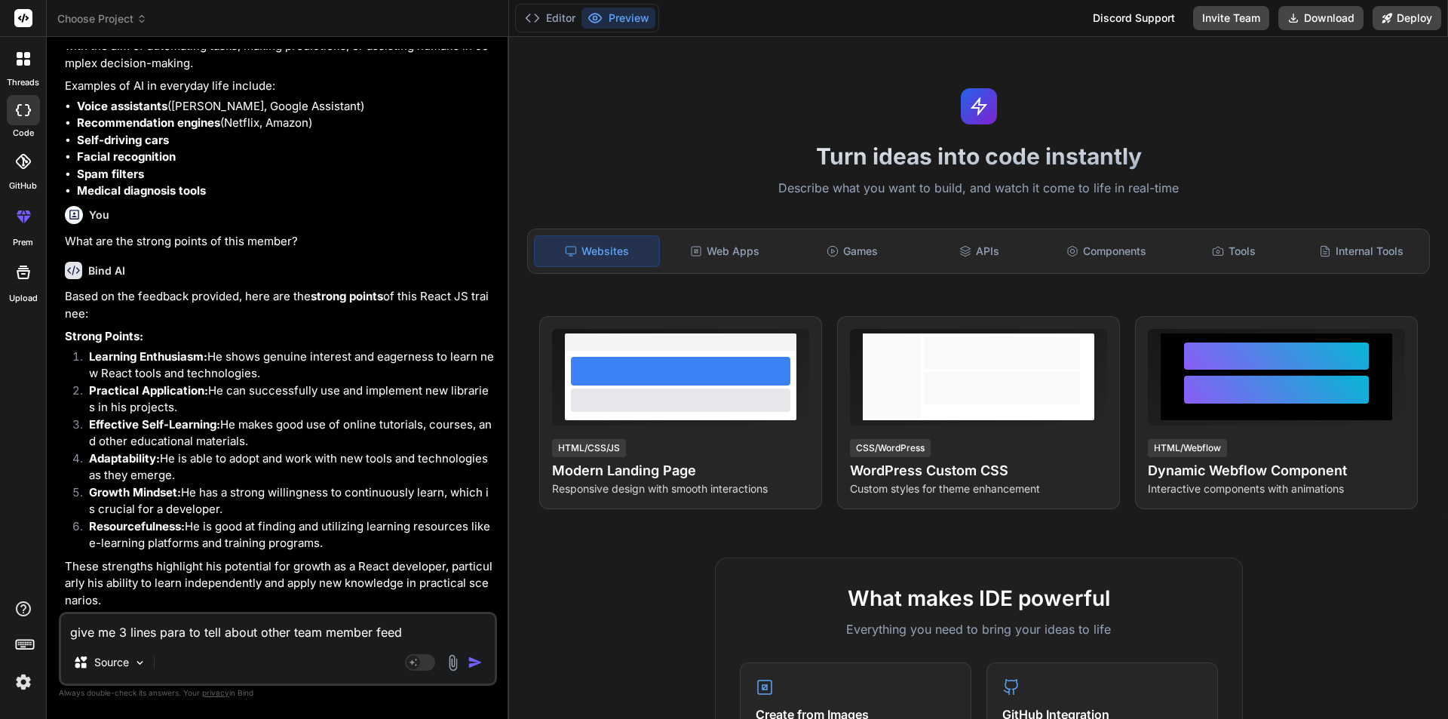
type textarea "give me 3 lines para to tell about other team member feedb"
type textarea "x"
type textarea "give me 3 lines para to tell about other team member feedba"
type textarea "x"
type textarea "give me 3 lines para to tell about other team member feedbac"
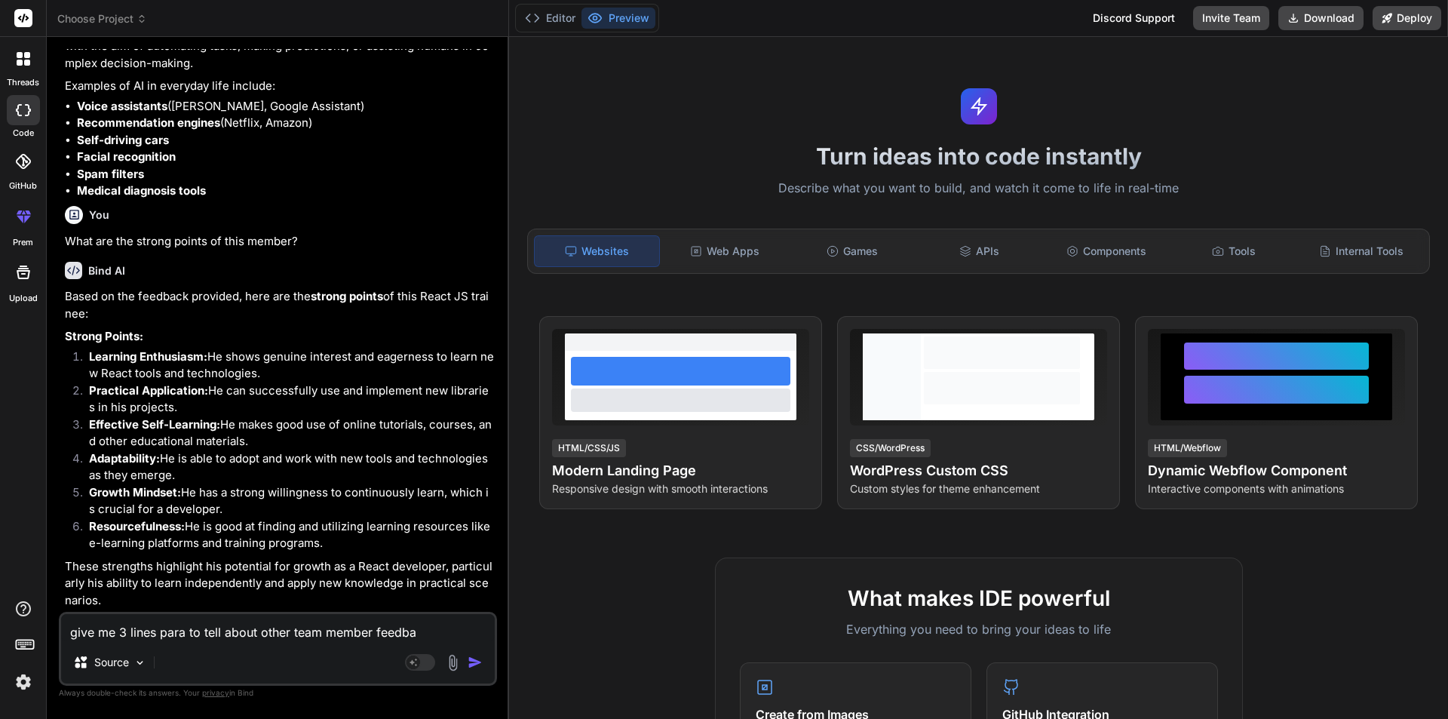
type textarea "x"
type textarea "give me 3 lines para to tell about other team member feedback"
type textarea "x"
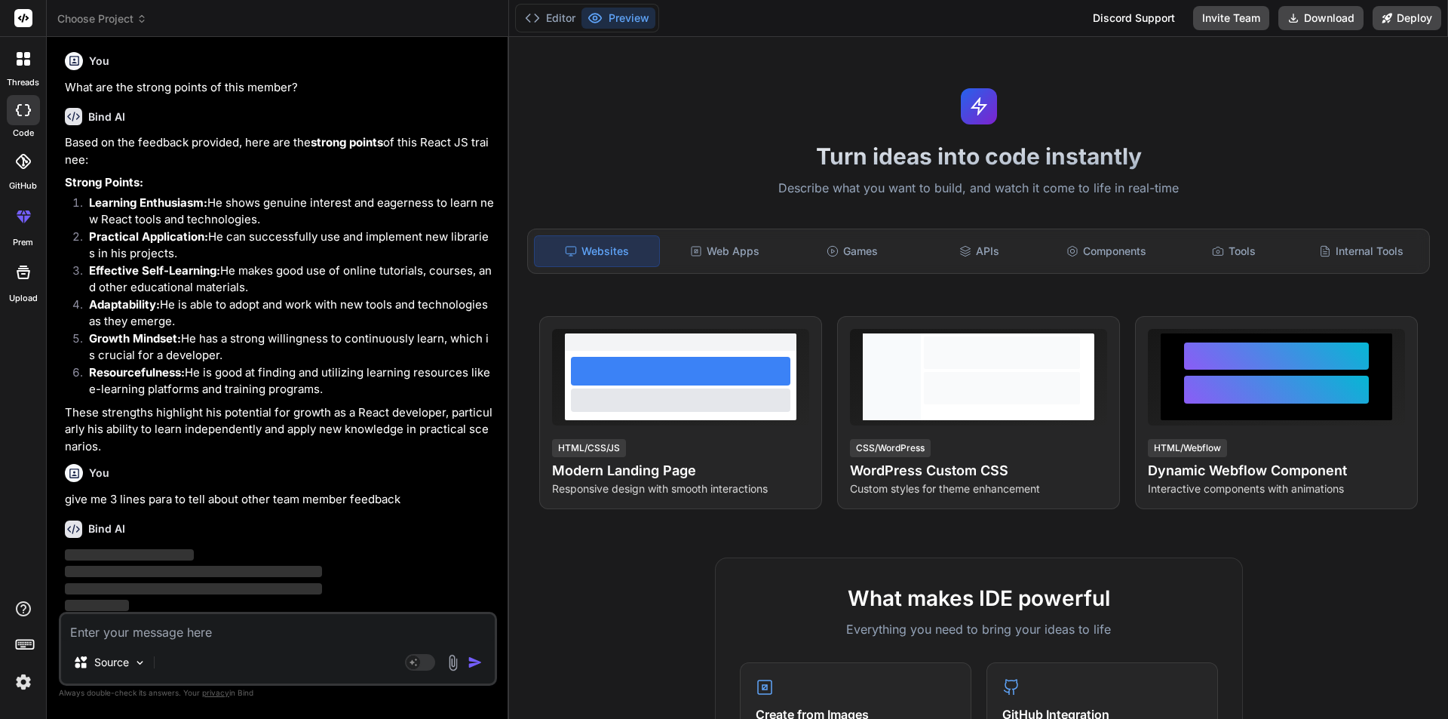
scroll to position [2416, 0]
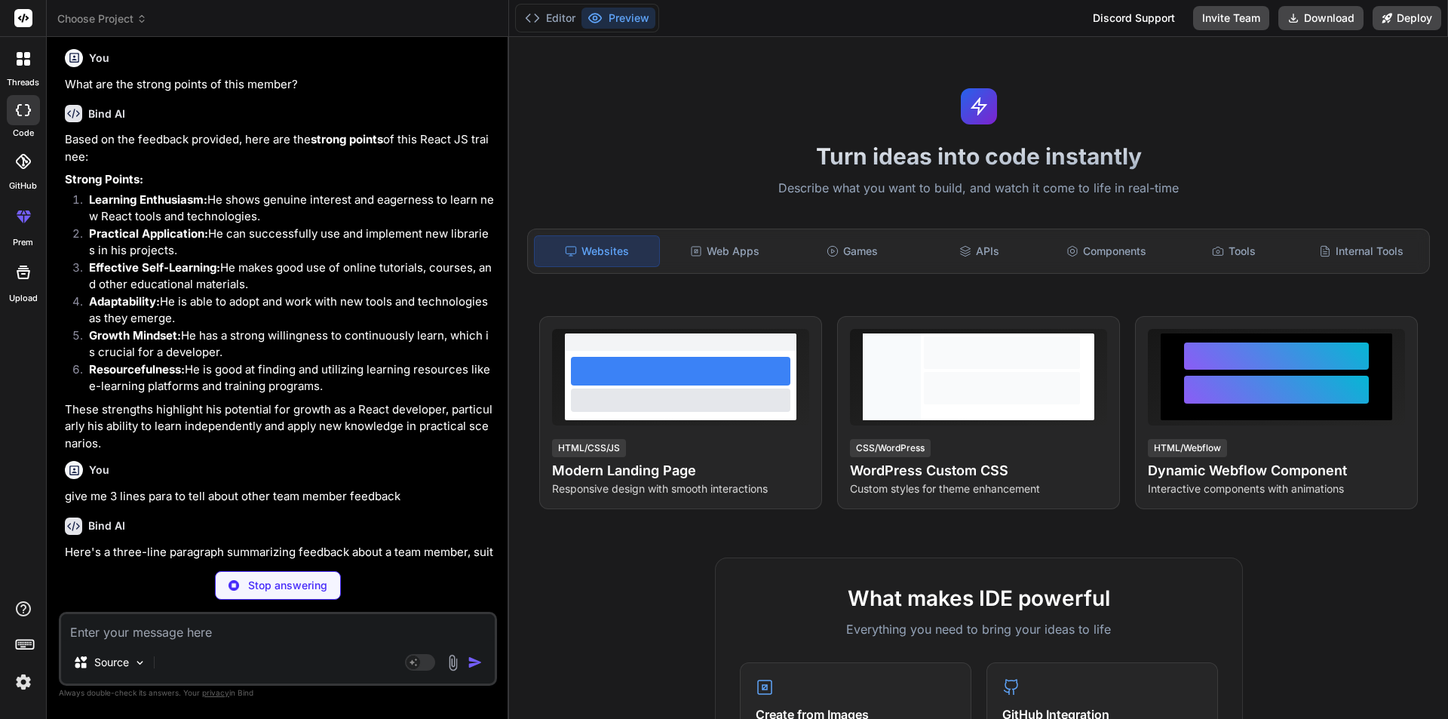
type textarea "x"
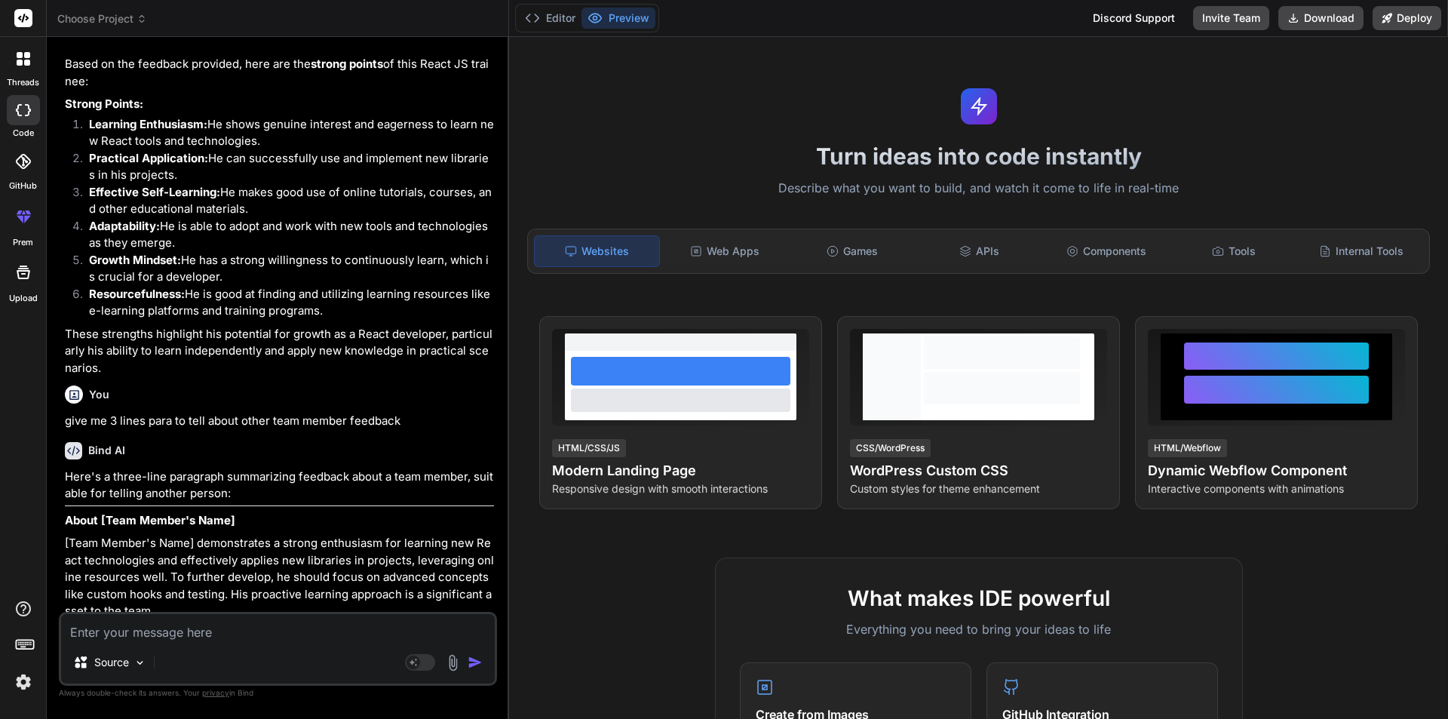
scroll to position [2503, 0]
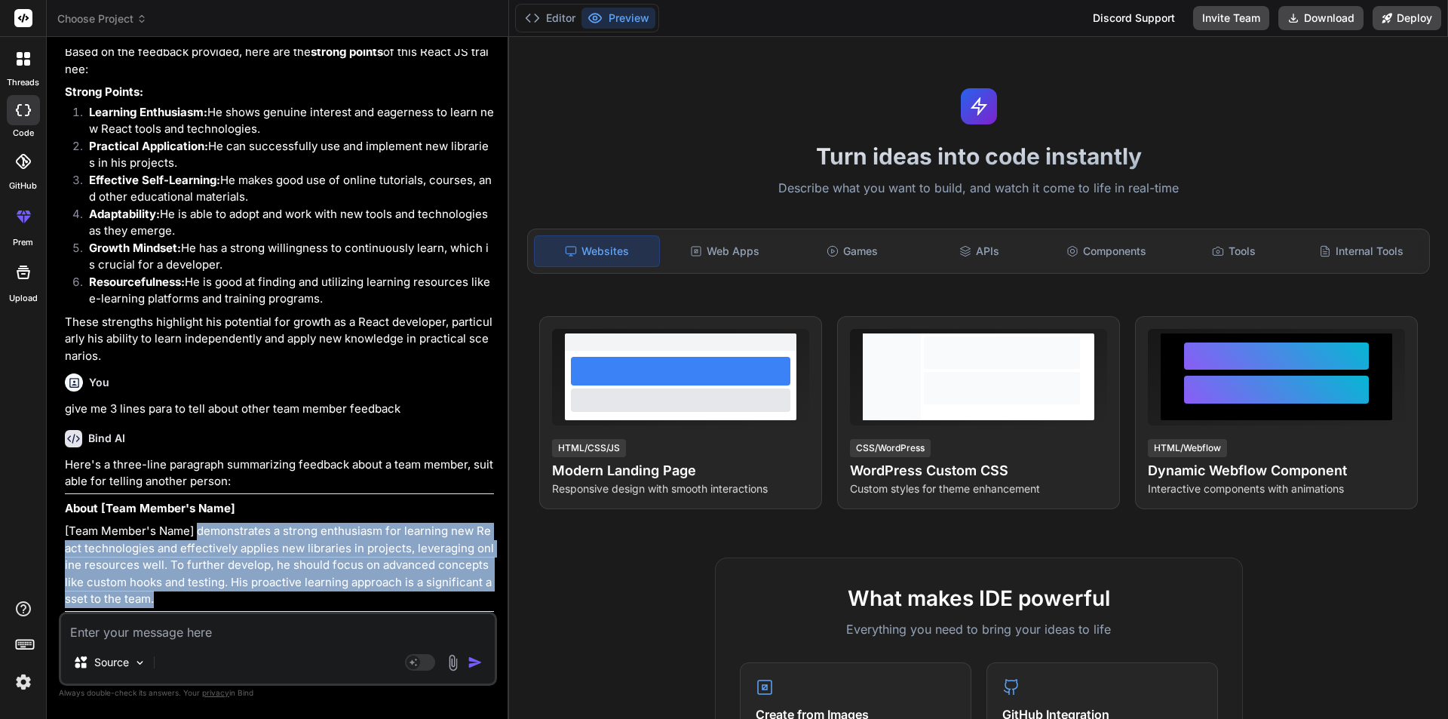
drag, startPoint x: 197, startPoint y: 529, endPoint x: 216, endPoint y: 592, distance: 65.6
click at [216, 592] on p "[Team Member's Name] demonstrates a strong enthusiasm for learning new React te…" at bounding box center [279, 565] width 429 height 85
copy p "demonstrates a strong enthusiasm for learning new React technologies and effect…"
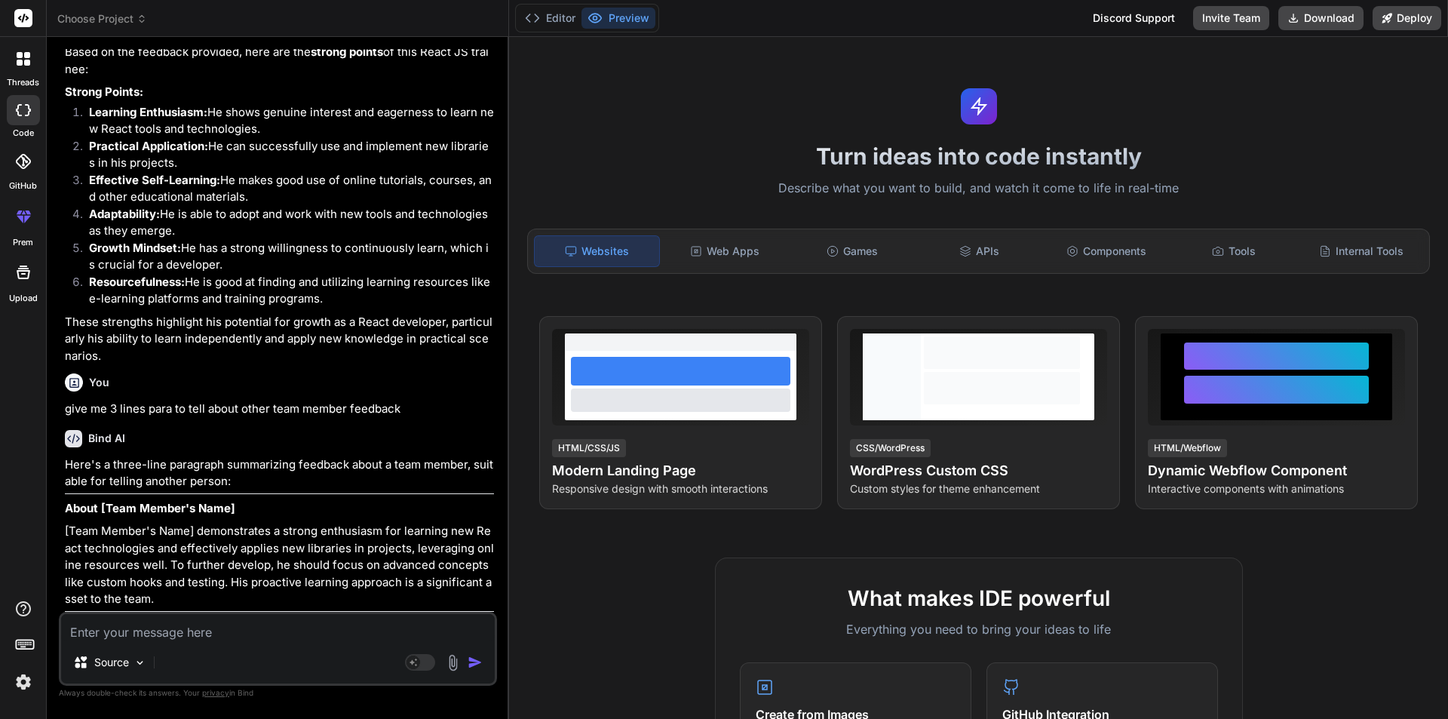
click at [290, 636] on textarea at bounding box center [278, 627] width 434 height 27
paste textarea "What are the weaknesses of this member?"
type textarea "What are the weaknesses of this member?"
type textarea "x"
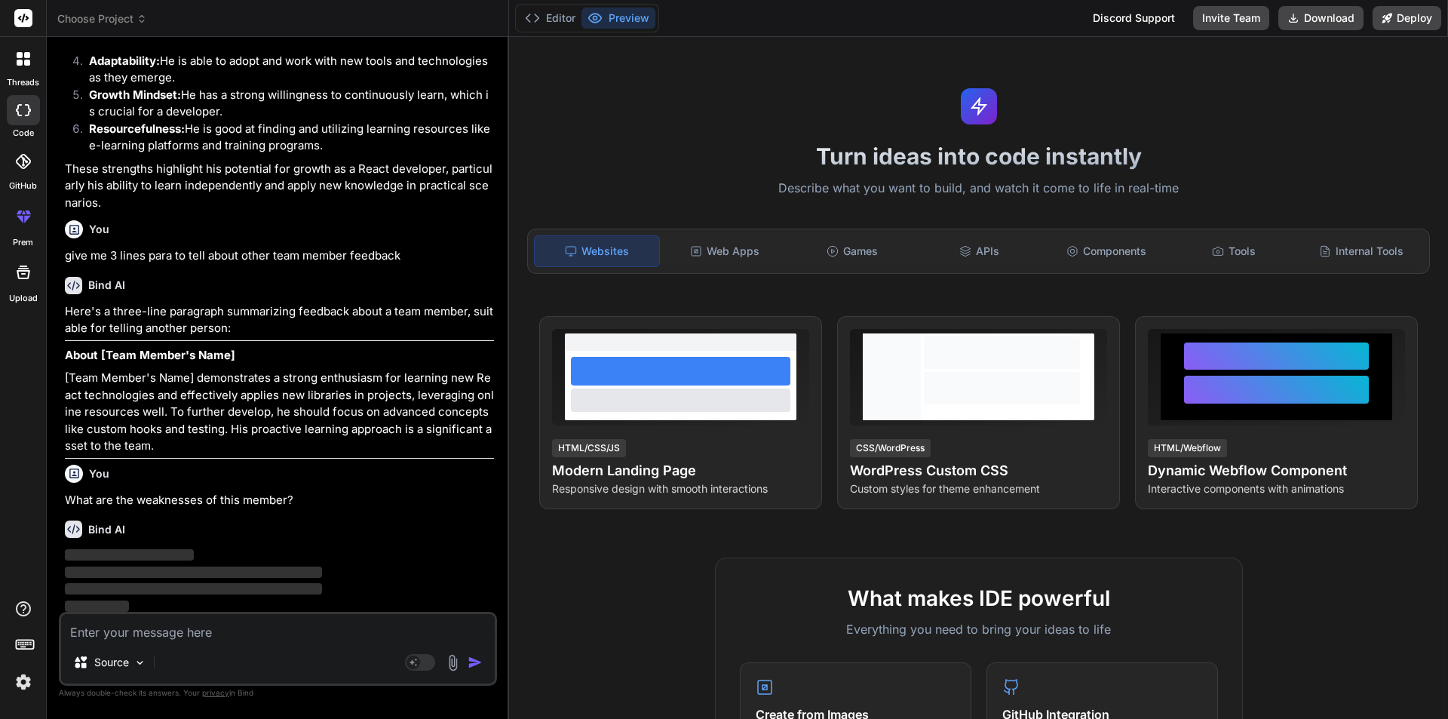
scroll to position [2659, 0]
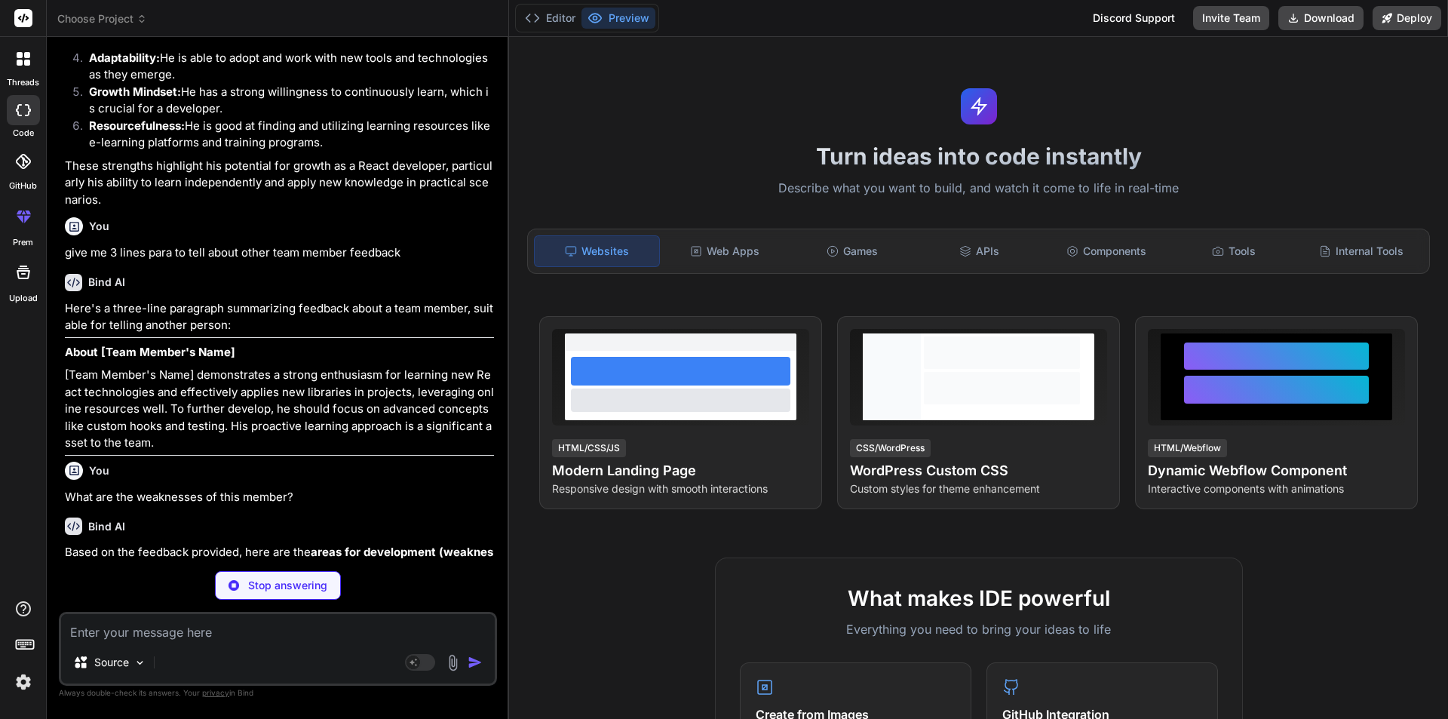
type textarea "x"
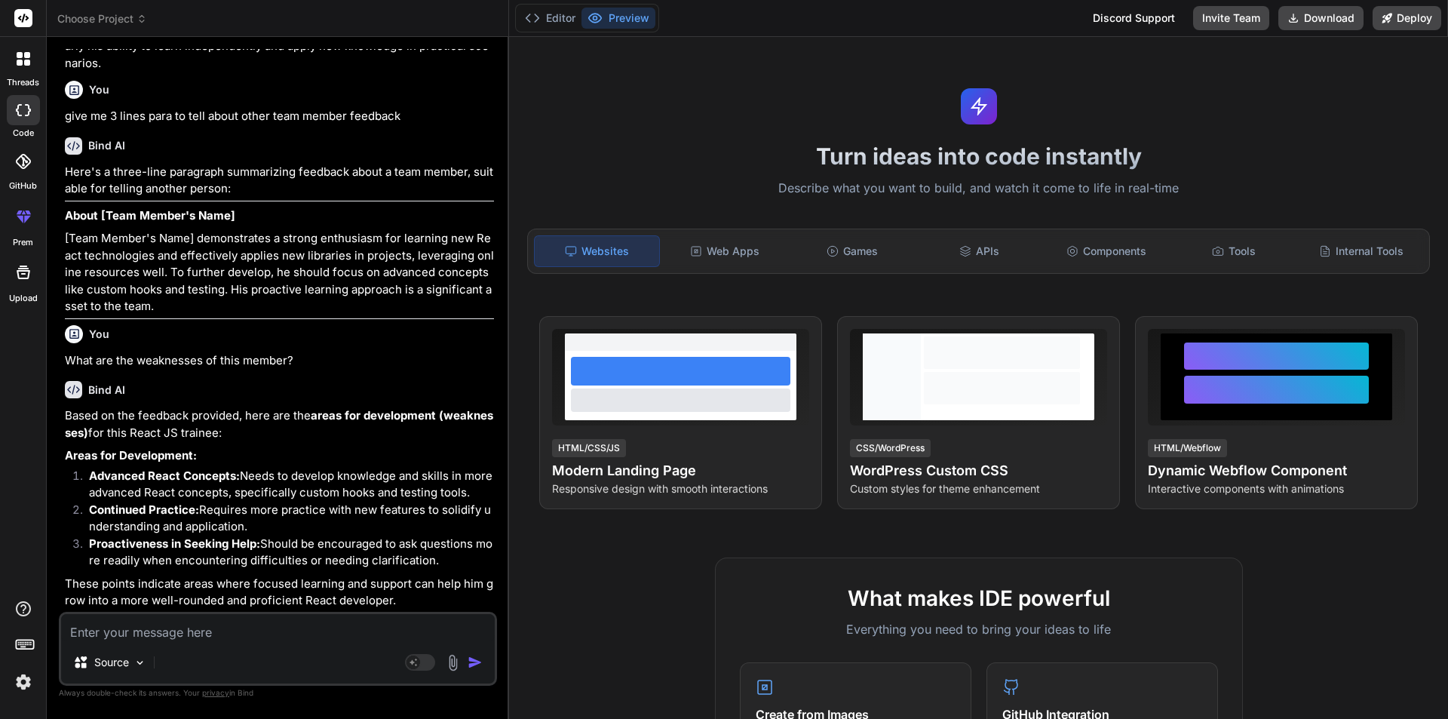
scroll to position [2797, 0]
click at [174, 630] on textarea at bounding box center [278, 627] width 434 height 27
paste textarea "What are the weaknesses of this member?"
type textarea "What are the weaknesses of this member?"
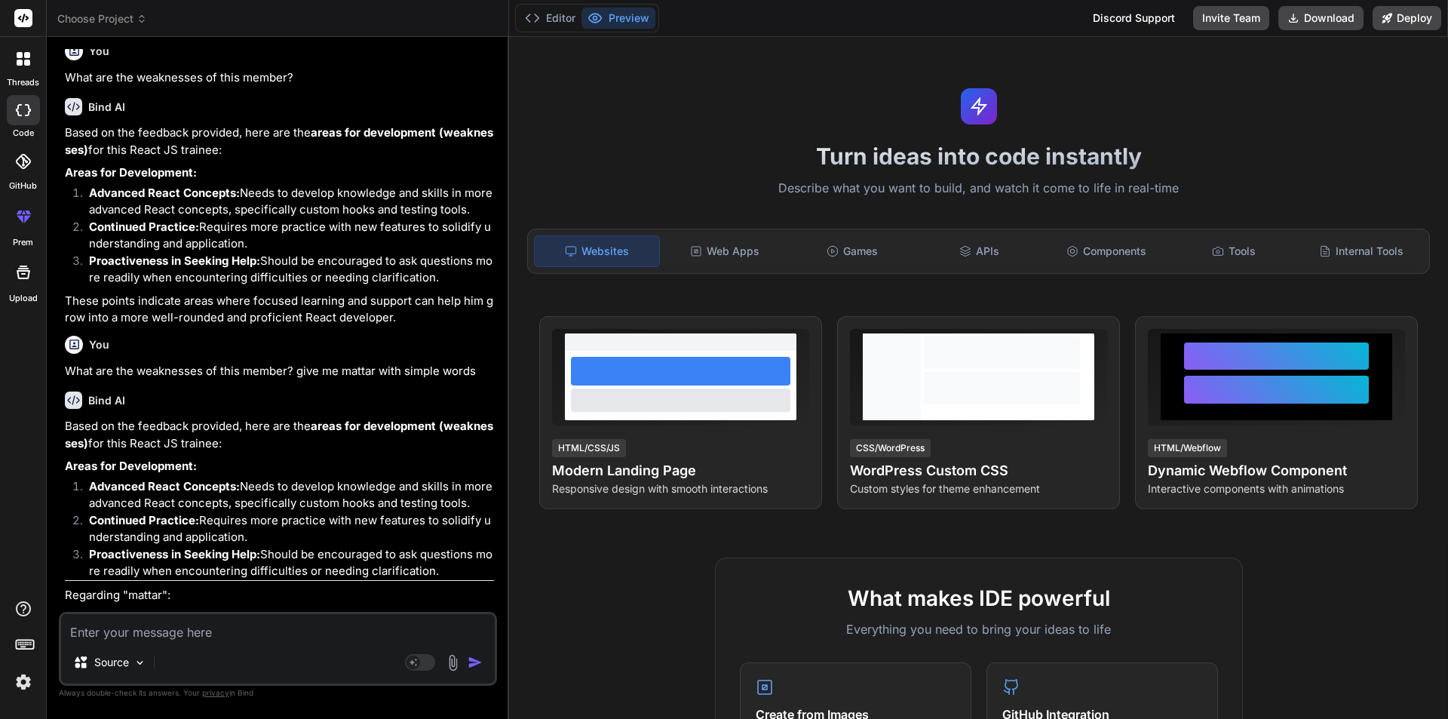
scroll to position [3131, 0]
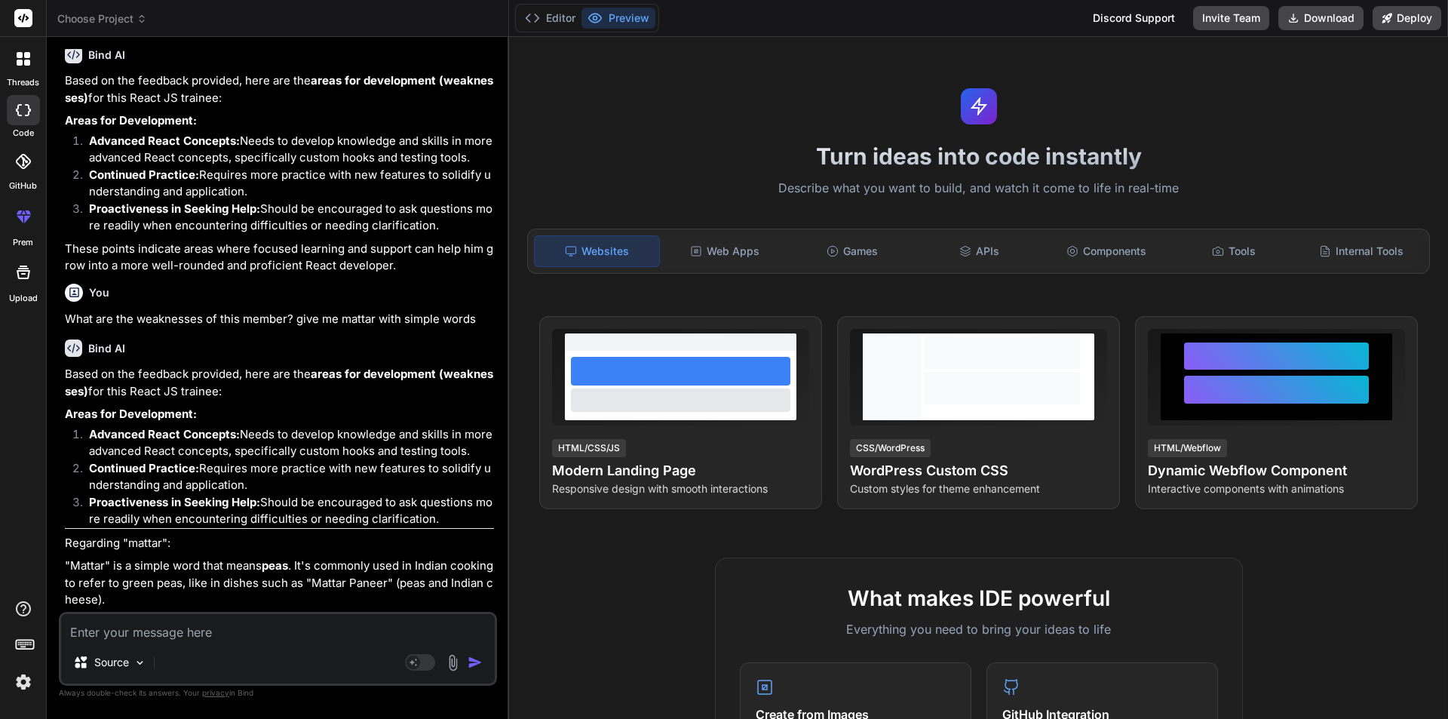
click at [182, 623] on textarea at bounding box center [278, 627] width 434 height 27
paste textarea "What are the weaknesses of this member?"
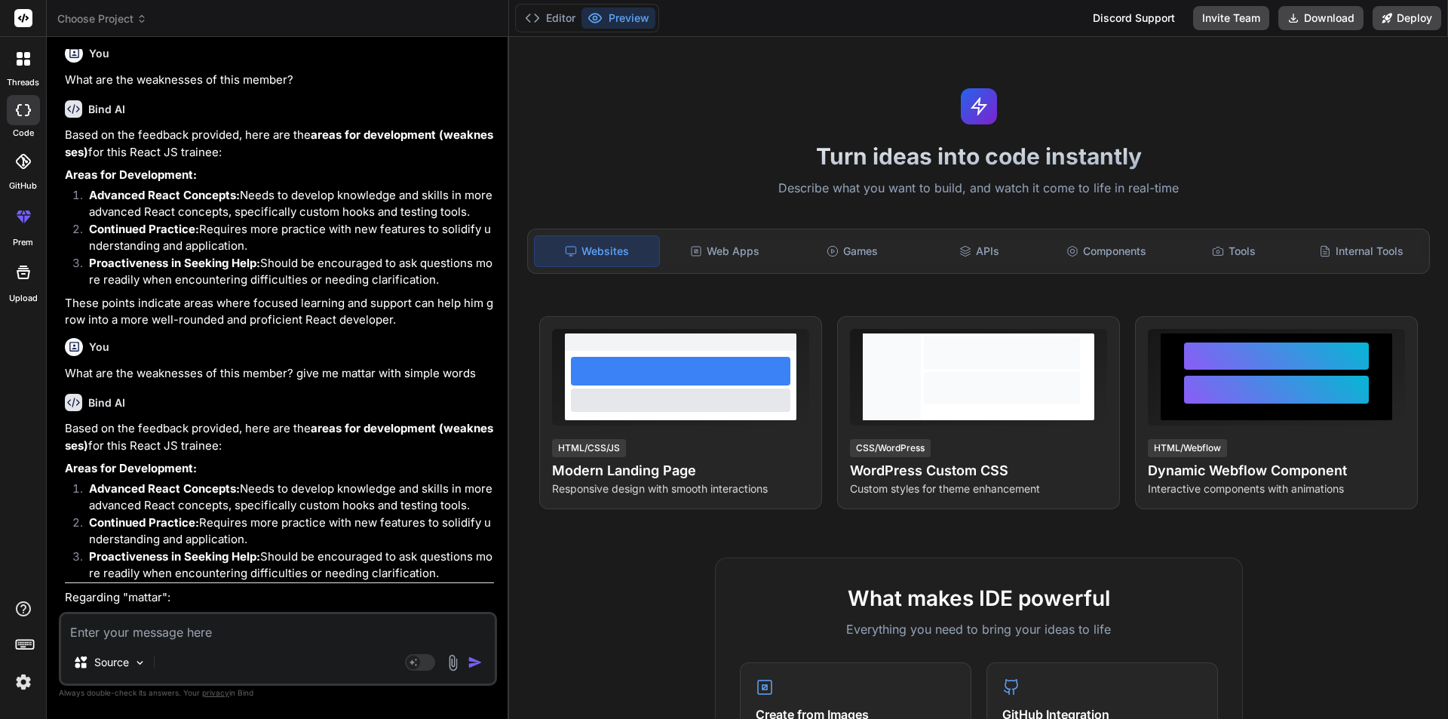
scroll to position [3055, 0]
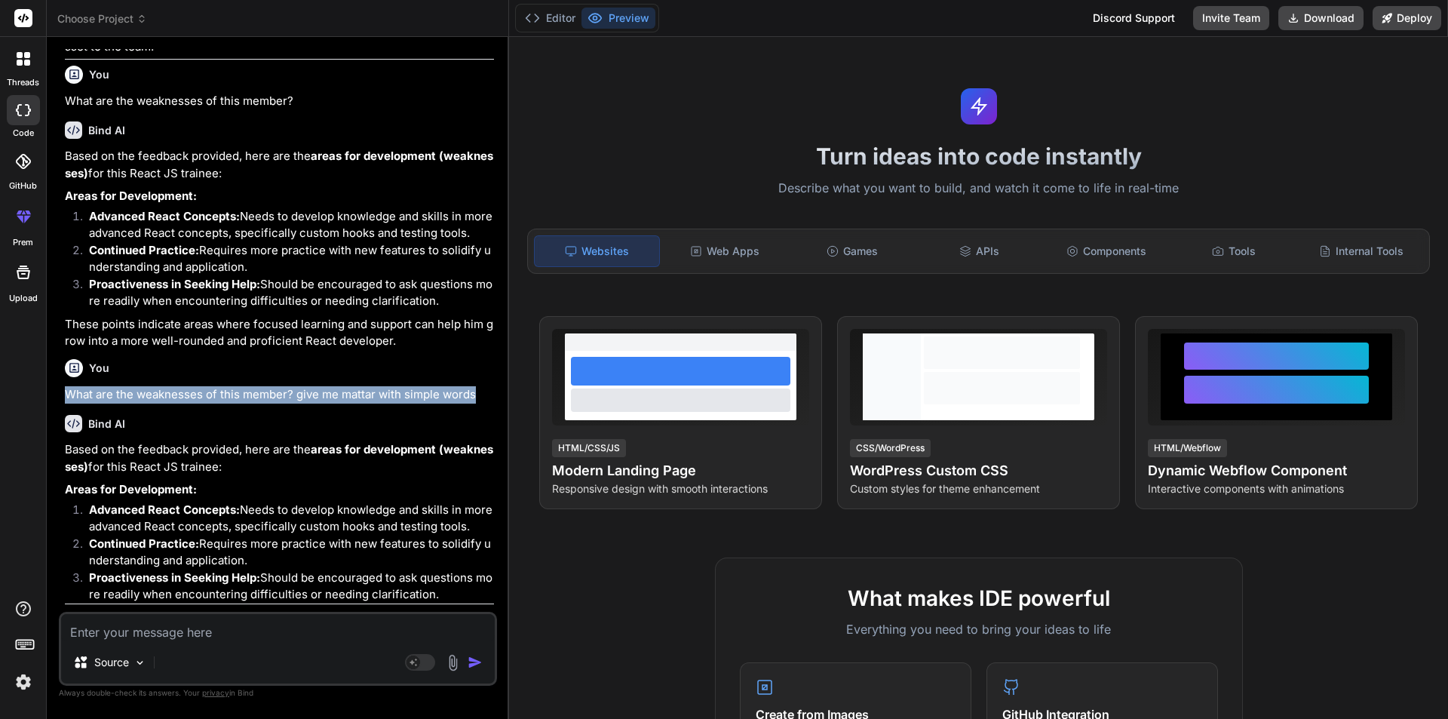
drag, startPoint x: 479, startPoint y: 396, endPoint x: 66, endPoint y: 391, distance: 413.2
click at [66, 391] on p "What are the weaknesses of this member? give me mattar with simple words" at bounding box center [279, 394] width 429 height 17
copy p "What are the weaknesses of this member? give me mattar with simple words"
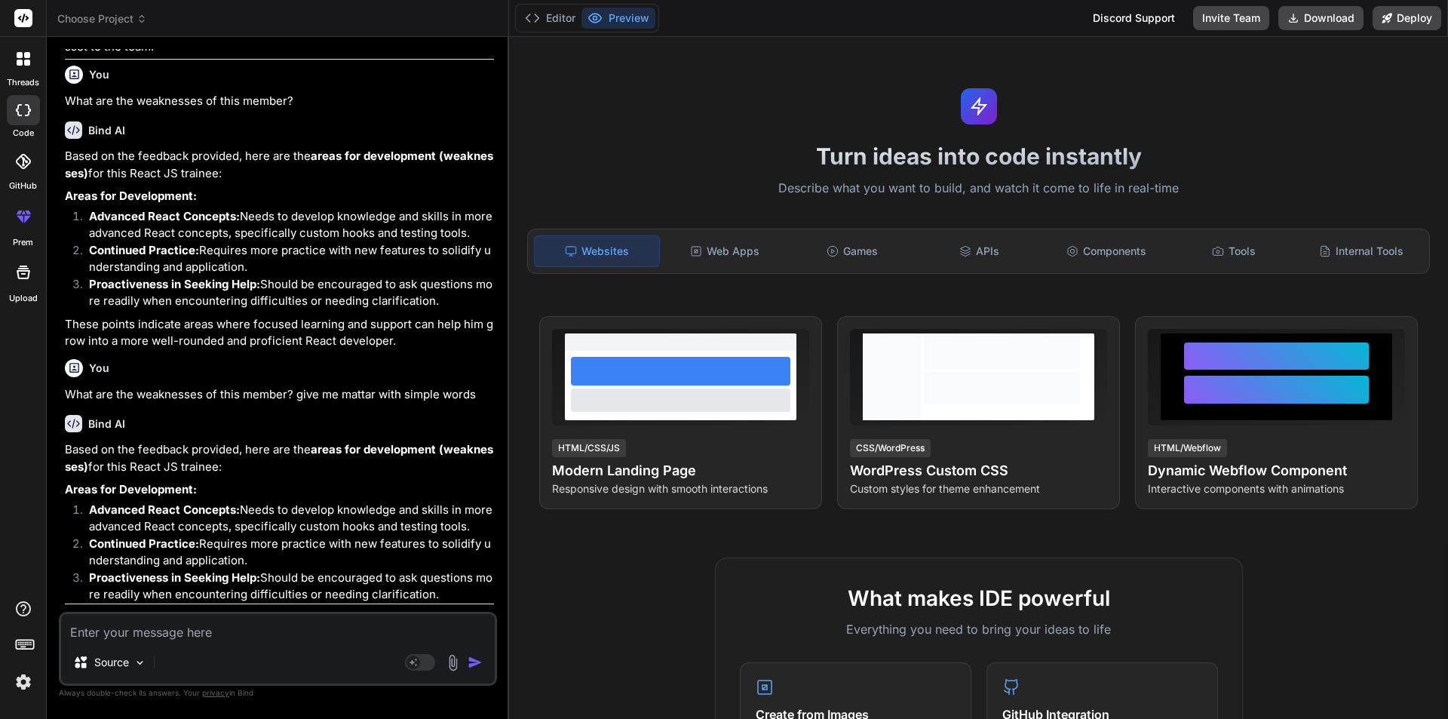
click at [164, 636] on textarea at bounding box center [278, 627] width 434 height 27
paste textarea "What are the weaknesses of this member? give me mattar with simple words"
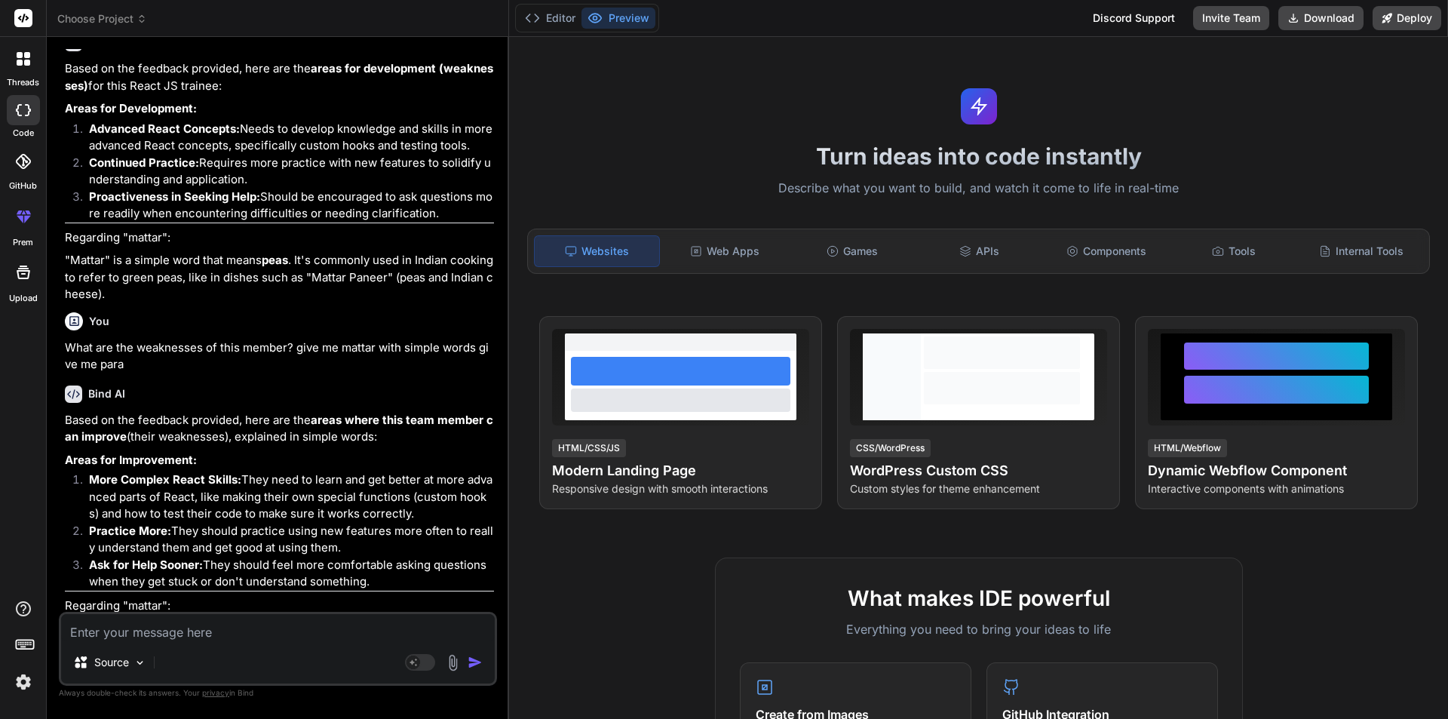
scroll to position [3521, 0]
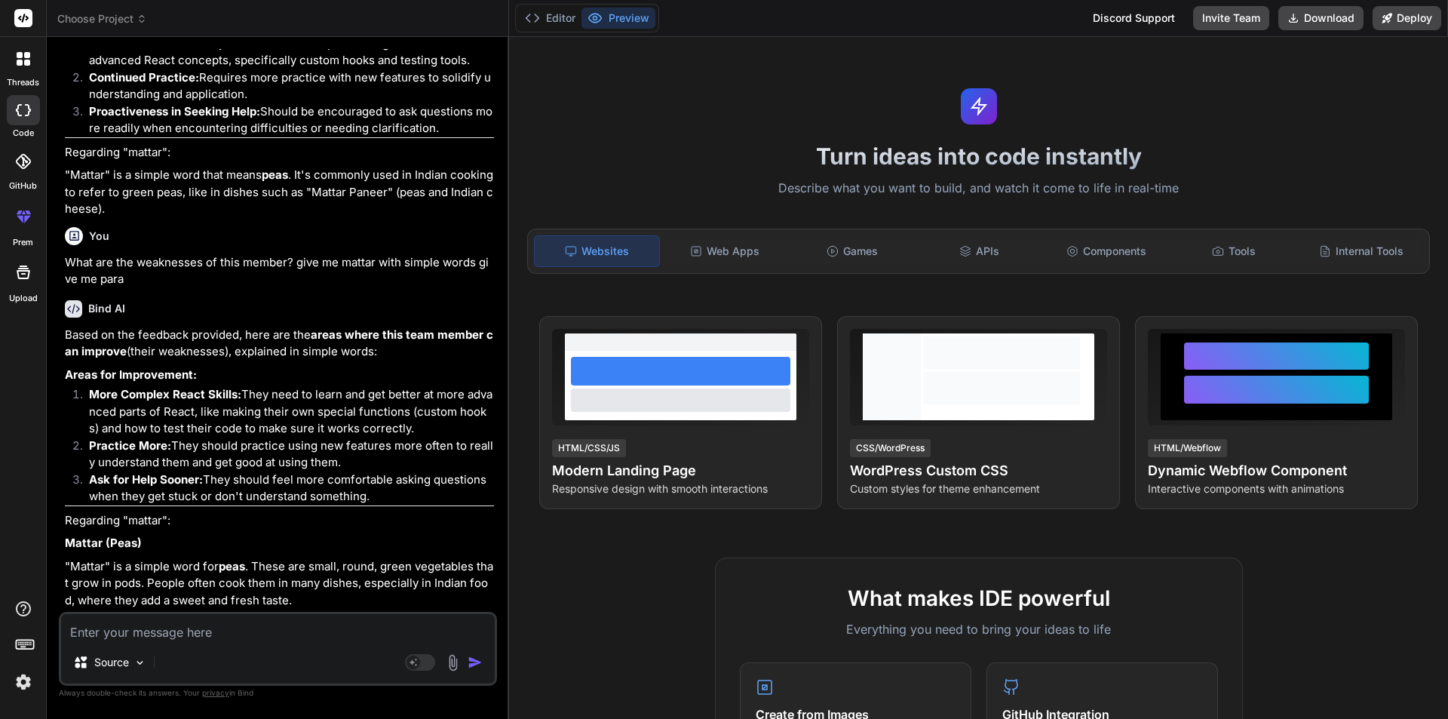
click at [14, 59] on div at bounding box center [24, 59] width 32 height 32
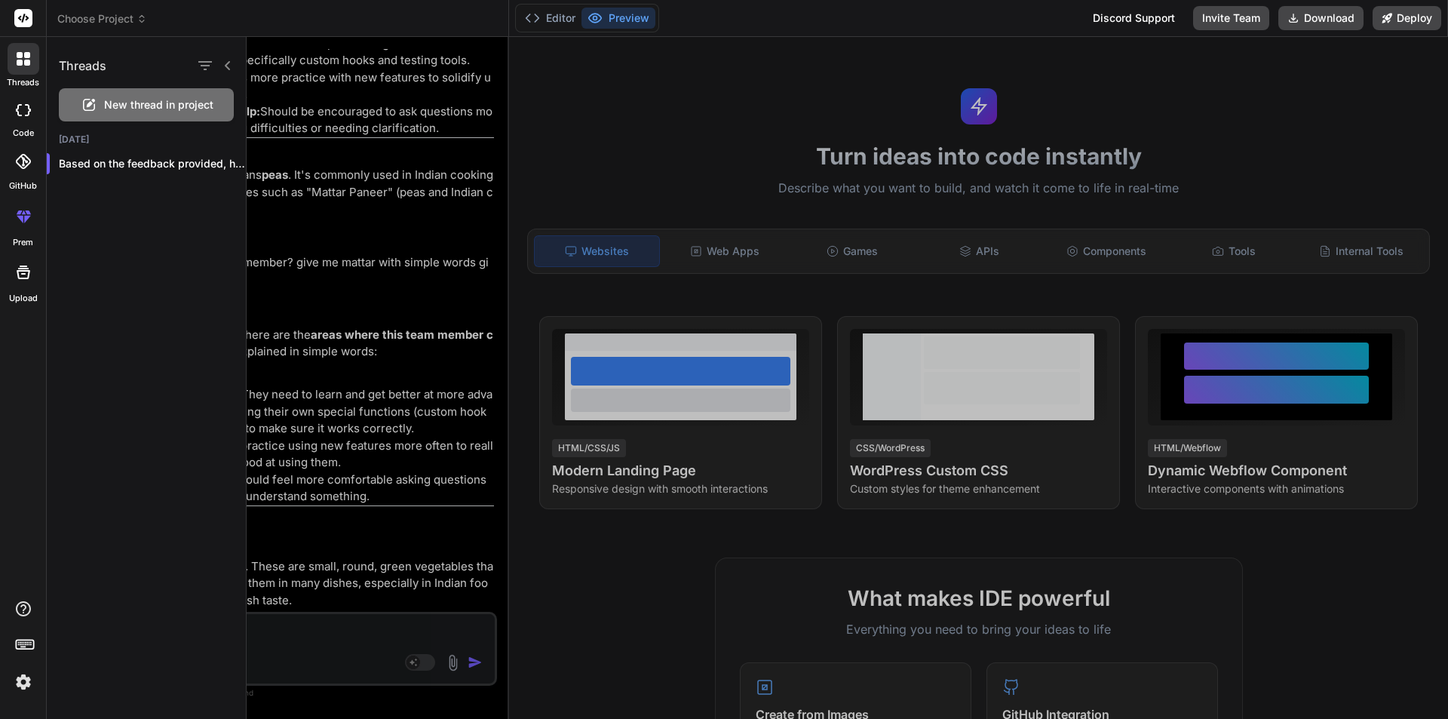
click at [127, 118] on div "New thread in project" at bounding box center [146, 104] width 175 height 33
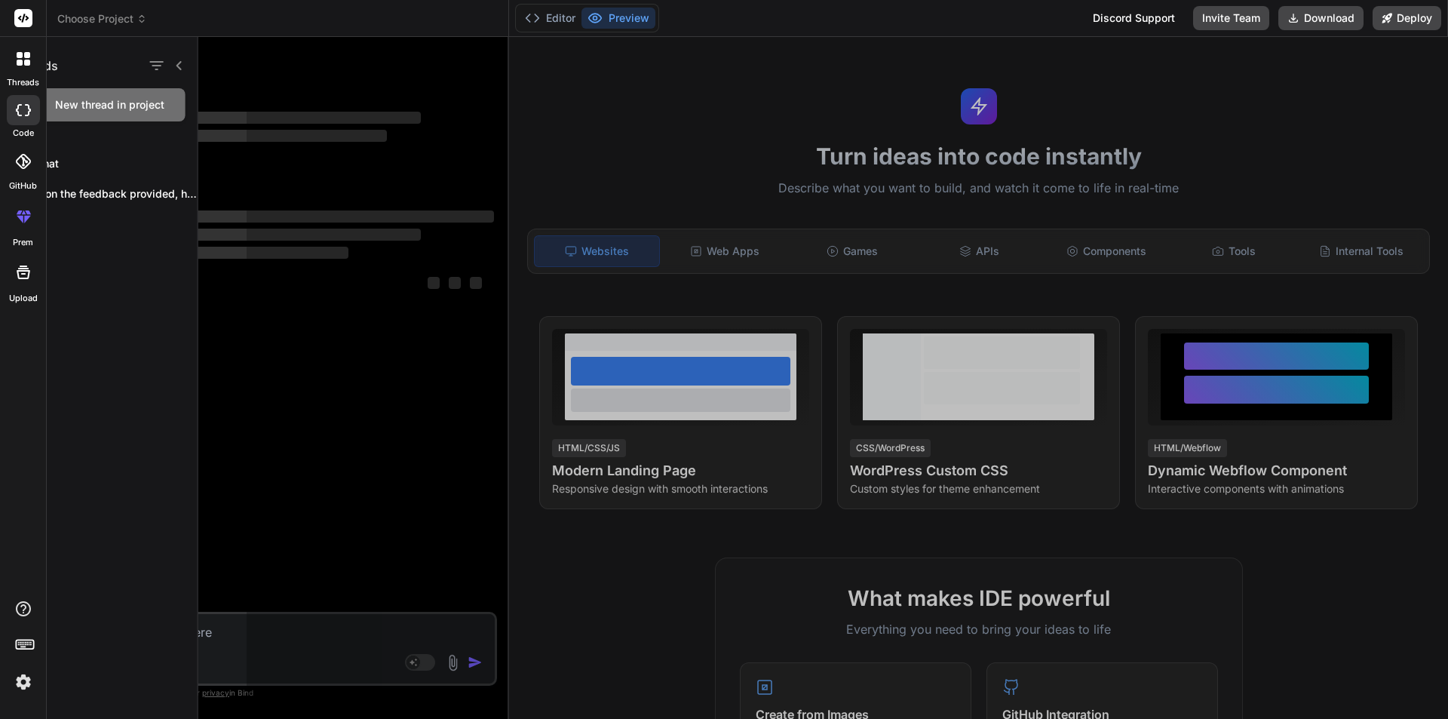
scroll to position [0, 0]
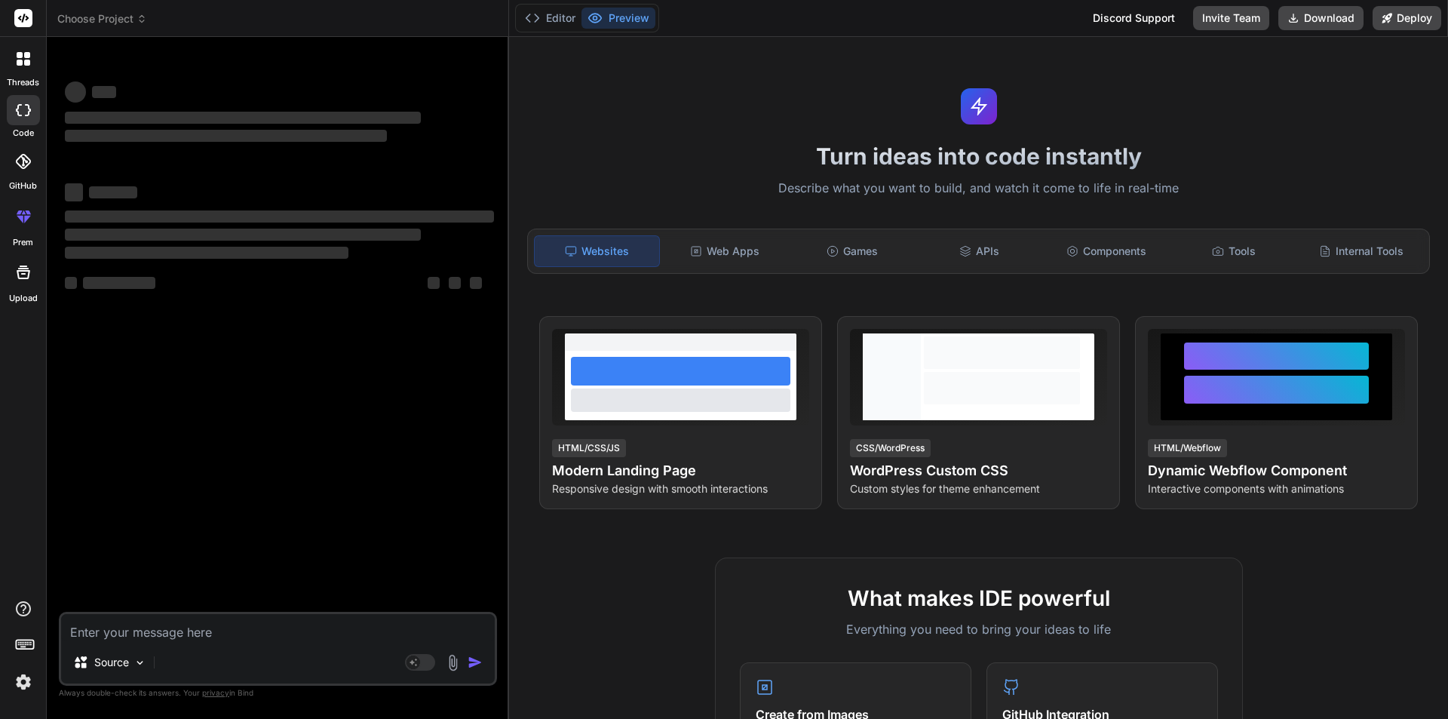
click at [253, 626] on textarea at bounding box center [278, 627] width 434 height 27
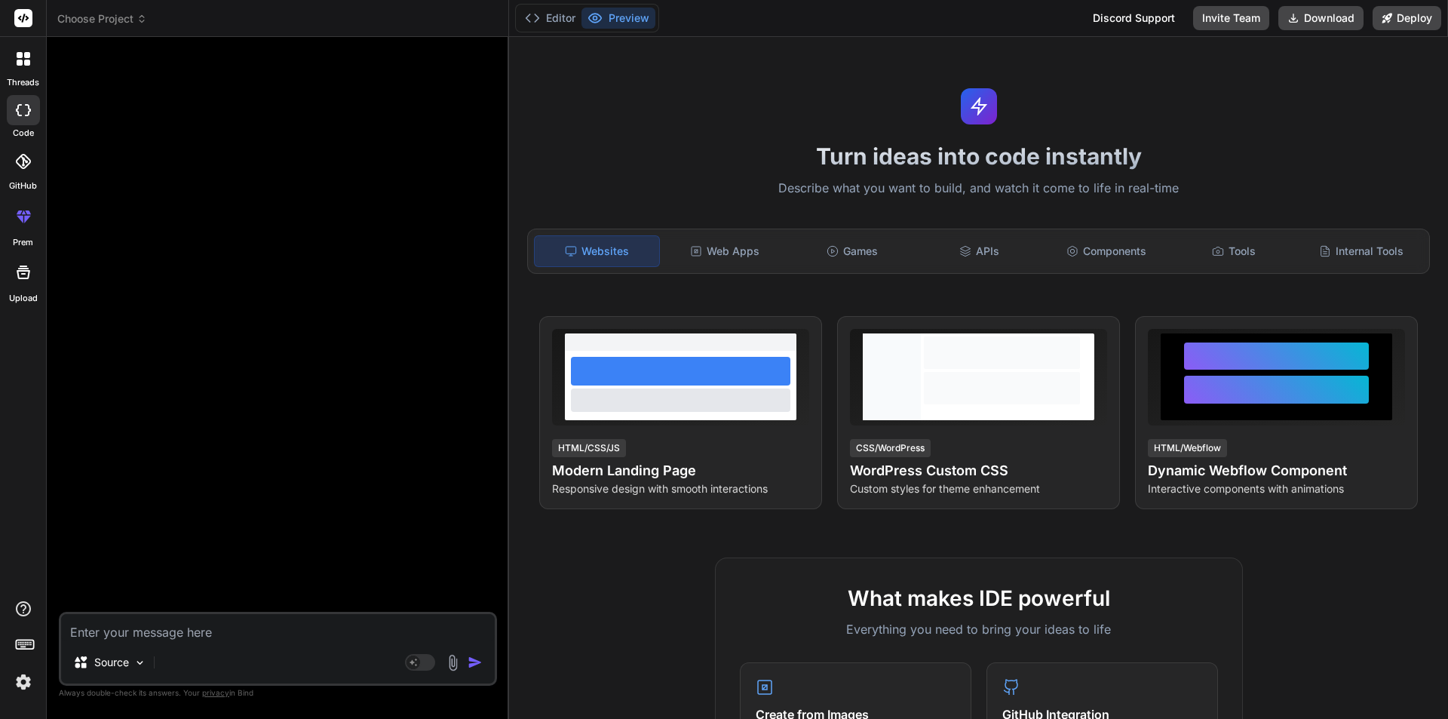
paste textarea "What are the weaknesses of this member?"
click at [70, 627] on textarea "What are the weaknesses of this member?" at bounding box center [278, 627] width 434 height 27
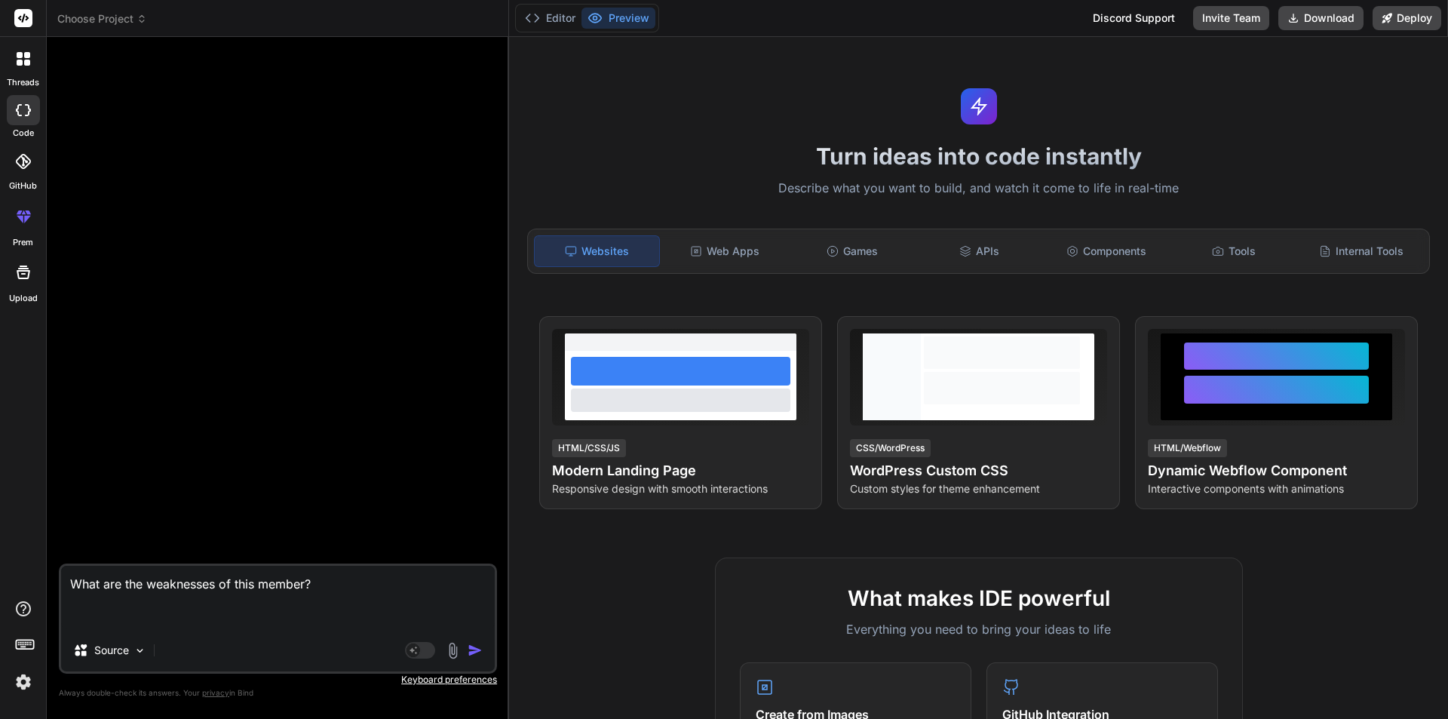
paste textarea "he is a trianee so give me medium level feedback he is workimg react js technol…"
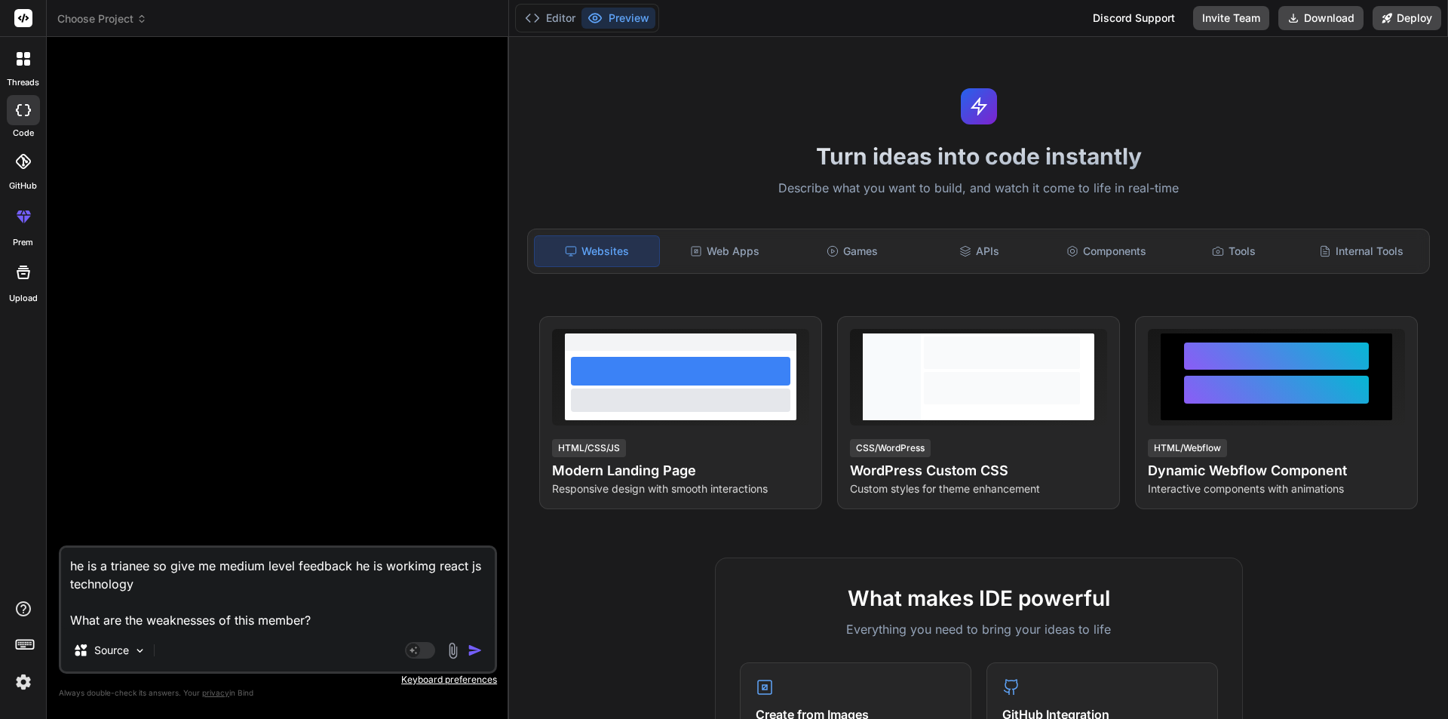
click at [320, 617] on textarea "he is a trianee so give me medium level feedback he is workimg react js technol…" at bounding box center [278, 587] width 434 height 81
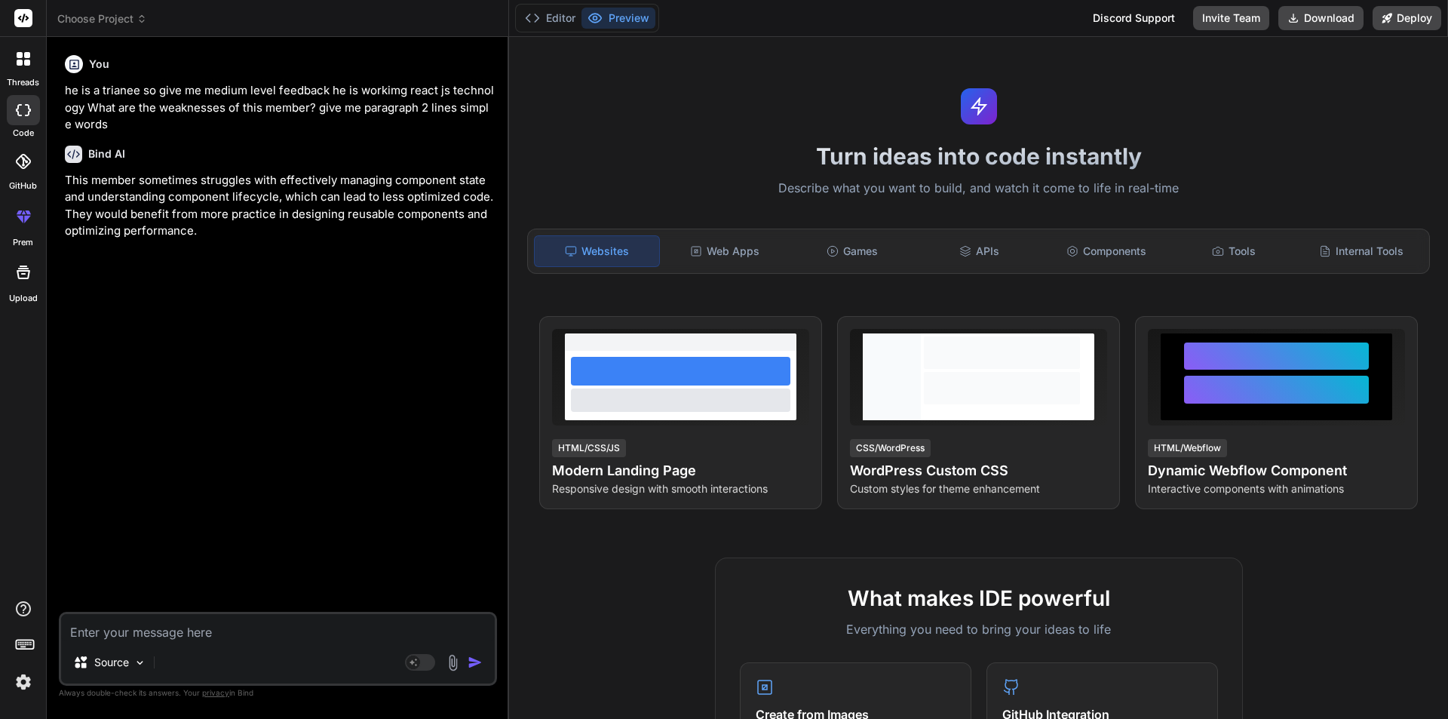
click at [169, 639] on textarea at bounding box center [278, 627] width 434 height 27
click at [221, 624] on textarea at bounding box center [278, 627] width 434 height 27
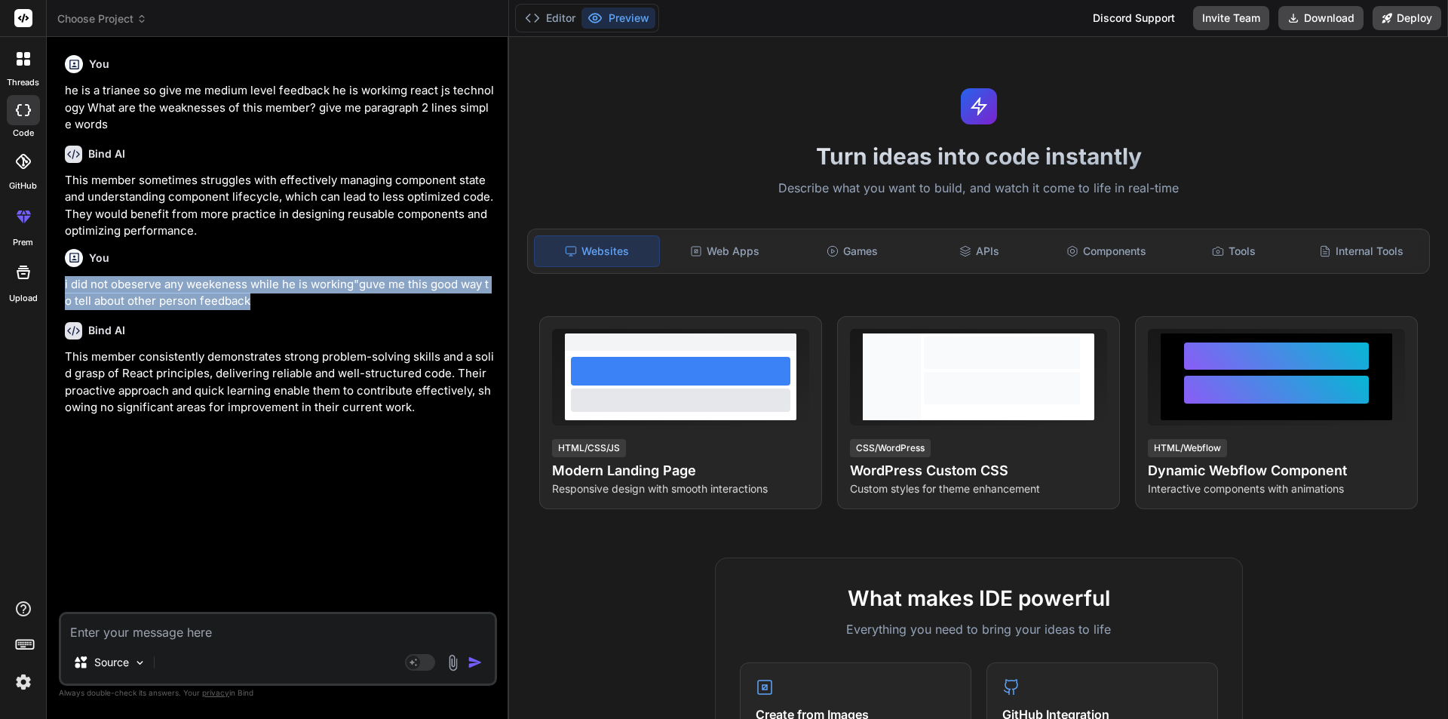
drag, startPoint x: 267, startPoint y: 294, endPoint x: 57, endPoint y: 289, distance: 209.7
click at [57, 289] on div "Bind AI Web Search Created with Pixso. Code Generator You he is a trianee so gi…" at bounding box center [278, 377] width 462 height 681
copy p "i did not obeserve any weekeness while he is working"guve me this good way to t…"
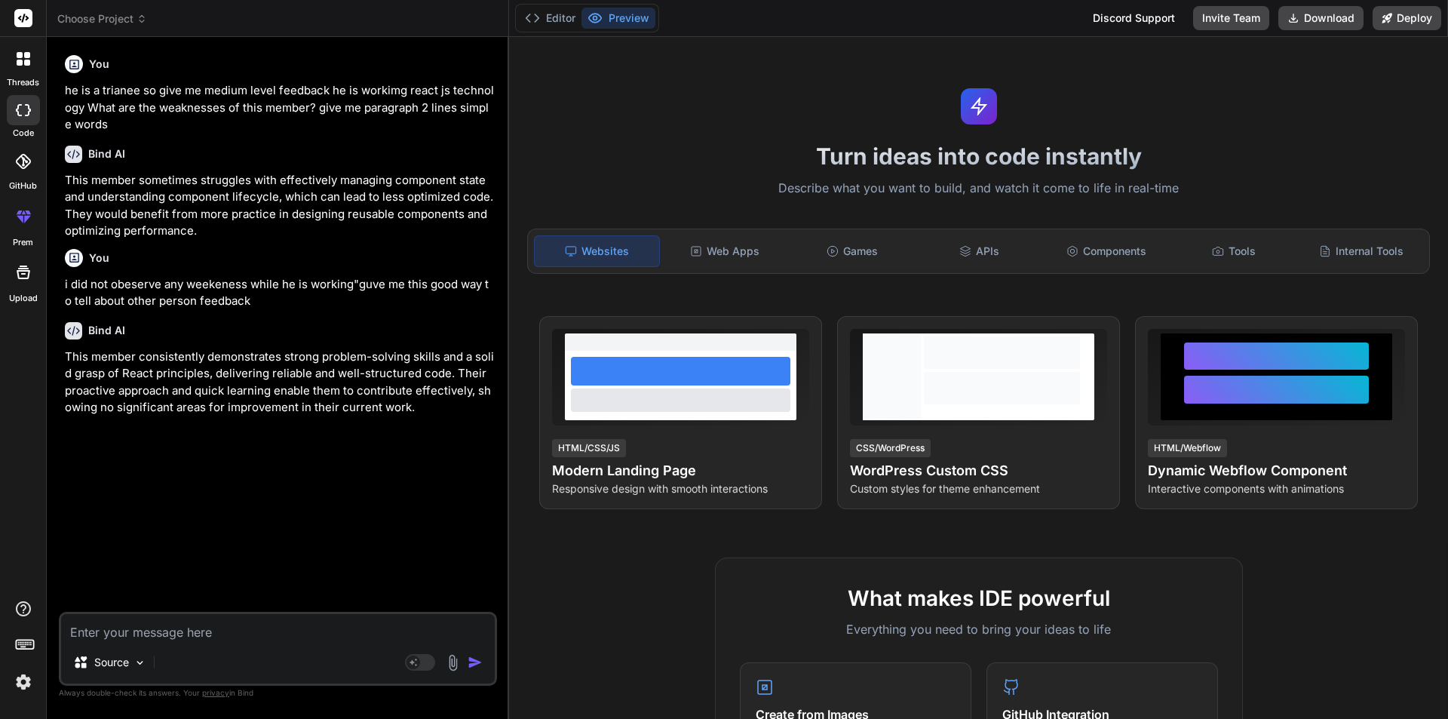
click at [69, 338] on icon at bounding box center [73, 330] width 17 height 17
click at [25, 228] on div at bounding box center [23, 216] width 36 height 36
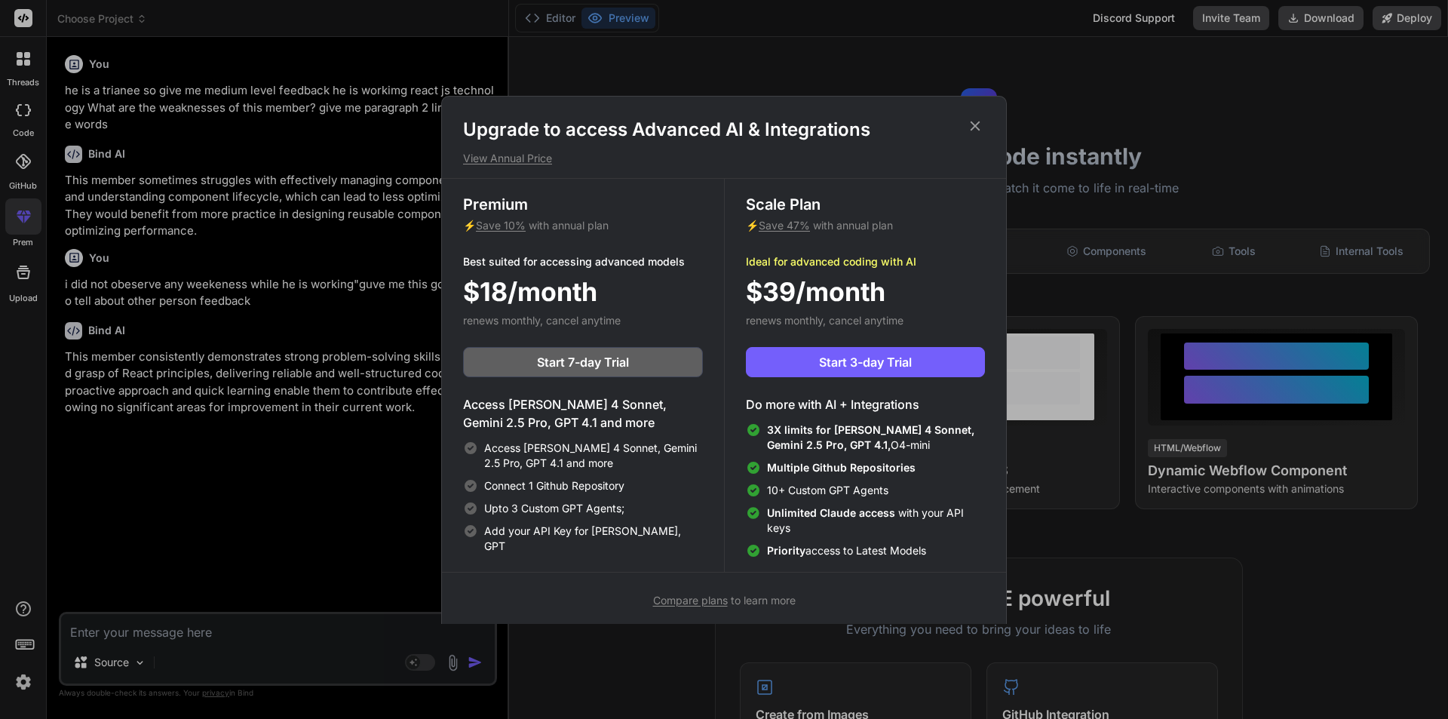
click at [971, 131] on icon at bounding box center [975, 126] width 17 height 17
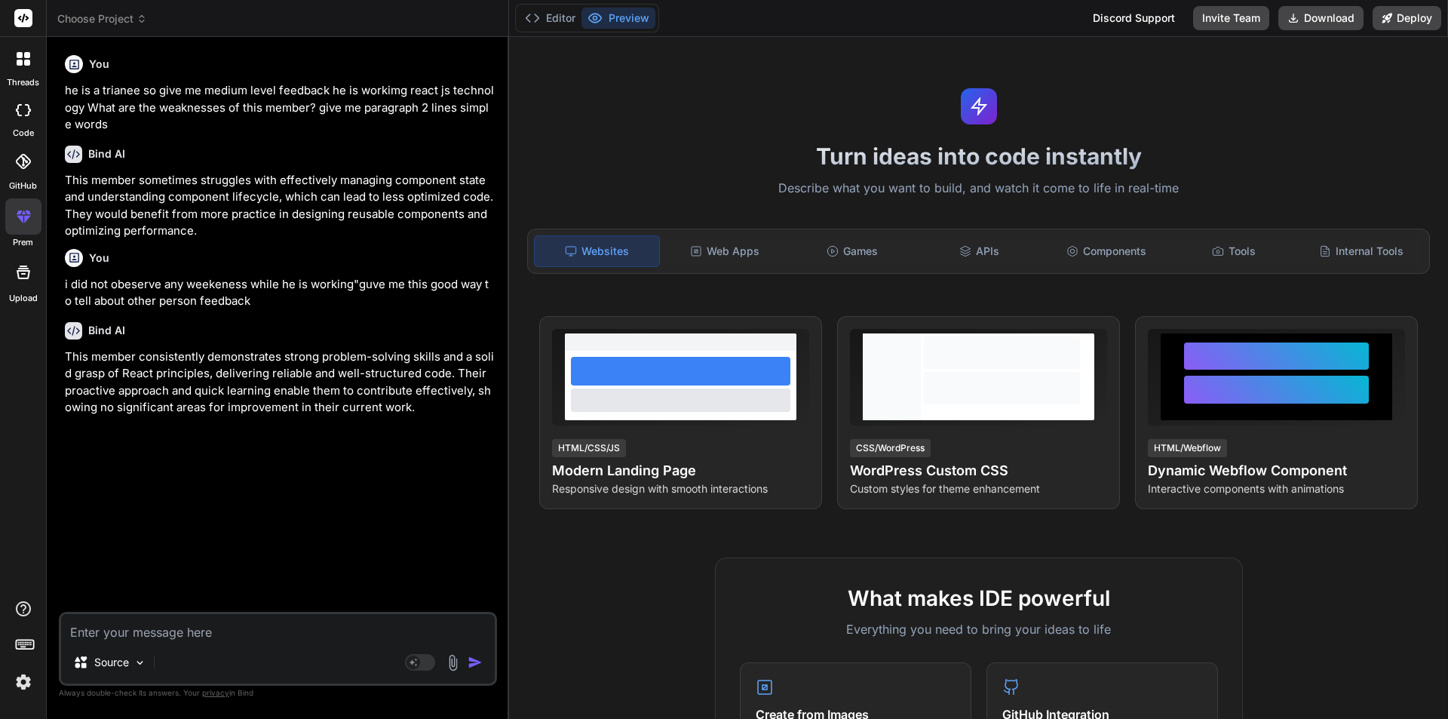
click at [22, 220] on icon at bounding box center [20, 219] width 7 height 8
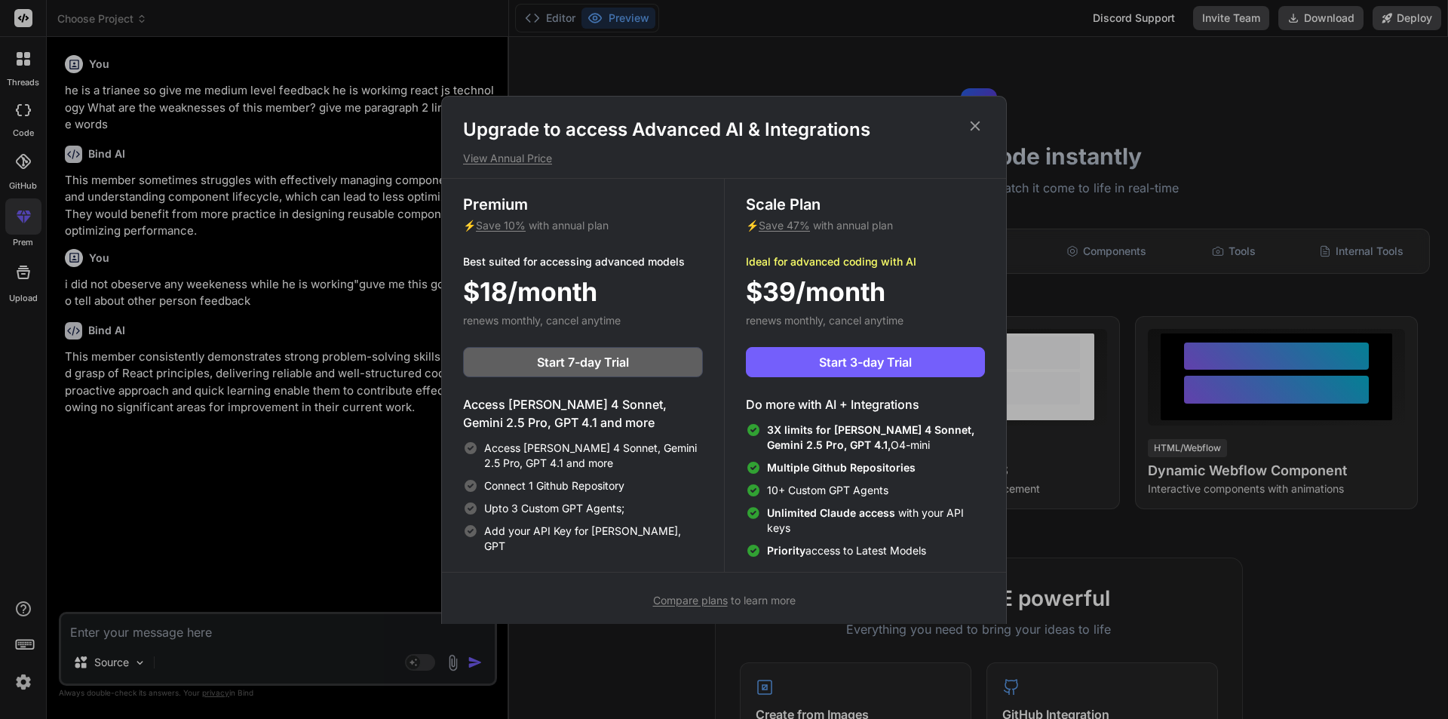
click at [967, 125] on icon at bounding box center [975, 126] width 17 height 17
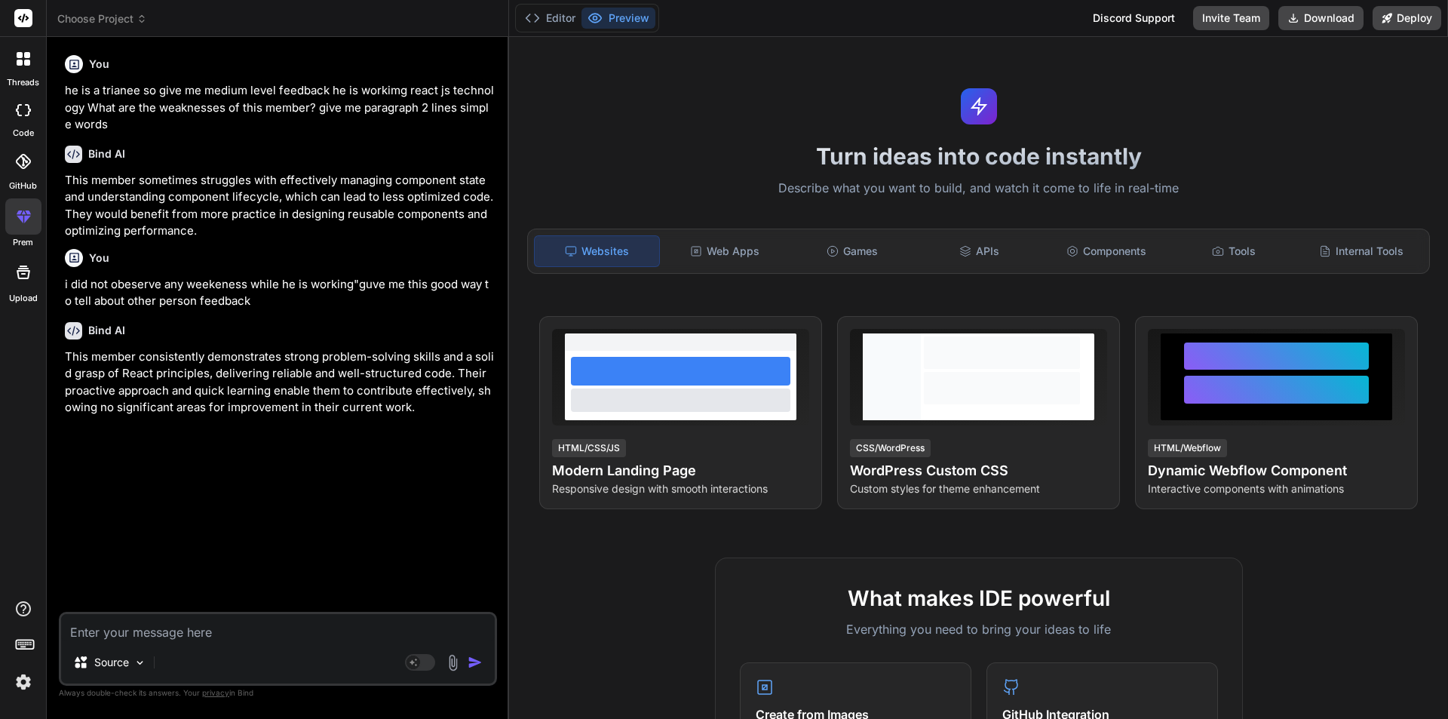
click at [176, 645] on div "Source Agent Mode. When this toggle is activated, AI automatically makes decisi…" at bounding box center [278, 649] width 438 height 74
click at [429, 655] on rect at bounding box center [420, 662] width 30 height 17
click at [415, 658] on rect at bounding box center [420, 662] width 30 height 17
click at [424, 660] on rect at bounding box center [420, 662] width 30 height 17
click at [152, 627] on textarea at bounding box center [278, 627] width 434 height 27
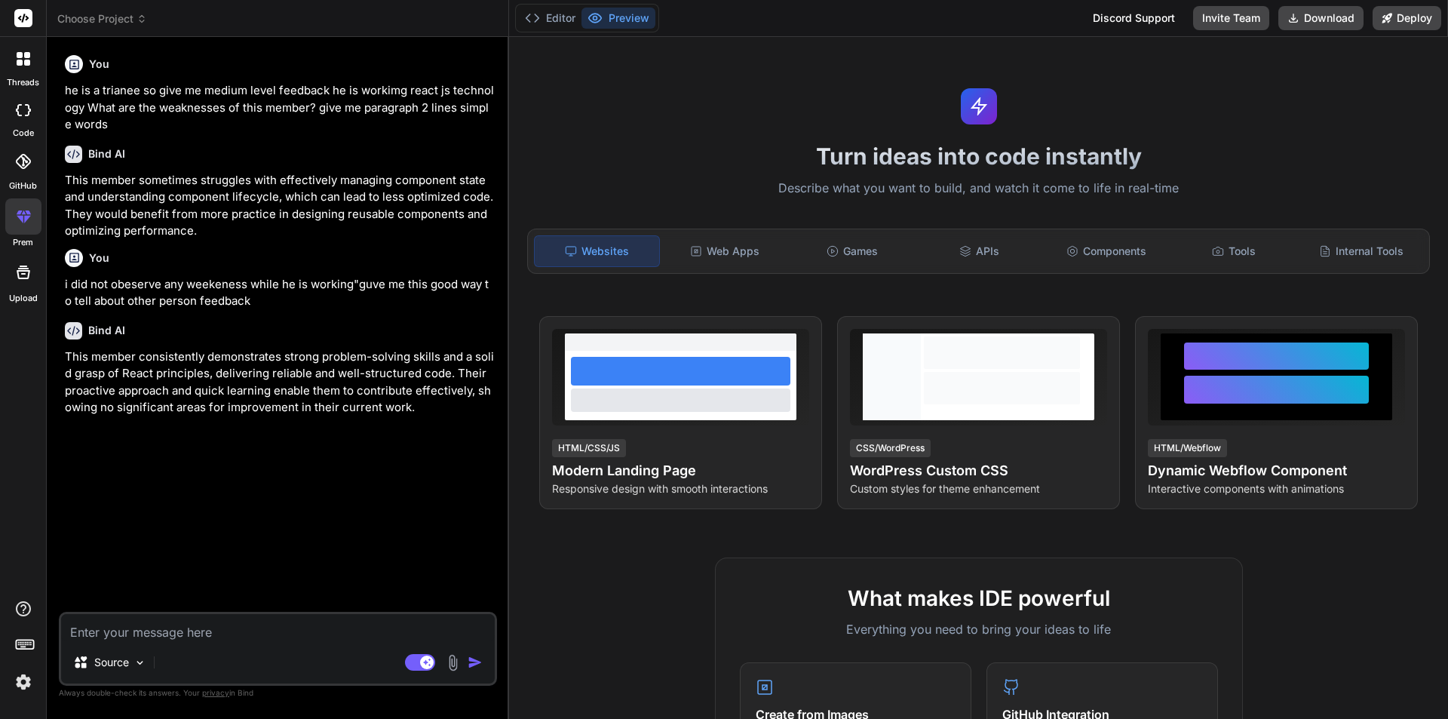
paste textarea "i did not obeserve any weekeness while he is working"guve me this good way to t…"
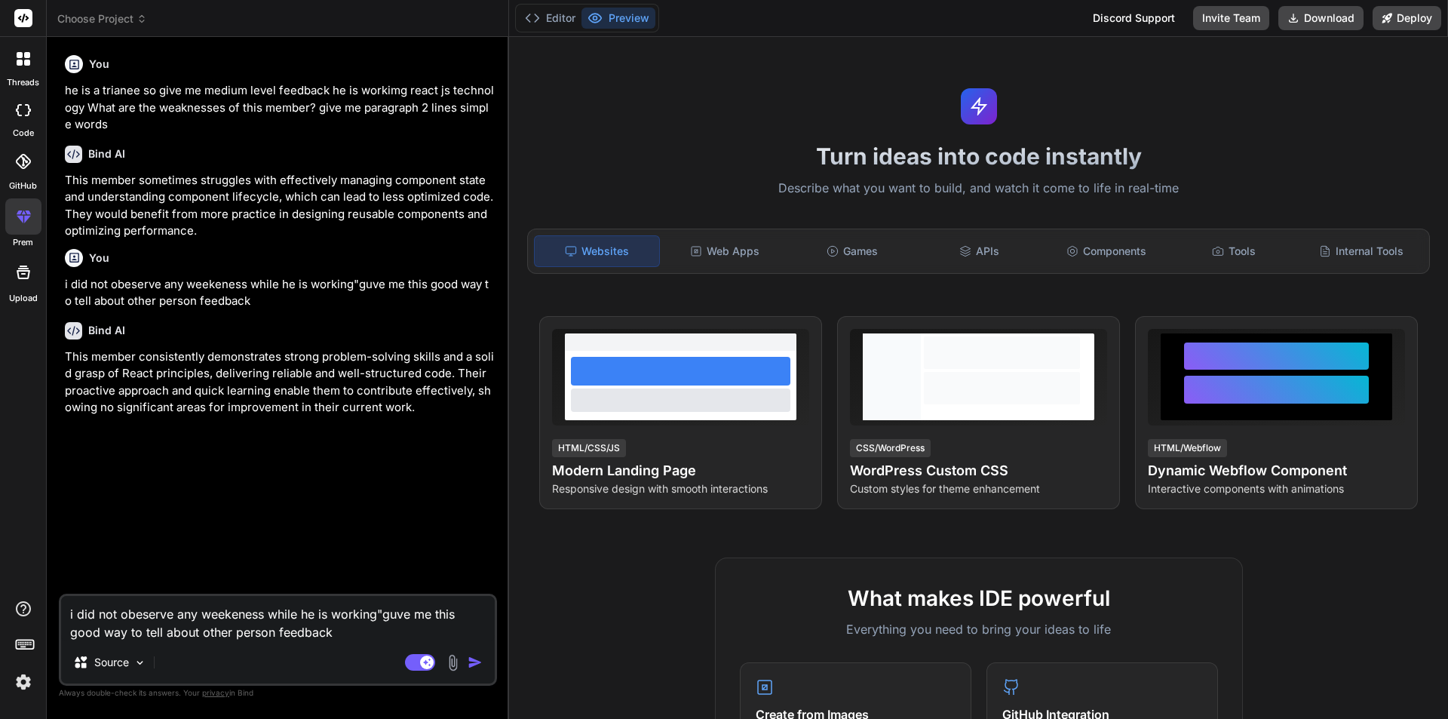
click at [470, 655] on img "button" at bounding box center [475, 662] width 15 height 15
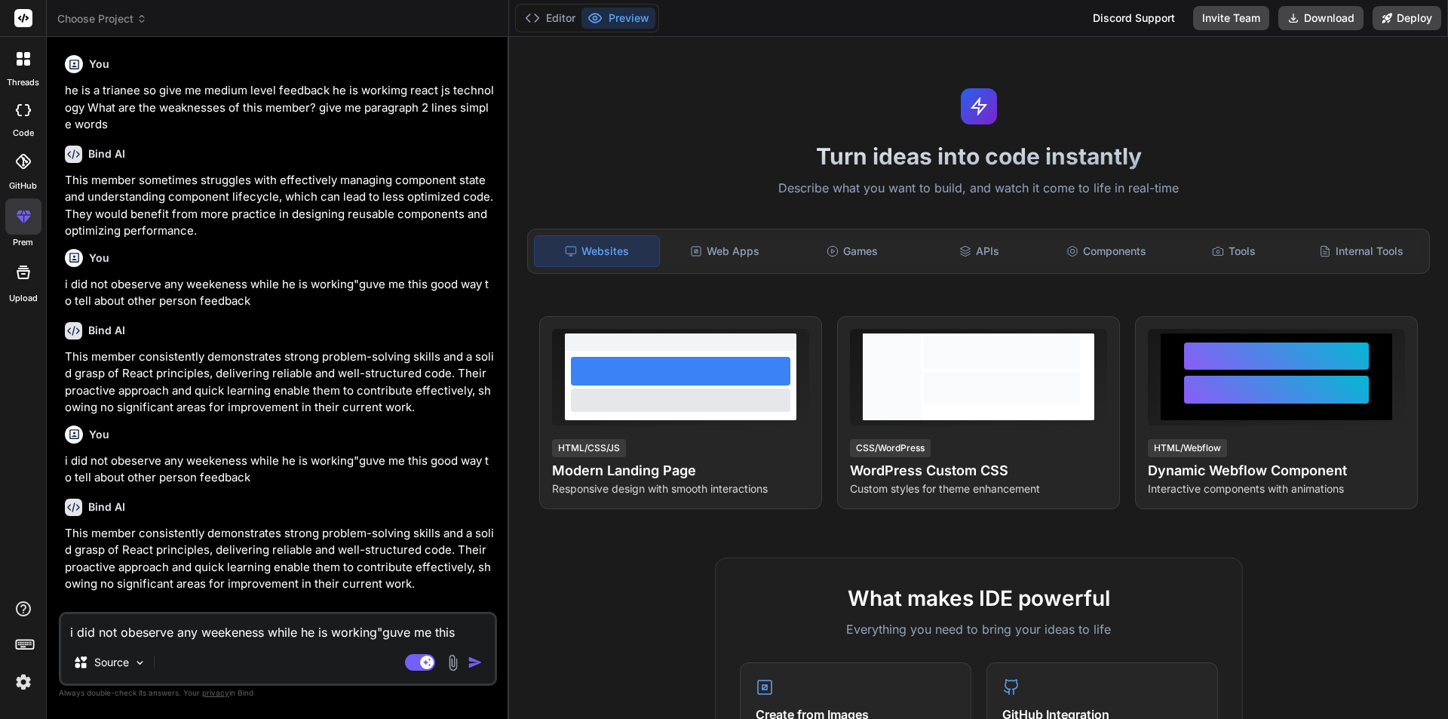
click at [271, 636] on textarea "i did not obeserve any weekeness while he is working"guve me this good way to t…" at bounding box center [278, 627] width 434 height 27
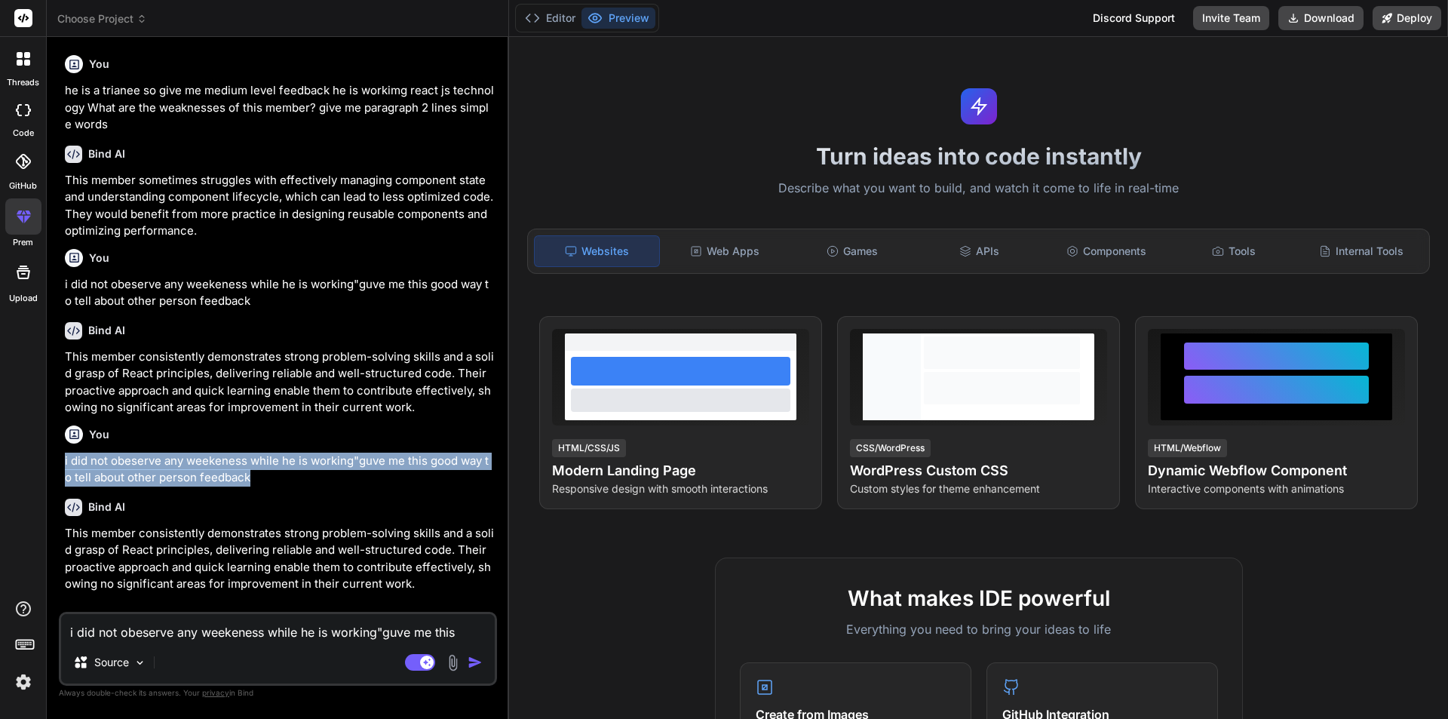
drag, startPoint x: 270, startPoint y: 477, endPoint x: 53, endPoint y: 466, distance: 217.4
click at [53, 466] on div "Bind AI Web Search Created with Pixso. Code Generator You he is a trianee so gi…" at bounding box center [278, 377] width 462 height 681
copy p "i did not obeserve any weekeness while he is working"guve me this good way to t…"
